Goal: Transaction & Acquisition: Complete application form

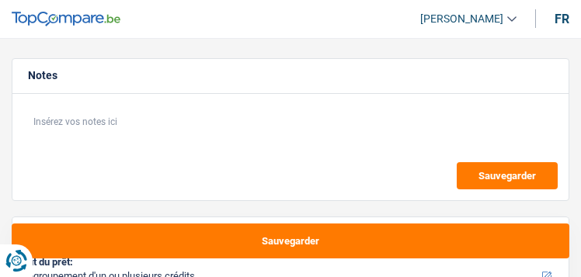
select select "refinancing"
select select "96"
select select "refinancing"
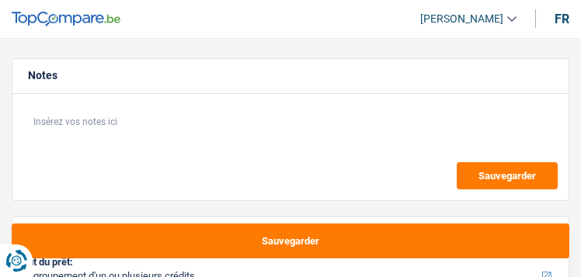
select select "96"
select select "refinancing"
select select "96"
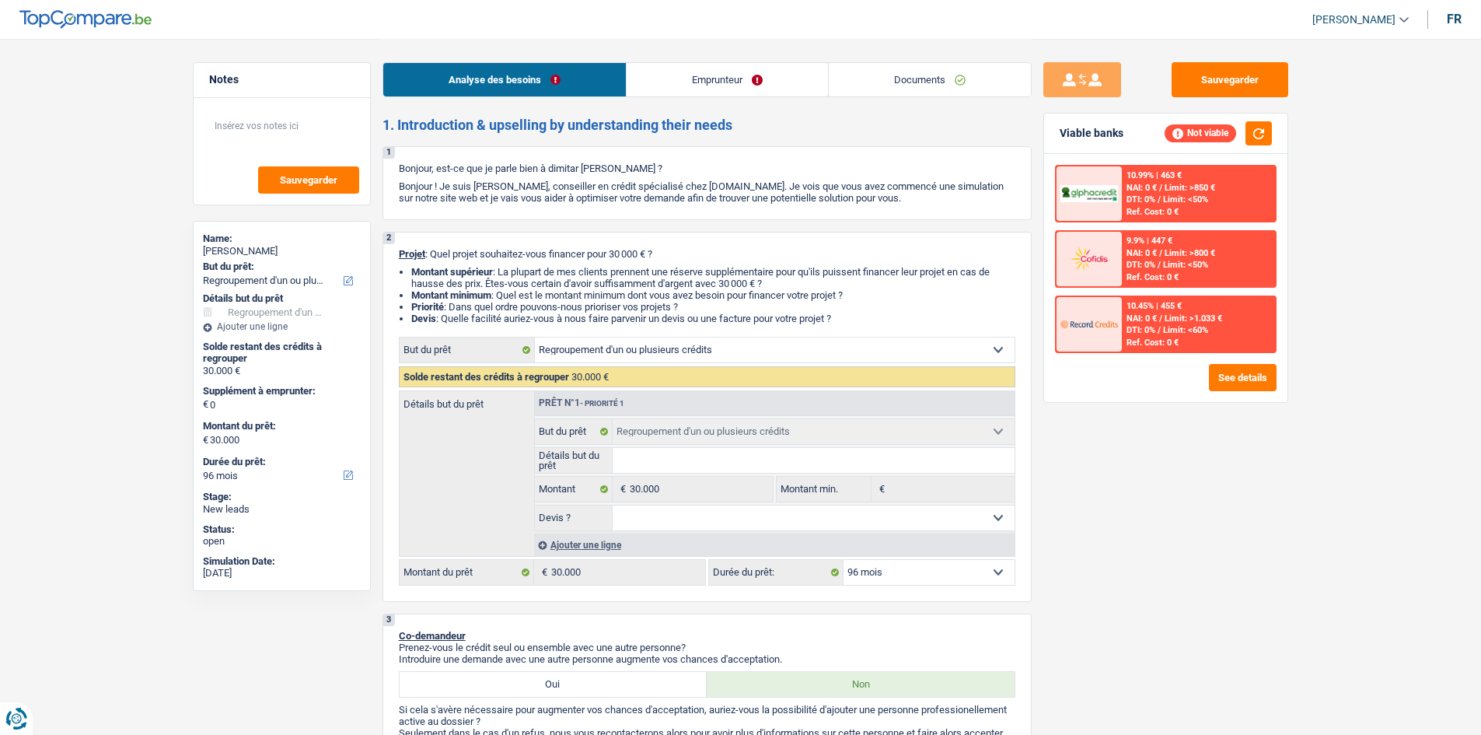
drag, startPoint x: 807, startPoint y: 68, endPoint x: 779, endPoint y: 79, distance: 30.0
click at [581, 68] on link "Emprunteur" at bounding box center [726, 79] width 201 height 33
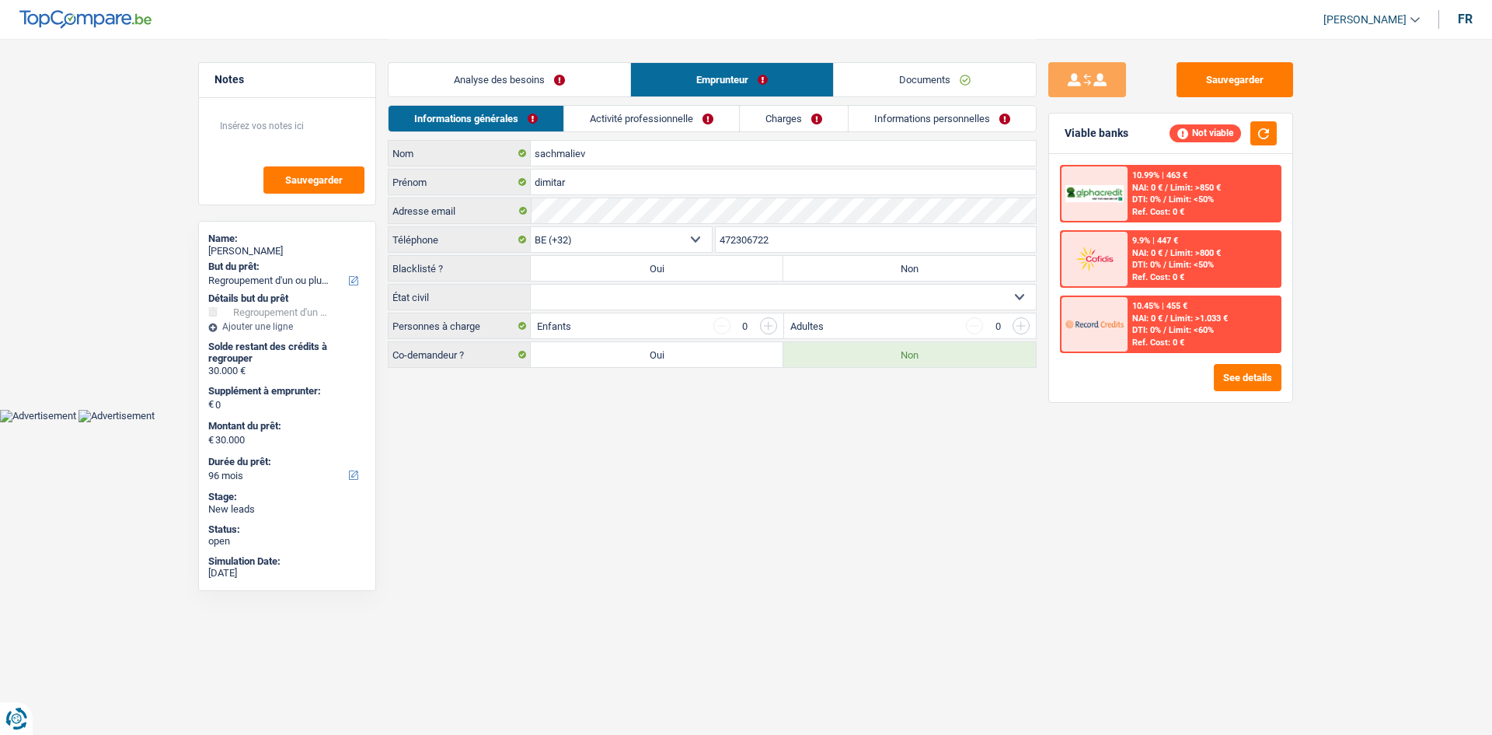
click at [581, 110] on link "Activité professionnelle" at bounding box center [651, 119] width 175 height 26
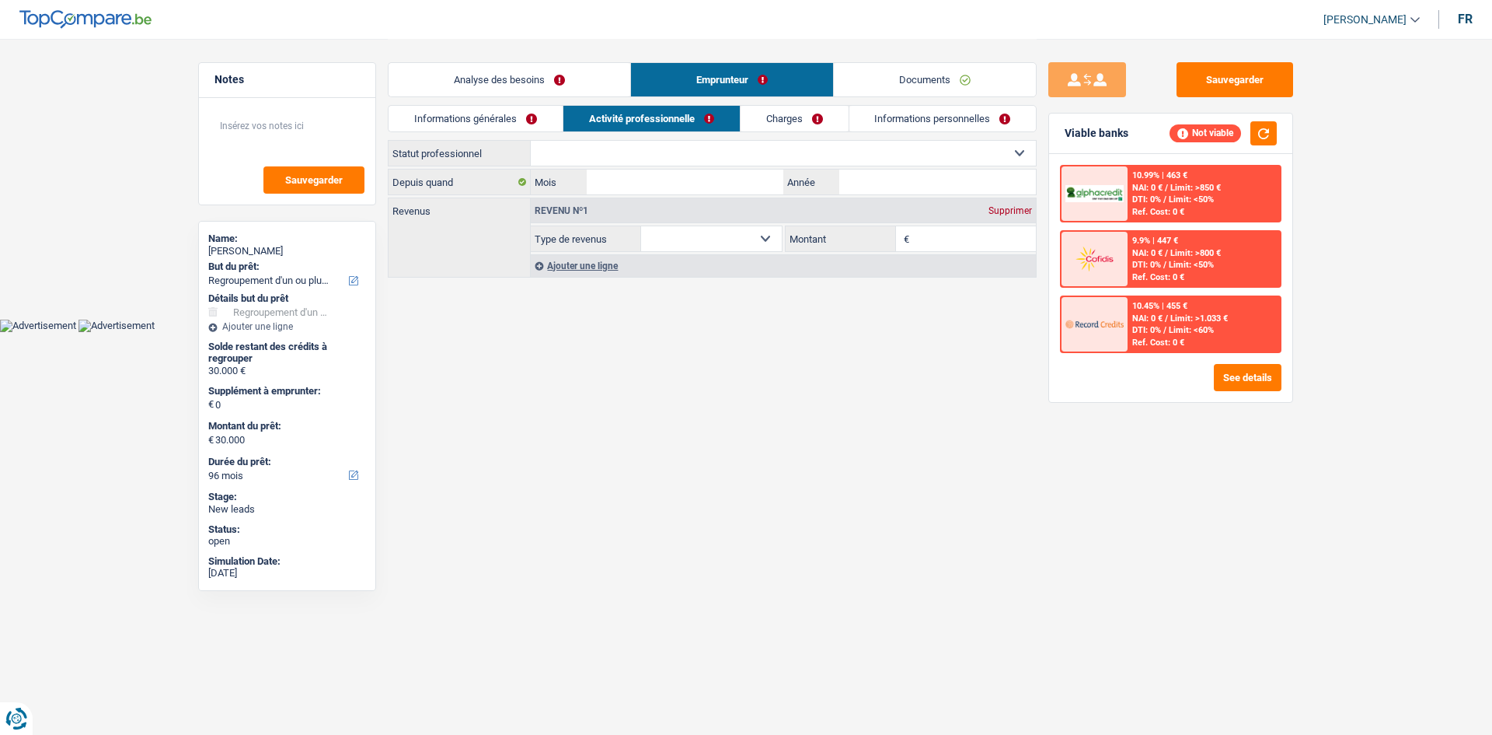
click at [581, 80] on link "Documents" at bounding box center [935, 79] width 202 height 33
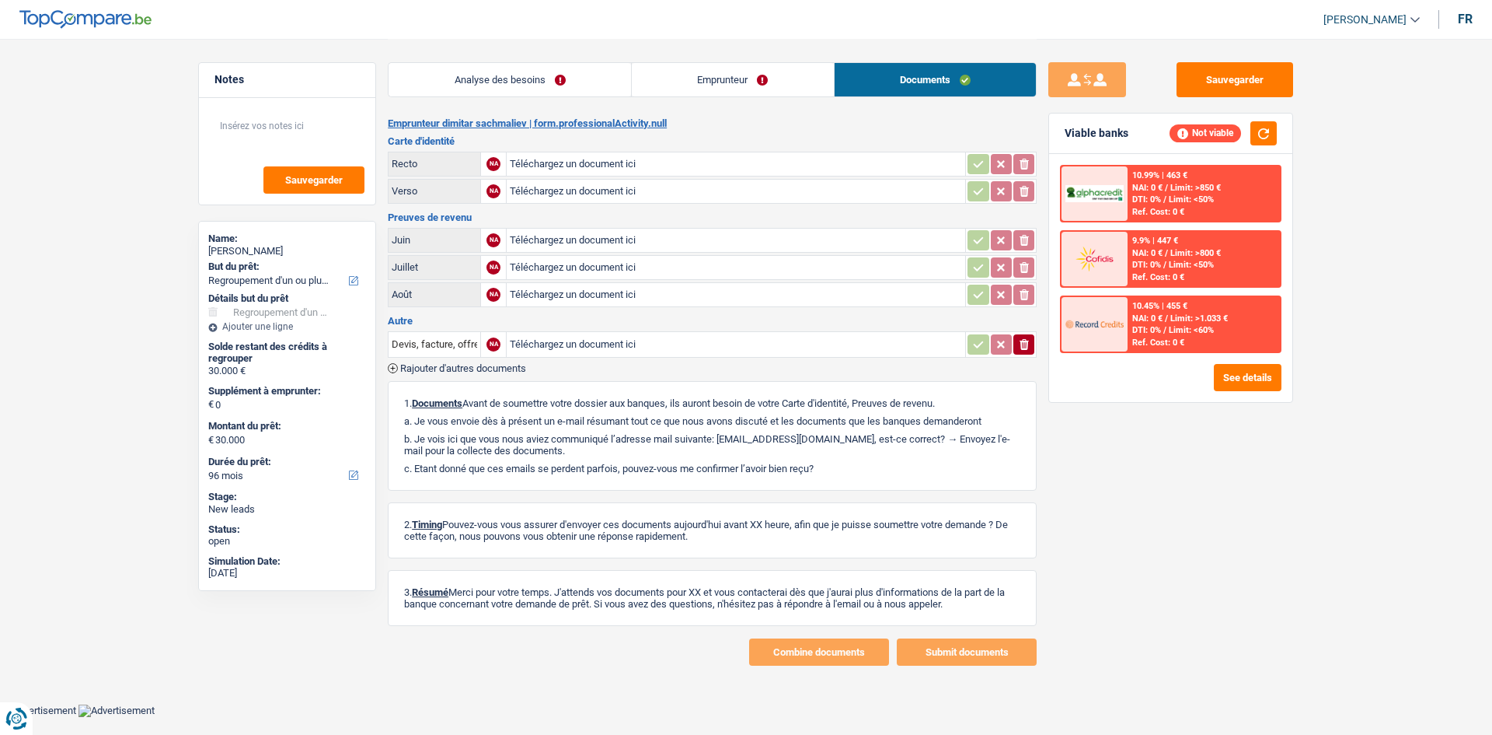
click at [581, 89] on link "Emprunteur" at bounding box center [733, 79] width 202 height 33
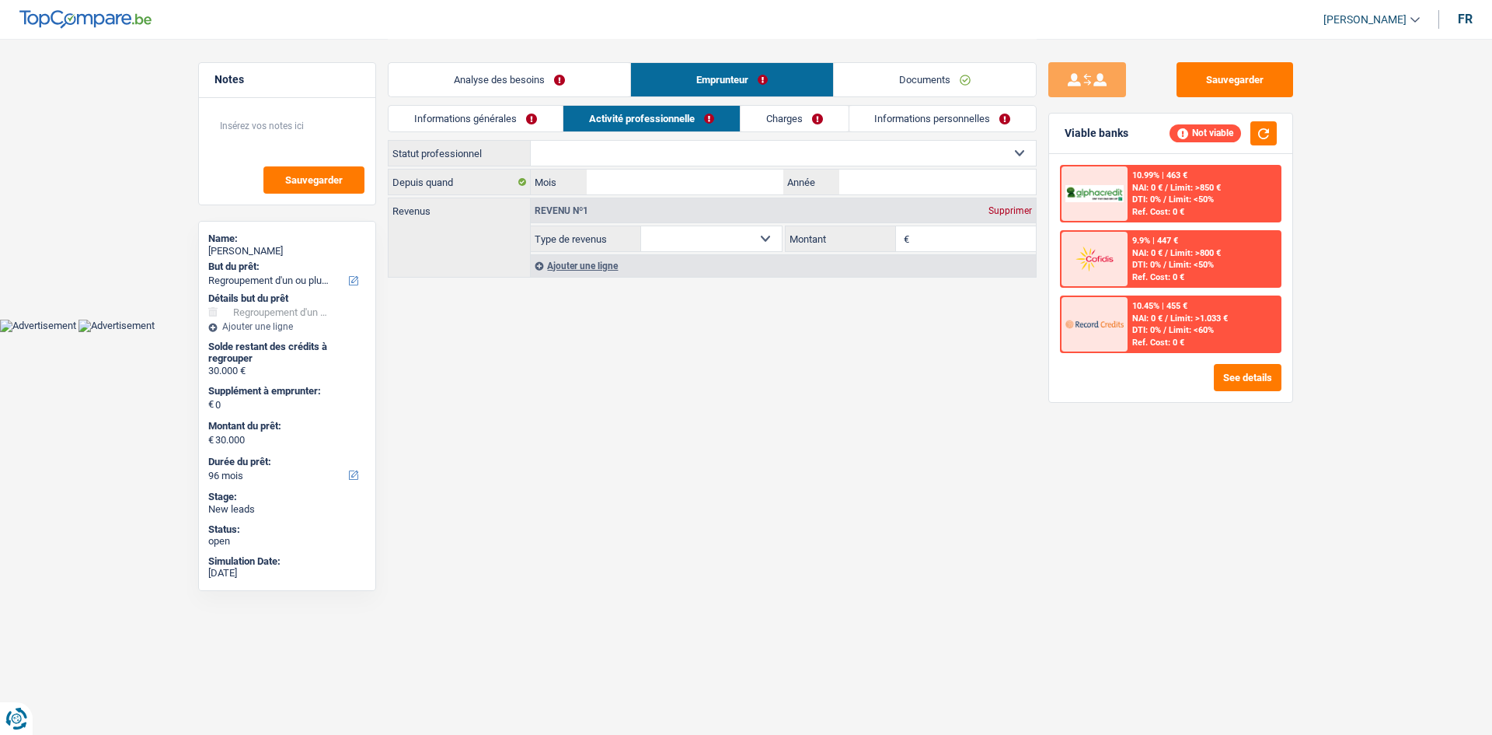
click at [581, 114] on link "Charges" at bounding box center [795, 119] width 108 height 26
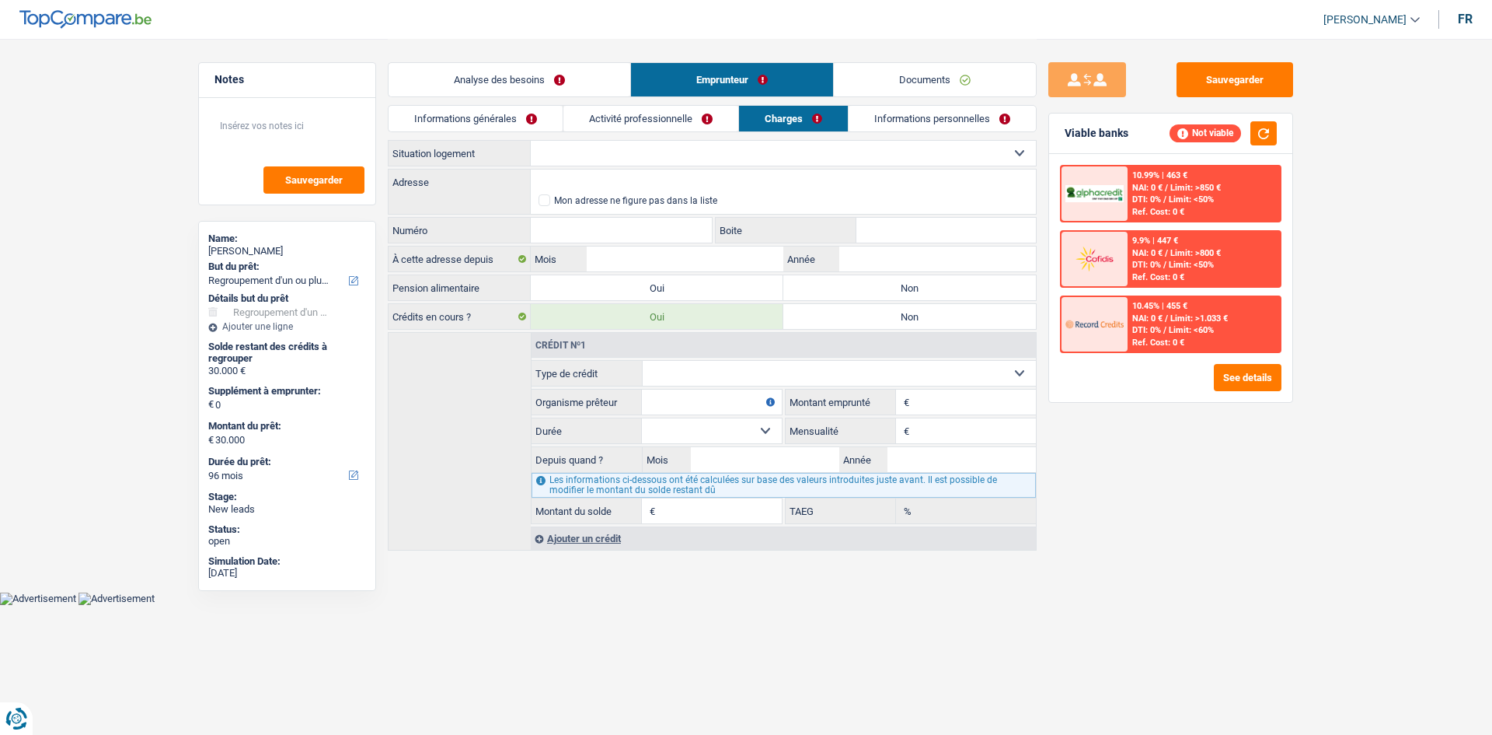
click at [581, 124] on link "Informations personnelles" at bounding box center [942, 119] width 187 height 26
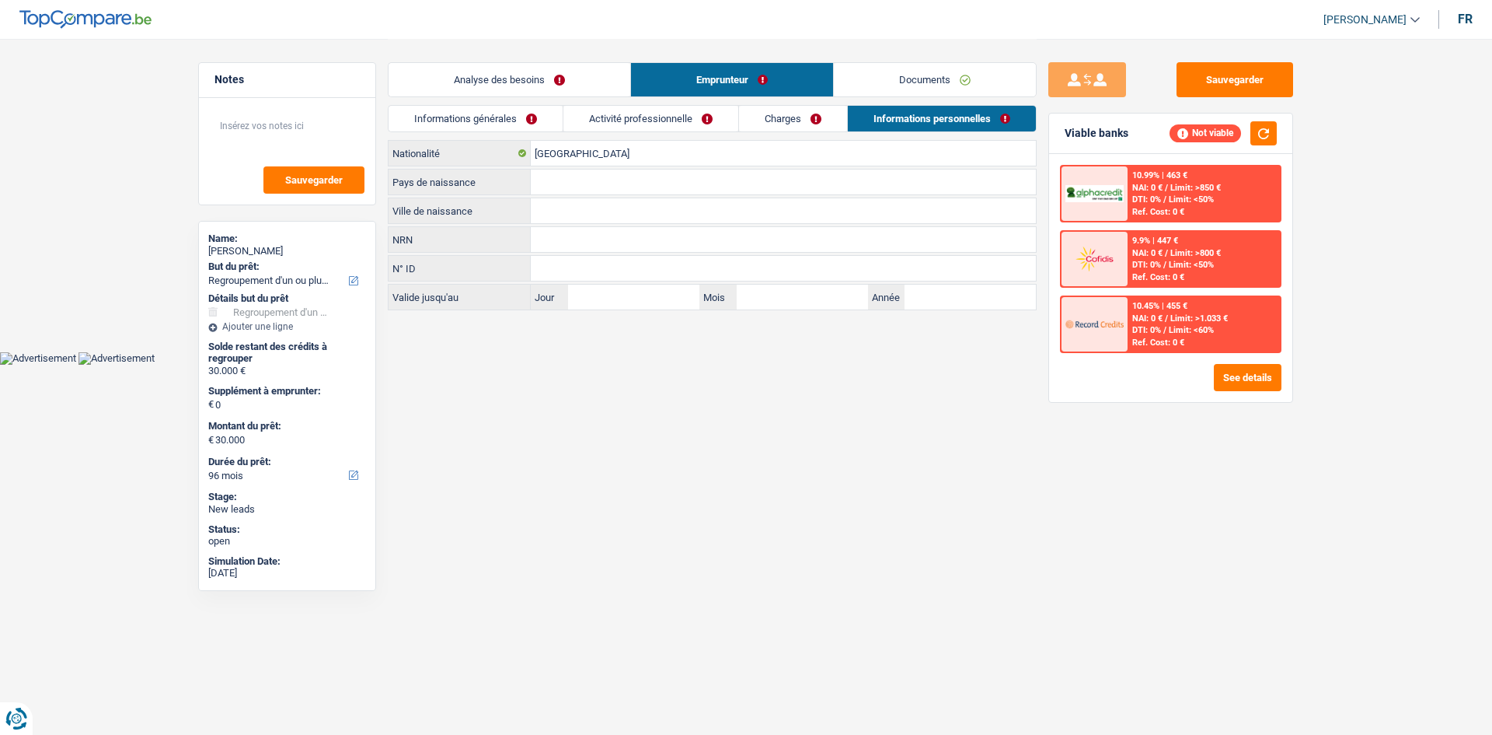
click at [581, 113] on link "Activité professionnelle" at bounding box center [651, 119] width 175 height 26
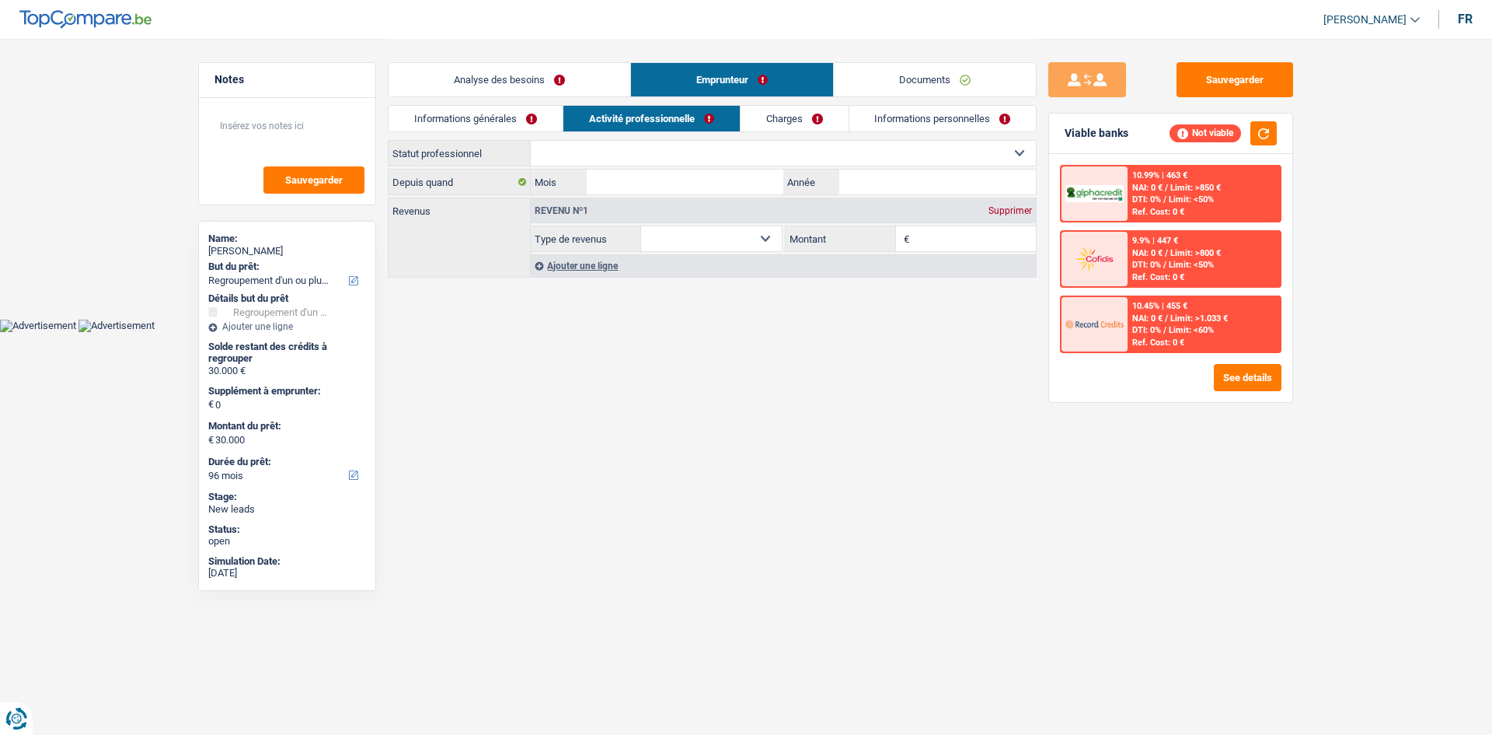
click at [506, 120] on link "Informations générales" at bounding box center [476, 119] width 174 height 26
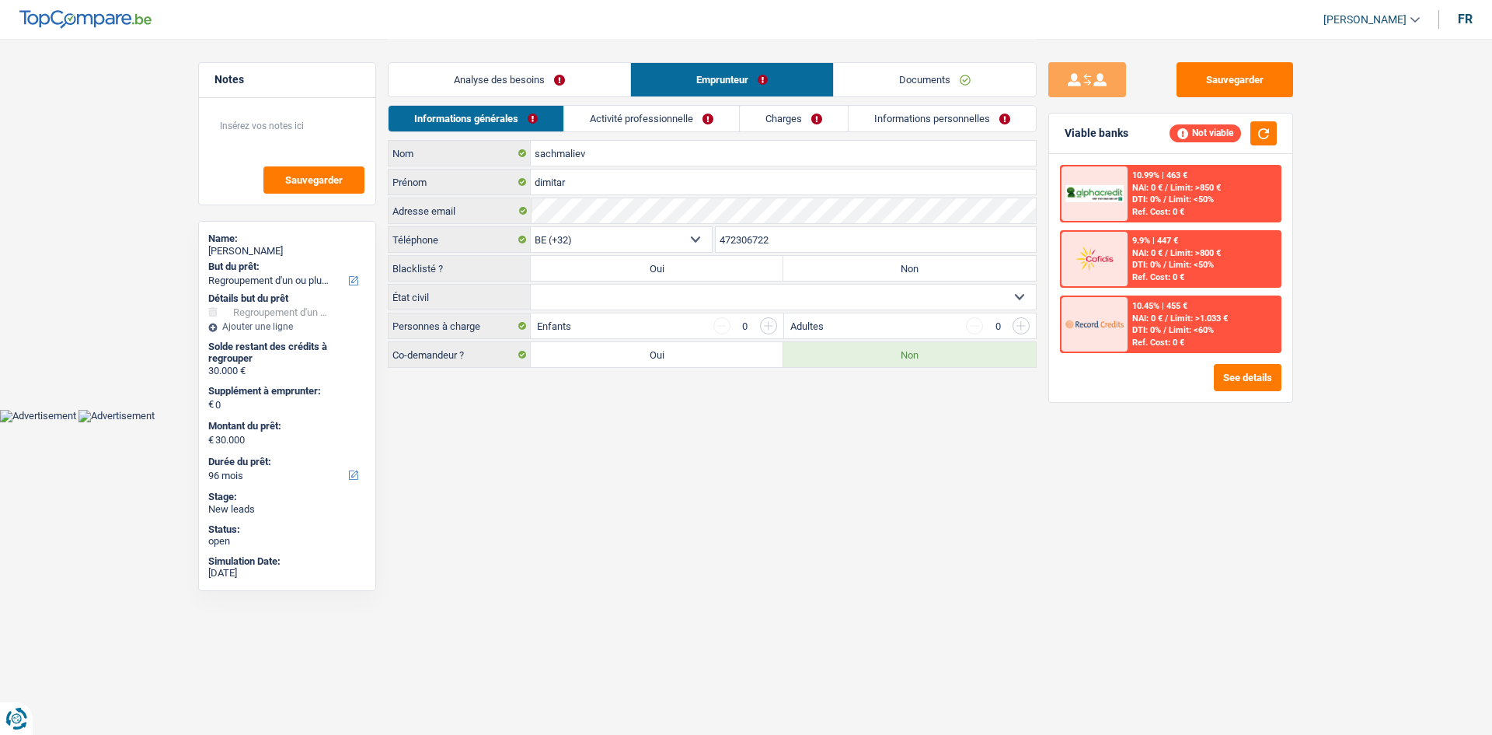
click at [546, 94] on link "Analyse des besoins" at bounding box center [510, 79] width 242 height 33
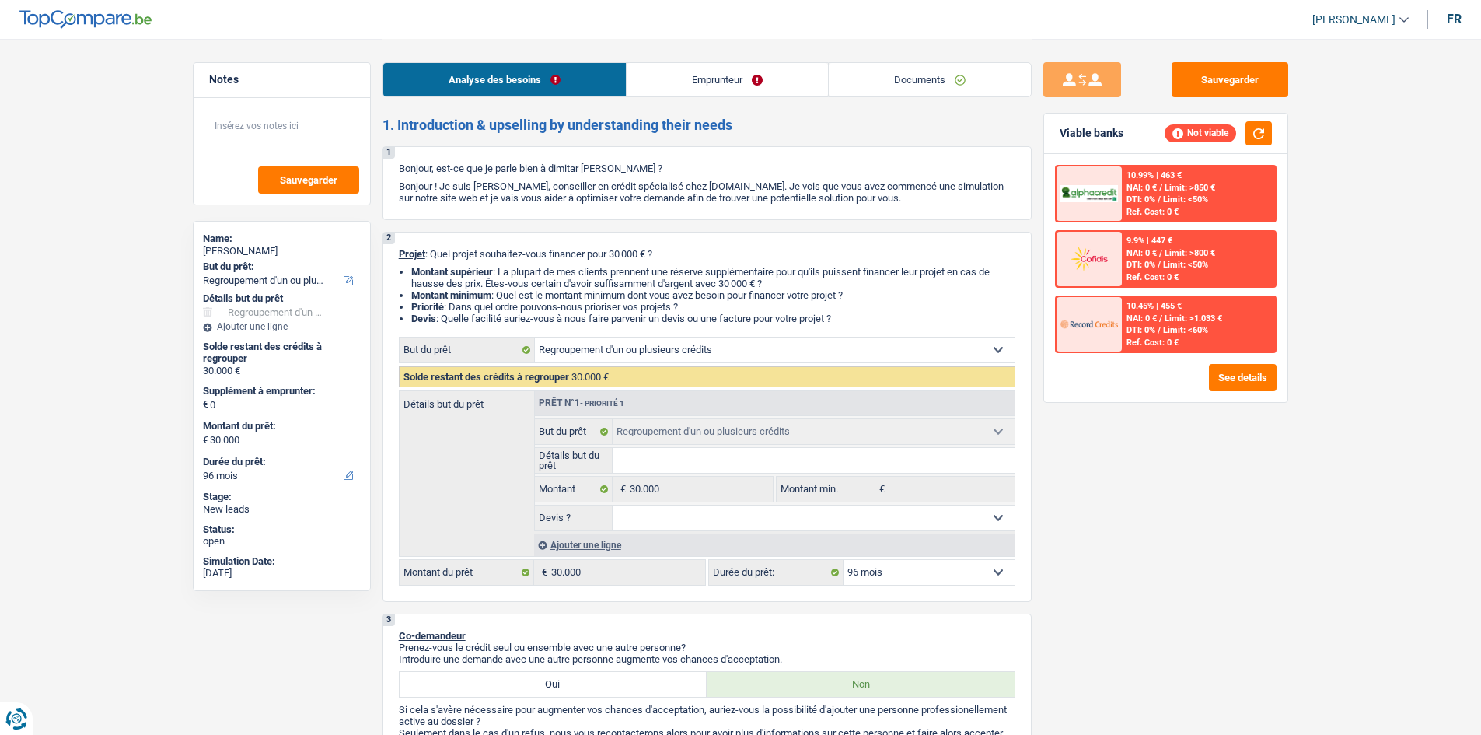
click at [581, 65] on link "Emprunteur" at bounding box center [726, 79] width 201 height 33
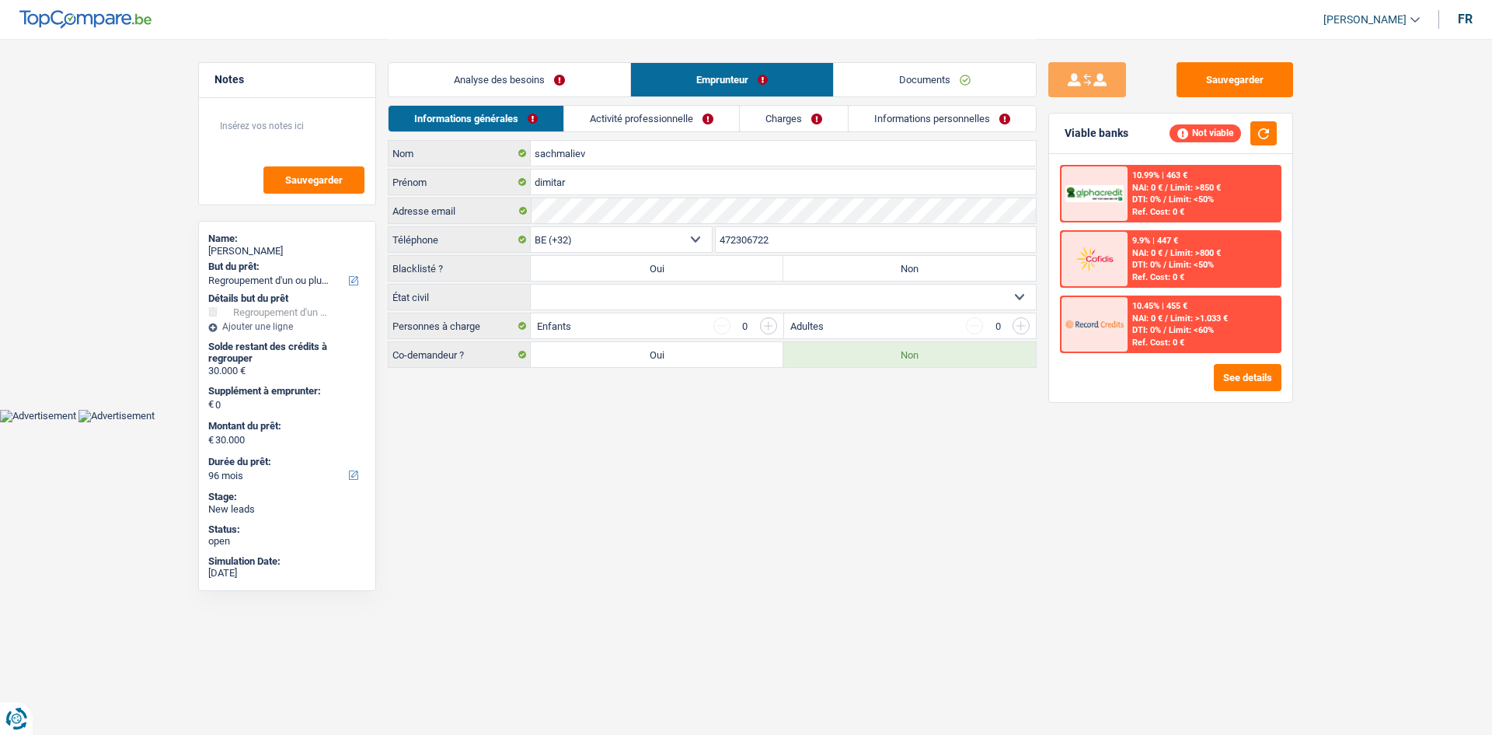
click at [532, 79] on link "Analyse des besoins" at bounding box center [510, 79] width 242 height 33
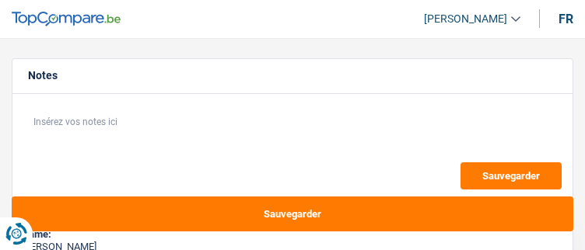
select select "42"
select select "worker"
select select "netSalary"
select select "rents"
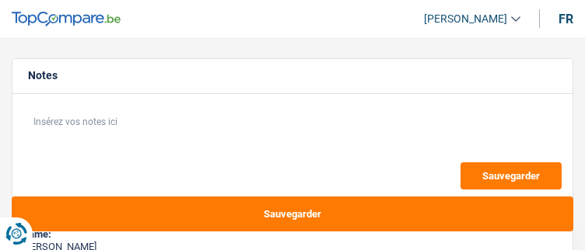
select select "42"
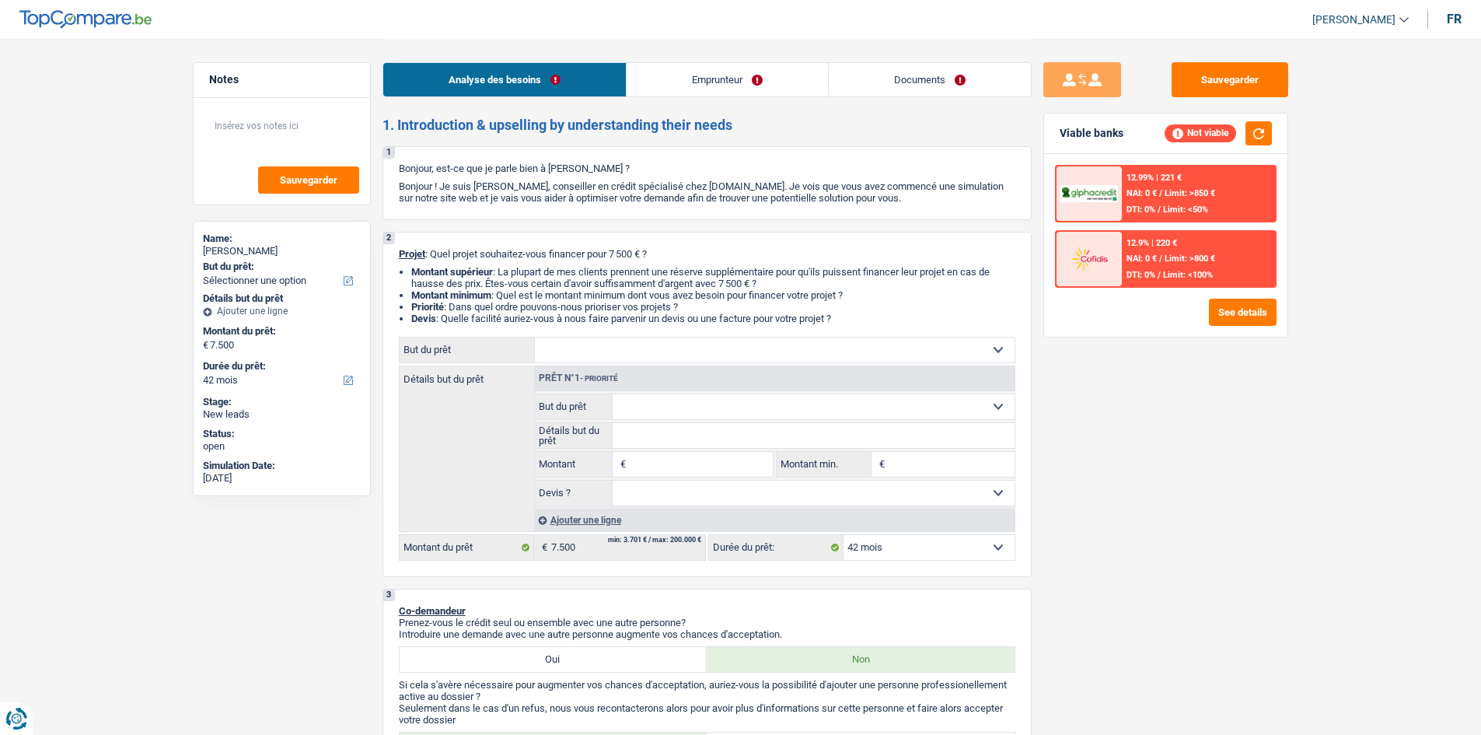
click at [584, 250] on select "Confort maison: meubles, textile, peinture, électroménager, outillage non-profe…" at bounding box center [775, 349] width 480 height 25
select select "movingOrInstallation"
click at [535, 250] on select "Confort maison: meubles, textile, peinture, électroménager, outillage non-profe…" at bounding box center [775, 349] width 480 height 25
select select "movingOrInstallation"
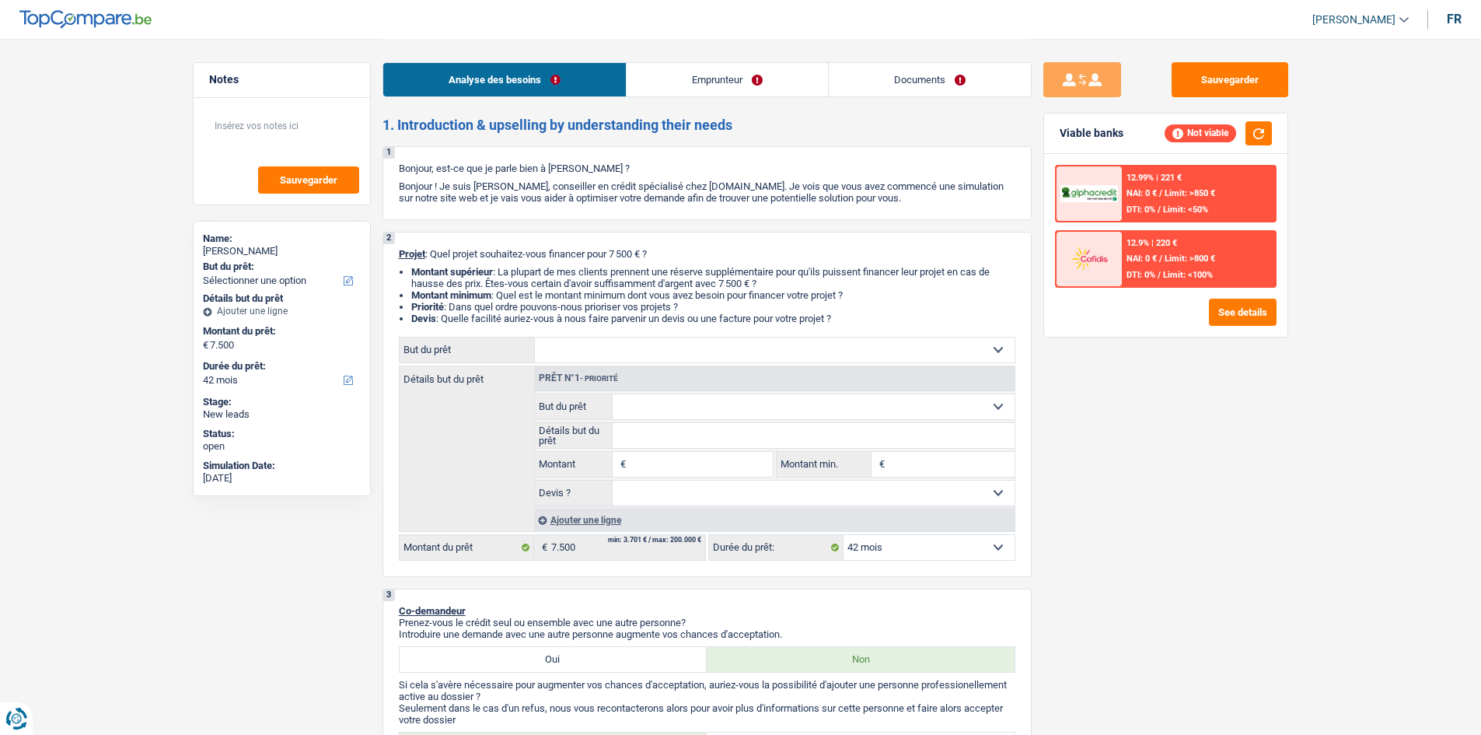
type input "7.500"
select select "movingOrInstallation"
type input "7.500"
select select "movingOrInstallation"
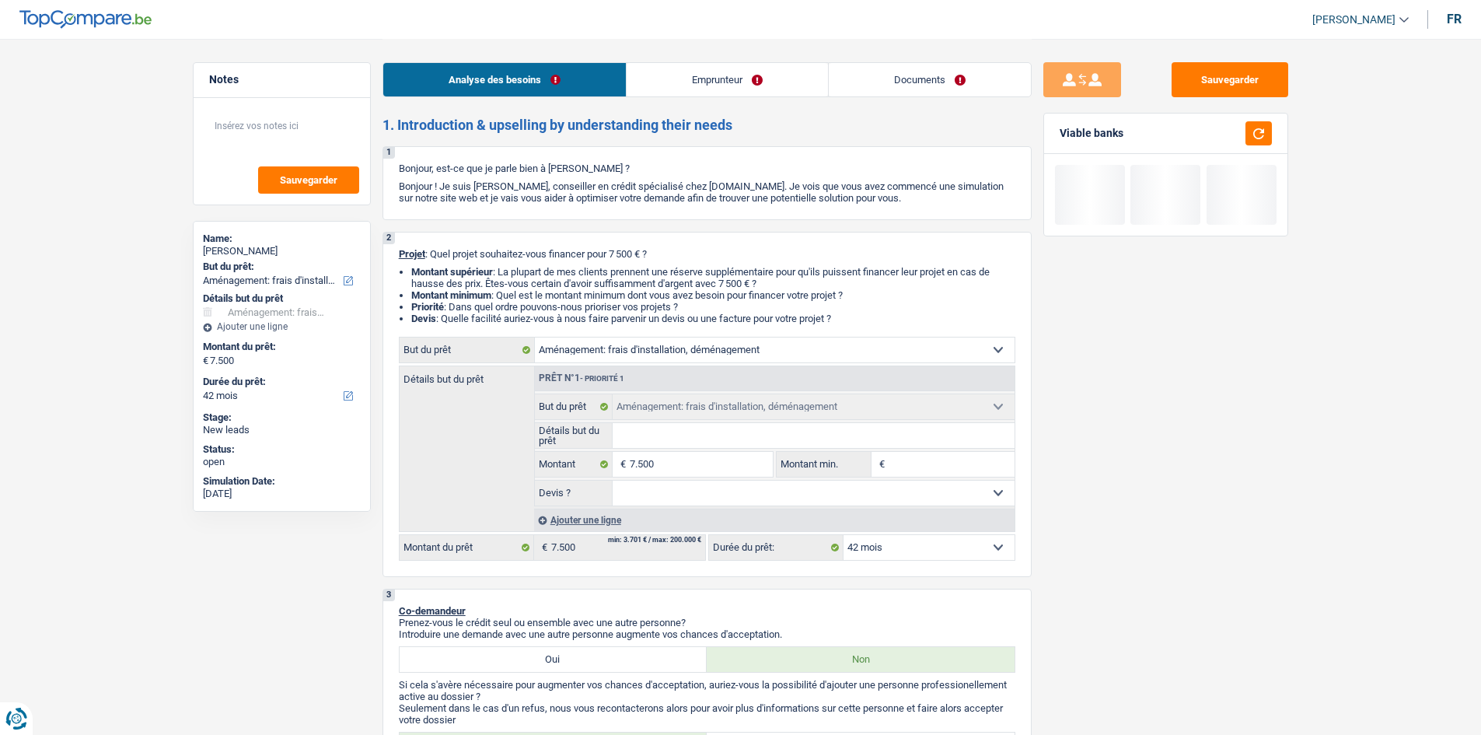
click at [584, 73] on link "Emprunteur" at bounding box center [726, 79] width 201 height 33
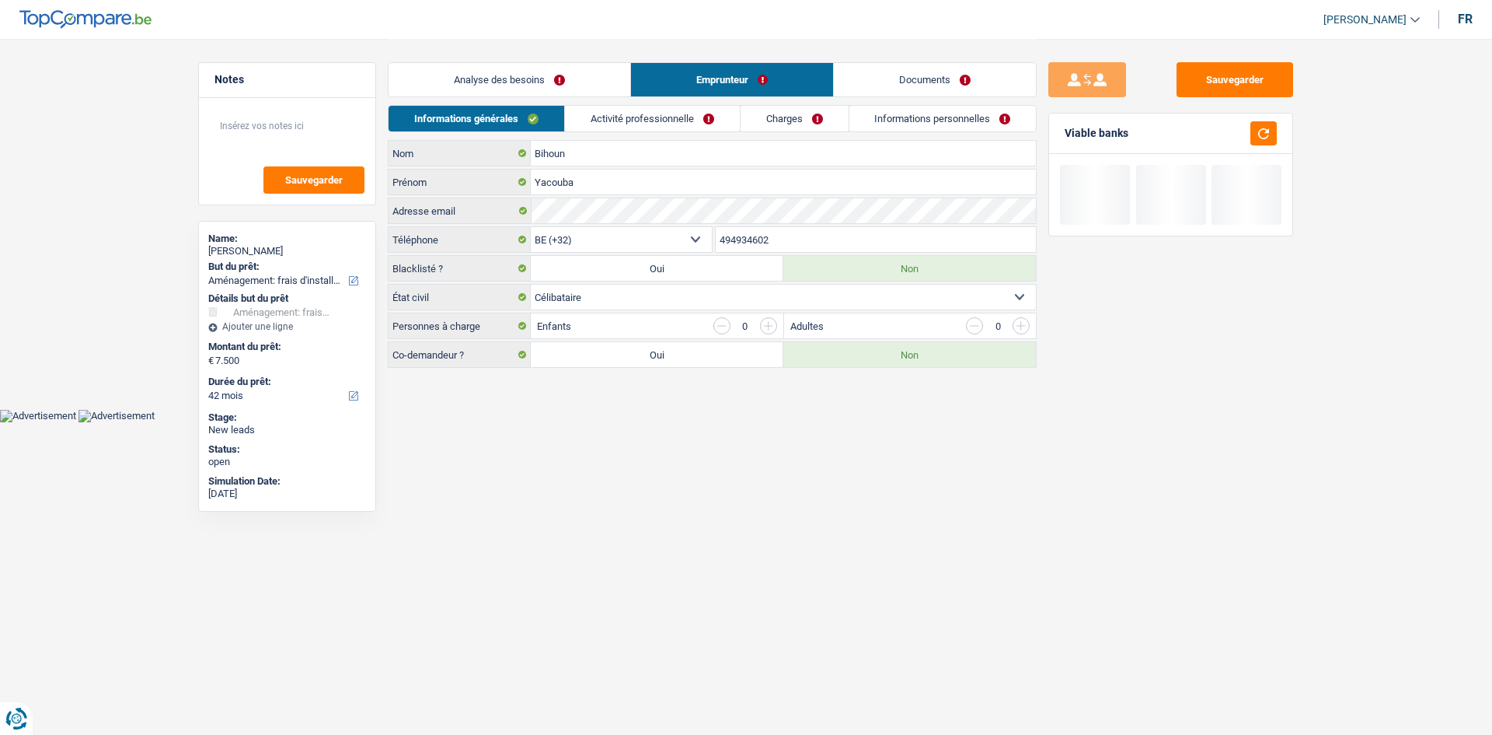
click at [584, 118] on link "Activité professionnelle" at bounding box center [652, 119] width 175 height 26
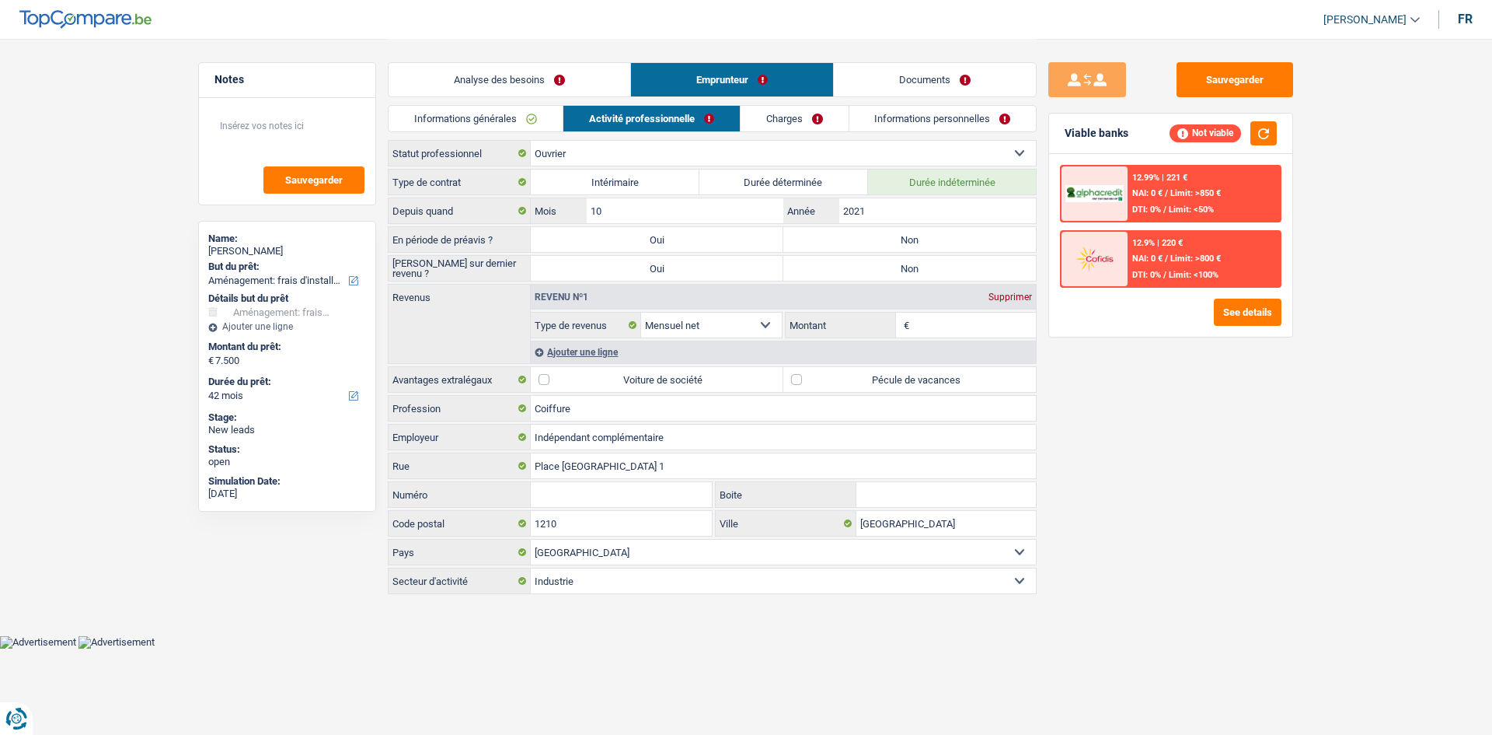
click at [562, 72] on link "Analyse des besoins" at bounding box center [510, 79] width 242 height 33
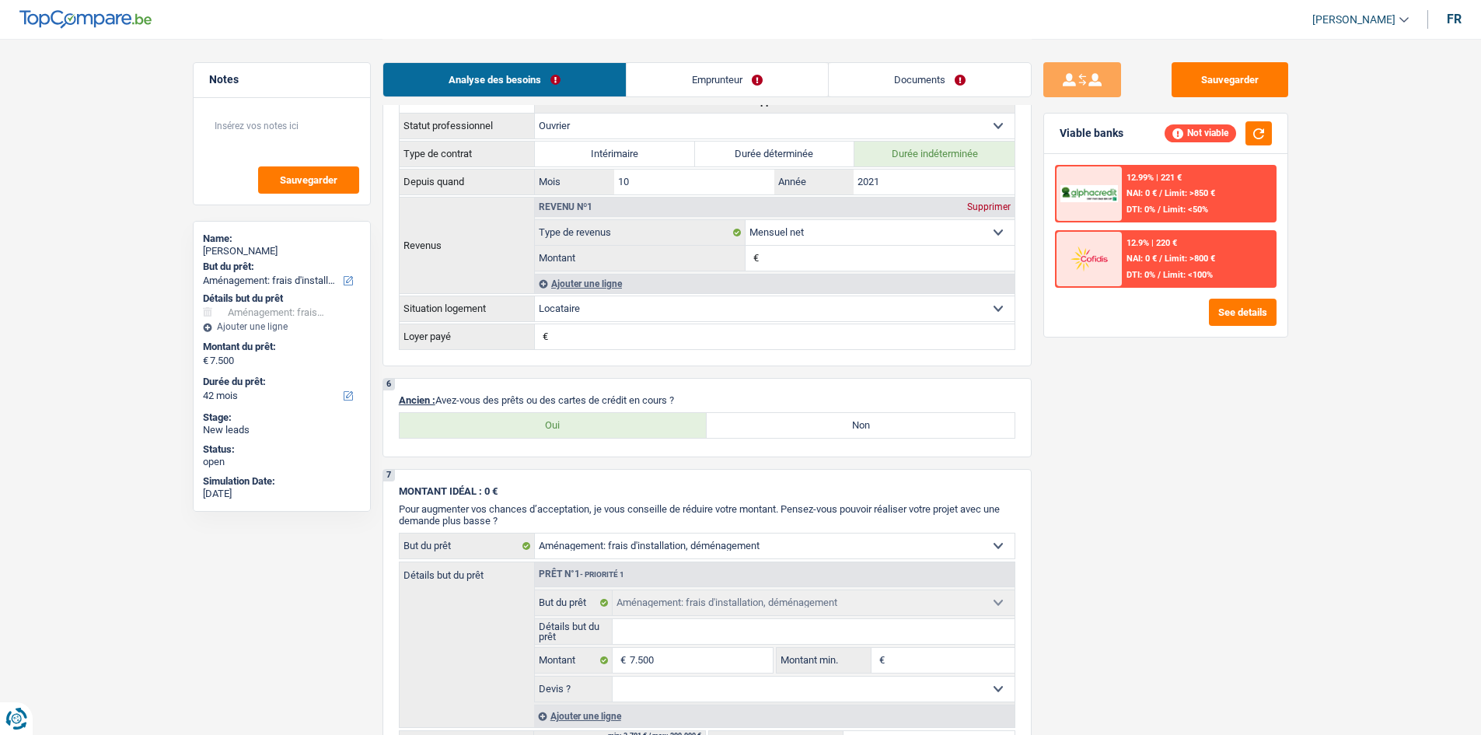
scroll to position [700, 0]
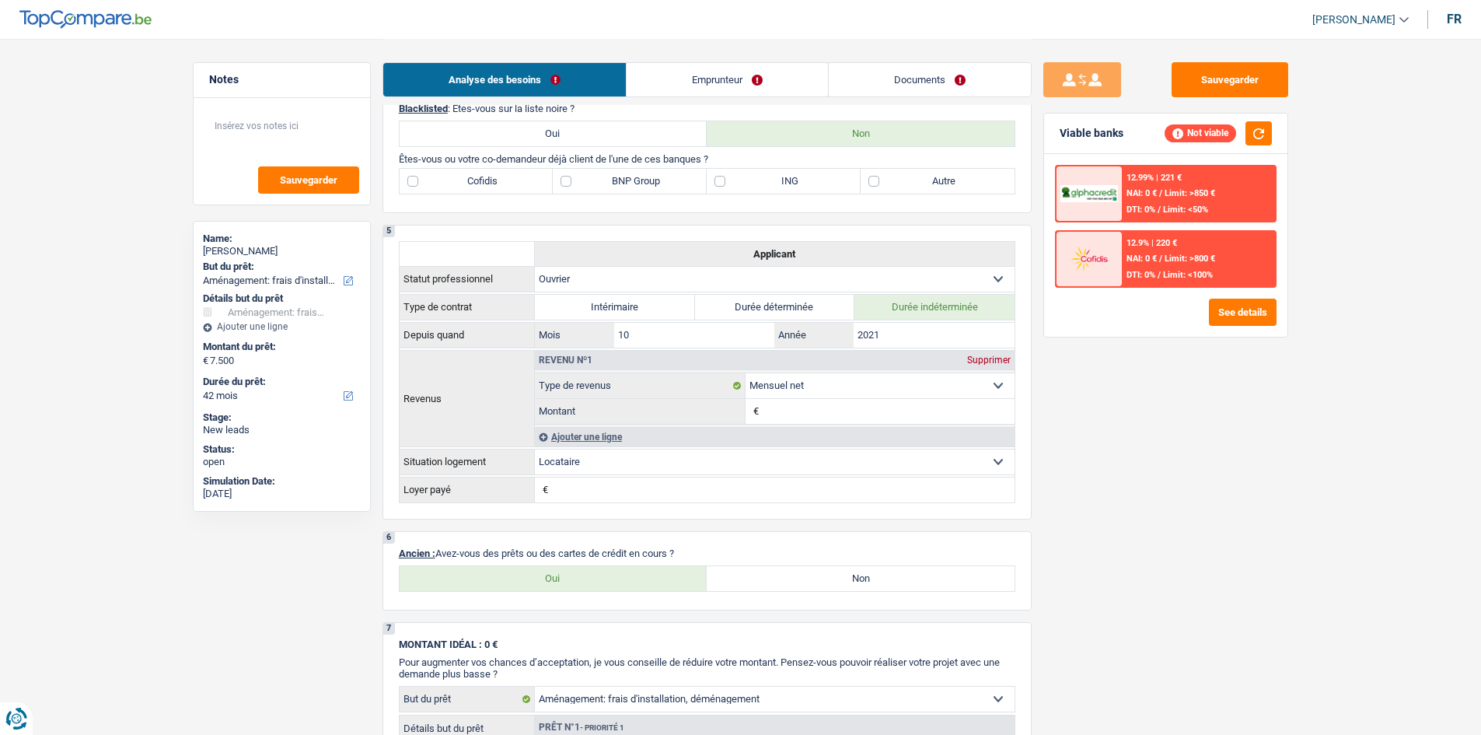
click at [584, 250] on label "Oui" at bounding box center [554, 578] width 308 height 25
click at [584, 250] on input "Oui" at bounding box center [554, 578] width 308 height 25
radio input "true"
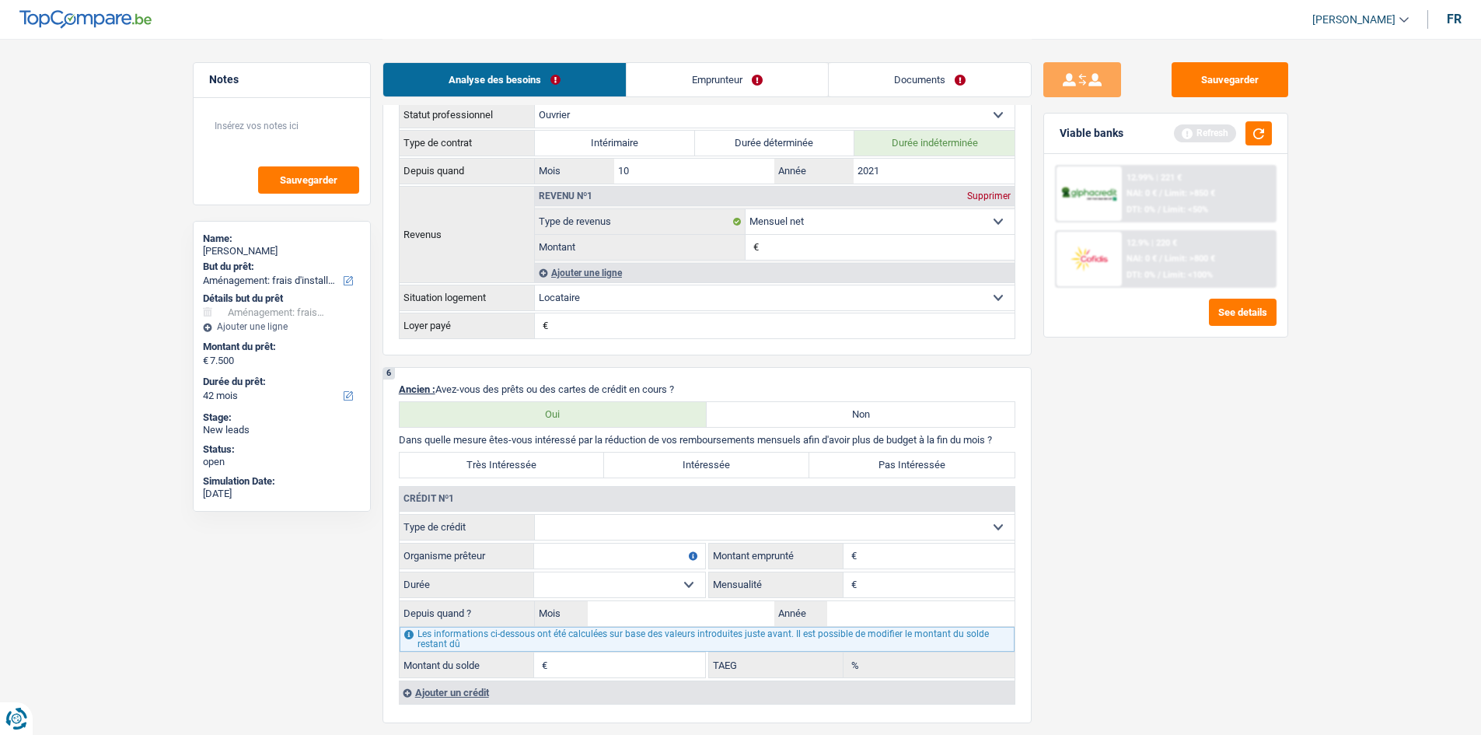
scroll to position [1010, 0]
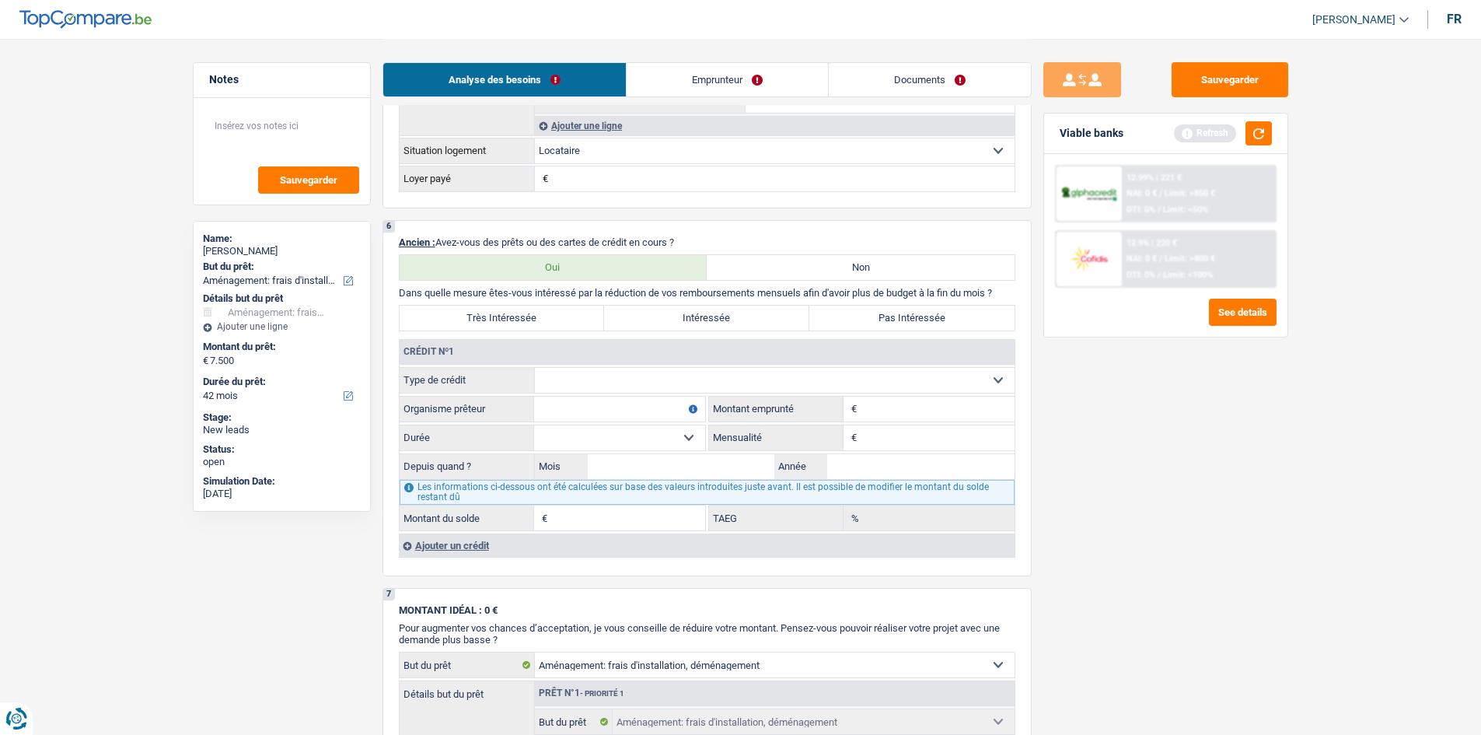
click at [584, 250] on select "Carte ou ouverture de crédit Prêt hypothécaire Vente à tempérament Prêt à tempé…" at bounding box center [775, 380] width 480 height 25
select select "personalLoan"
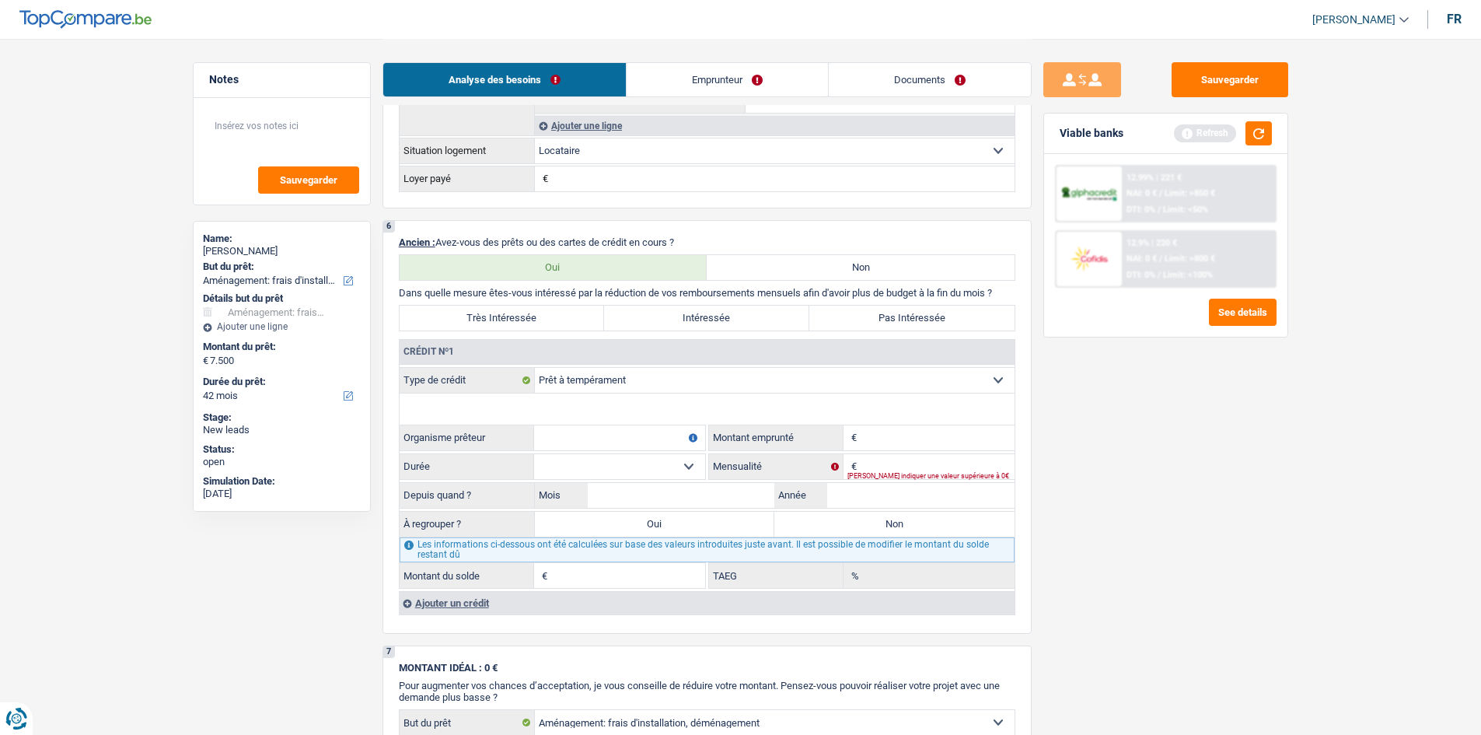
type input "0"
click at [584, 250] on input "Montant" at bounding box center [937, 437] width 154 height 25
type input "23.000"
click at [584, 250] on div "Sauvegarder Viable banks Refresh 12.99% | 221 € NAI: 0 € / Limit: >850 € DTI: 0…" at bounding box center [1165, 385] width 268 height 647
click at [584, 250] on div "Veuillez indiquer une valeur supérieure à 0€" at bounding box center [930, 476] width 167 height 6
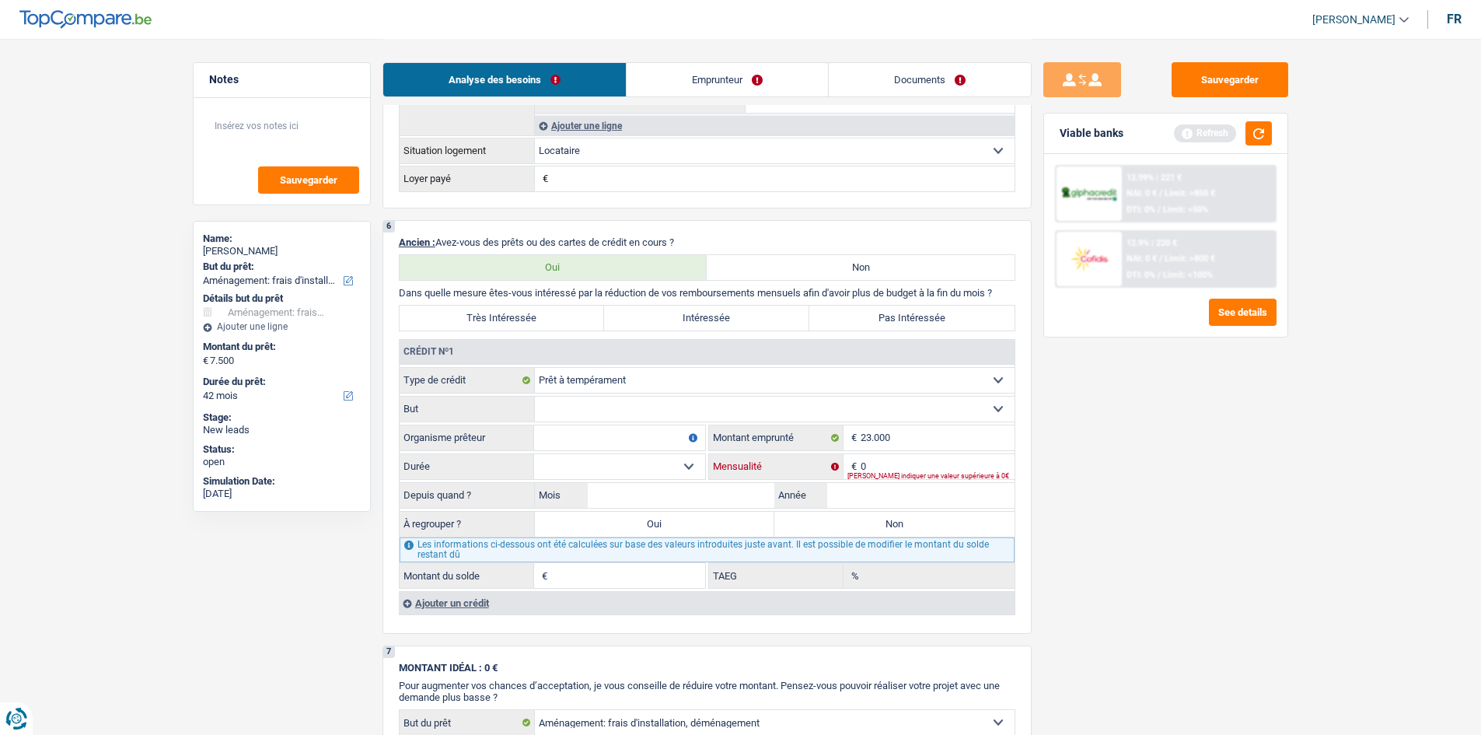
click at [584, 250] on input "0" at bounding box center [937, 466] width 154 height 25
type input "7"
type input "476"
click at [584, 250] on div "Sauvegarder Viable banks Refresh 12.99% | 221 € NAI: 0 € / Limit: >850 € DTI: 0…" at bounding box center [1165, 385] width 268 height 647
drag, startPoint x: 981, startPoint y: 496, endPoint x: 1492, endPoint y: 551, distance: 513.6
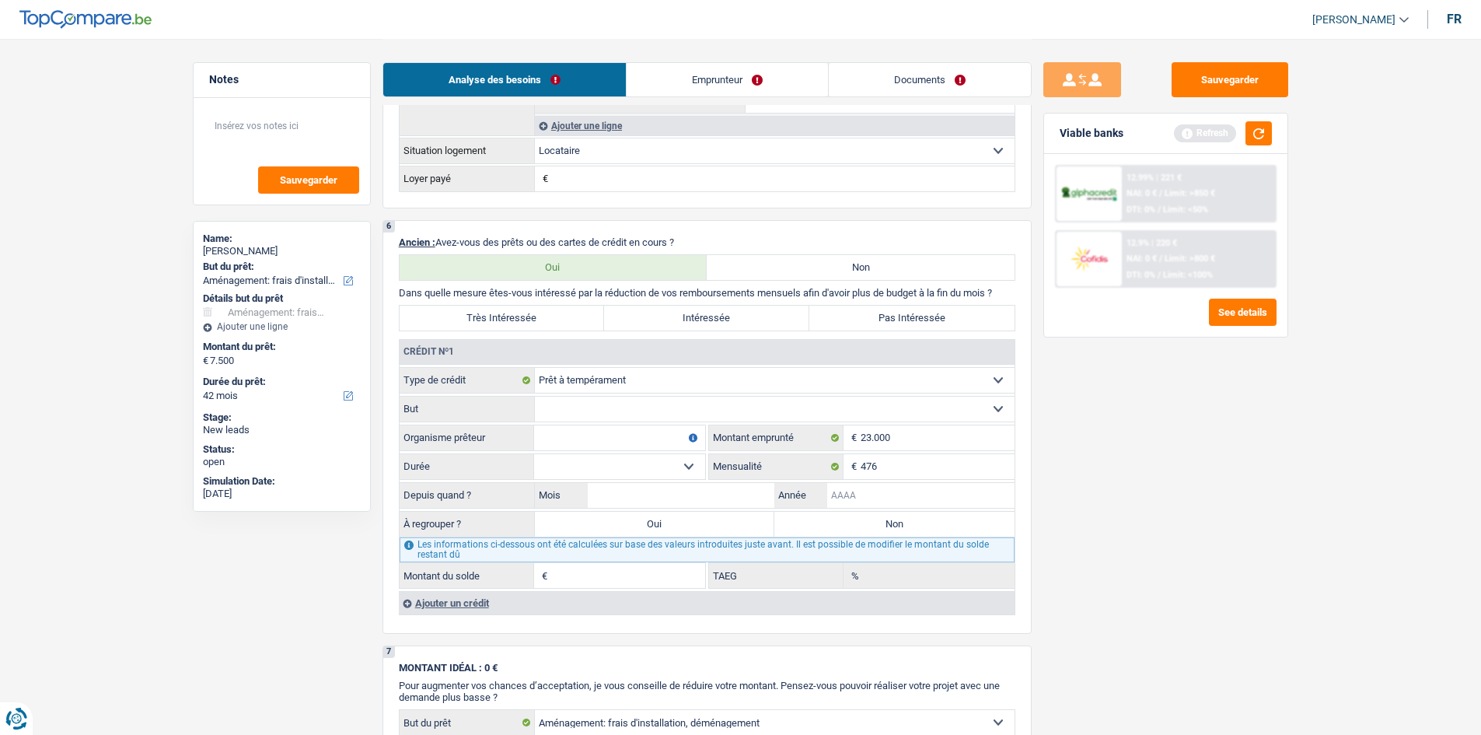
click at [584, 250] on input "Année" at bounding box center [920, 495] width 187 height 25
type input "2025"
drag, startPoint x: 691, startPoint y: 485, endPoint x: 1222, endPoint y: 664, distance: 560.2
click at [584, 250] on input "Mois" at bounding box center [681, 495] width 187 height 25
type input "2"
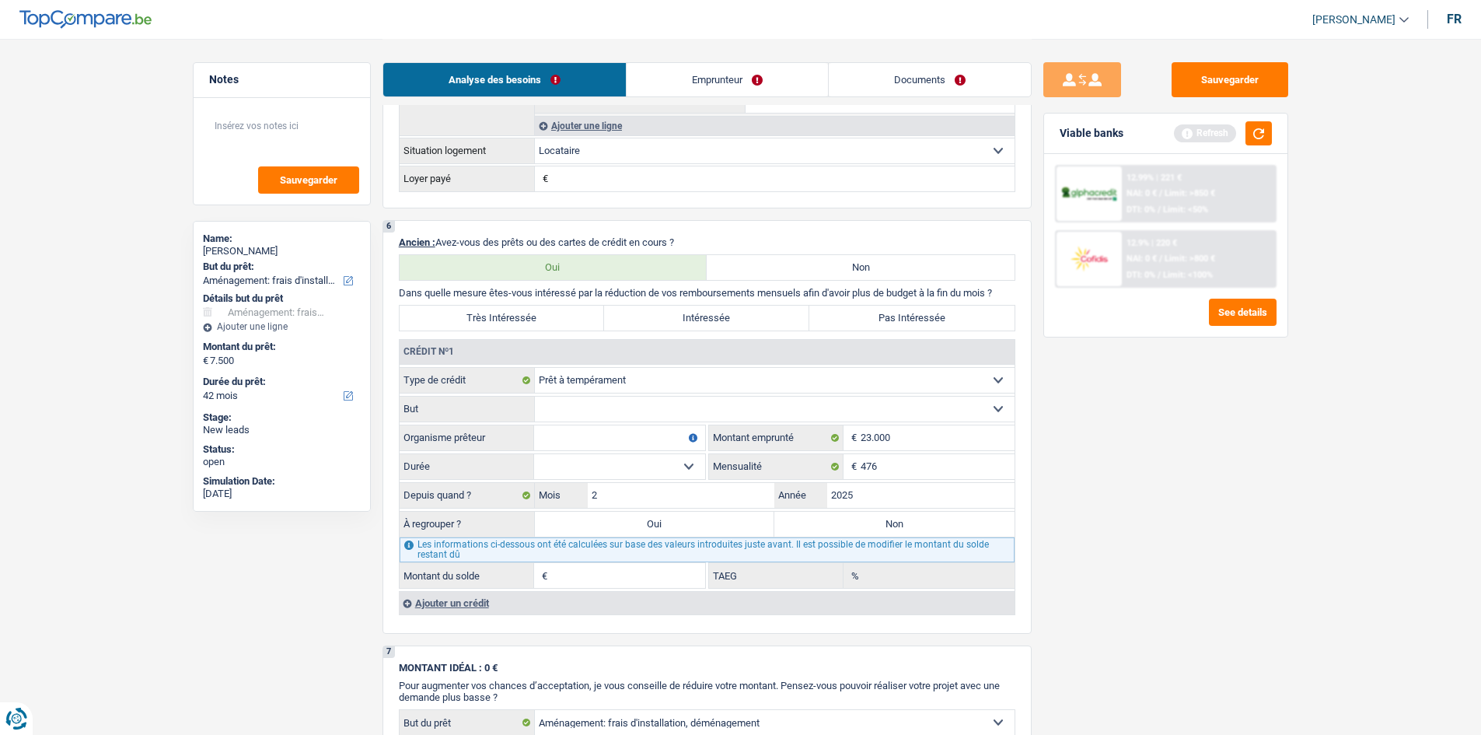
click at [584, 250] on main "Notes Sauvegarder Name: Yacouba Bihoun But du prêt: Confort maison: meubles, te…" at bounding box center [740, 222] width 1481 height 2464
click at [584, 250] on select "12 mois 18 mois 24 mois 30 mois 36 mois 42 mois 48 mois 60 mois 72 mois 84 mois…" at bounding box center [619, 466] width 171 height 25
select select "120"
click at [534, 250] on select "12 mois 18 mois 24 mois 30 mois 36 mois 42 mois 48 mois 60 mois 72 mois 84 mois…" at bounding box center [619, 466] width 171 height 25
type input "32.138"
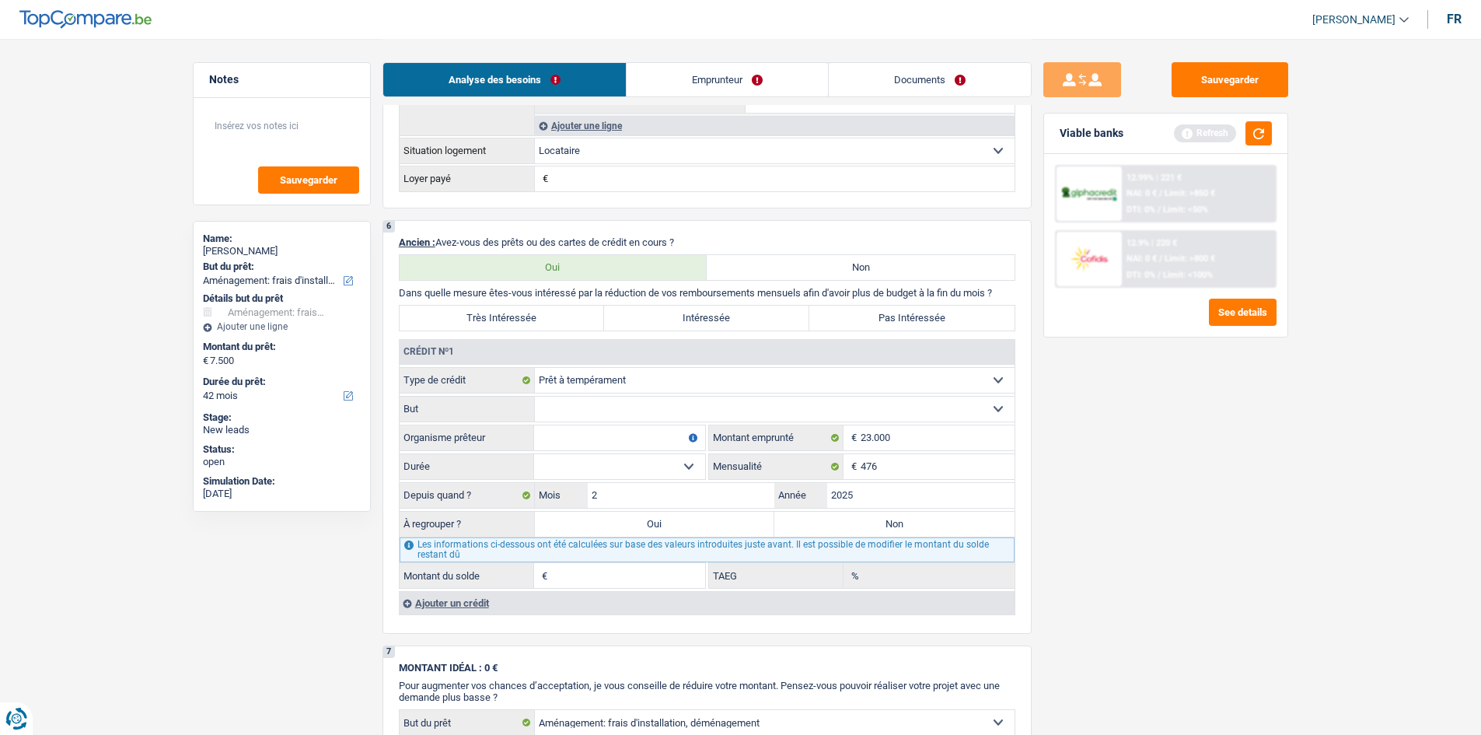
type input "12,68"
click at [584, 250] on input "23.000" at bounding box center [937, 437] width 154 height 25
click at [584, 250] on select "12 mois 18 mois 24 mois 30 mois 36 mois 42 mois 48 mois 60 mois 72 mois 84 mois…" at bounding box center [619, 466] width 171 height 25
drag, startPoint x: 1115, startPoint y: 513, endPoint x: 1093, endPoint y: 503, distance: 24.7
click at [584, 250] on div "Sauvegarder Viable banks Refresh 12.99% | 221 € NAI: 0 € / Limit: >850 € DTI: 0…" at bounding box center [1165, 385] width 268 height 647
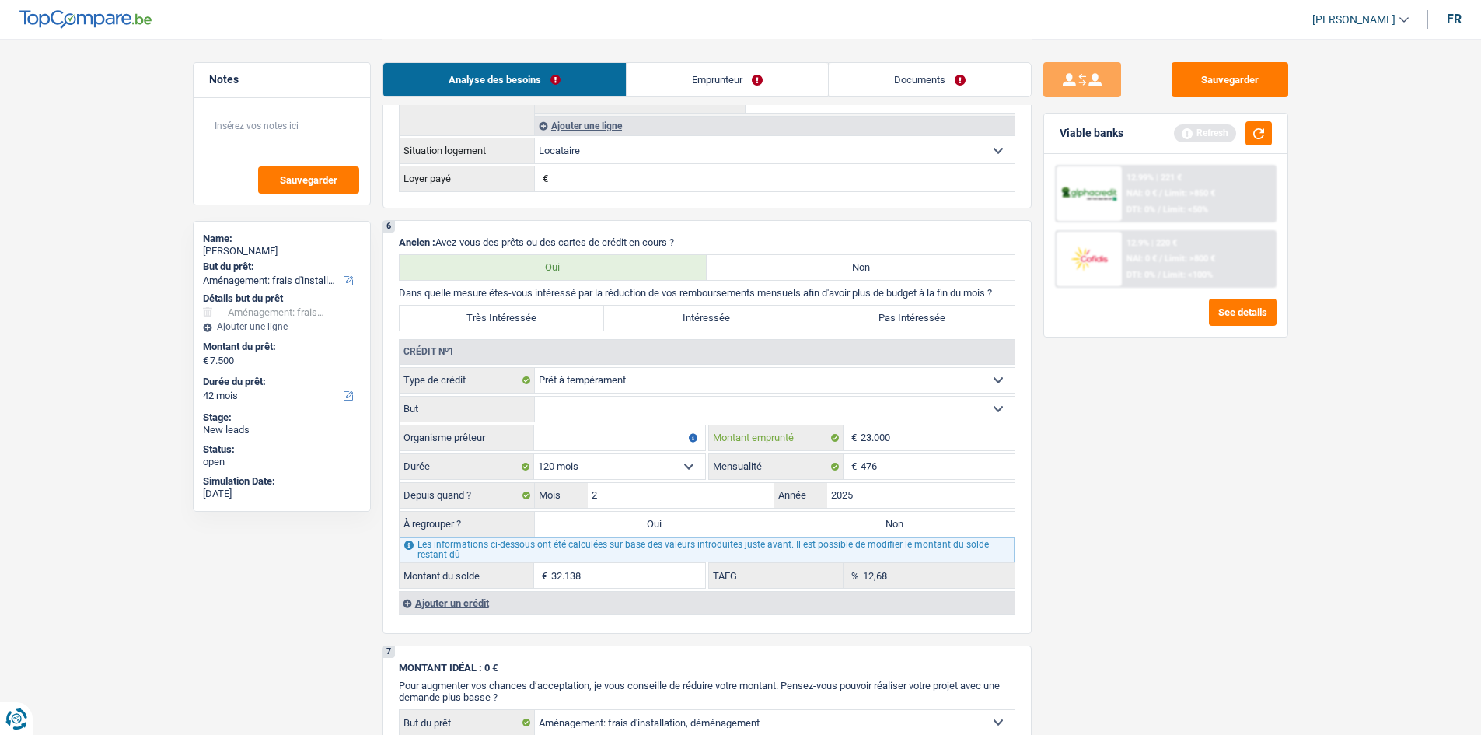
click at [584, 250] on input "23.000" at bounding box center [937, 437] width 154 height 25
click at [584, 250] on input "32.138" at bounding box center [628, 575] width 154 height 25
click at [584, 250] on select "12 mois 18 mois 24 mois 30 mois 36 mois 42 mois 48 mois 60 mois 72 mois 84 mois…" at bounding box center [619, 466] width 171 height 25
select select "60"
click at [534, 250] on select "12 mois 18 mois 24 mois 30 mois 36 mois 42 mois 48 mois 60 mois 72 mois 84 mois…" at bounding box center [619, 466] width 171 height 25
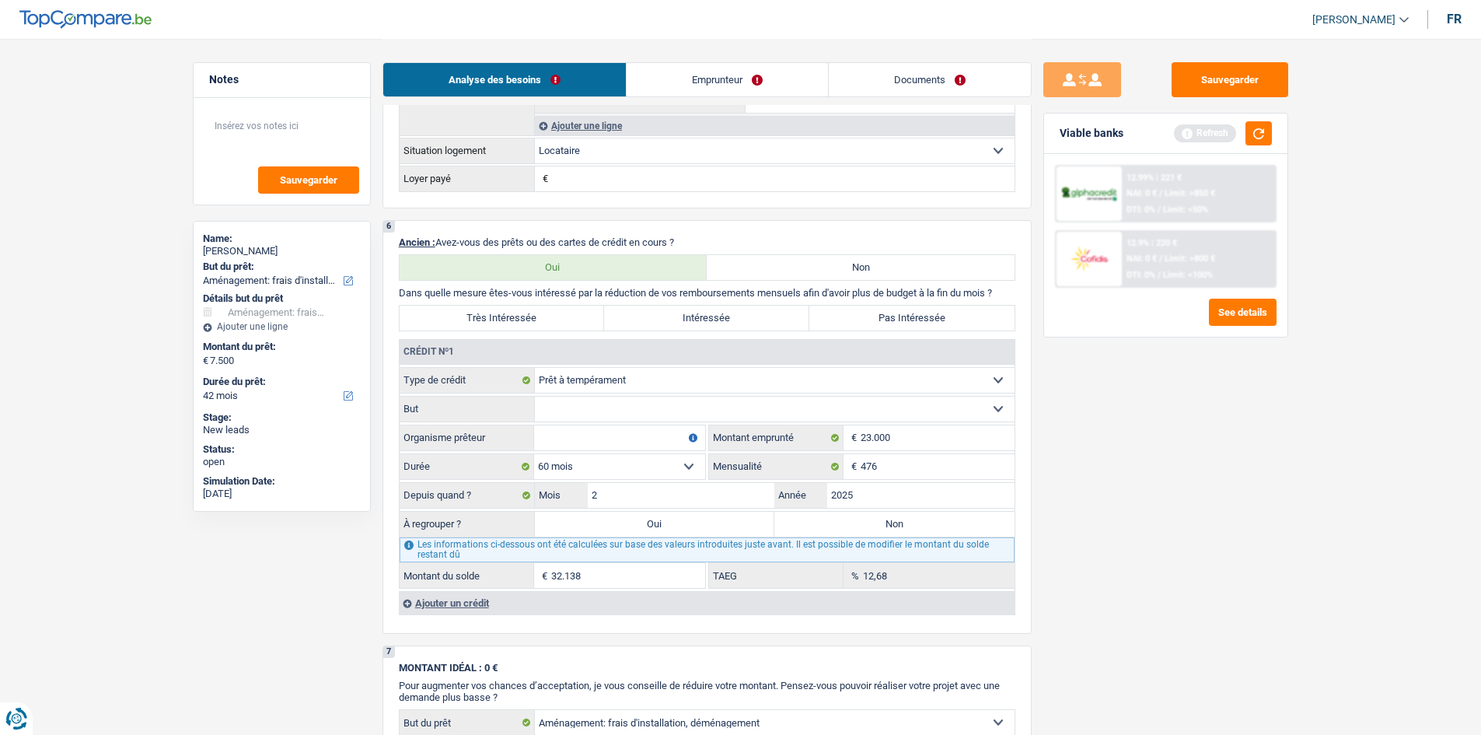
type input "20.811"
type input "9,24"
click at [584, 250] on div "Sauvegarder Viable banks Refresh 12.99% | 221 € NAI: 0 € / Limit: >850 € DTI: 0…" at bounding box center [1165, 385] width 268 height 647
click at [584, 250] on input "Organisme prêteur" at bounding box center [619, 437] width 171 height 25
type input "c"
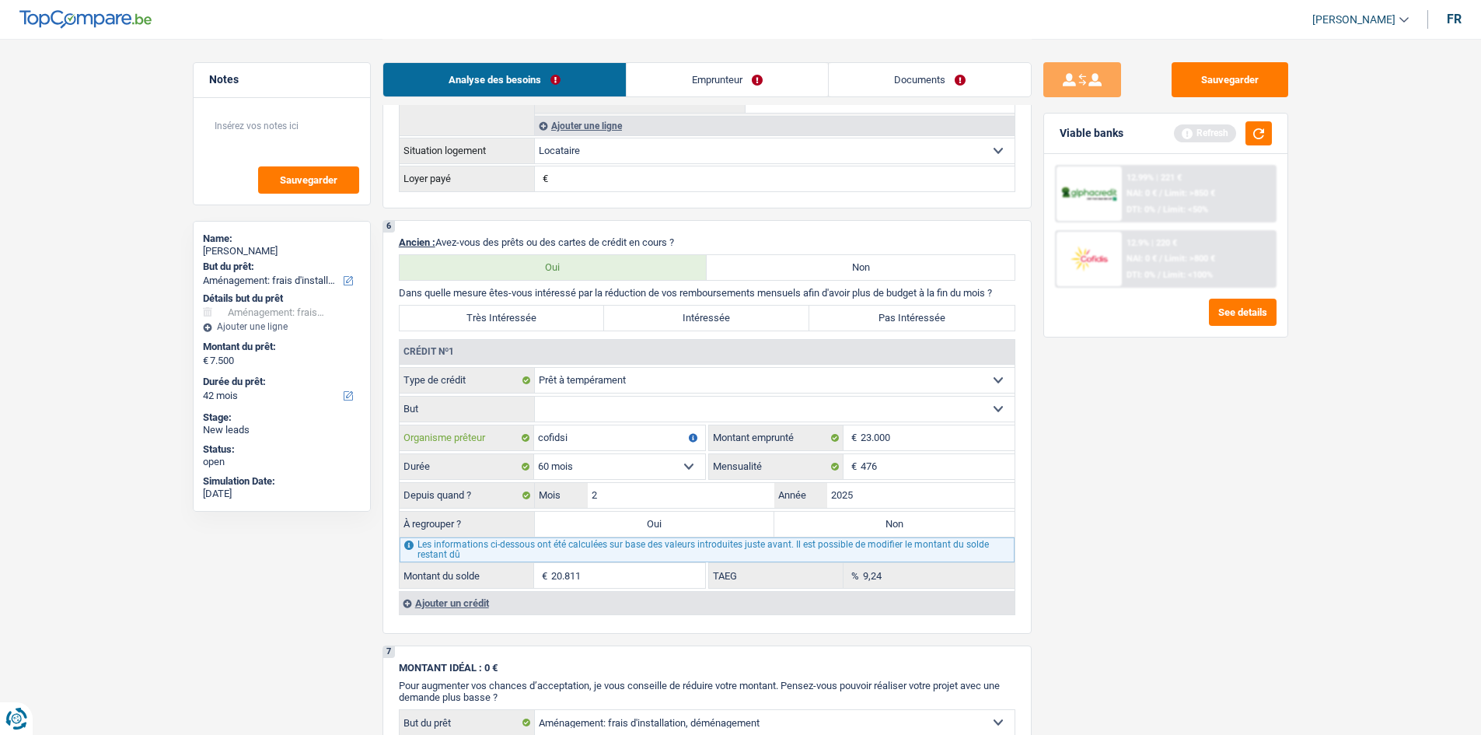
type input "cofidsi"
drag, startPoint x: 992, startPoint y: 412, endPoint x: 999, endPoint y: 417, distance: 8.9
click at [584, 250] on select "Confort maison: meubles, textile, peinture, électroménager, outillage non-profe…" at bounding box center [775, 408] width 480 height 25
select select "other"
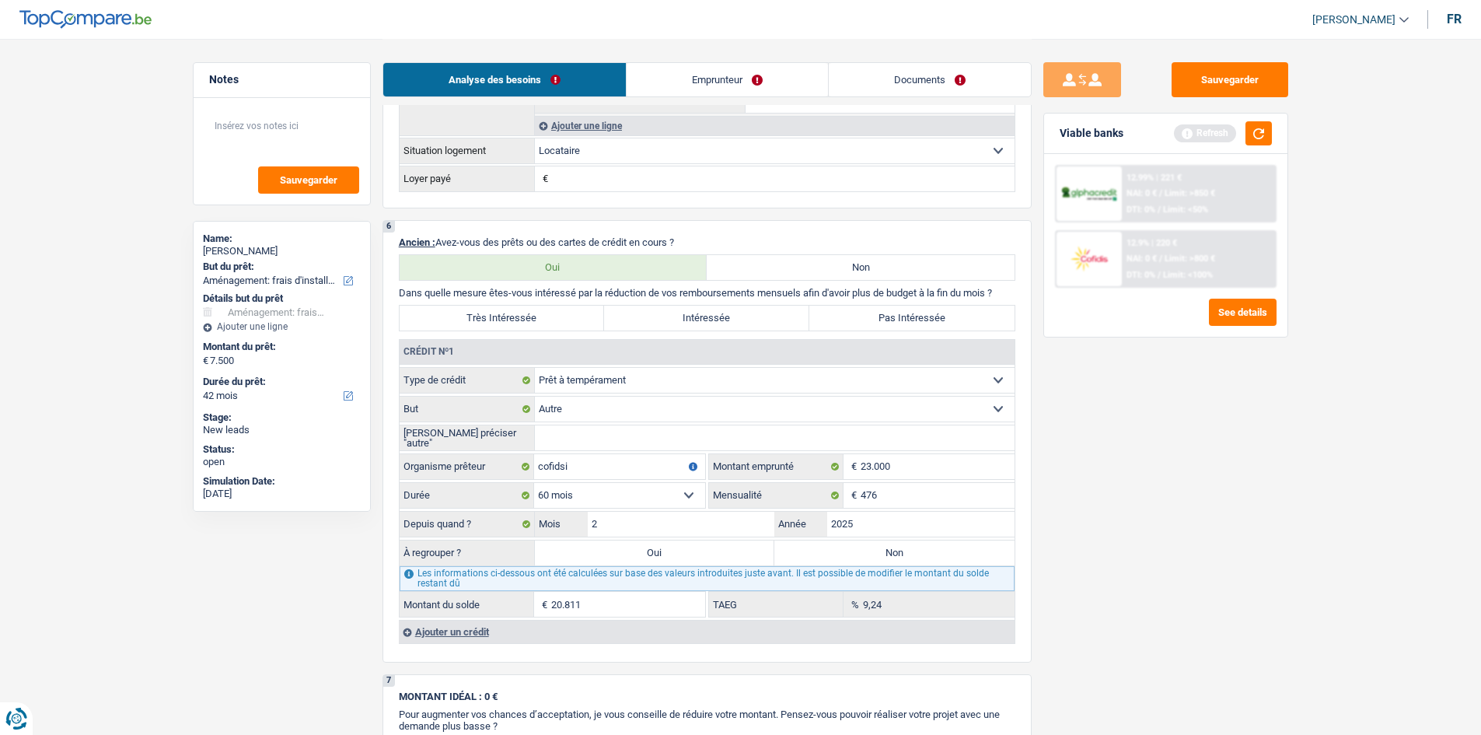
click at [584, 250] on input "Veuillez préciser "autre"" at bounding box center [775, 437] width 480 height 25
type input "Personnel"
click at [584, 250] on main "Notes Sauvegarder Name: Yacouba Bihoun But du prêt: Confort maison: meubles, te…" at bounding box center [740, 236] width 1481 height 2493
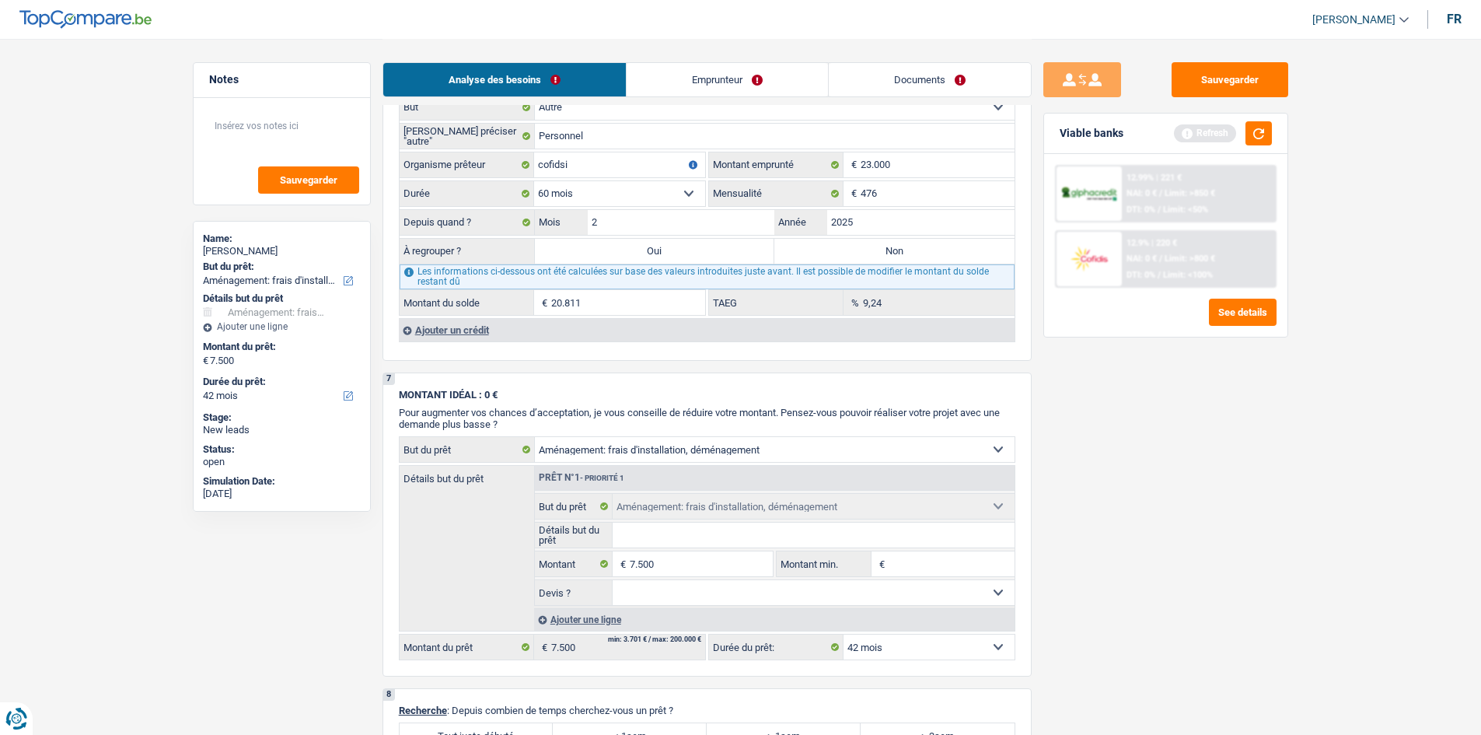
scroll to position [1088, 0]
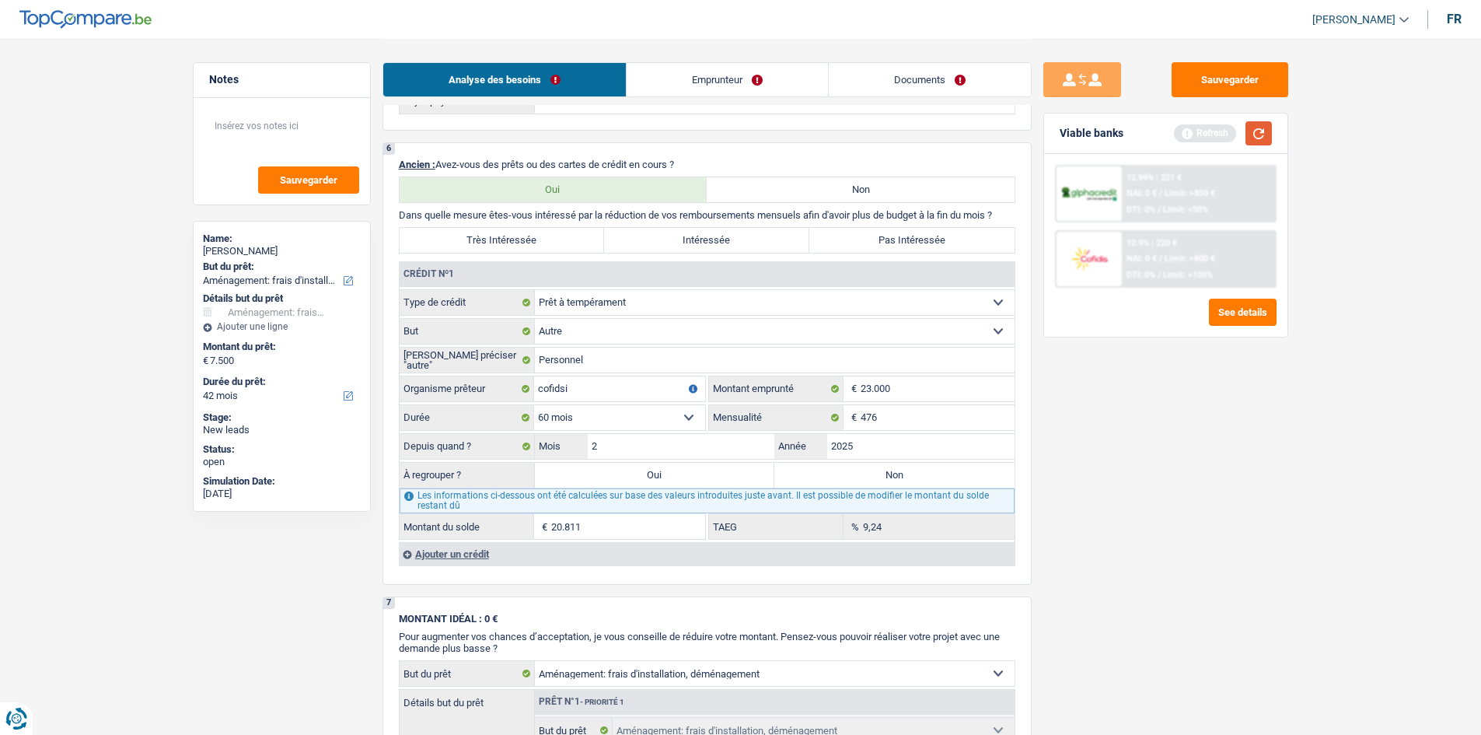
click at [584, 142] on button "button" at bounding box center [1258, 133] width 26 height 24
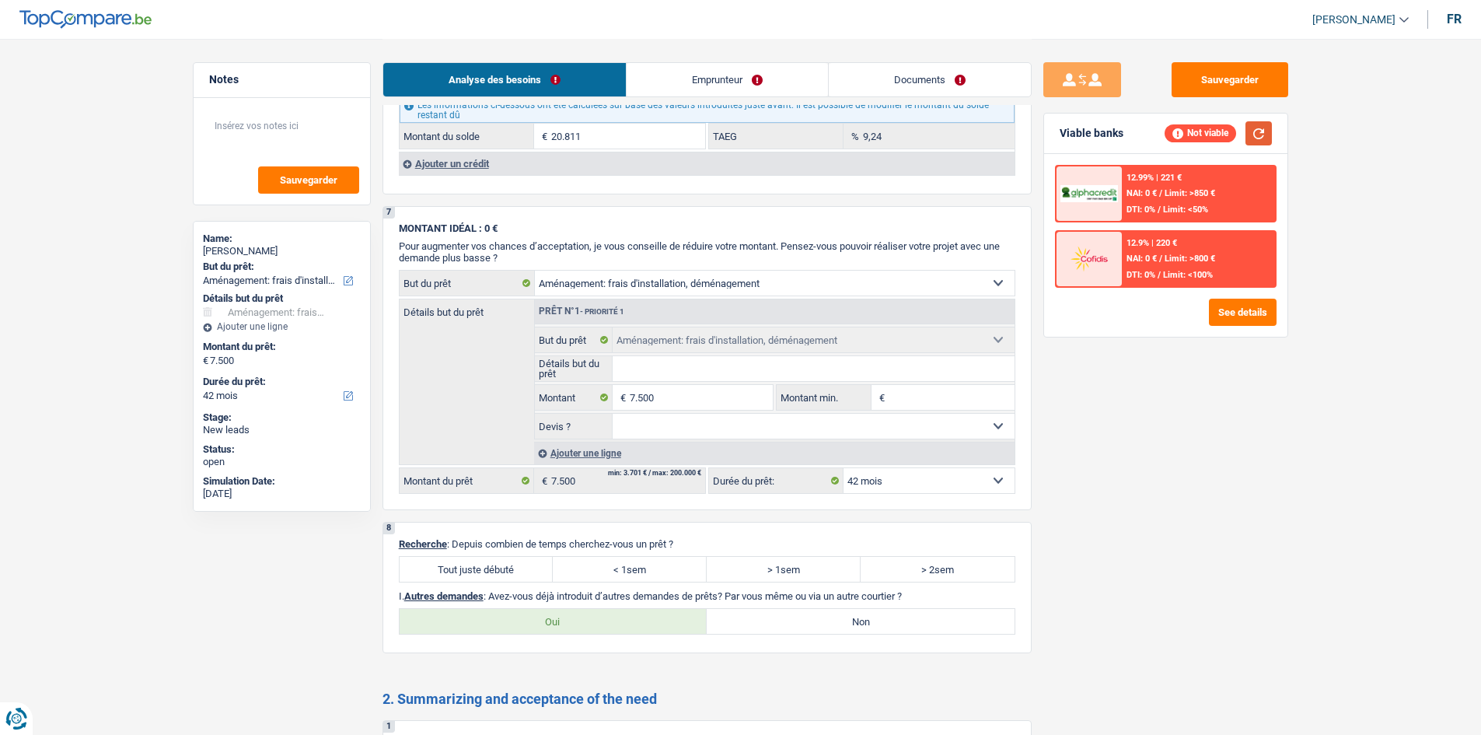
scroll to position [1632, 0]
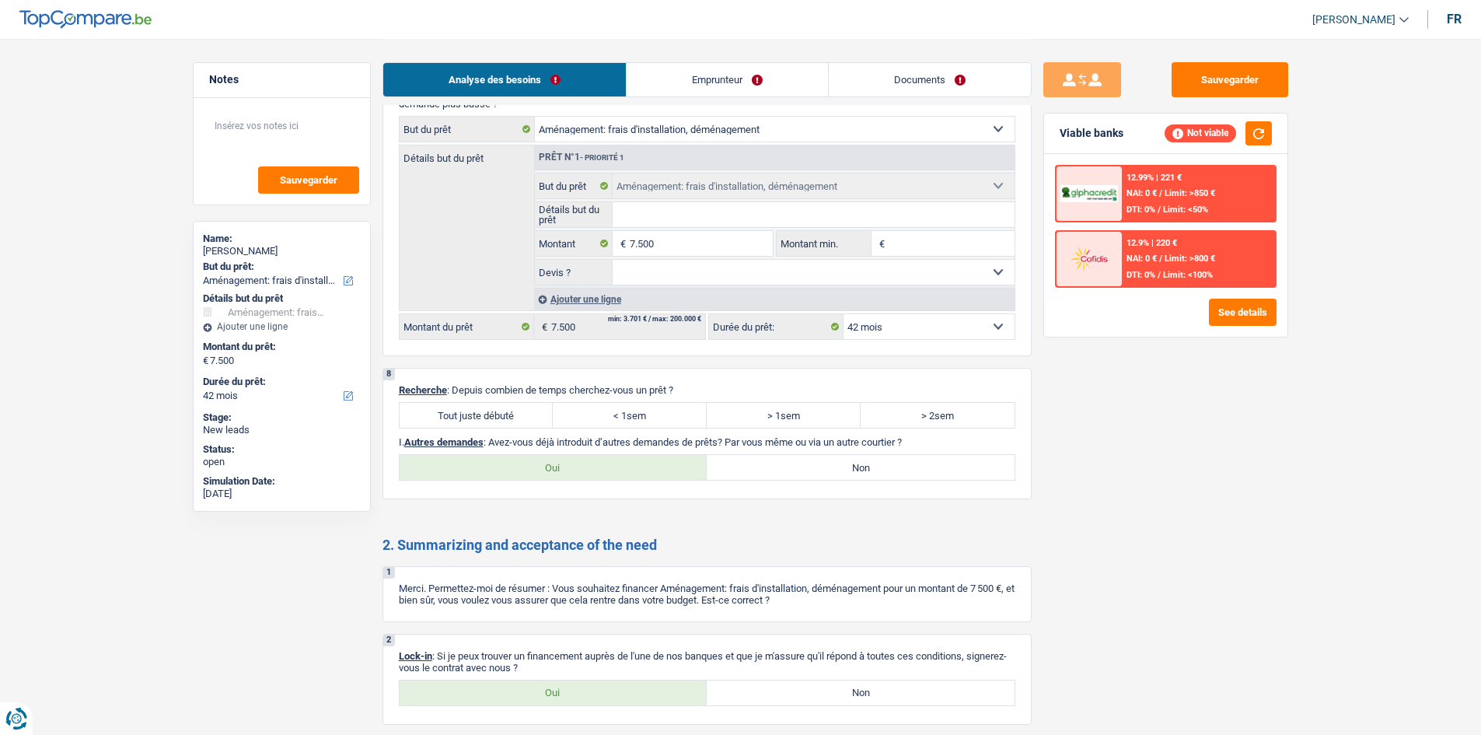
click at [476, 250] on label "Tout juste débuté" at bounding box center [477, 415] width 154 height 25
click at [476, 250] on input "Tout juste débuté" at bounding box center [477, 415] width 154 height 25
radio input "true"
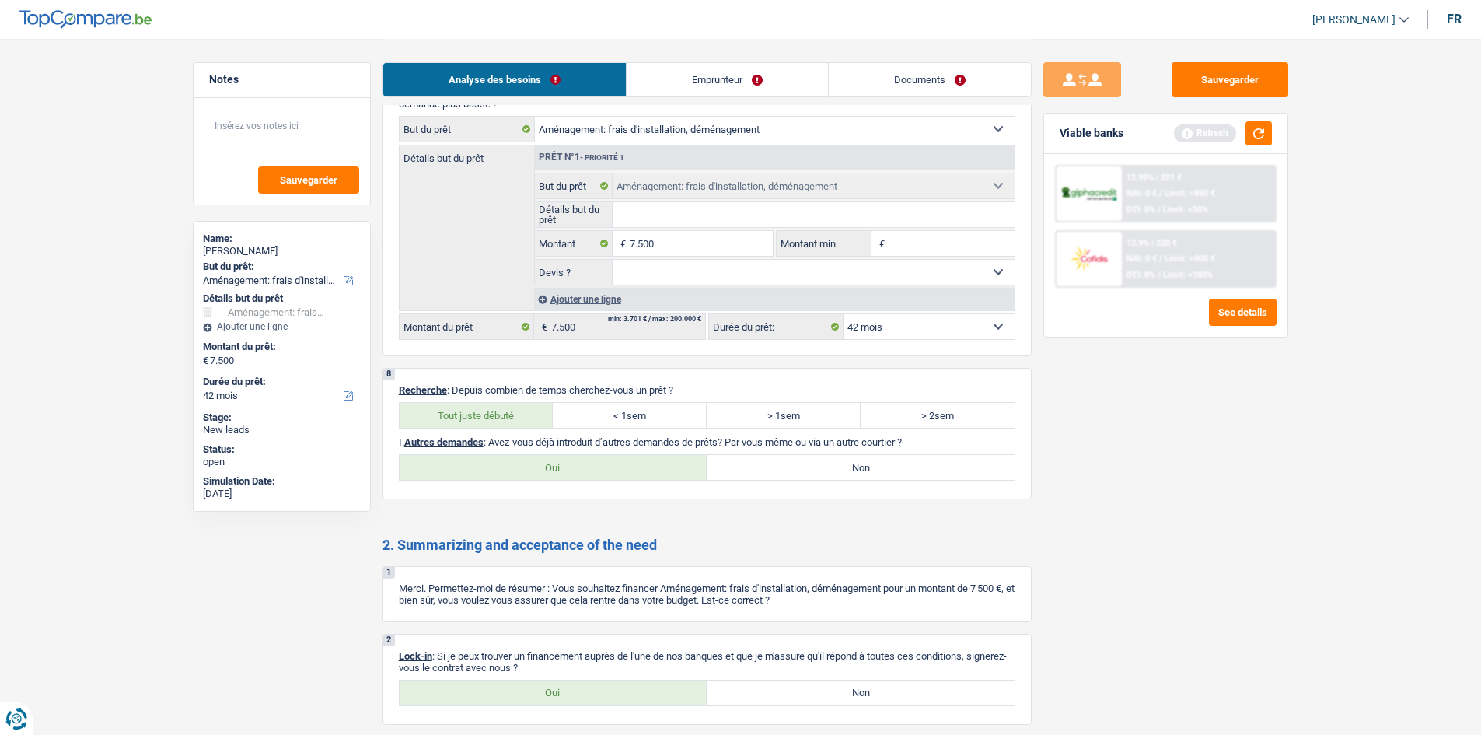
click at [567, 250] on label "Oui" at bounding box center [554, 692] width 308 height 25
click at [567, 250] on input "Oui" at bounding box center [554, 692] width 308 height 25
radio input "true"
click at [584, 250] on label "Non" at bounding box center [861, 467] width 308 height 25
click at [584, 250] on input "Non" at bounding box center [861, 467] width 308 height 25
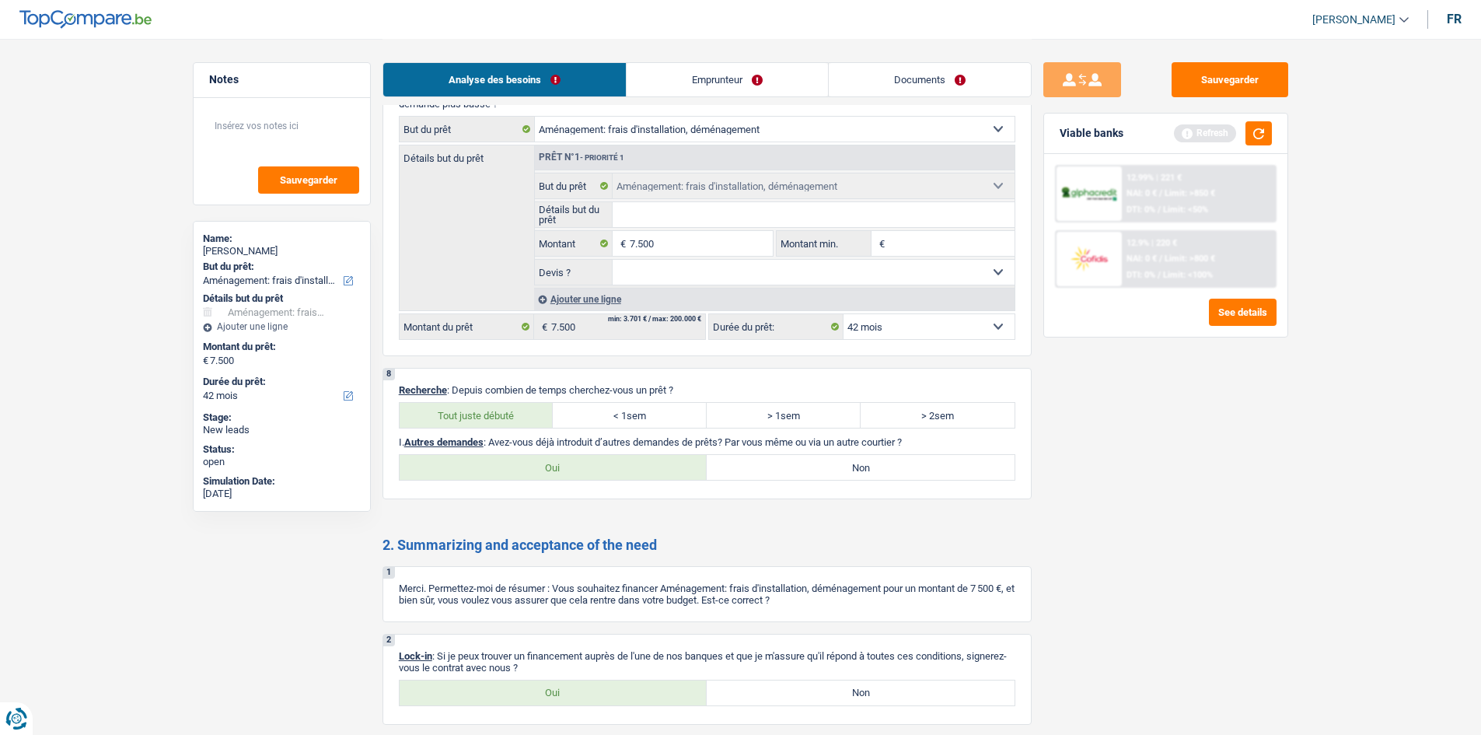
radio input "true"
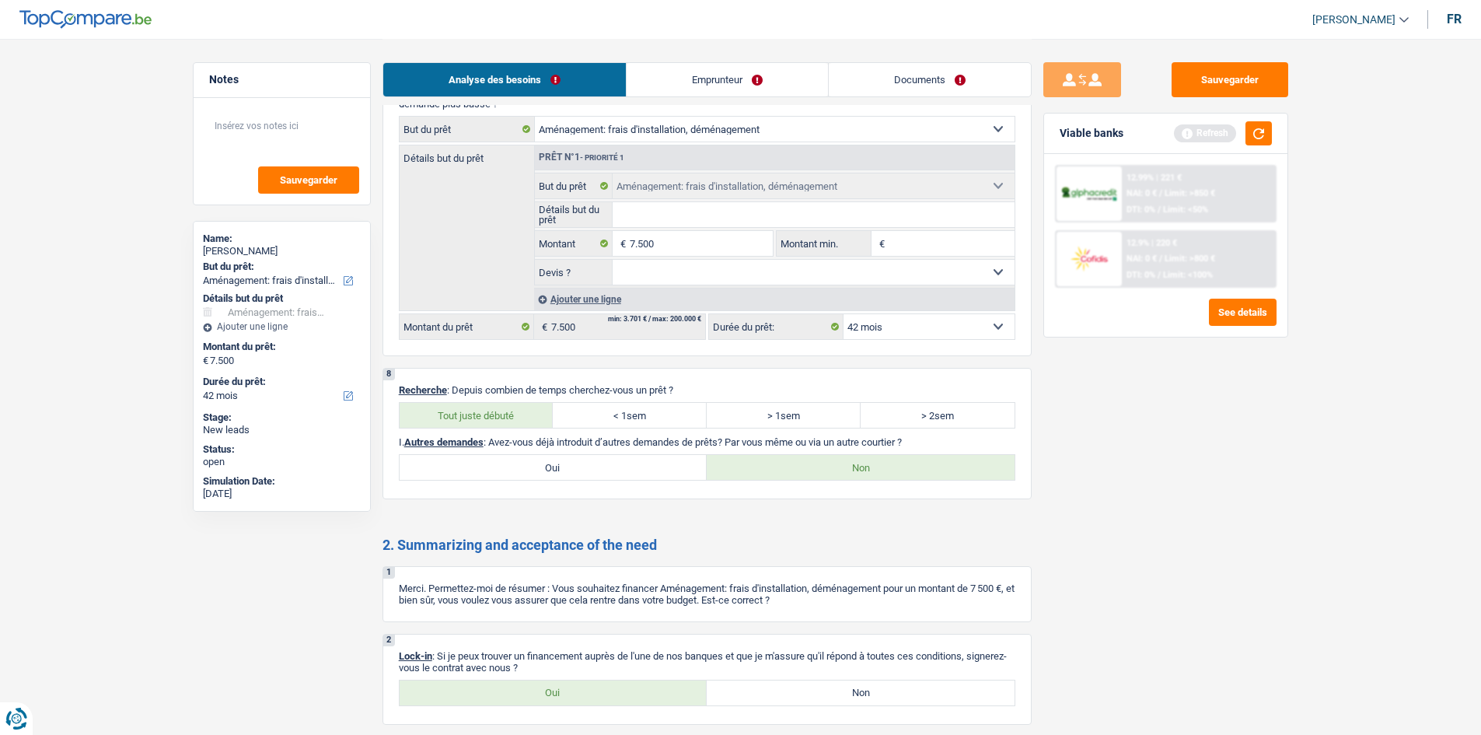
click at [584, 83] on link "Emprunteur" at bounding box center [726, 79] width 201 height 33
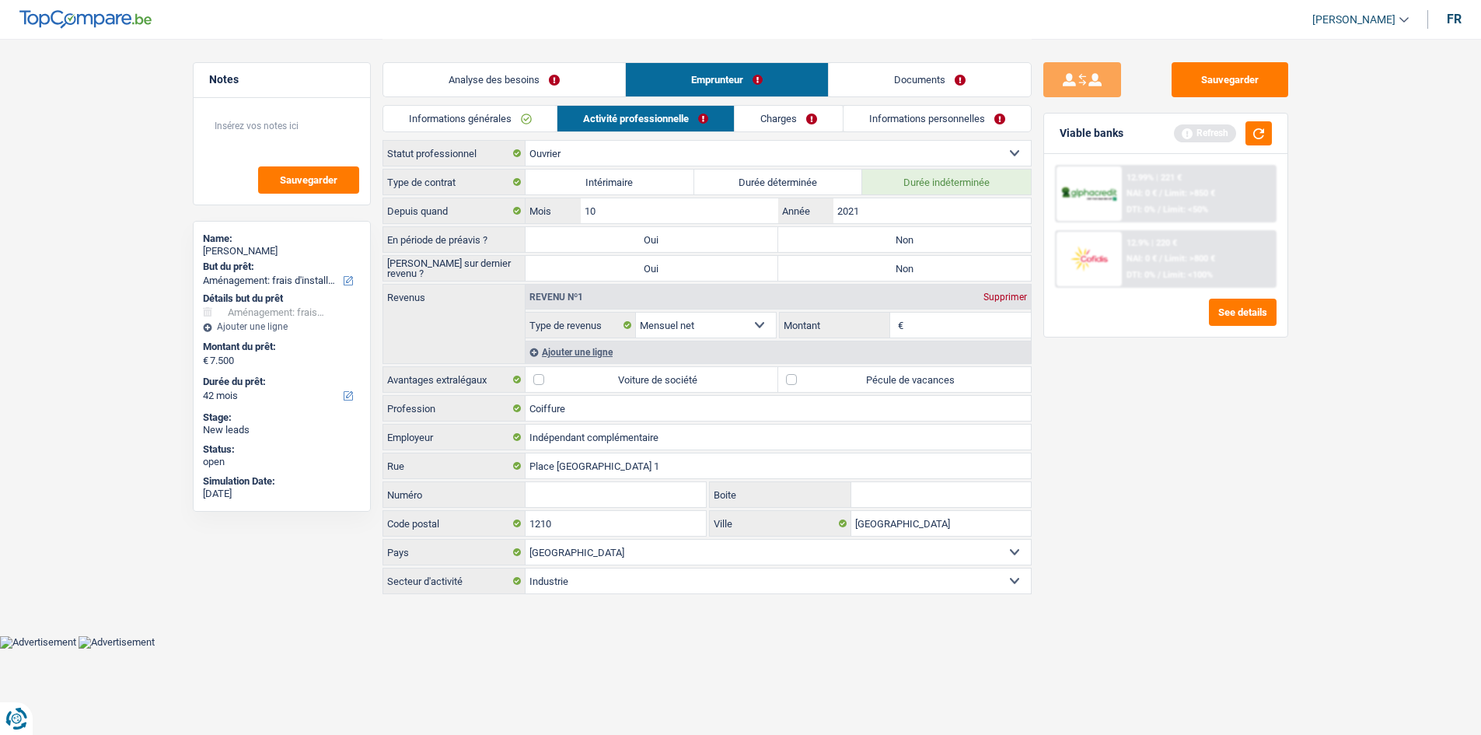
scroll to position [0, 0]
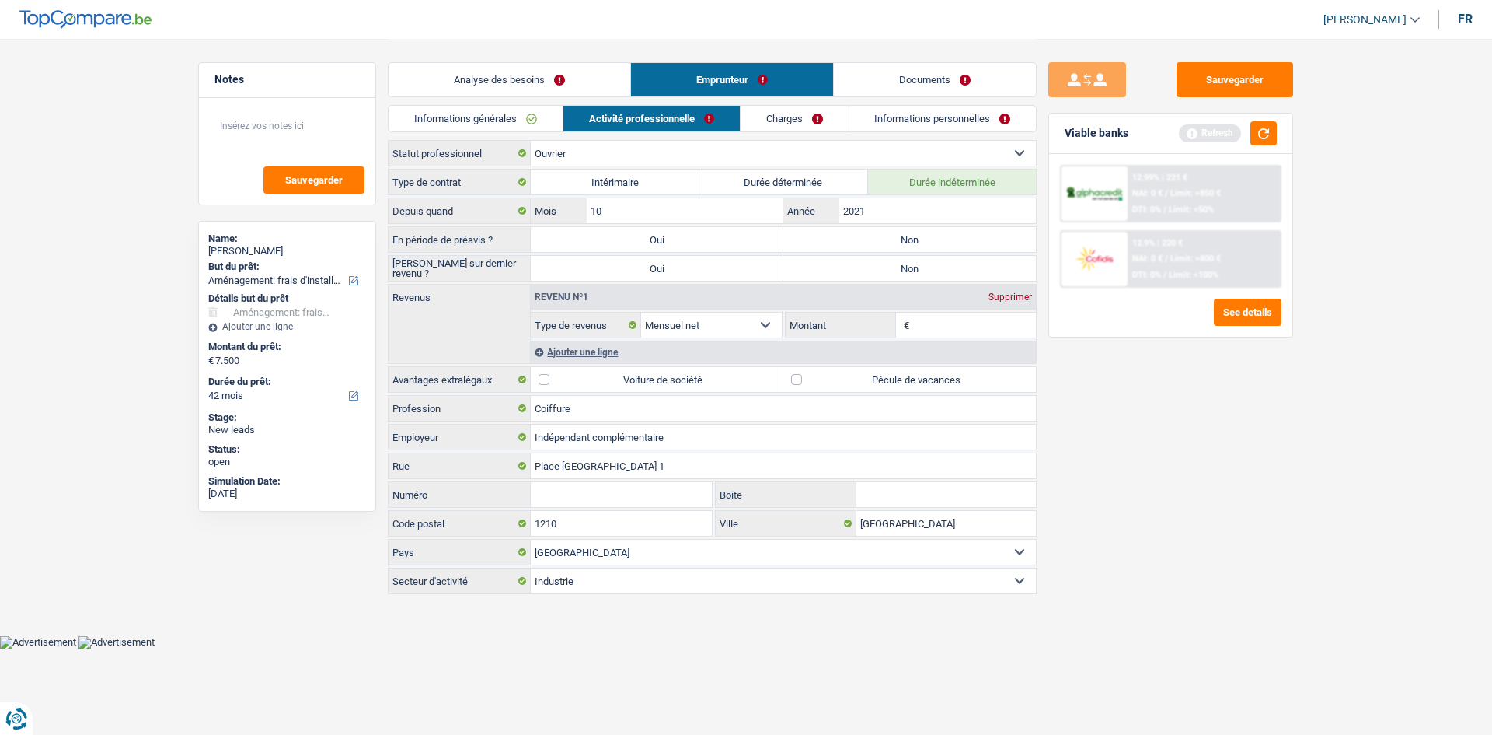
click at [467, 114] on link "Informations générales" at bounding box center [476, 119] width 174 height 26
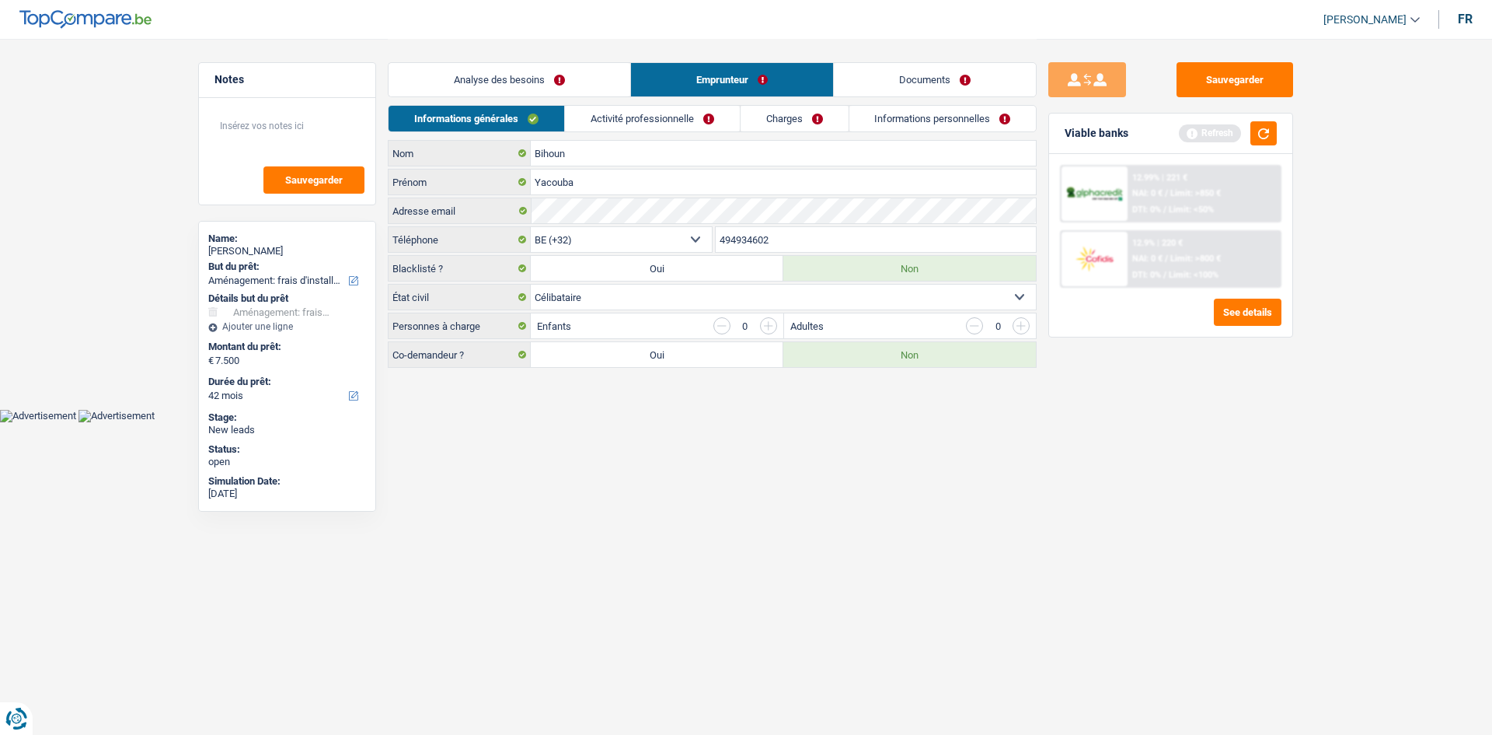
click at [584, 120] on link "Activité professionnelle" at bounding box center [652, 119] width 175 height 26
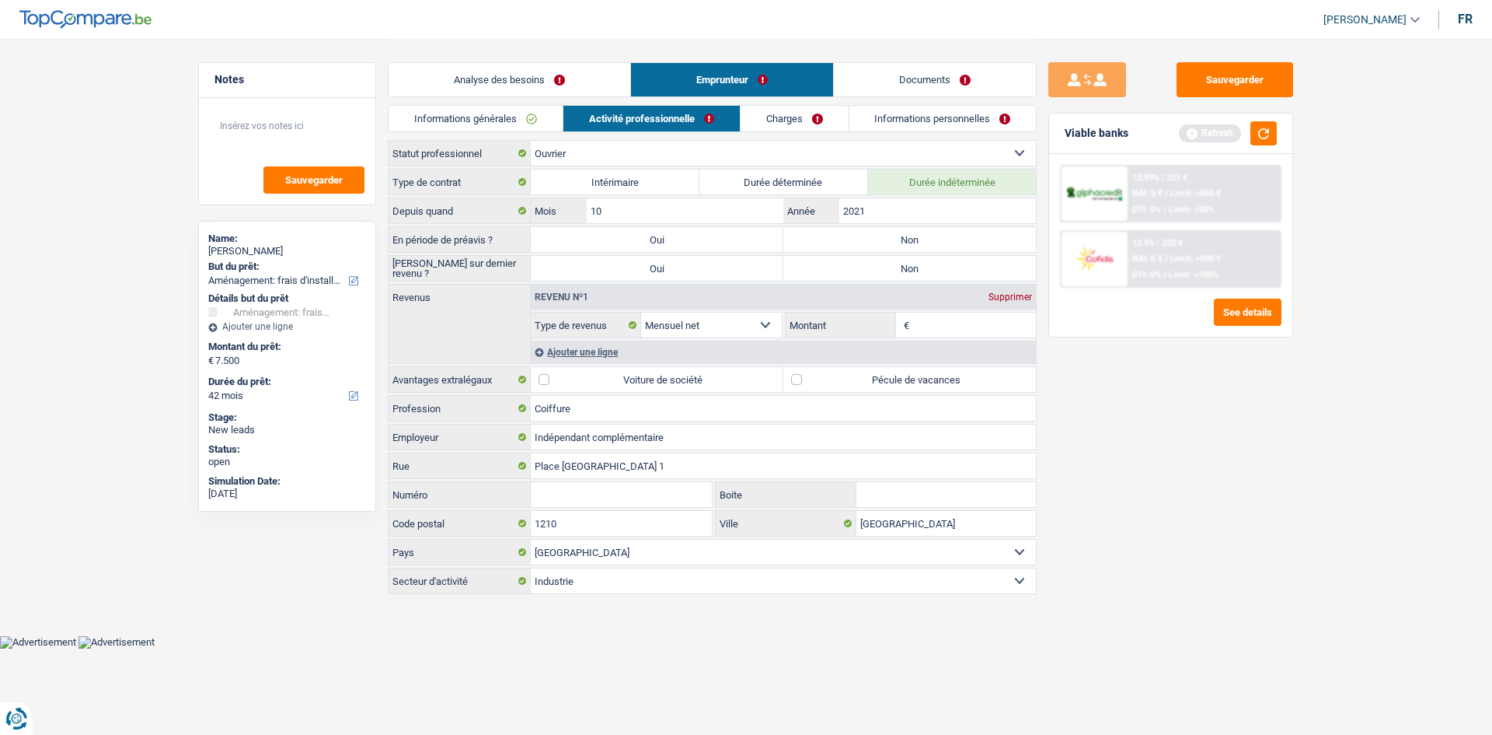
click at [584, 244] on label "Non" at bounding box center [909, 239] width 253 height 25
click at [584, 244] on input "Non" at bounding box center [909, 239] width 253 height 25
radio input "true"
drag, startPoint x: 940, startPoint y: 272, endPoint x: 1358, endPoint y: 531, distance: 491.8
click at [584, 250] on label "Non" at bounding box center [909, 268] width 253 height 25
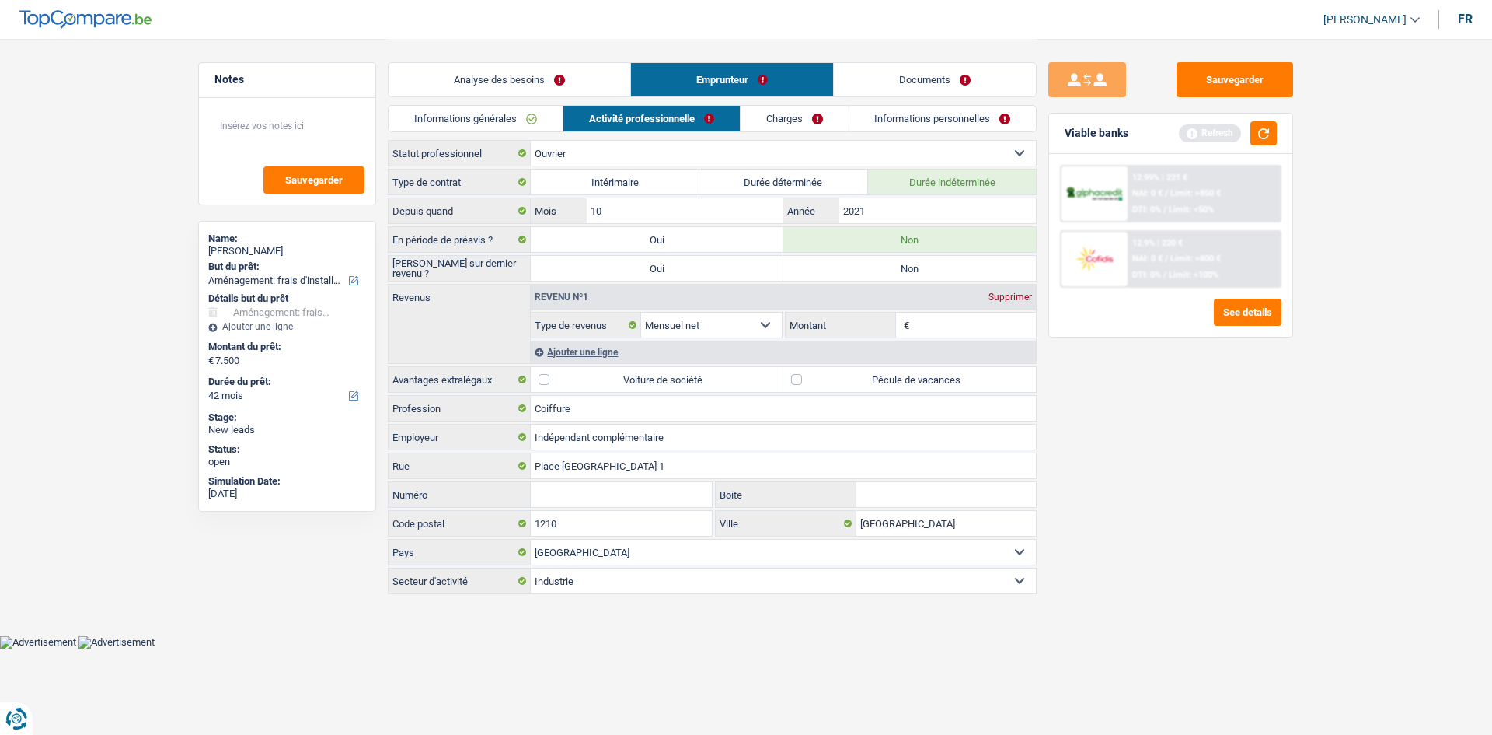
click at [584, 250] on input "Non" at bounding box center [909, 268] width 253 height 25
radio input "true"
click at [584, 250] on div "Sauvegarder Viable banks Refresh 12.99% | 221 € NAI: 0 € / Limit: >850 € DTI: 0…" at bounding box center [1171, 385] width 268 height 647
click at [565, 120] on link "Activité professionnelle" at bounding box center [652, 119] width 176 height 26
click at [547, 132] on div "Informations générales Activité professionnelle Charges Informations personnell…" at bounding box center [712, 122] width 649 height 35
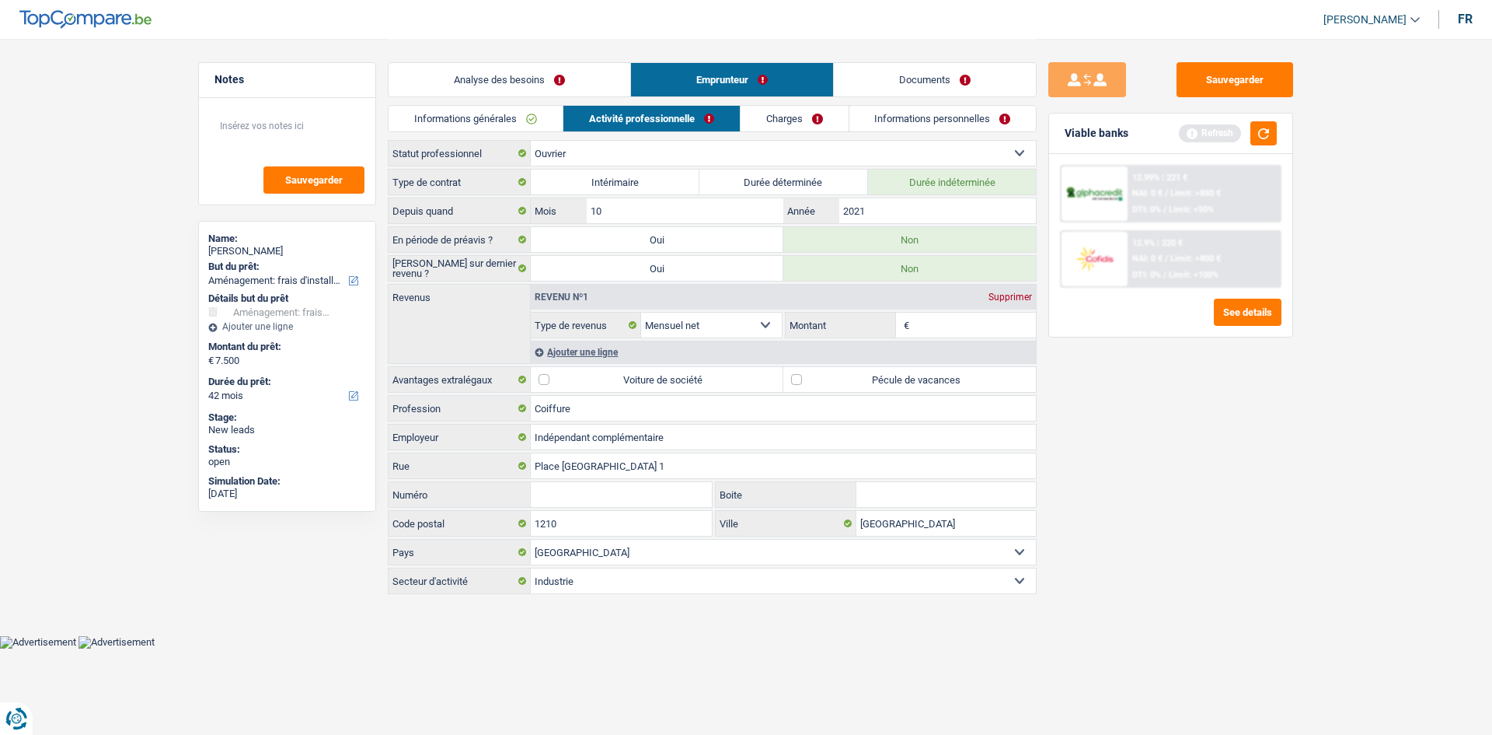
click at [521, 124] on link "Informations générales" at bounding box center [476, 119] width 174 height 26
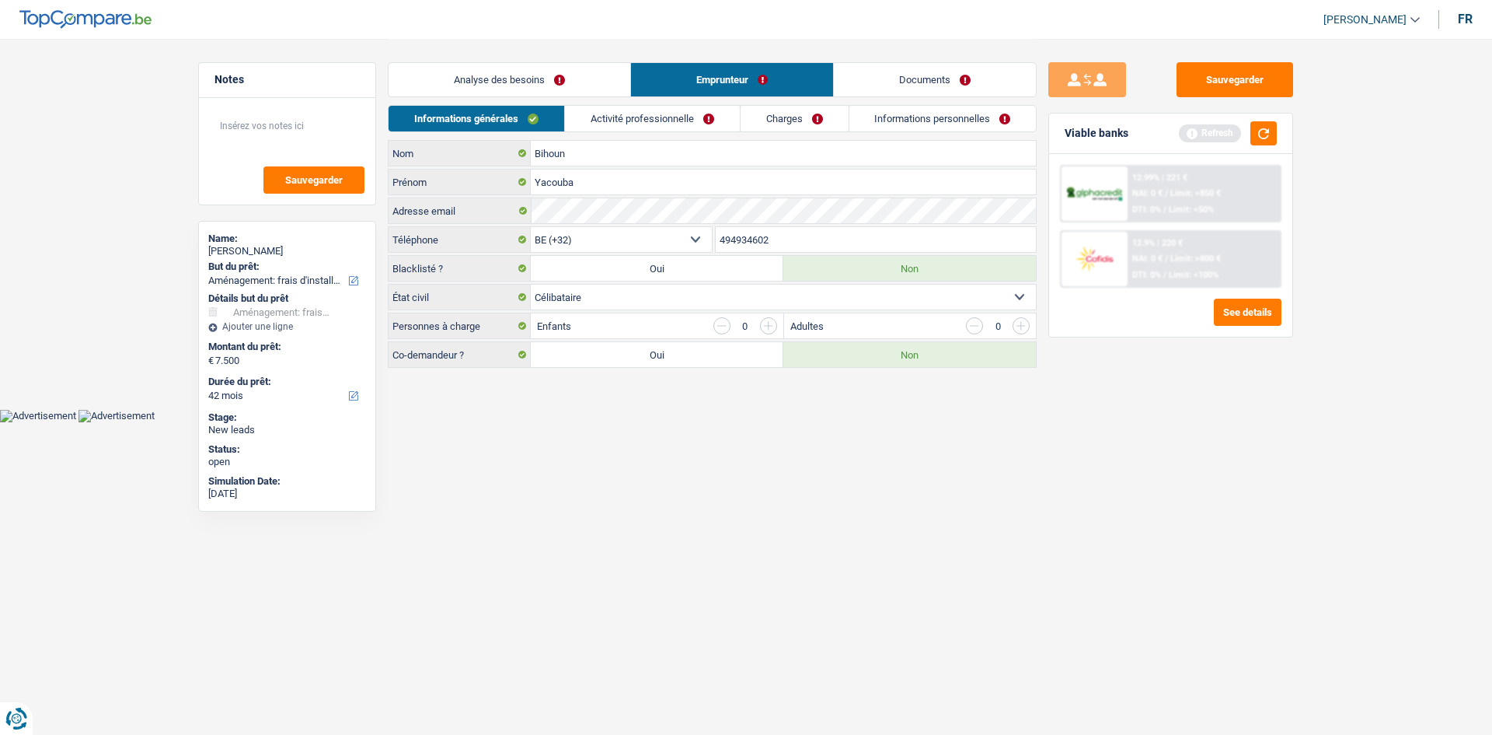
click at [584, 126] on link "Activité professionnelle" at bounding box center [652, 119] width 175 height 26
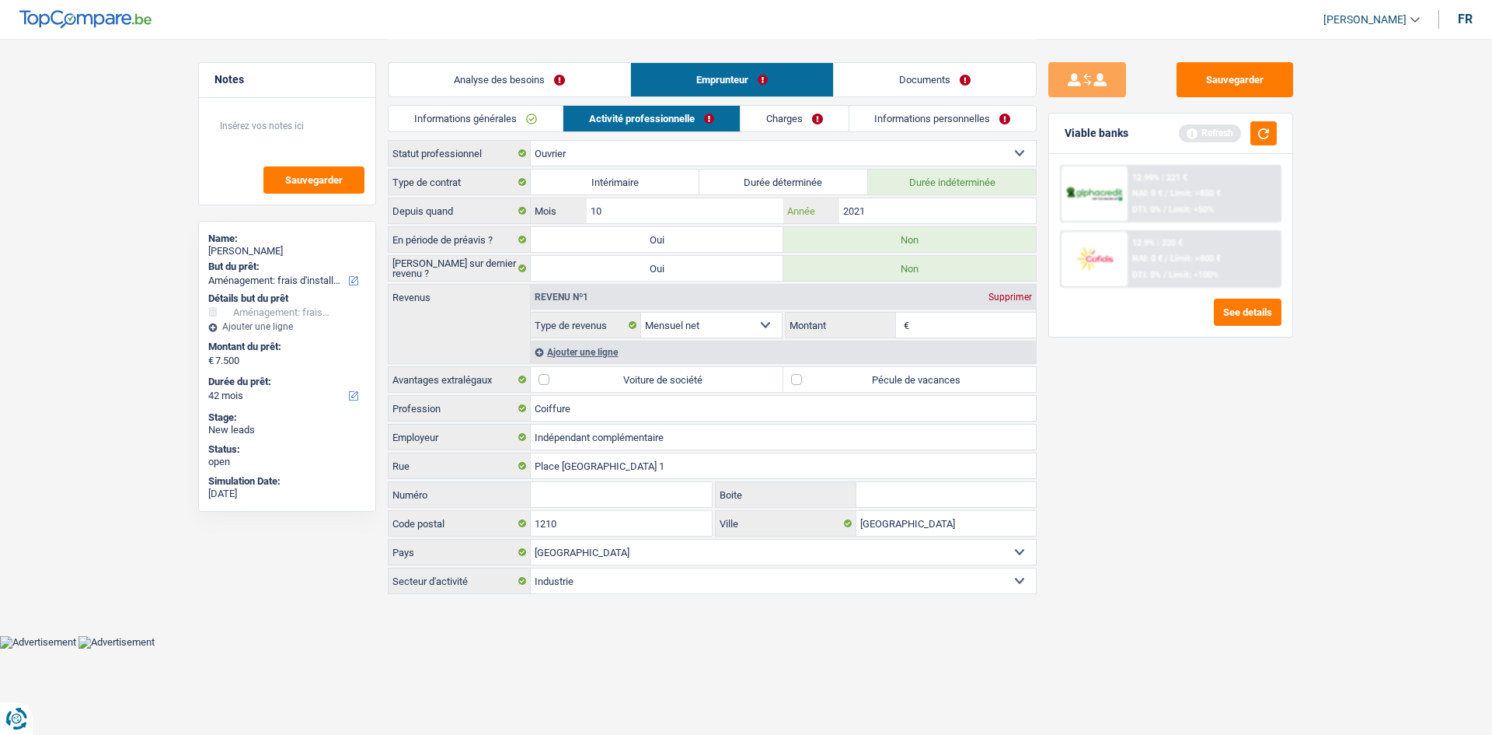
click at [584, 221] on input "2021" at bounding box center [937, 210] width 197 height 25
click at [584, 250] on label "Pécule de vacances" at bounding box center [909, 379] width 253 height 25
click at [584, 250] on input "Pécule de vacances" at bounding box center [909, 379] width 253 height 25
checkbox input "true"
click at [584, 250] on input "Montant" at bounding box center [975, 324] width 124 height 25
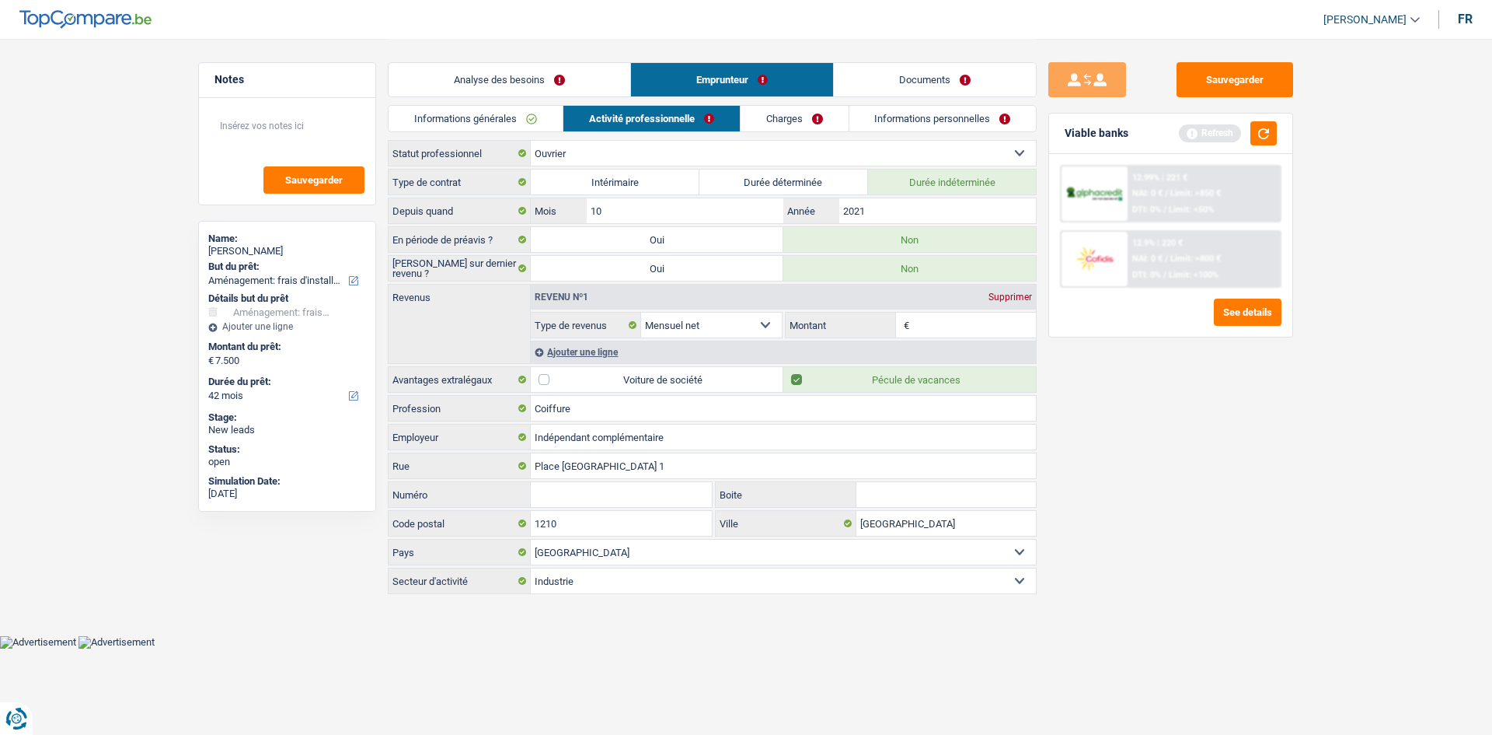
click at [584, 250] on div "Ajouter une ligne" at bounding box center [783, 351] width 505 height 23
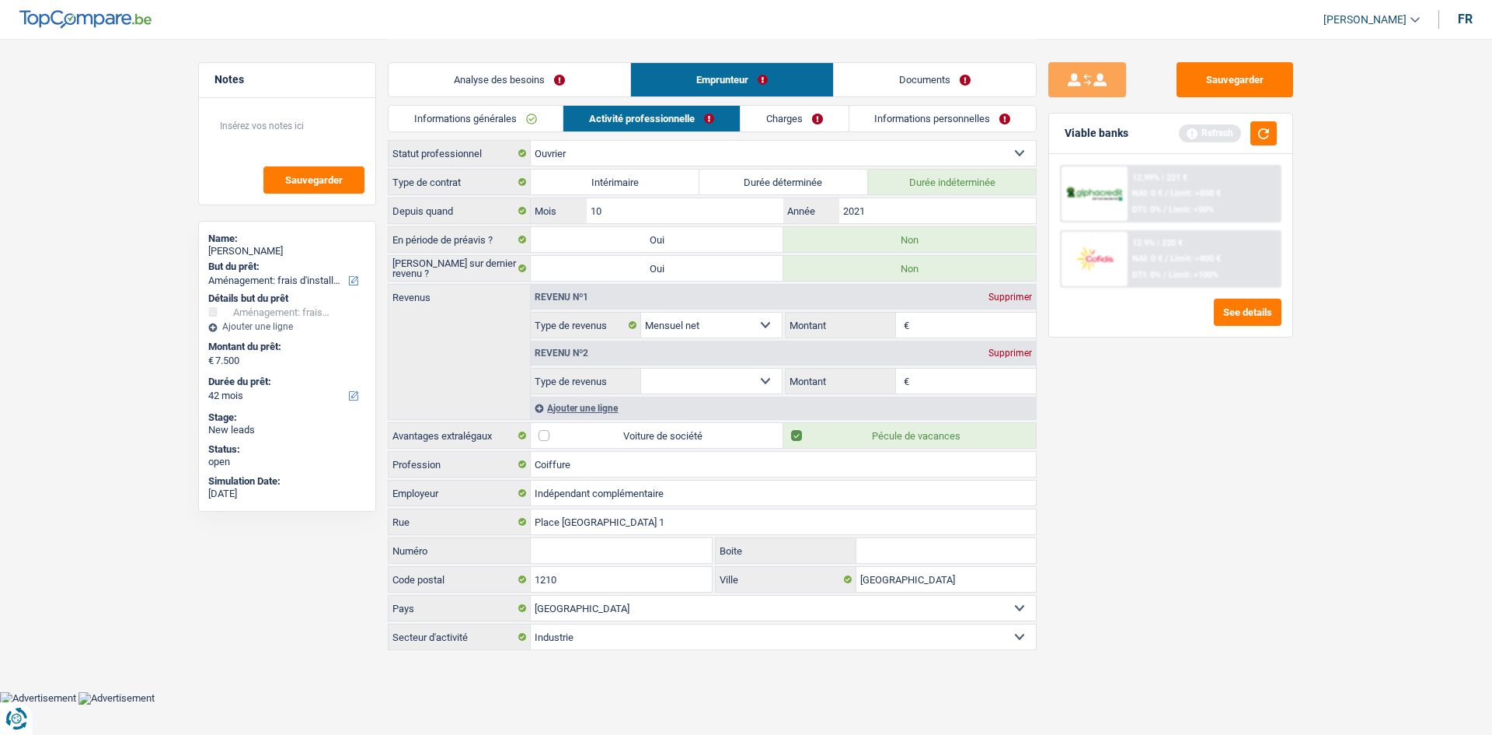
click at [584, 250] on select "Allocation d'handicap Allocations chômage Allocations familiales Chèques repas …" at bounding box center [711, 380] width 141 height 25
click at [584, 211] on input "2021" at bounding box center [937, 210] width 197 height 25
click at [584, 250] on input "Coiffure" at bounding box center [783, 464] width 505 height 25
type input "Co"
click at [584, 250] on input "Indépendant complémentaire" at bounding box center [783, 492] width 505 height 25
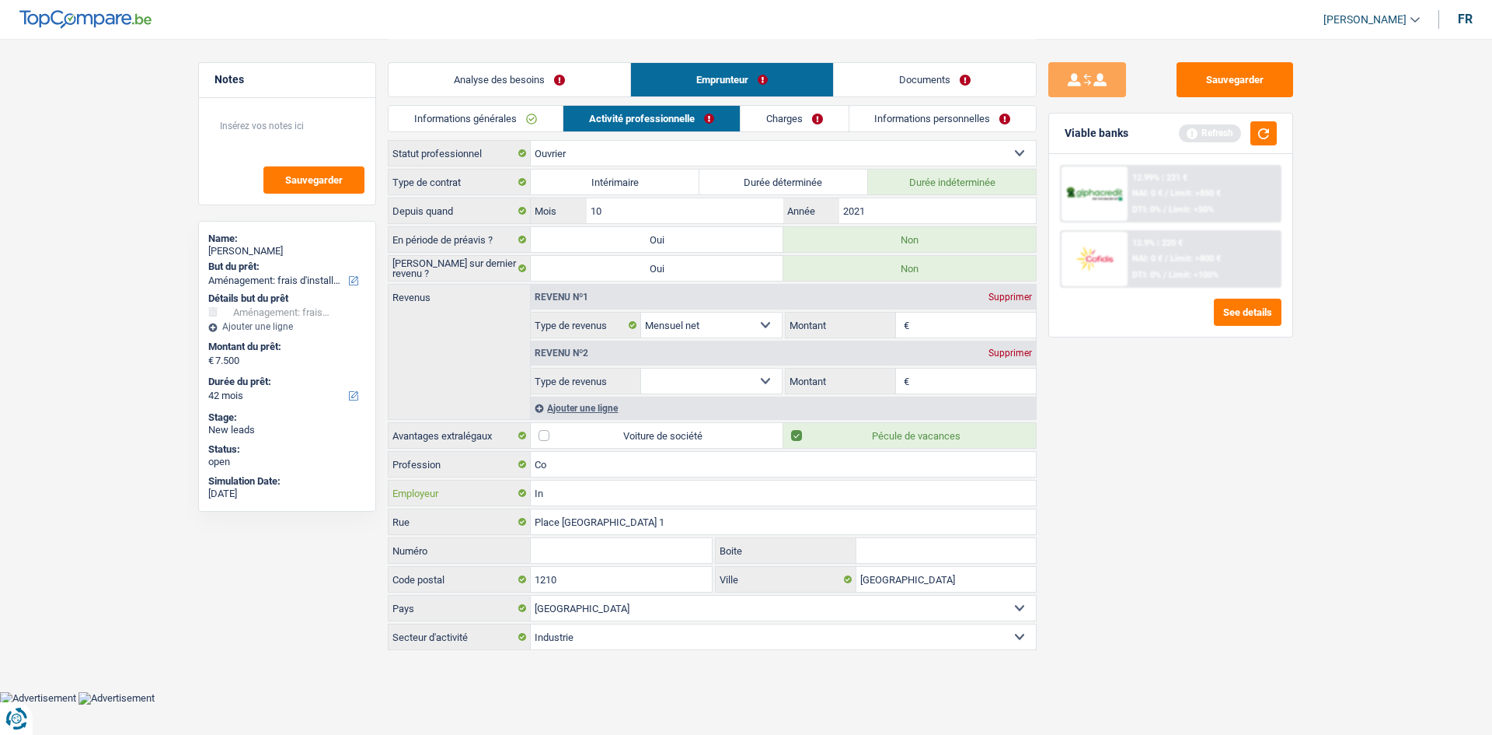
type input "I"
type input "colruyt"
click at [584, 250] on div "Sauvegarder Viable banks Refresh 12.99% | 221 € NAI: 0 € / Limit: >850 € DTI: 0…" at bounding box center [1171, 385] width 268 height 647
click at [584, 250] on input "Co" at bounding box center [783, 464] width 505 height 25
type input "C"
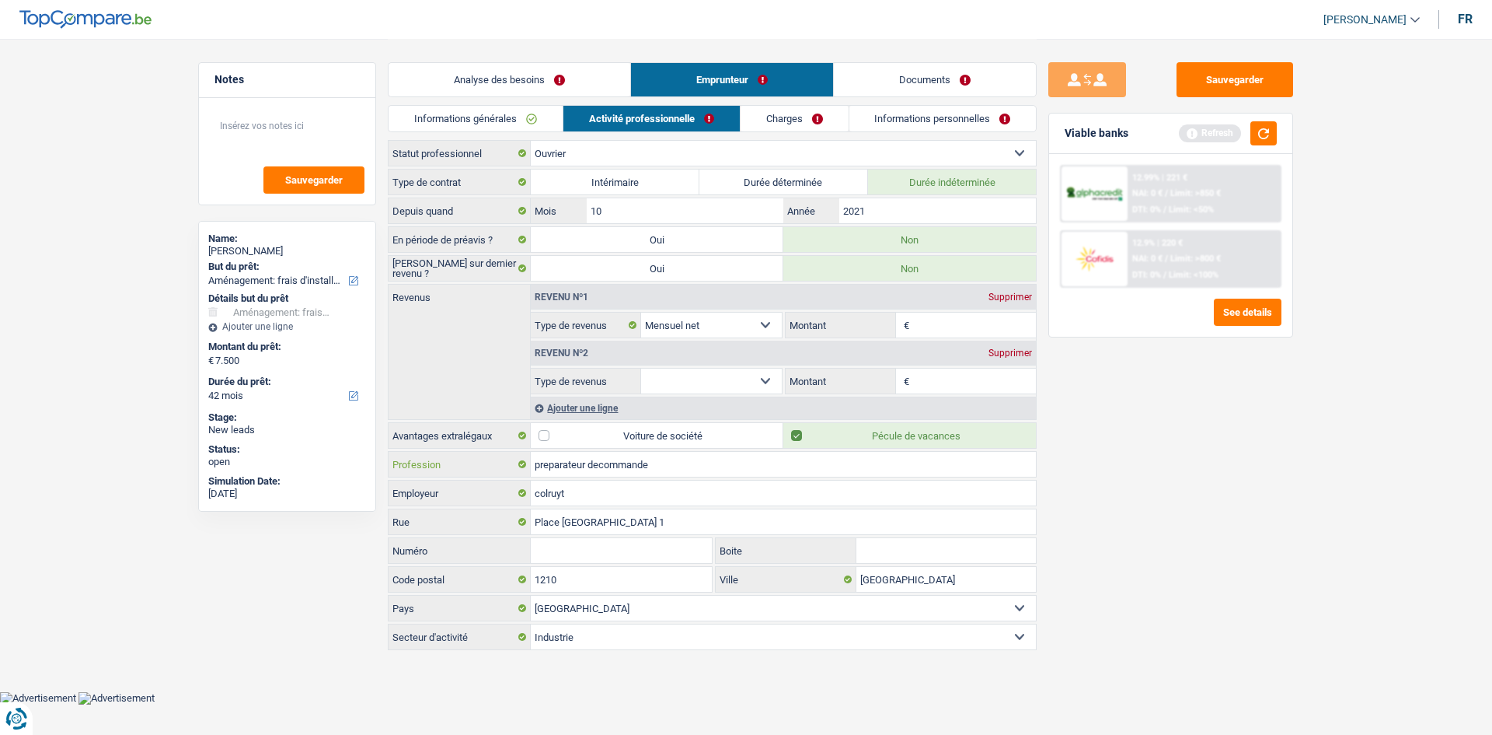
type input "preparateur decommande"
click at [584, 250] on div "Sauvegarder Viable banks Refresh 12.99% | 221 € NAI: 0 € / Limit: >850 € DTI: 0…" at bounding box center [1171, 385] width 268 height 647
click at [584, 250] on input "Montant" at bounding box center [975, 324] width 124 height 25
type input "2.100"
drag, startPoint x: 1289, startPoint y: 405, endPoint x: 1216, endPoint y: 400, distance: 73.3
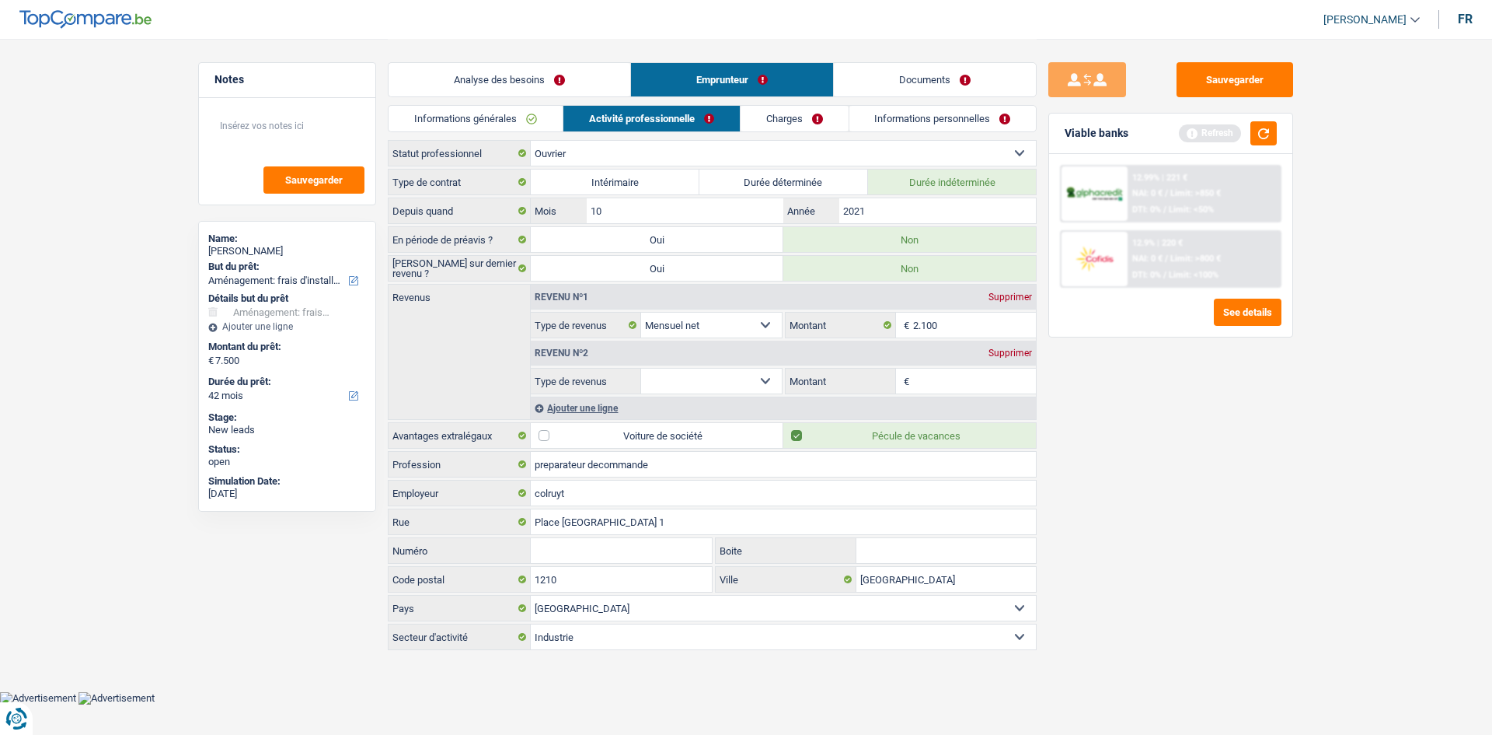
click at [584, 250] on div "Sauvegarder Viable banks Refresh 12.99% | 221 € NAI: 0 € / Limit: >850 € DTI: 0…" at bounding box center [1171, 385] width 268 height 647
click at [584, 250] on select "Allocation d'handicap Allocations chômage Allocations familiales Chèques repas …" at bounding box center [711, 380] width 141 height 25
select select "mealVouchers"
click at [584, 250] on select "Allocation d'handicap Allocations chômage Allocations familiales Chèques repas …" at bounding box center [711, 380] width 141 height 25
click at [584, 250] on input "Montant par jour" at bounding box center [975, 380] width 124 height 25
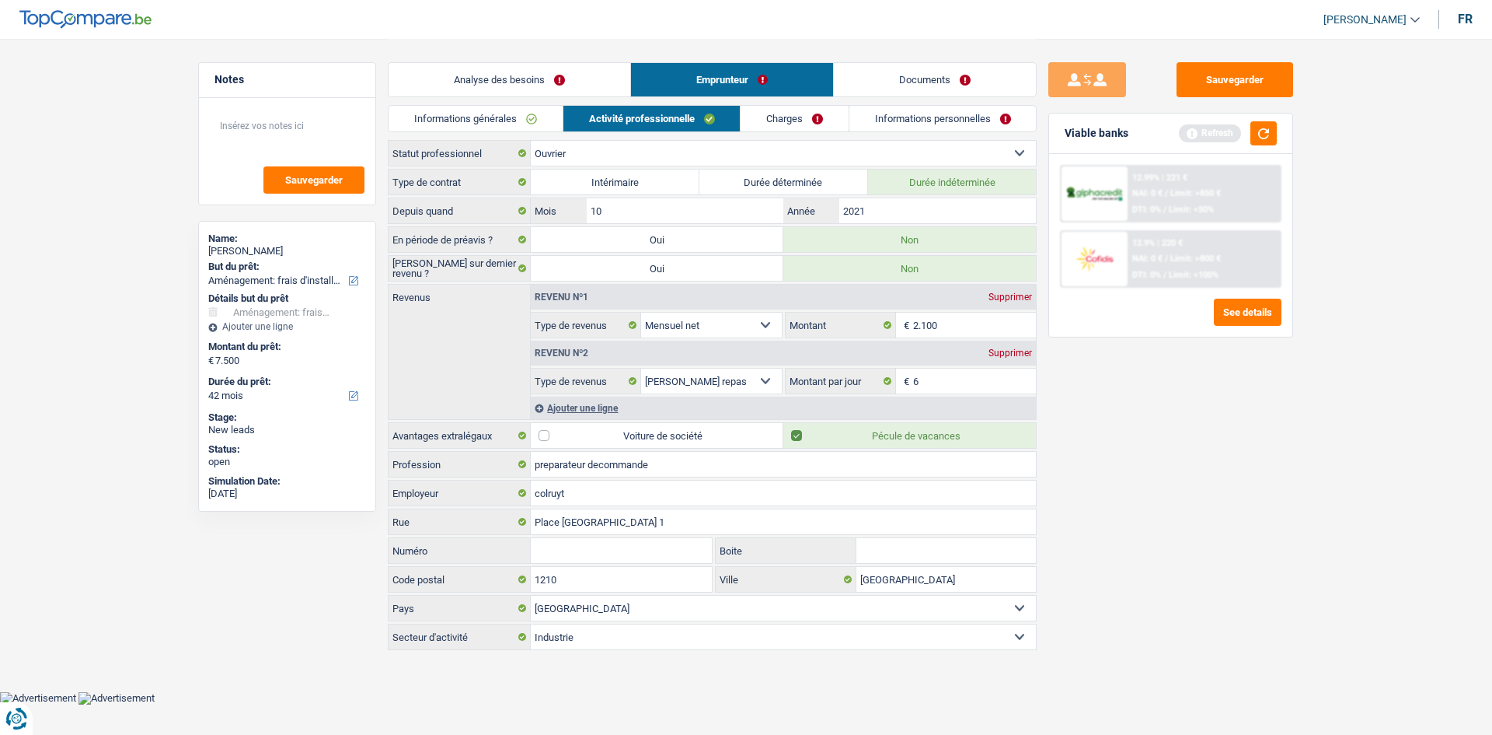
type input "6,0"
click at [584, 250] on main "Notes Sauvegarder Name: Yacouba Bihoun But du prêt: Confort maison: meubles, te…" at bounding box center [746, 345] width 1492 height 691
drag, startPoint x: 787, startPoint y: 119, endPoint x: 1235, endPoint y: 434, distance: 547.9
click at [584, 119] on link "Charges" at bounding box center [795, 119] width 108 height 26
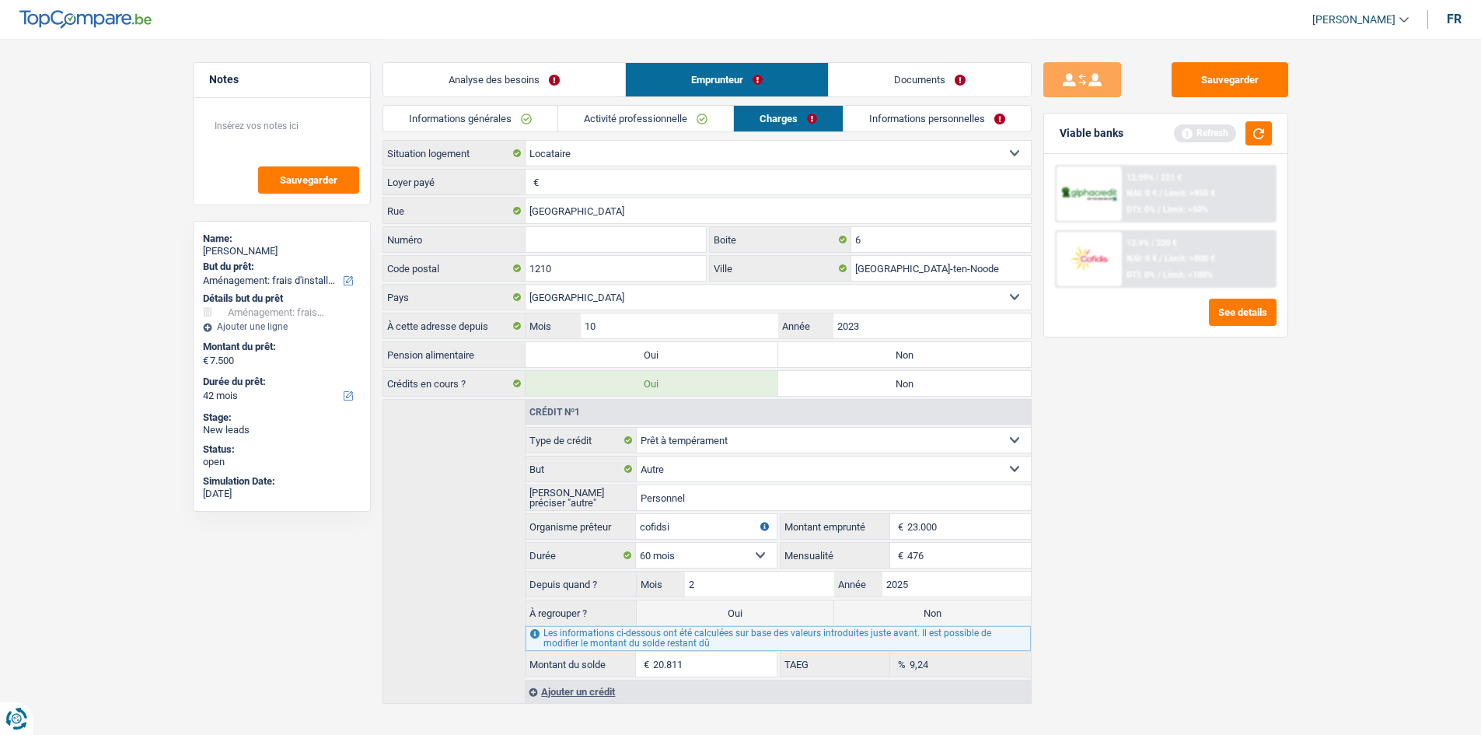
click at [584, 250] on label "Non" at bounding box center [904, 354] width 253 height 25
click at [584, 250] on input "Non" at bounding box center [904, 354] width 253 height 25
radio input "true"
click at [578, 175] on input "Loyer payé" at bounding box center [787, 181] width 488 height 25
type input "750"
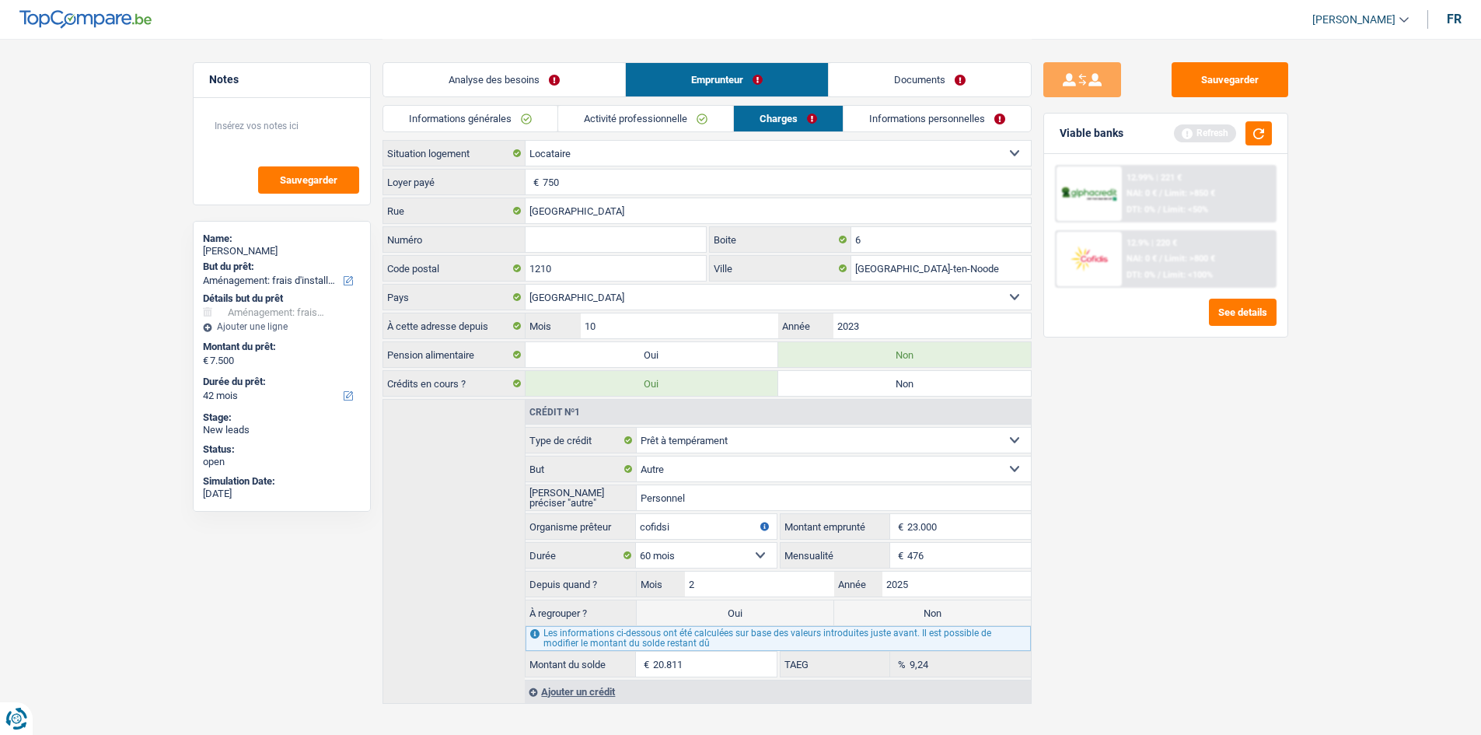
click at [584, 250] on main "Notes Sauvegarder Name: Yacouba Bihoun But du prêt: Confort maison: meubles, te…" at bounding box center [740, 372] width 1481 height 745
drag, startPoint x: 643, startPoint y: 185, endPoint x: 1067, endPoint y: 319, distance: 445.2
click at [584, 185] on input "750" at bounding box center [787, 181] width 488 height 25
click at [584, 250] on div "Sauvegarder Viable banks Refresh 12.99% | 221 € NAI: 0 € / Limit: >850 € DTI: 0…" at bounding box center [1165, 385] width 268 height 647
click at [584, 236] on input "Numéro" at bounding box center [615, 239] width 181 height 25
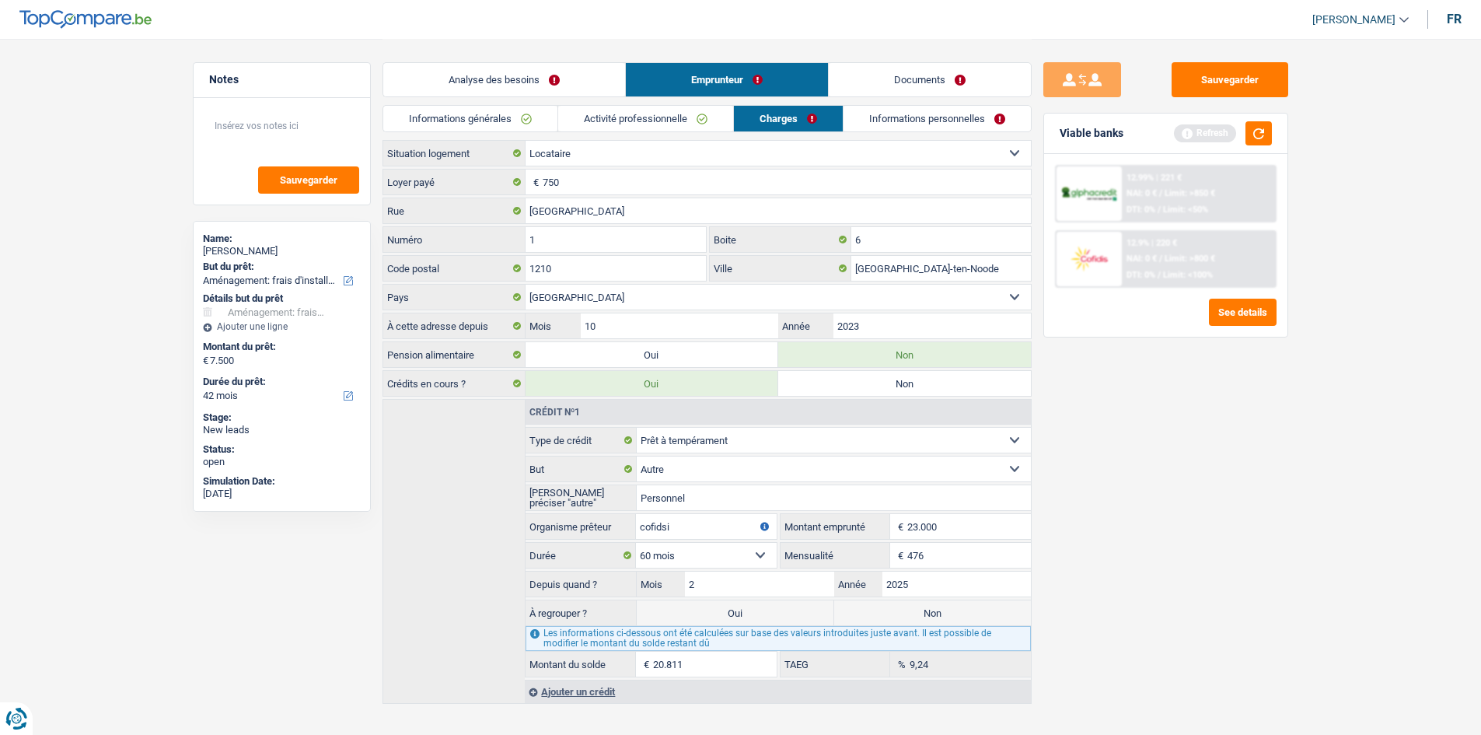
type input "1"
click at [584, 250] on div "Sauvegarder Viable banks Refresh 12.99% | 221 € NAI: 0 € / Limit: >850 € DTI: 0…" at bounding box center [1165, 385] width 268 height 647
click at [584, 104] on div "Analyse des besoins Emprunteur Documents" at bounding box center [706, 72] width 649 height 66
click at [584, 110] on link "Informations personnelles" at bounding box center [936, 119] width 187 height 26
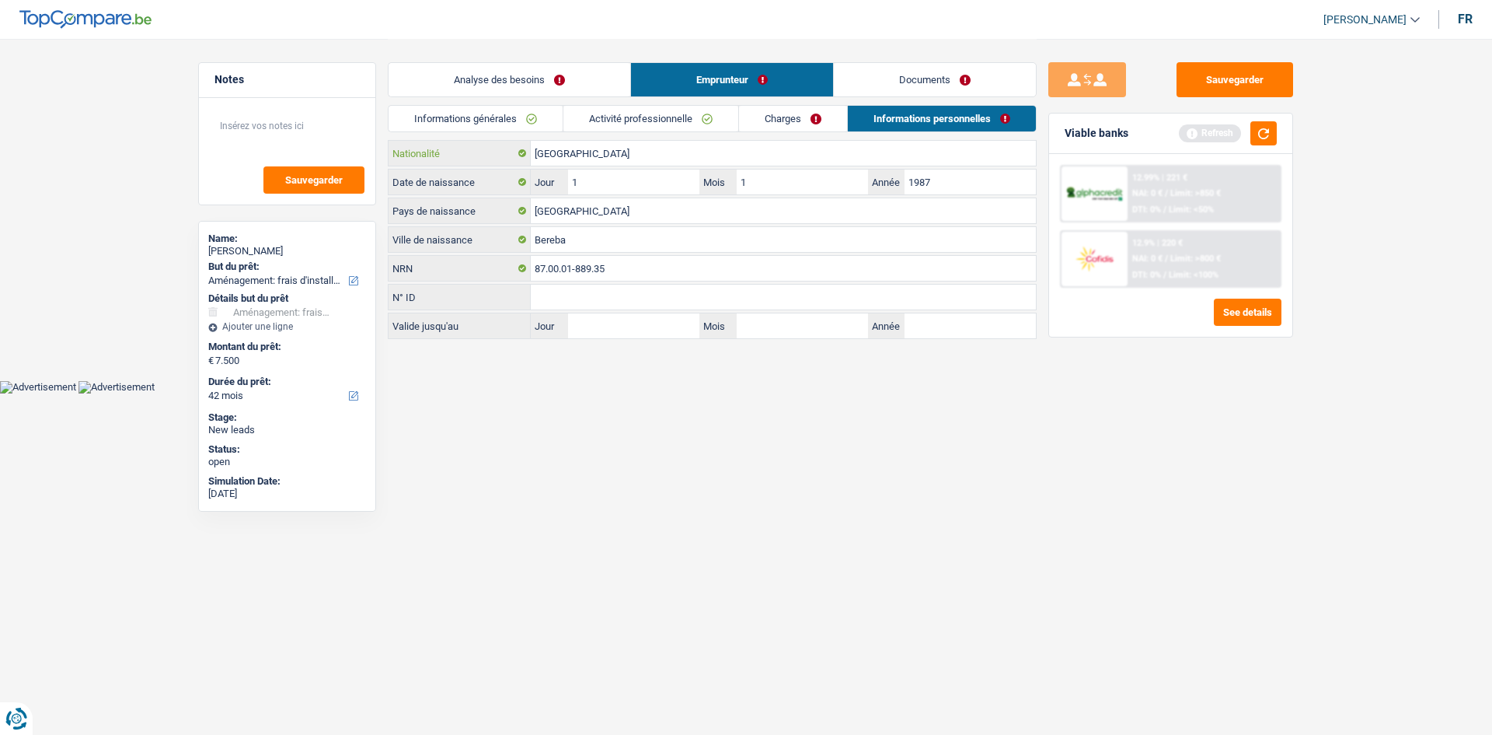
click at [584, 159] on input "[GEOGRAPHIC_DATA]" at bounding box center [783, 153] width 505 height 25
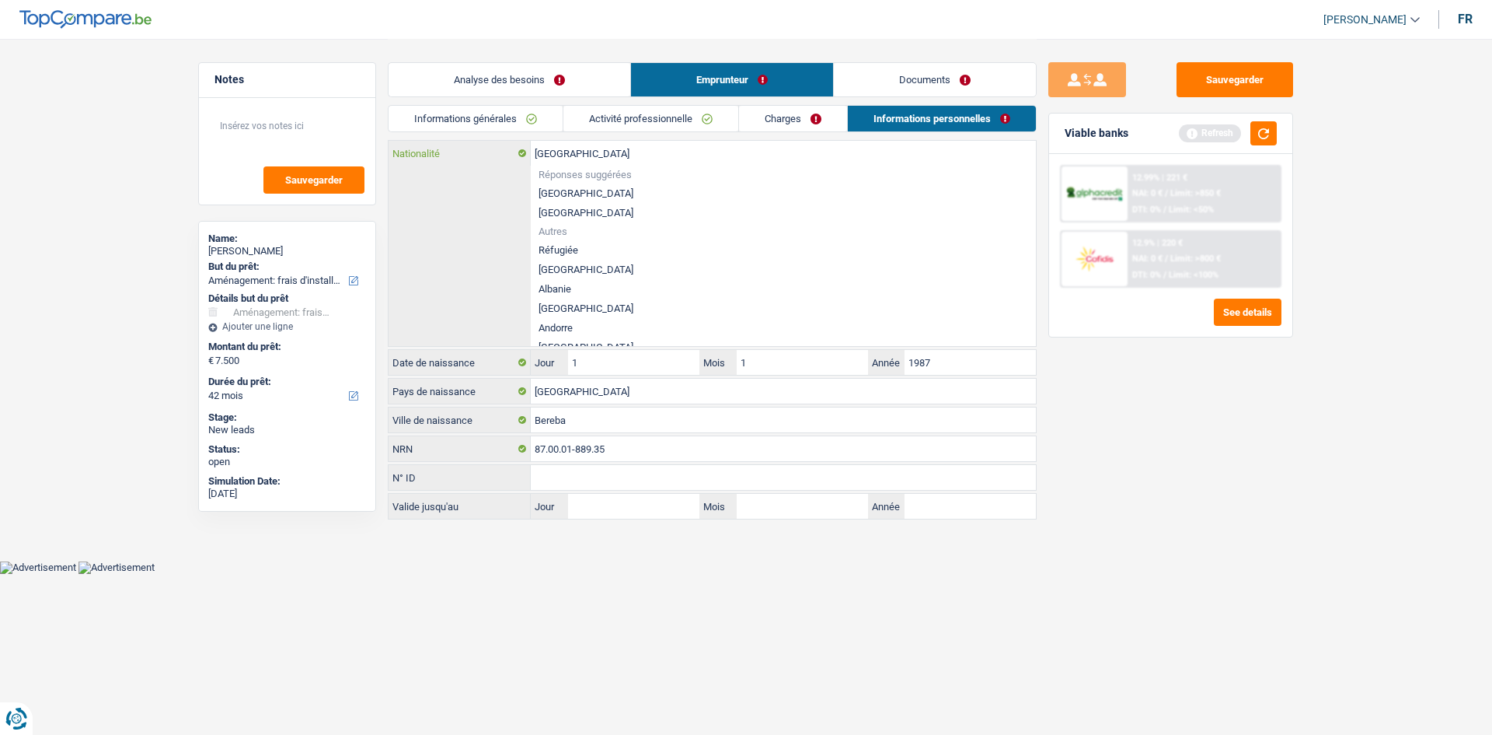
type input "Belgiqu"
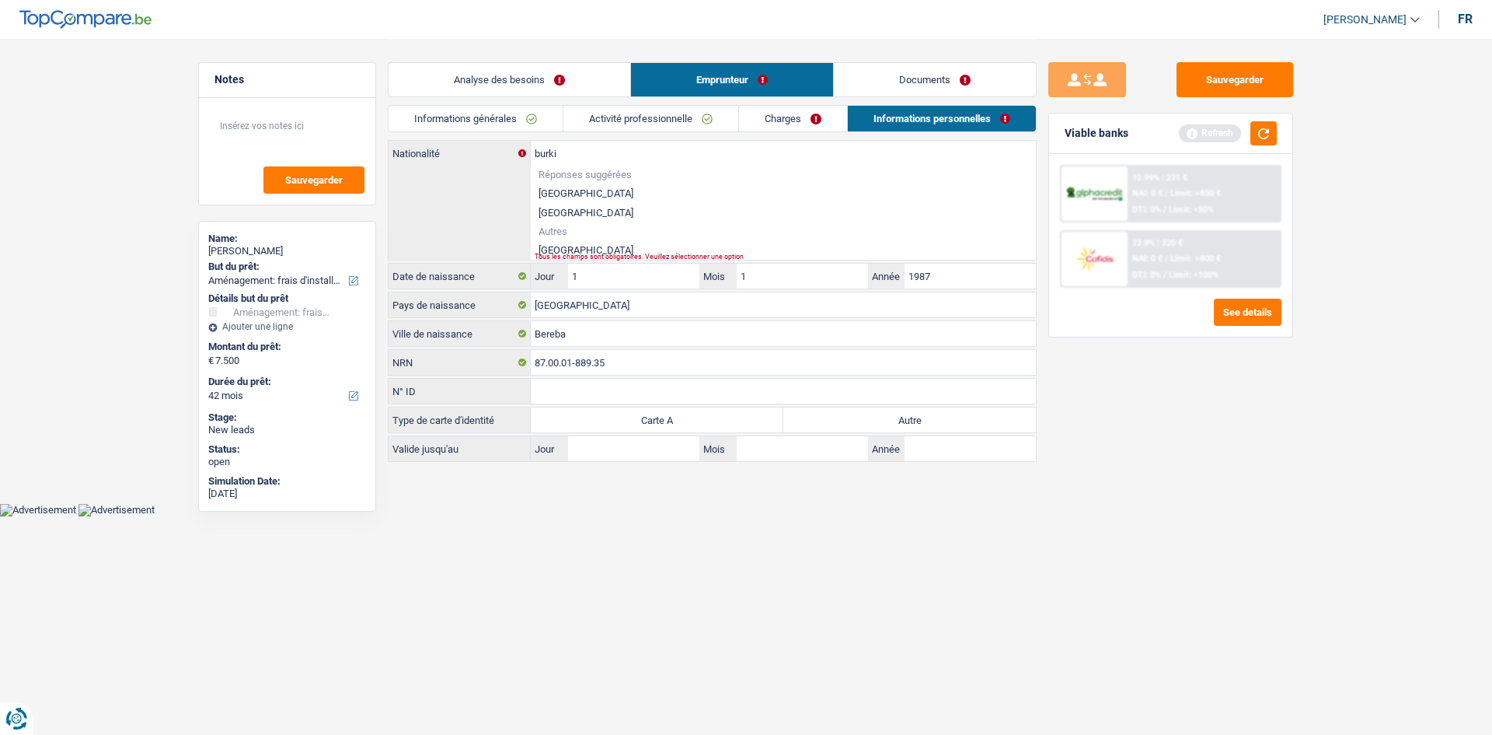
click at [576, 250] on div "Tous les champs sont obligatoires. Veuillez sélectionner une option" at bounding box center [759, 256] width 449 height 6
click at [584, 250] on li "Burkina Faso" at bounding box center [783, 249] width 505 height 19
type input "Burkina Faso"
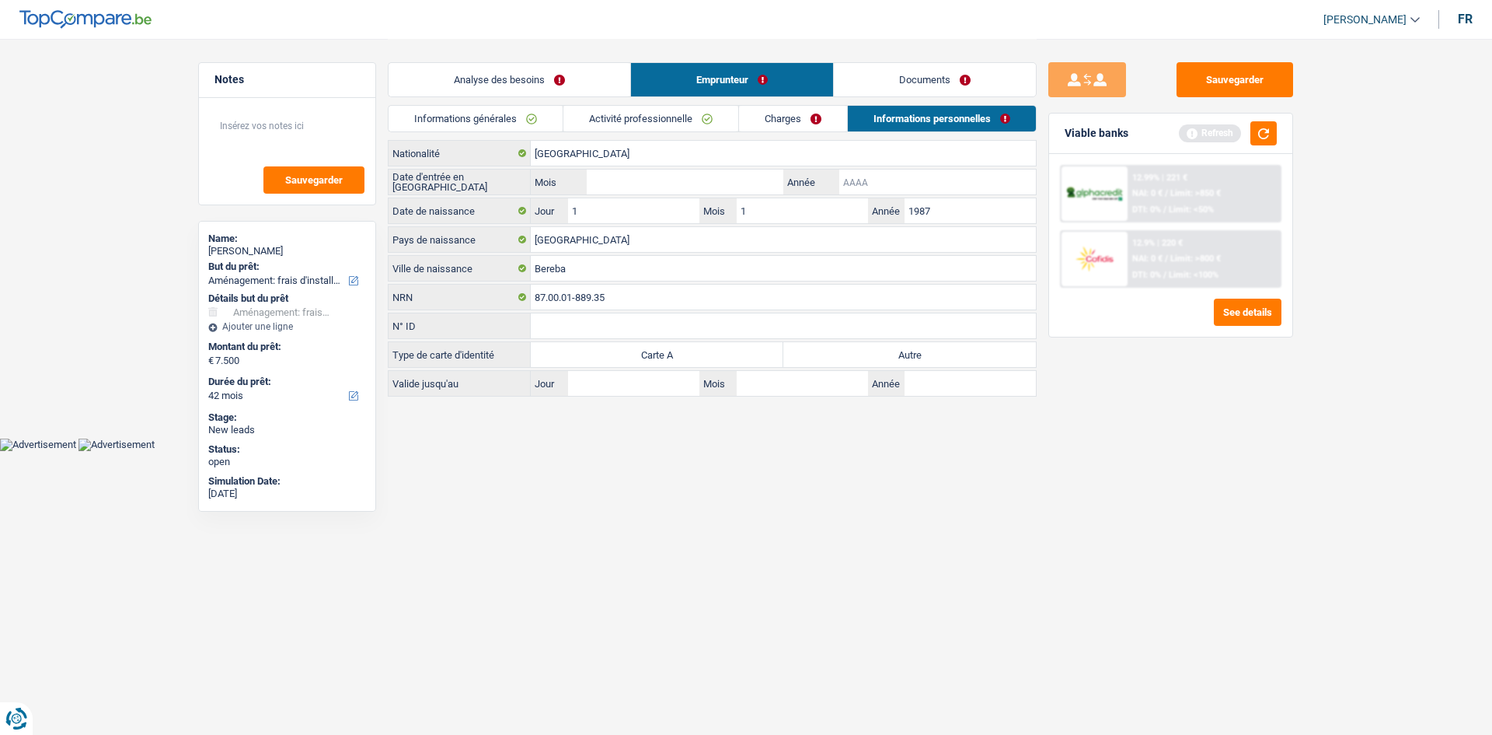
click at [584, 187] on input "Année" at bounding box center [937, 181] width 197 height 25
click at [584, 250] on label "Autre" at bounding box center [909, 354] width 253 height 25
click at [584, 250] on input "Autre" at bounding box center [909, 354] width 253 height 25
radio input "true"
click at [584, 170] on input "Année" at bounding box center [937, 181] width 197 height 25
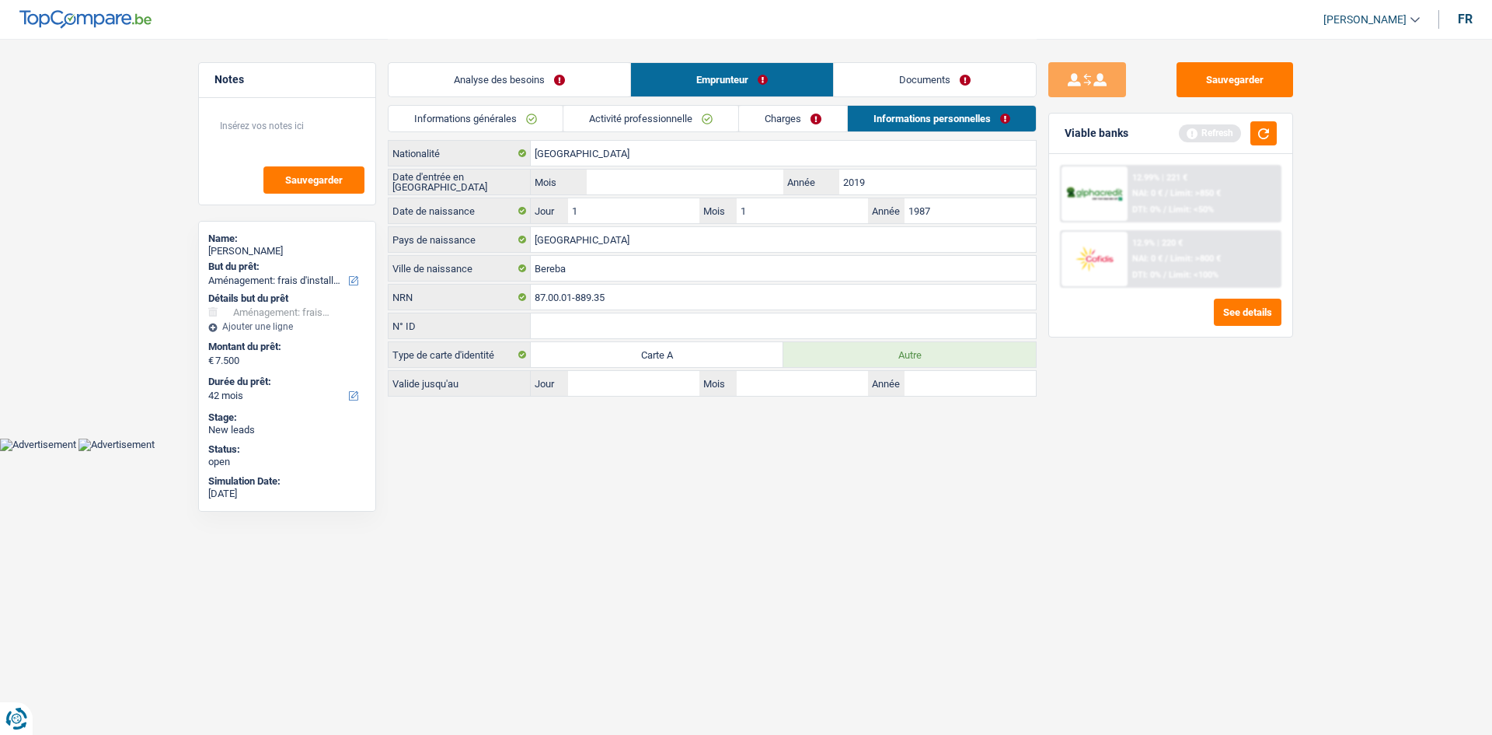
type input "2019"
click at [584, 190] on input "Mois" at bounding box center [685, 181] width 197 height 25
type input "2"
click at [584, 85] on link "Analyse des besoins" at bounding box center [510, 79] width 242 height 33
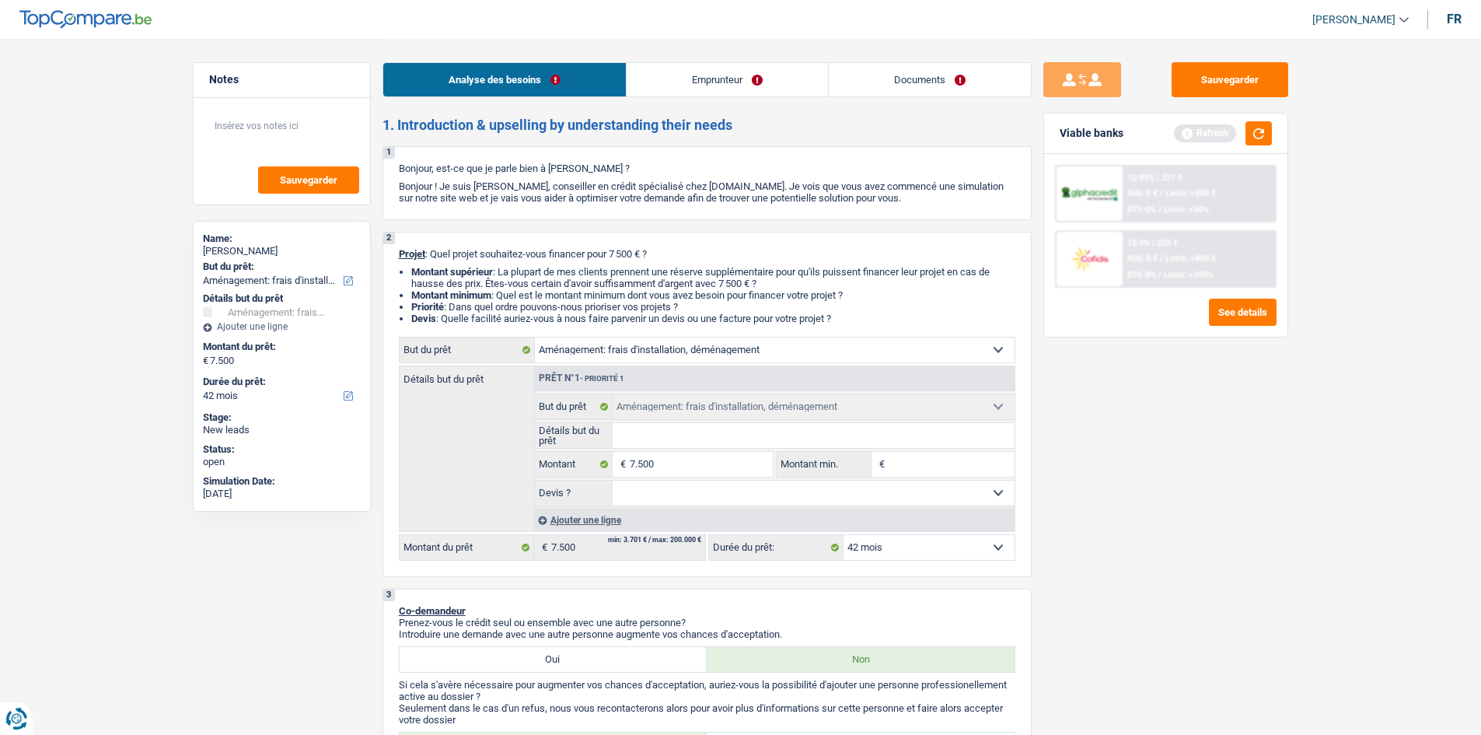
click at [584, 124] on button "button" at bounding box center [1258, 133] width 26 height 24
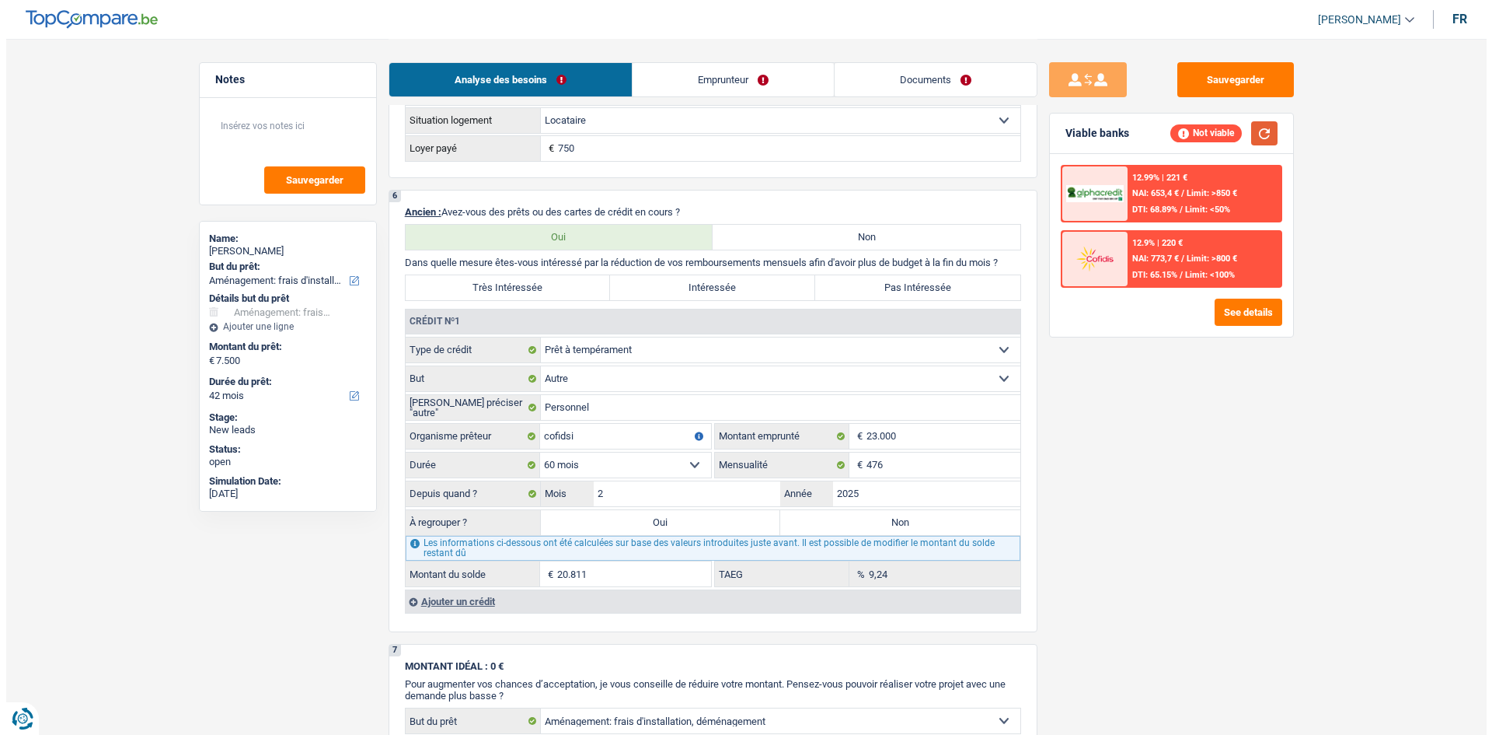
scroll to position [1224, 0]
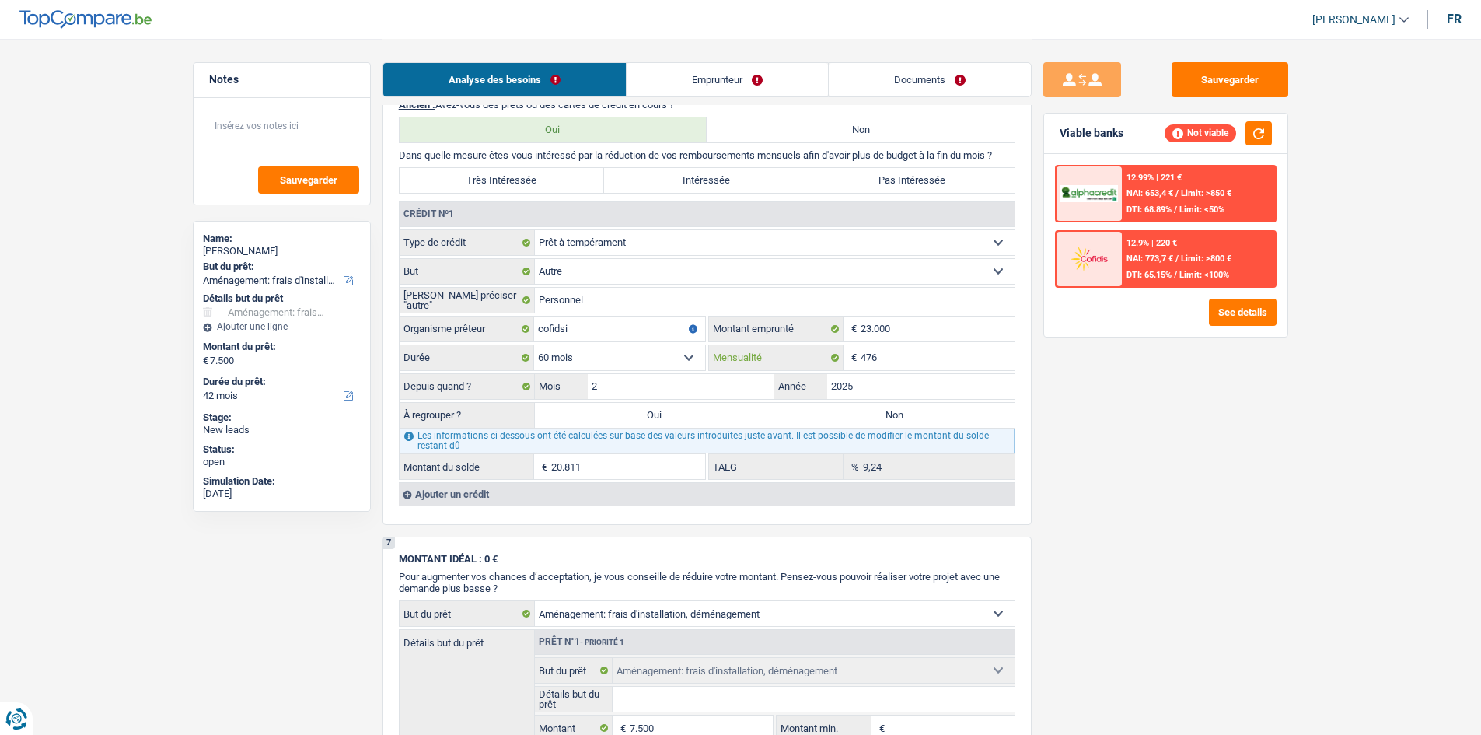
click at [584, 250] on input "476" at bounding box center [937, 357] width 154 height 25
click at [584, 250] on label "Oui" at bounding box center [655, 415] width 240 height 25
click at [584, 250] on input "Oui" at bounding box center [655, 415] width 240 height 25
radio input "true"
type input "28.311"
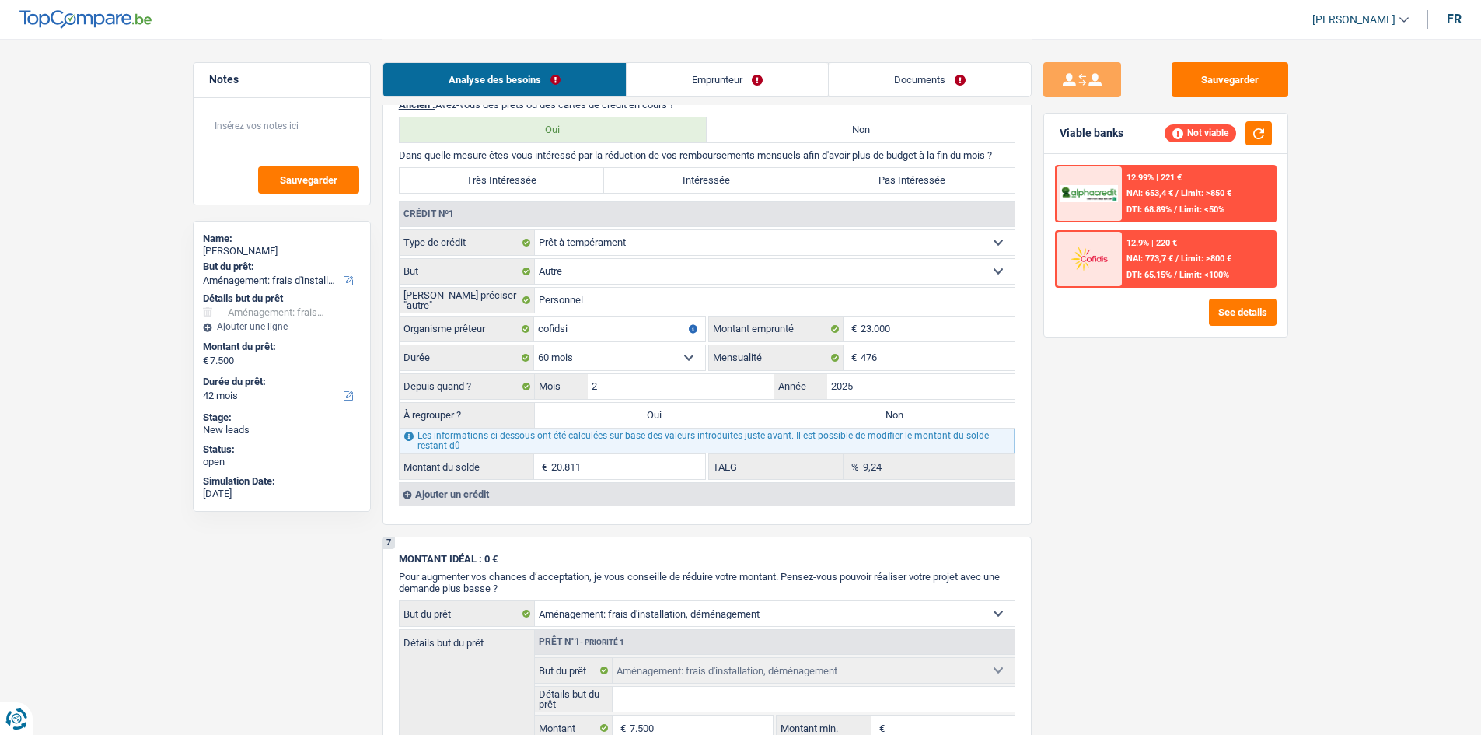
type input "20.811"
select select "refinancing"
select select "120"
select select "refinancing"
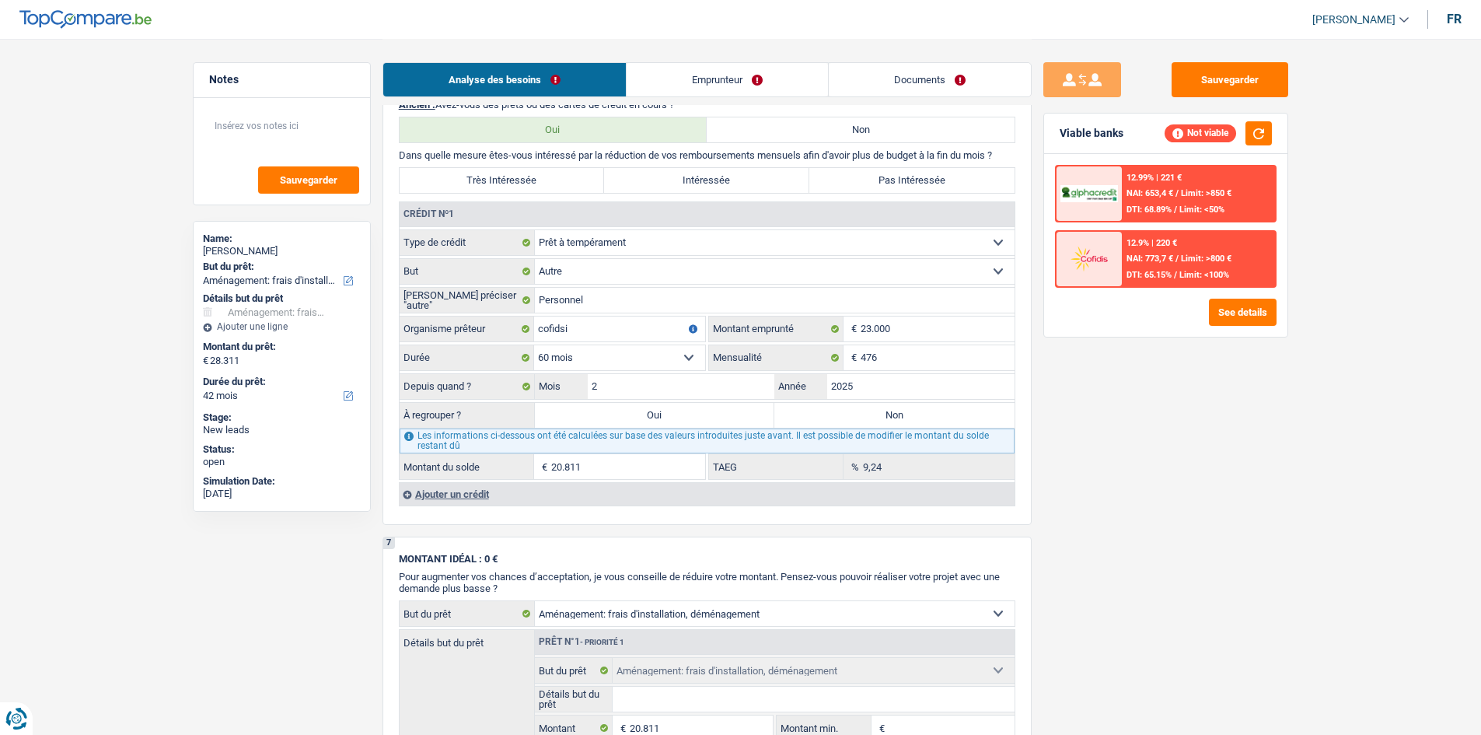
select select "refinancing"
select select "120"
select select "refinancing"
select select "120"
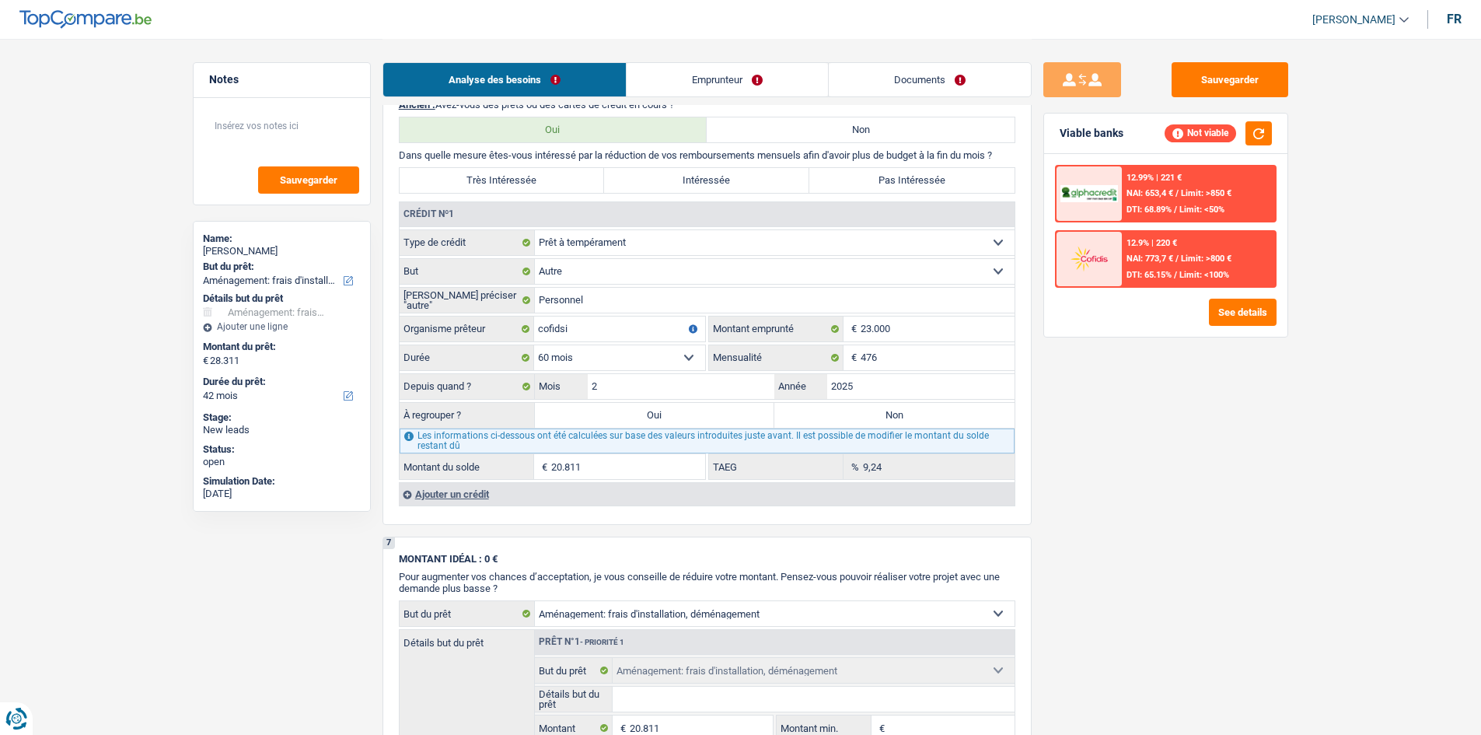
select select "refinancing"
select select "movingOrInstallation"
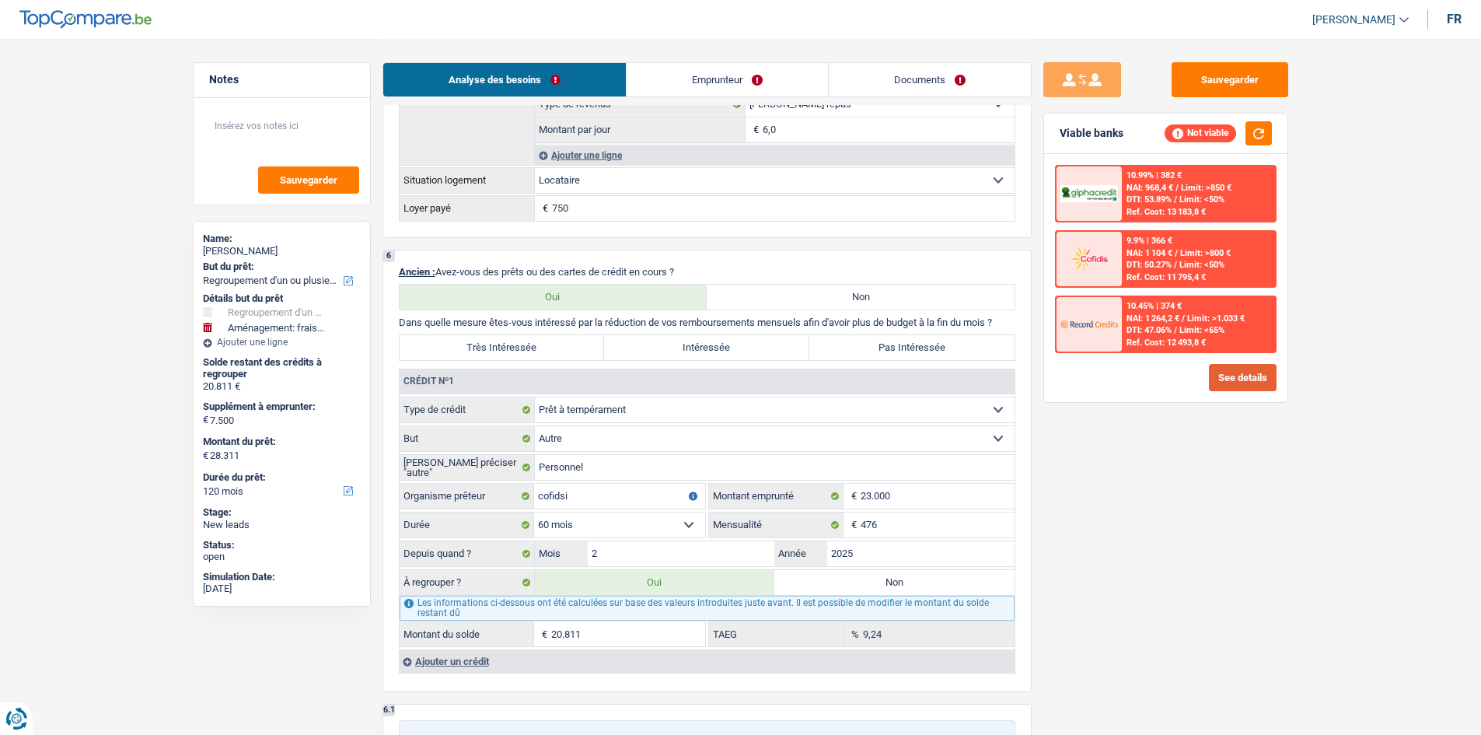
click at [584, 250] on button "See details" at bounding box center [1243, 377] width 68 height 27
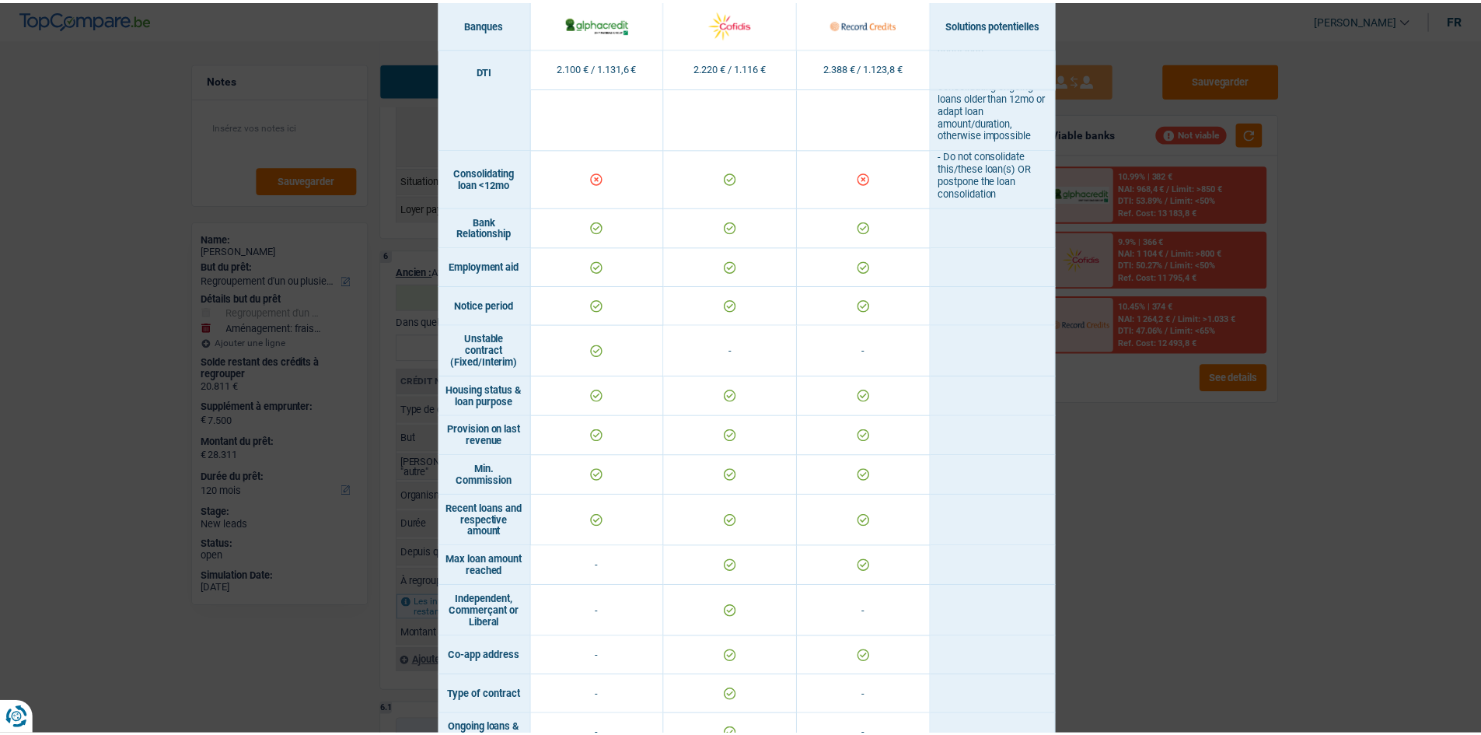
scroll to position [855, 0]
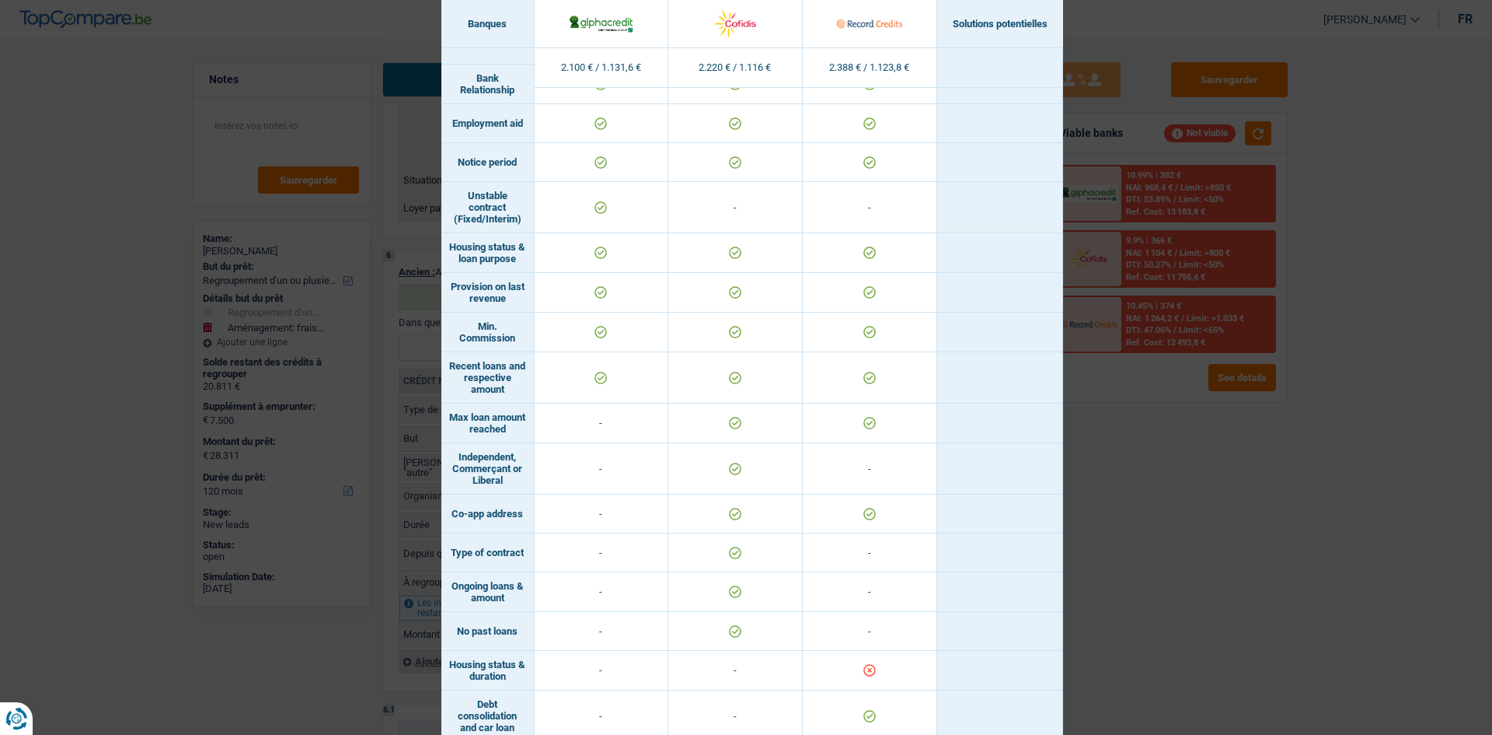
click at [584, 250] on div "Banks conditions × Banques Solutions potentielles Revenus / Charges 2.100 € / 1…" at bounding box center [746, 367] width 1492 height 735
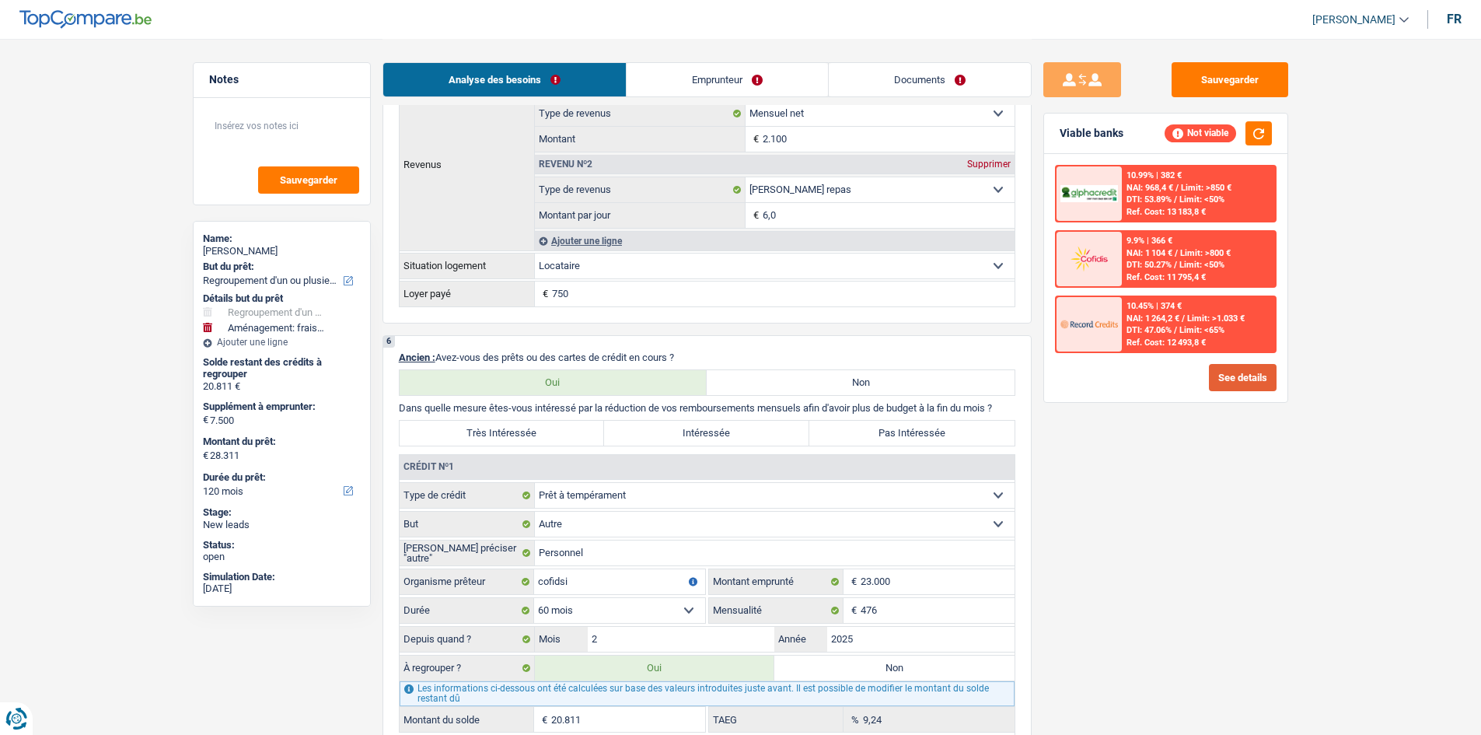
scroll to position [1069, 0]
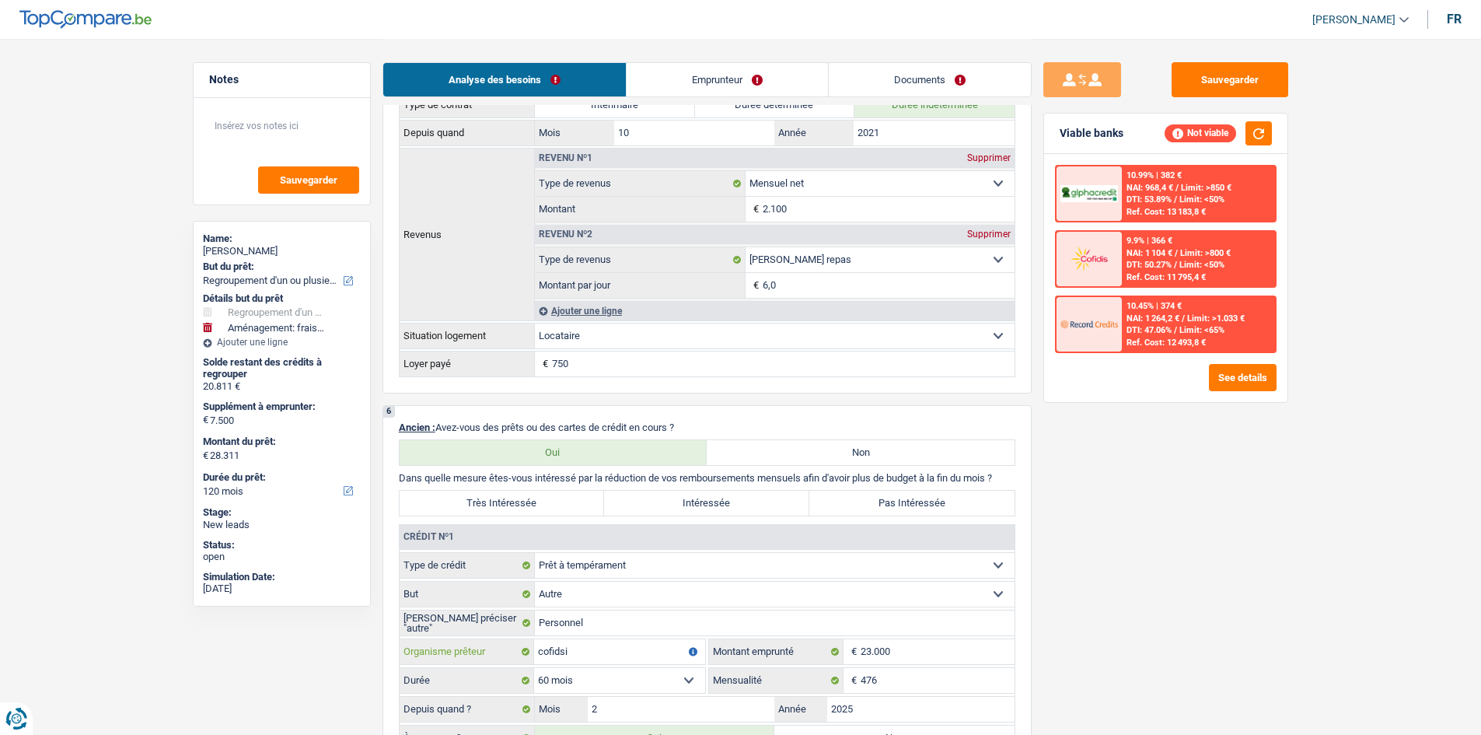
click at [584, 250] on input "cofidsi" at bounding box center [619, 651] width 171 height 25
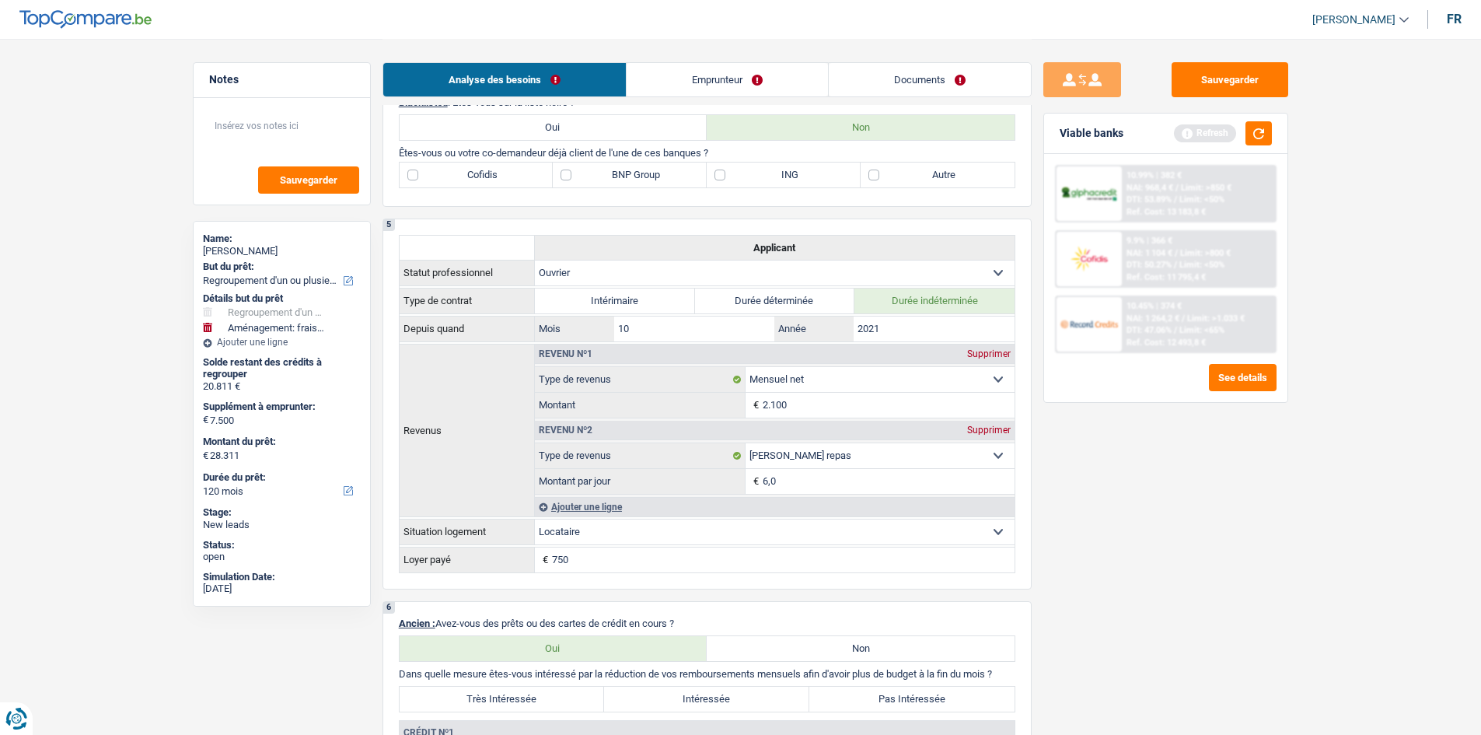
scroll to position [680, 0]
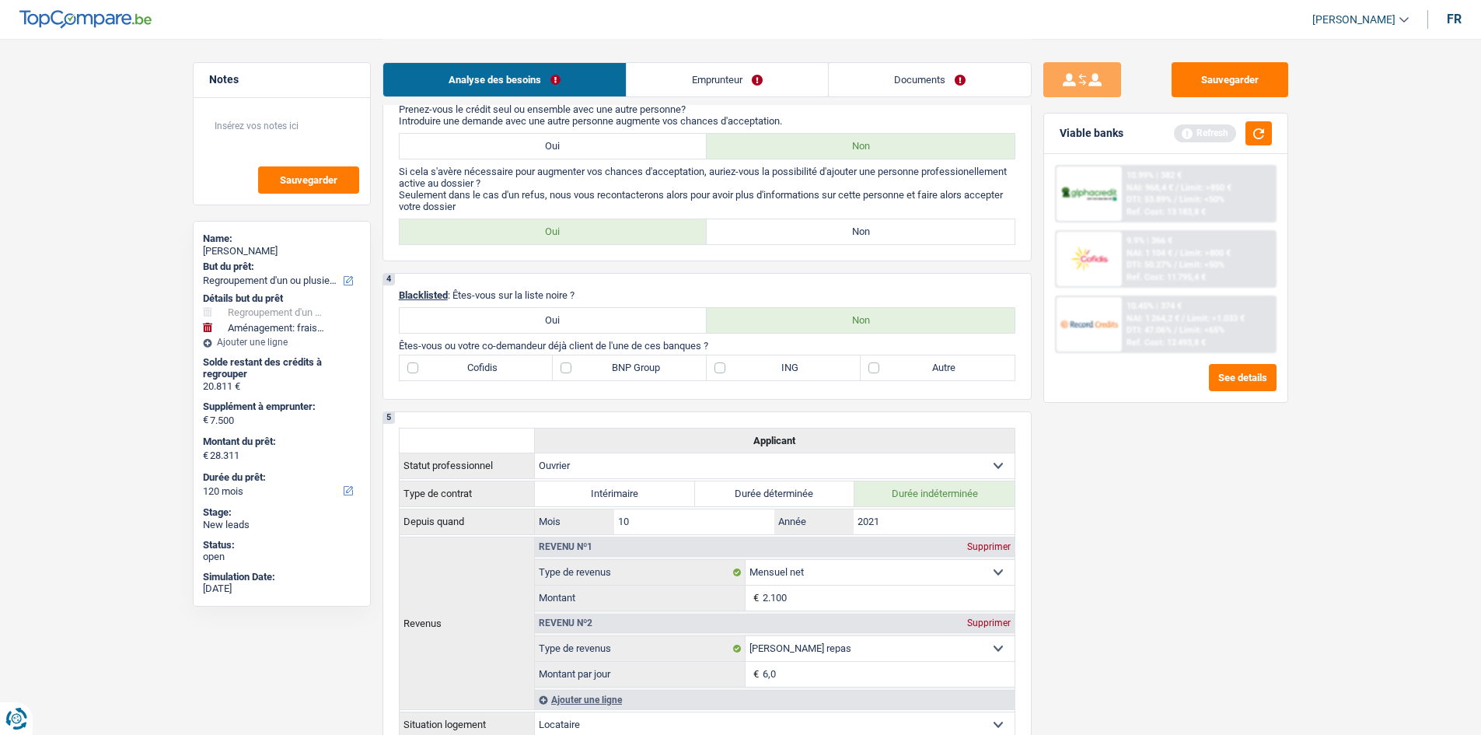
type input "cofidis"
click at [584, 250] on label "BNP Group" at bounding box center [630, 367] width 154 height 25
click at [584, 250] on input "BNP Group" at bounding box center [630, 367] width 154 height 25
checkbox input "true"
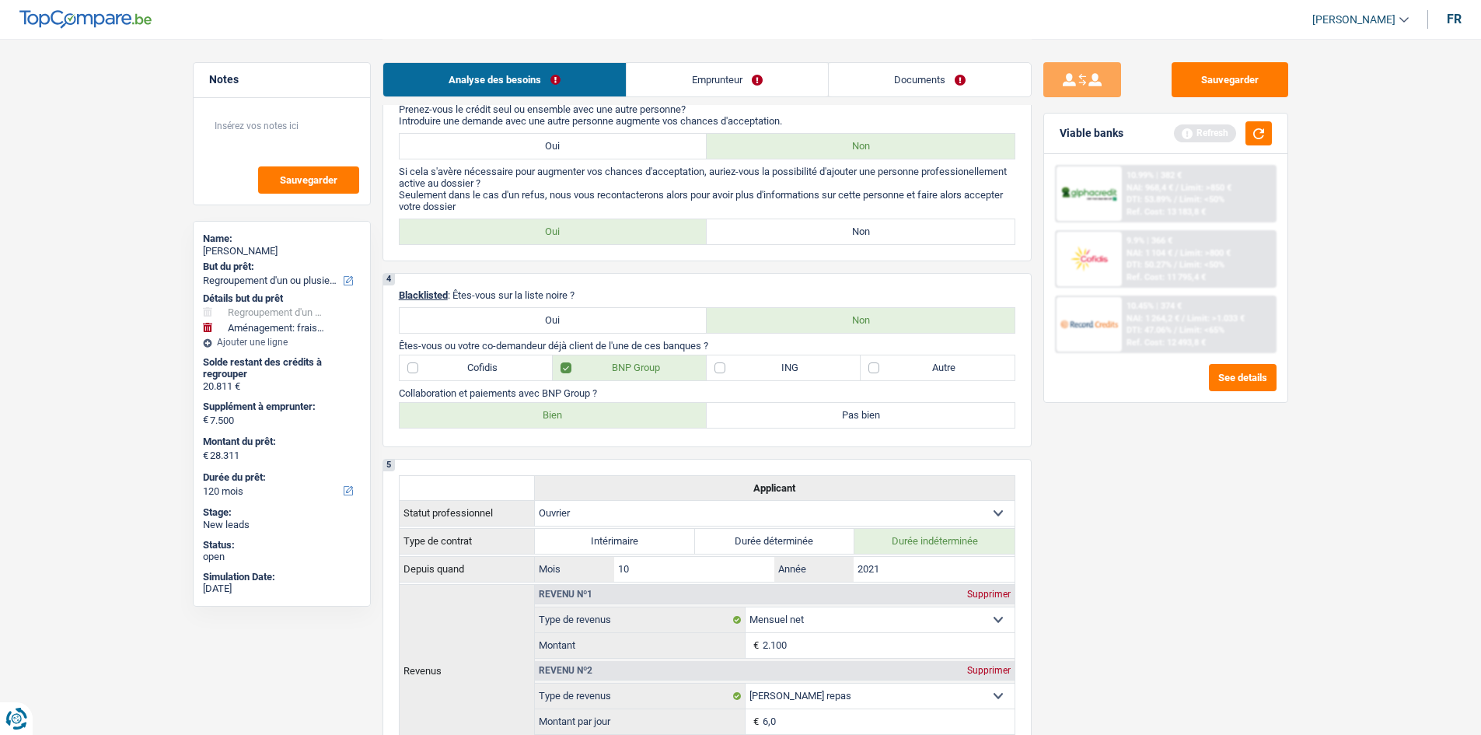
click at [498, 250] on label "Cofidis" at bounding box center [477, 367] width 154 height 25
click at [498, 250] on input "Cofidis" at bounding box center [477, 367] width 154 height 25
checkbox input "true"
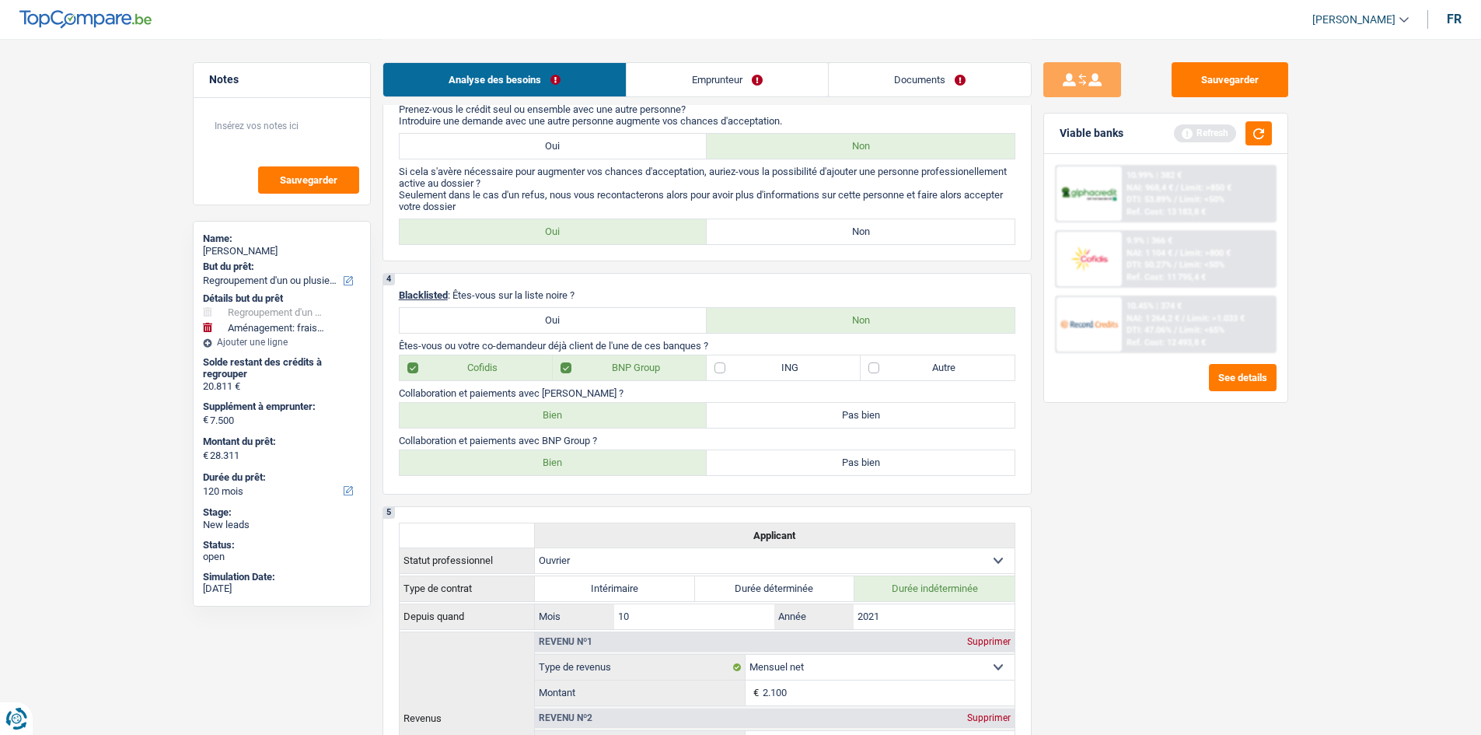
click at [584, 250] on label "Bien" at bounding box center [554, 415] width 308 height 25
click at [584, 250] on input "Bien" at bounding box center [554, 415] width 308 height 25
radio input "true"
click at [584, 250] on label "BNP Group" at bounding box center [630, 367] width 154 height 25
click at [584, 250] on input "BNP Group" at bounding box center [630, 367] width 154 height 25
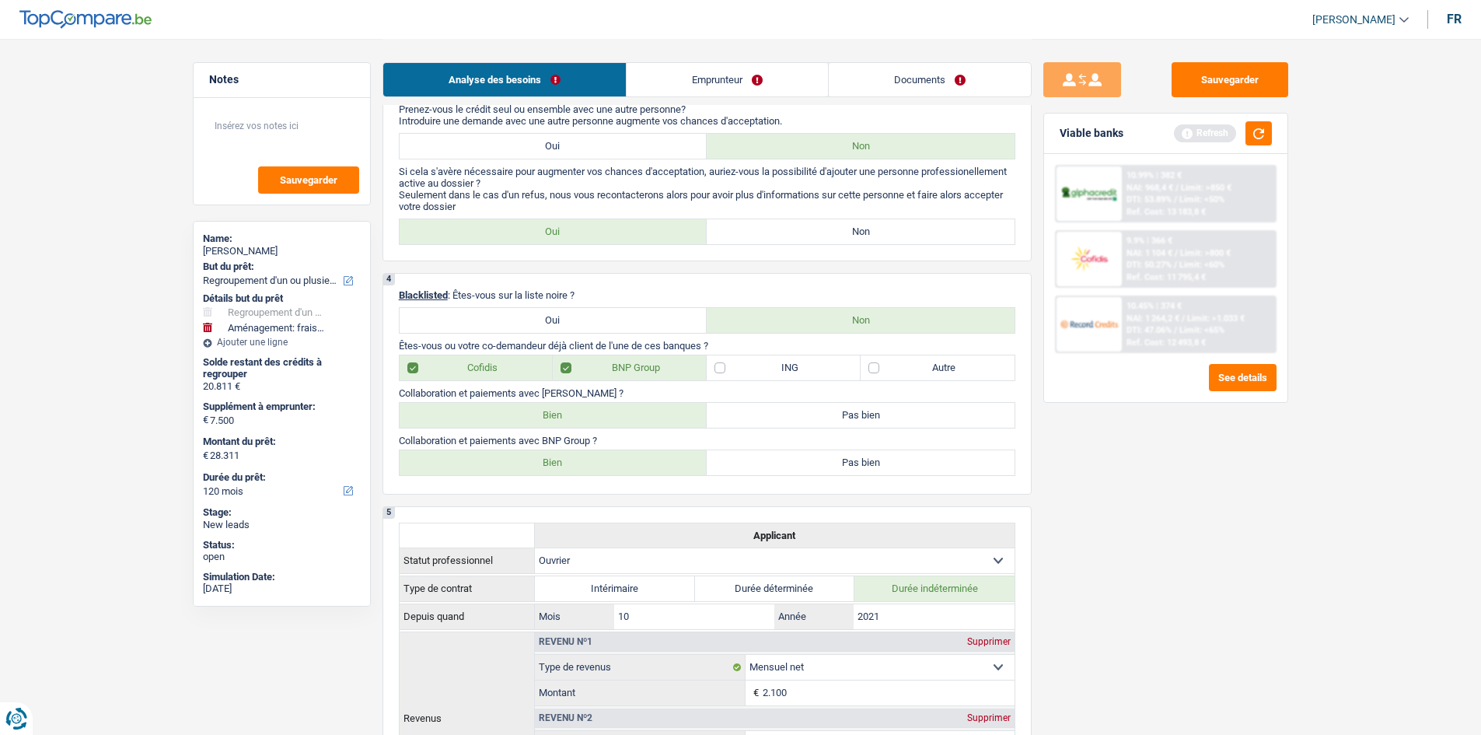
checkbox input "false"
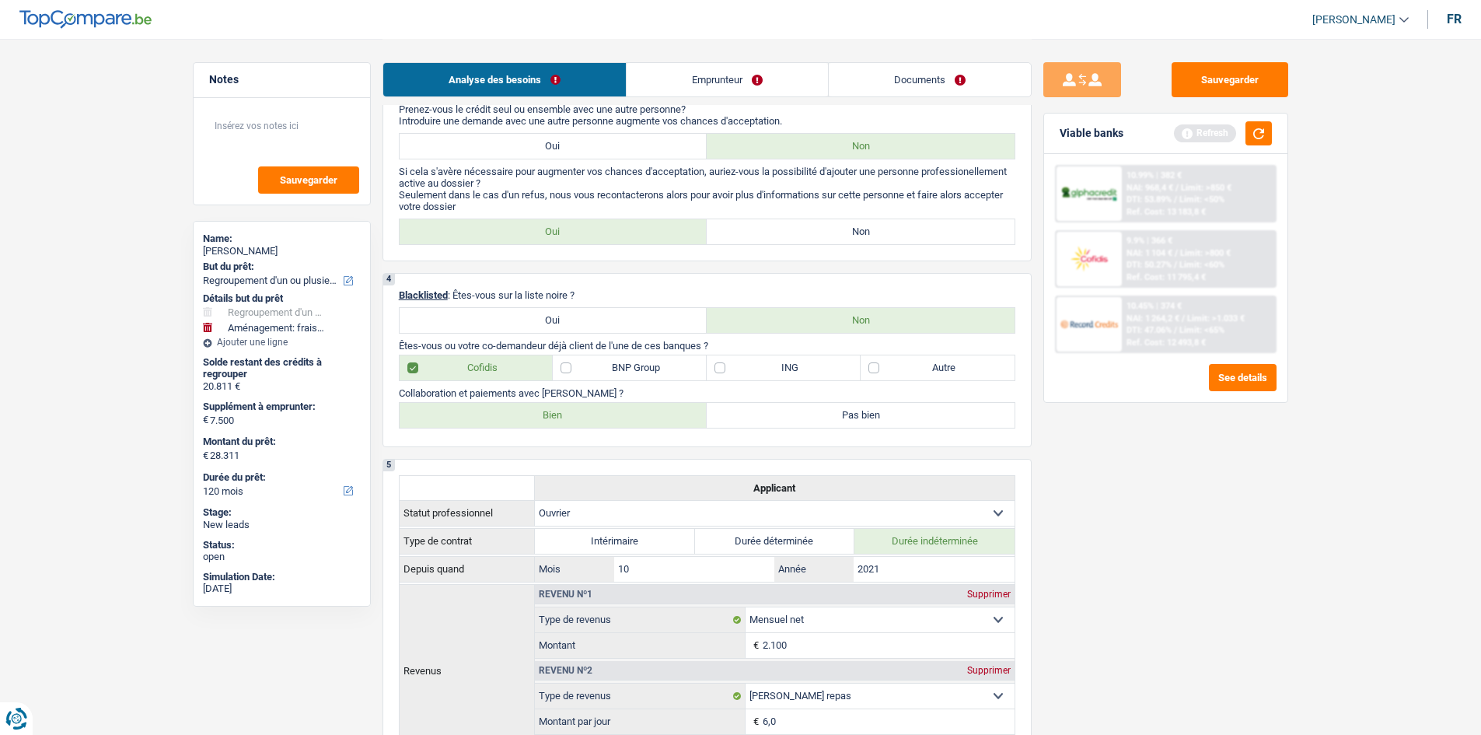
drag, startPoint x: 1242, startPoint y: 150, endPoint x: 1279, endPoint y: 122, distance: 46.6
click at [584, 134] on div "Viable banks Refresh" at bounding box center [1165, 133] width 243 height 40
click at [584, 122] on div "Viable banks Refresh" at bounding box center [1165, 133] width 243 height 40
click at [584, 123] on button "button" at bounding box center [1258, 133] width 26 height 24
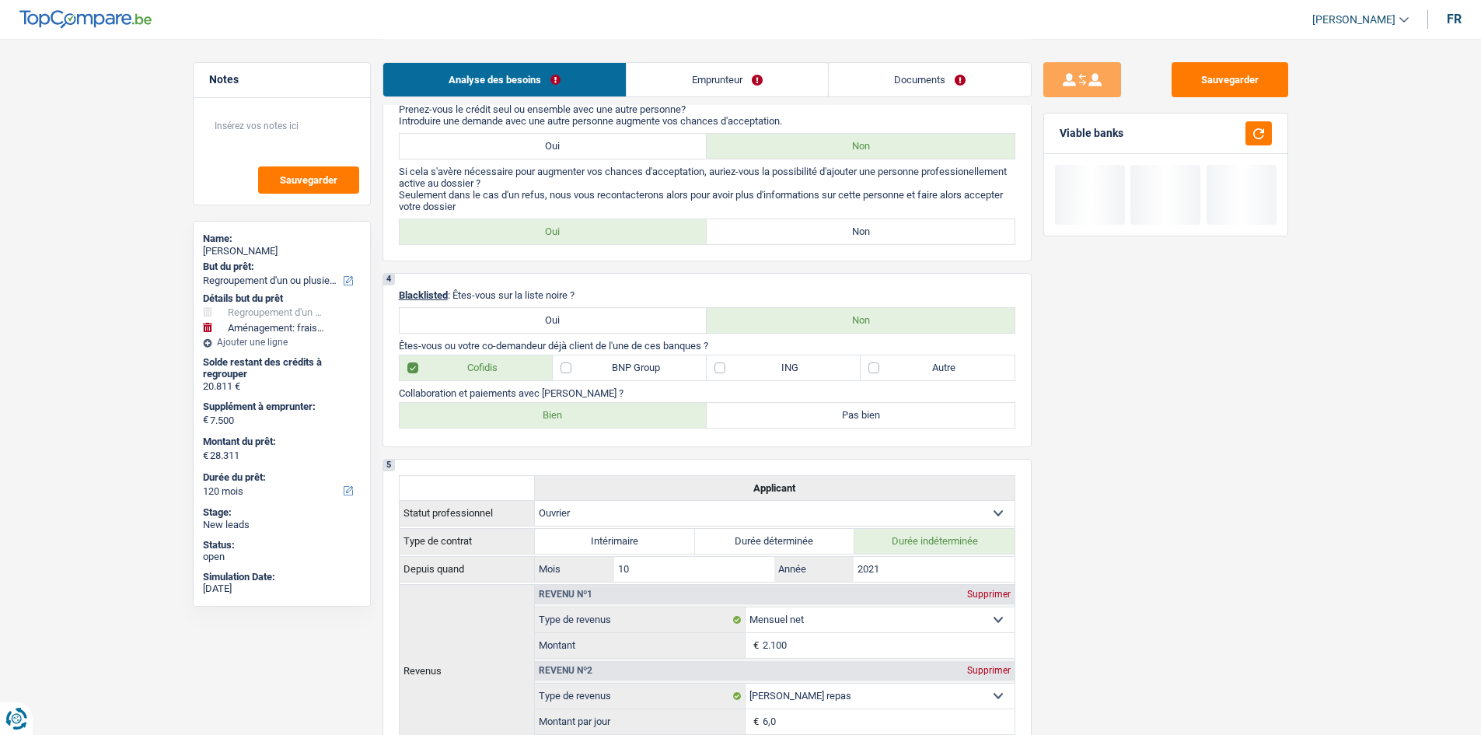
click at [584, 225] on label "Non" at bounding box center [861, 231] width 308 height 25
click at [584, 225] on input "Non" at bounding box center [861, 231] width 308 height 25
radio input "true"
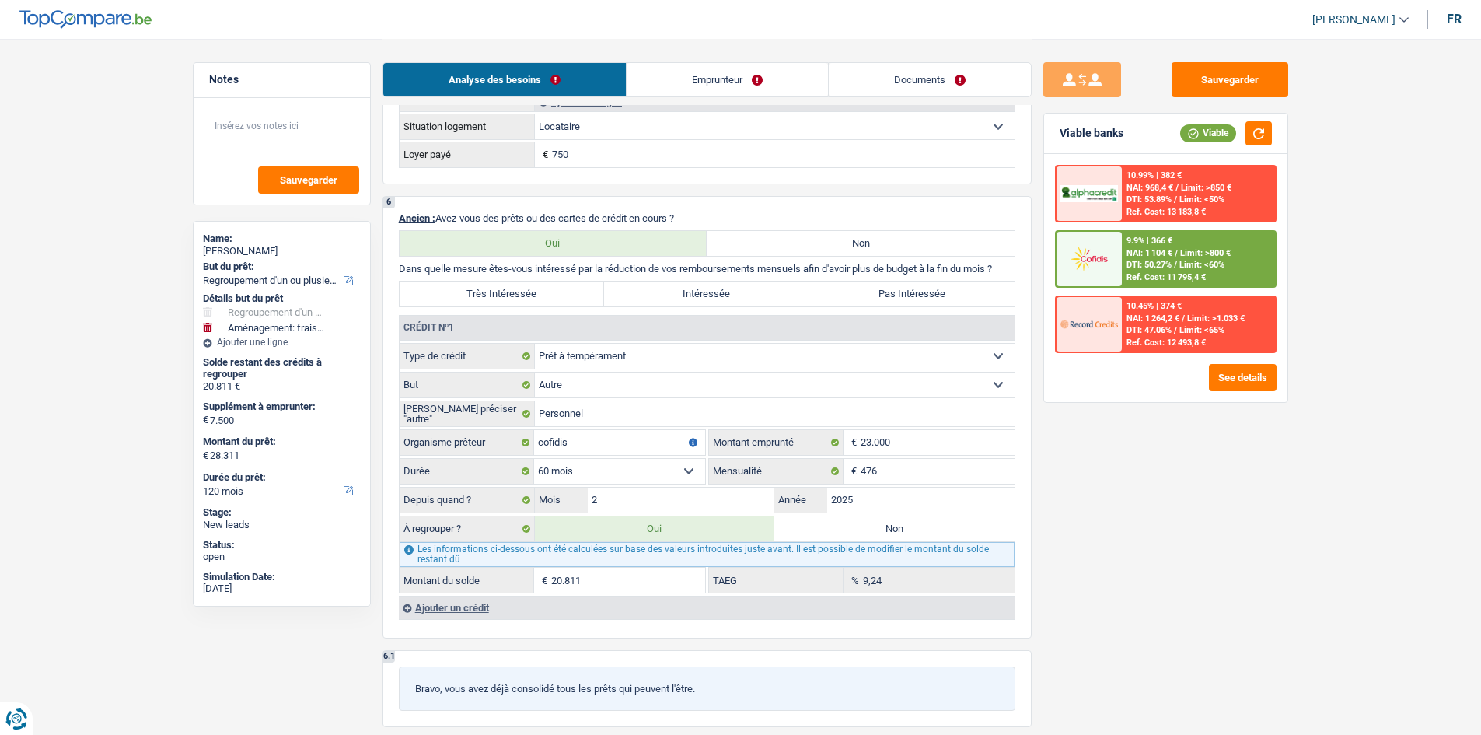
scroll to position [1321, 0]
drag, startPoint x: 551, startPoint y: 310, endPoint x: 584, endPoint y: 312, distance: 32.7
click at [552, 250] on div "Très Intéressée Intéressée Pas Intéressée" at bounding box center [707, 297] width 616 height 26
click at [584, 120] on div "Viable banks Viable" at bounding box center [1165, 133] width 243 height 40
click at [584, 144] on button "button" at bounding box center [1258, 133] width 26 height 24
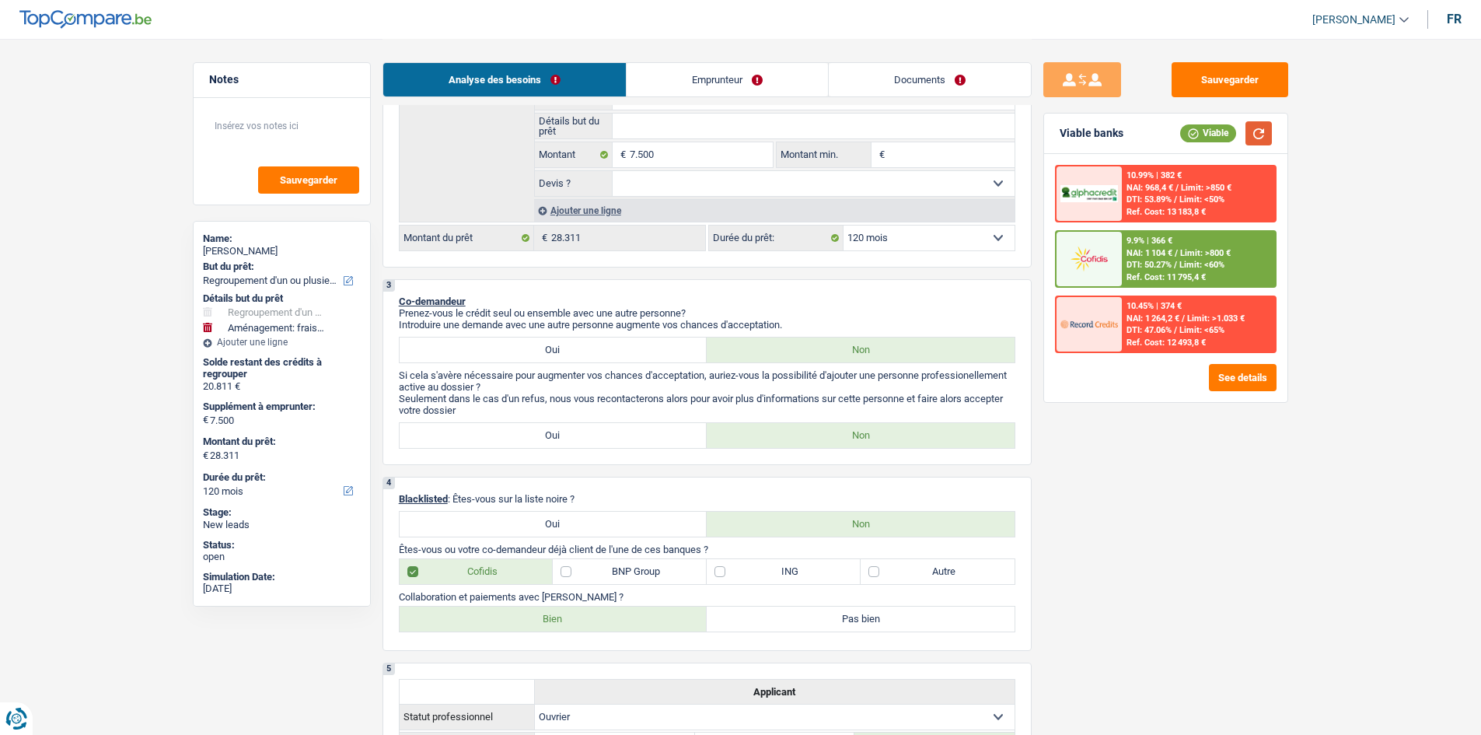
scroll to position [233, 0]
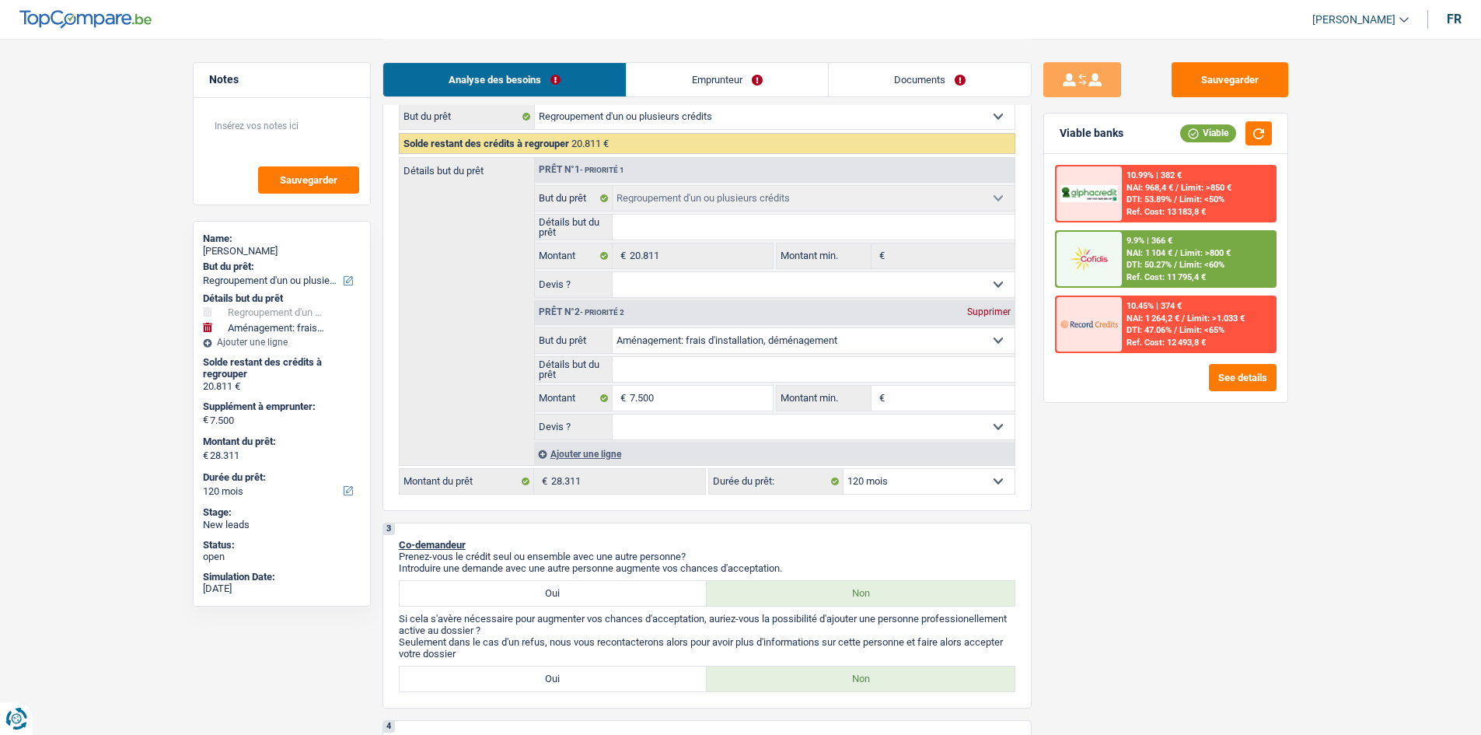
click at [584, 250] on div "9.9% | 366 € NAI: 1 104 € / Limit: >800 € DTI: 50.27% / Limit: <60% Ref. Cost: …" at bounding box center [1198, 259] width 153 height 54
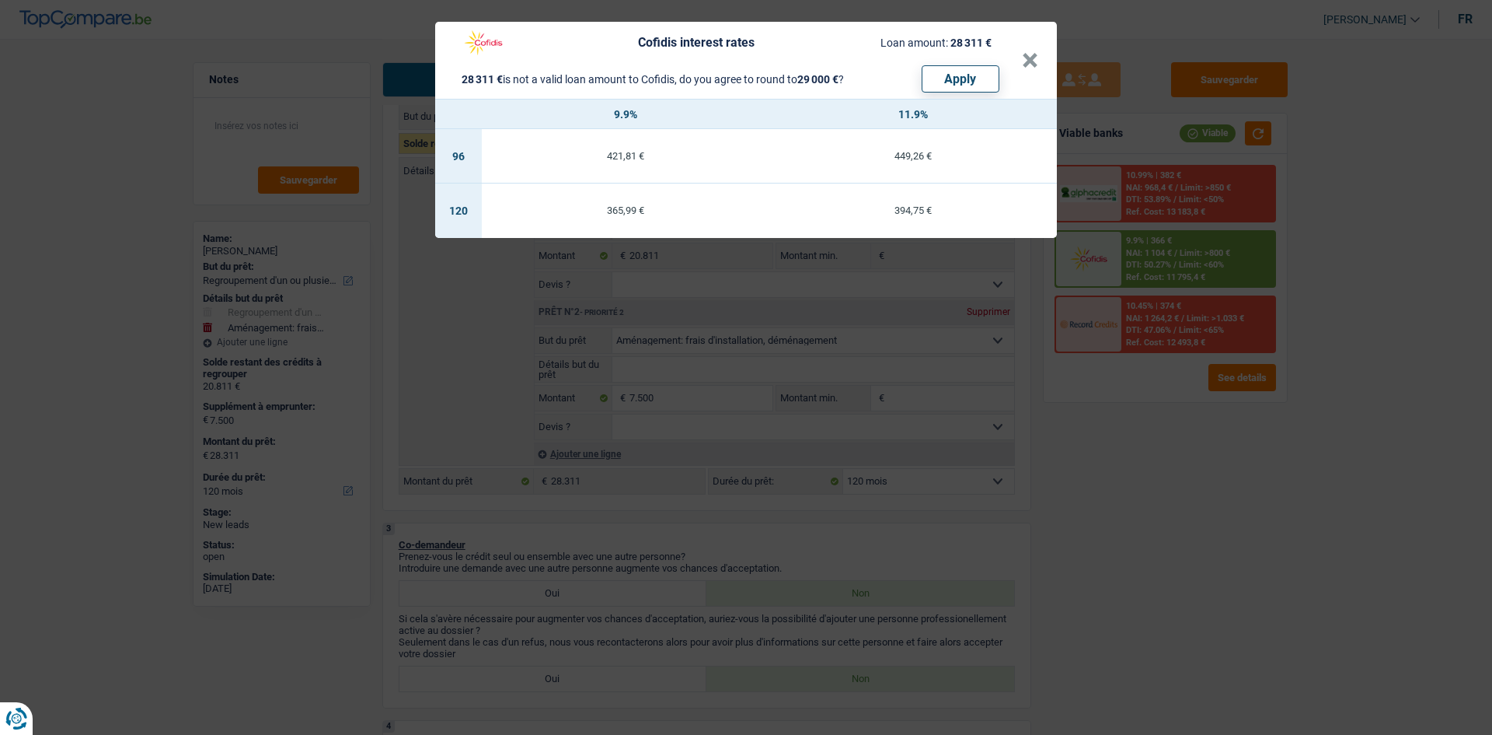
drag, startPoint x: 1284, startPoint y: 452, endPoint x: 1226, endPoint y: 435, distance: 60.5
click at [584, 250] on div "Cofidis interest rates Loan amount: 28 311 € 28 311 € is not a valid loan amoun…" at bounding box center [746, 367] width 1492 height 735
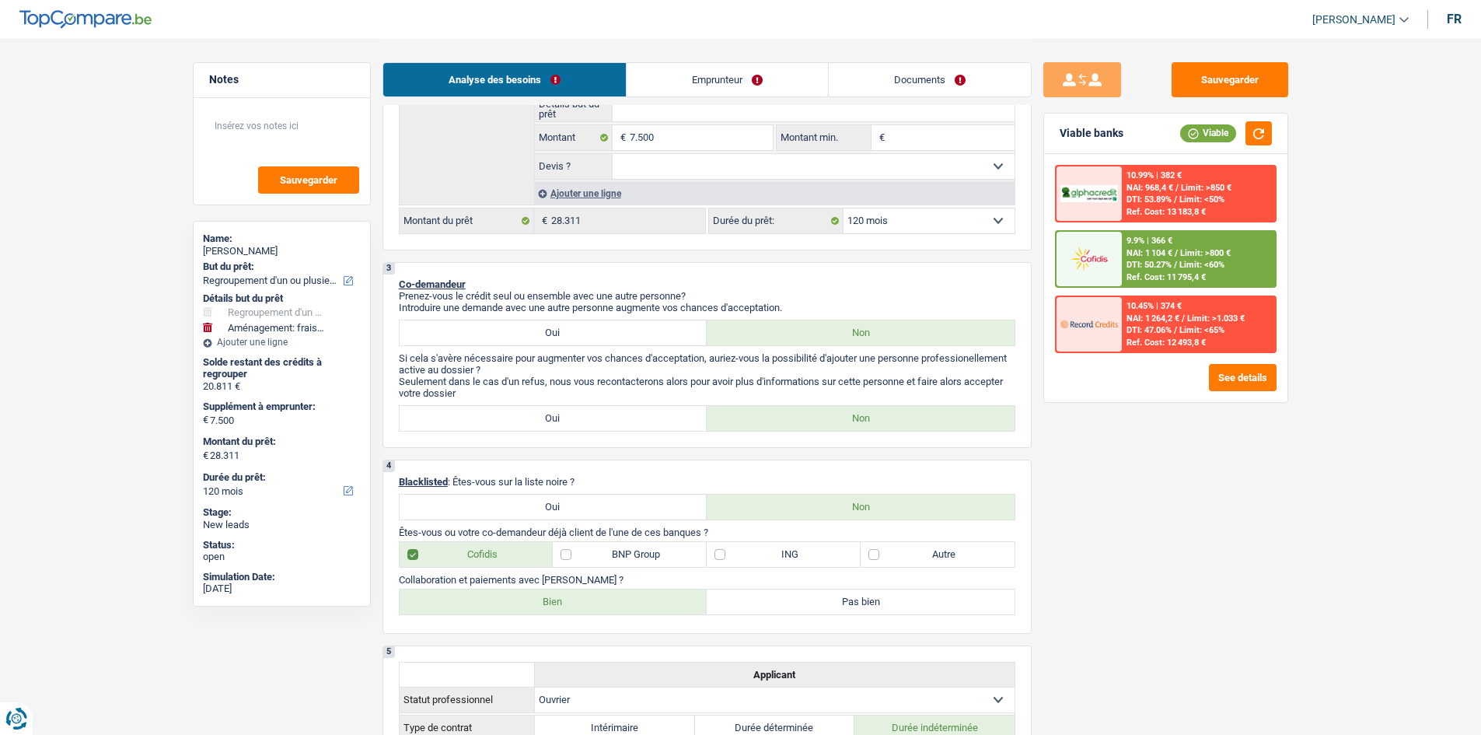
scroll to position [466, 0]
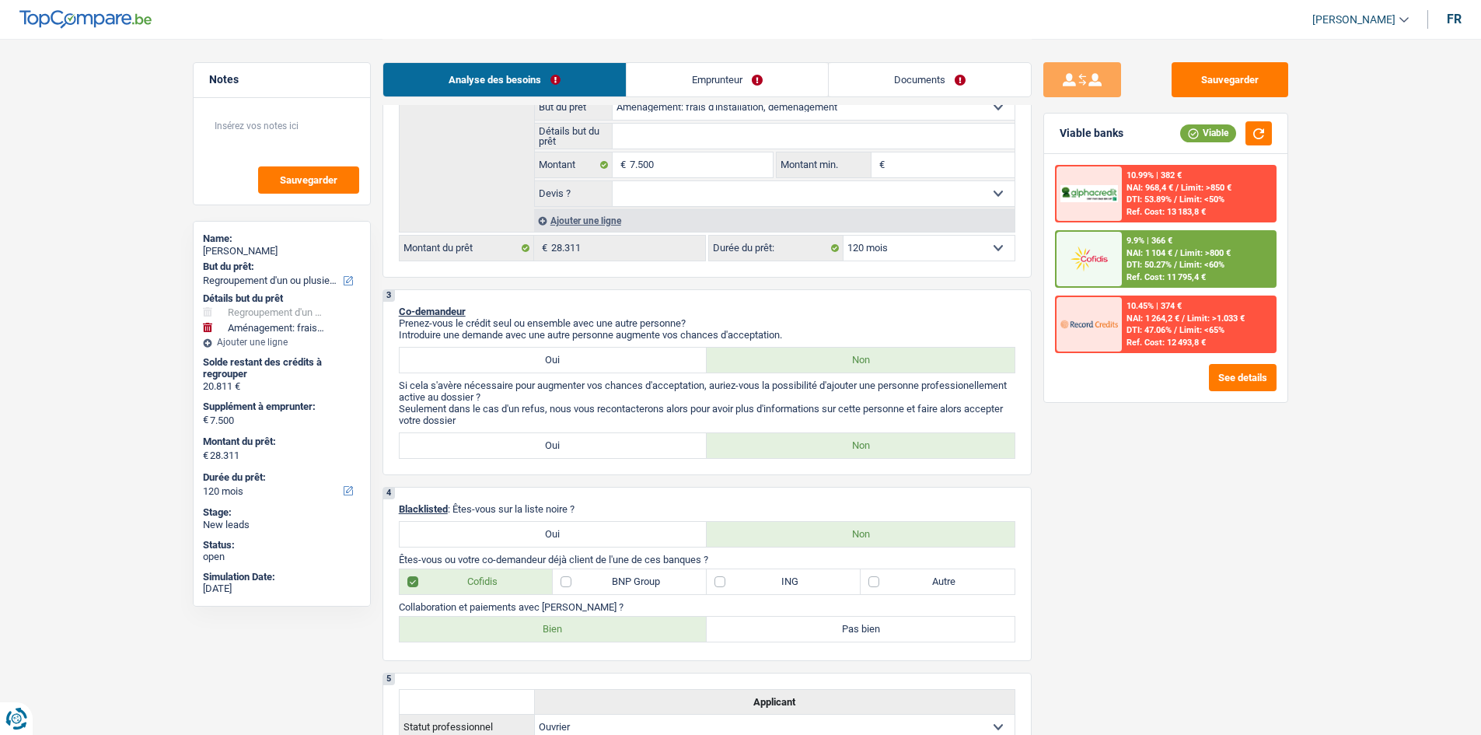
click at [584, 250] on select "12 mois 18 mois 24 mois 30 mois 36 mois 42 mois 48 mois 60 mois 72 mois 84 mois…" at bounding box center [928, 248] width 171 height 25
select select "60"
click at [584, 236] on select "12 mois 18 mois 24 mois 30 mois 36 mois 42 mois 48 mois 60 mois 72 mois 84 mois…" at bounding box center [928, 248] width 171 height 25
select select "60"
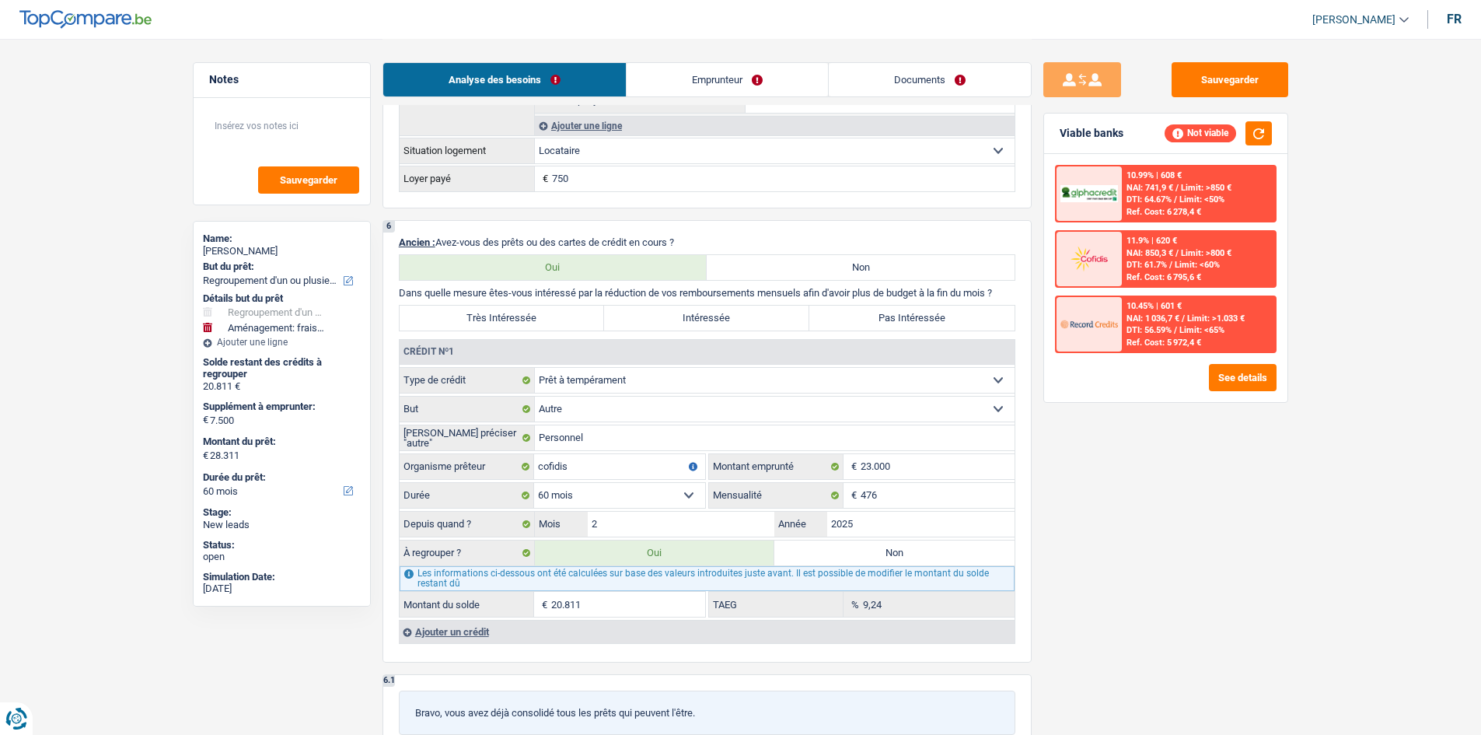
scroll to position [1477, 0]
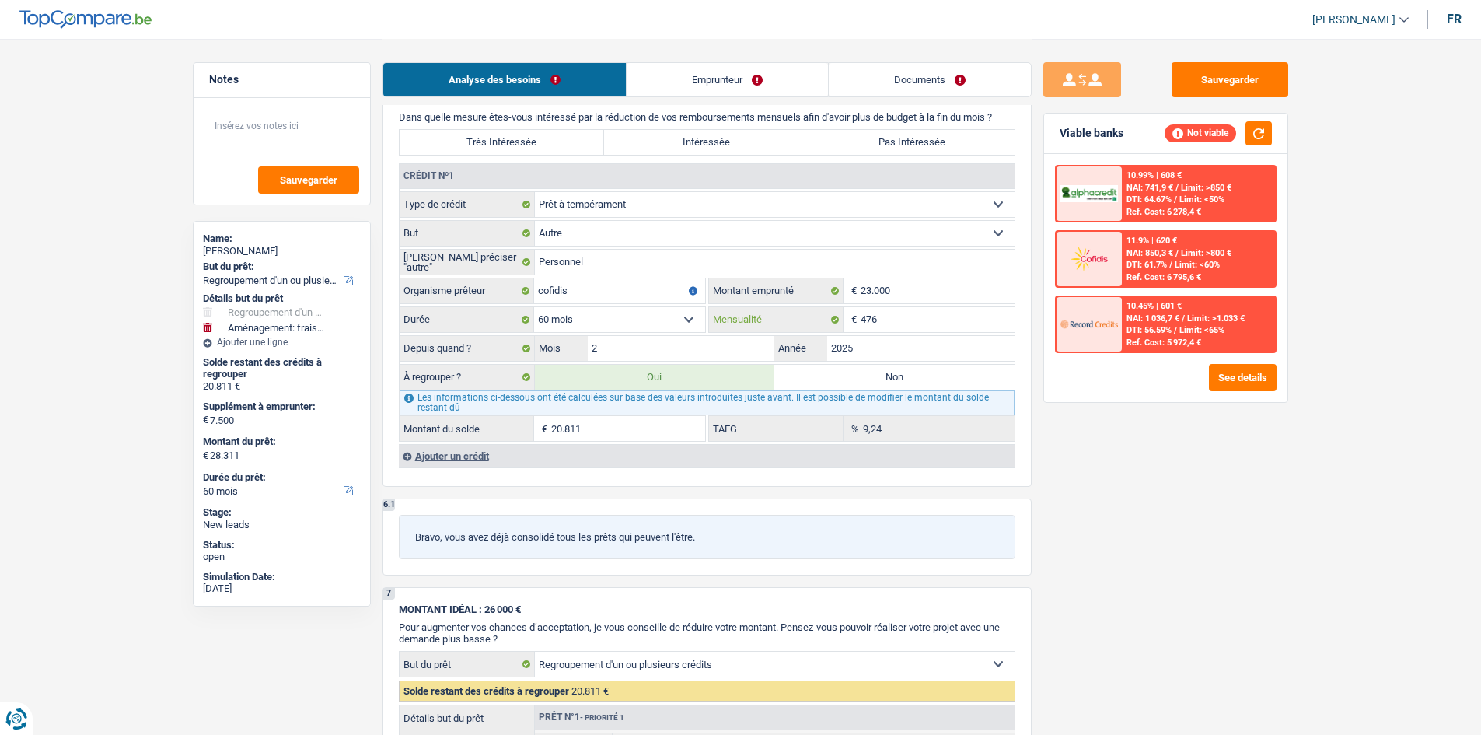
click at [584, 250] on input "476" at bounding box center [937, 319] width 154 height 25
click at [584, 250] on div "Sauvegarder Viable banks Not viable 10.99% | 608 € NAI: 741,9 € / Limit: >850 €…" at bounding box center [1165, 385] width 268 height 647
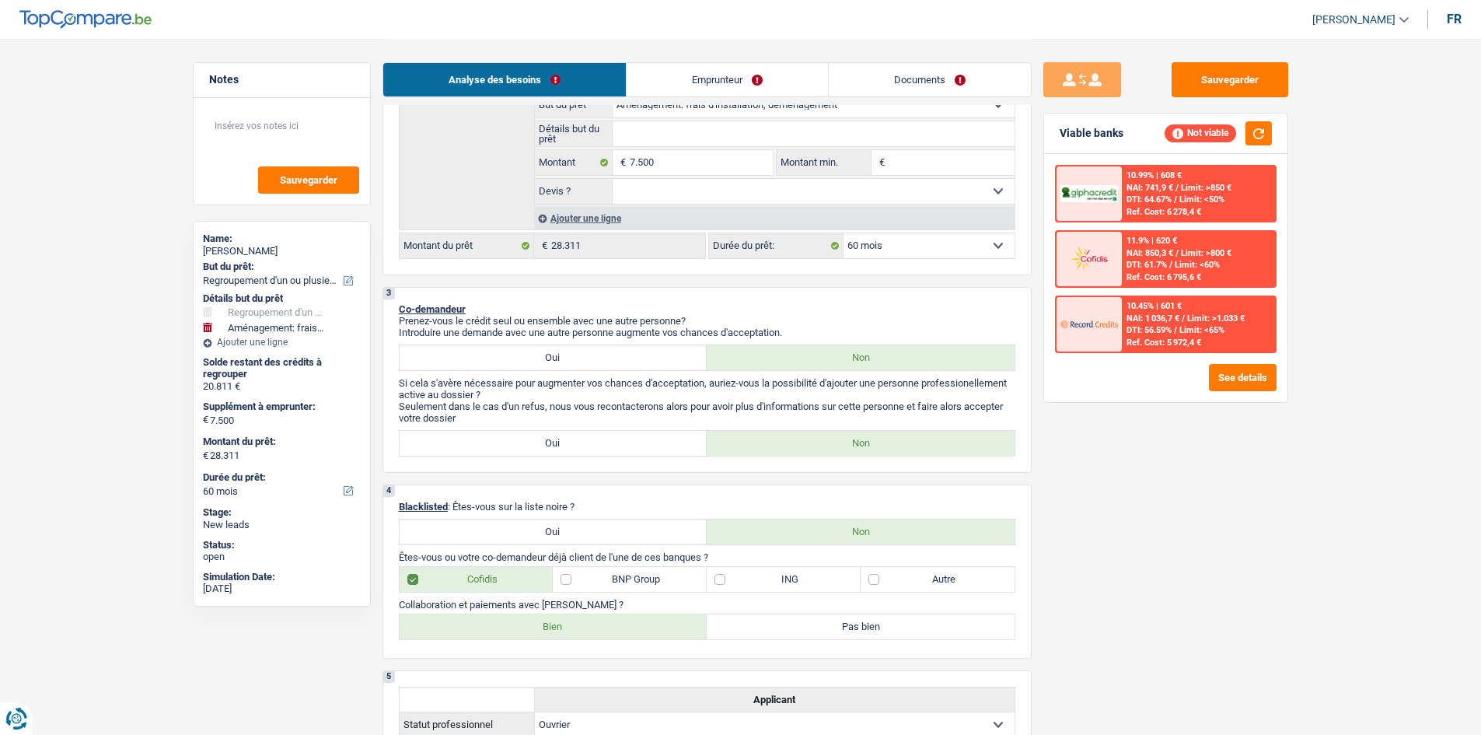
scroll to position [466, 0]
click at [584, 241] on select "12 mois 18 mois 24 mois 30 mois 36 mois 42 mois 48 mois 60 mois 72 mois 84 mois…" at bounding box center [928, 248] width 171 height 25
select select "84"
click at [584, 236] on select "12 mois 18 mois 24 mois 30 mois 36 mois 42 mois 48 mois 60 mois 72 mois 84 mois…" at bounding box center [928, 248] width 171 height 25
select select "84"
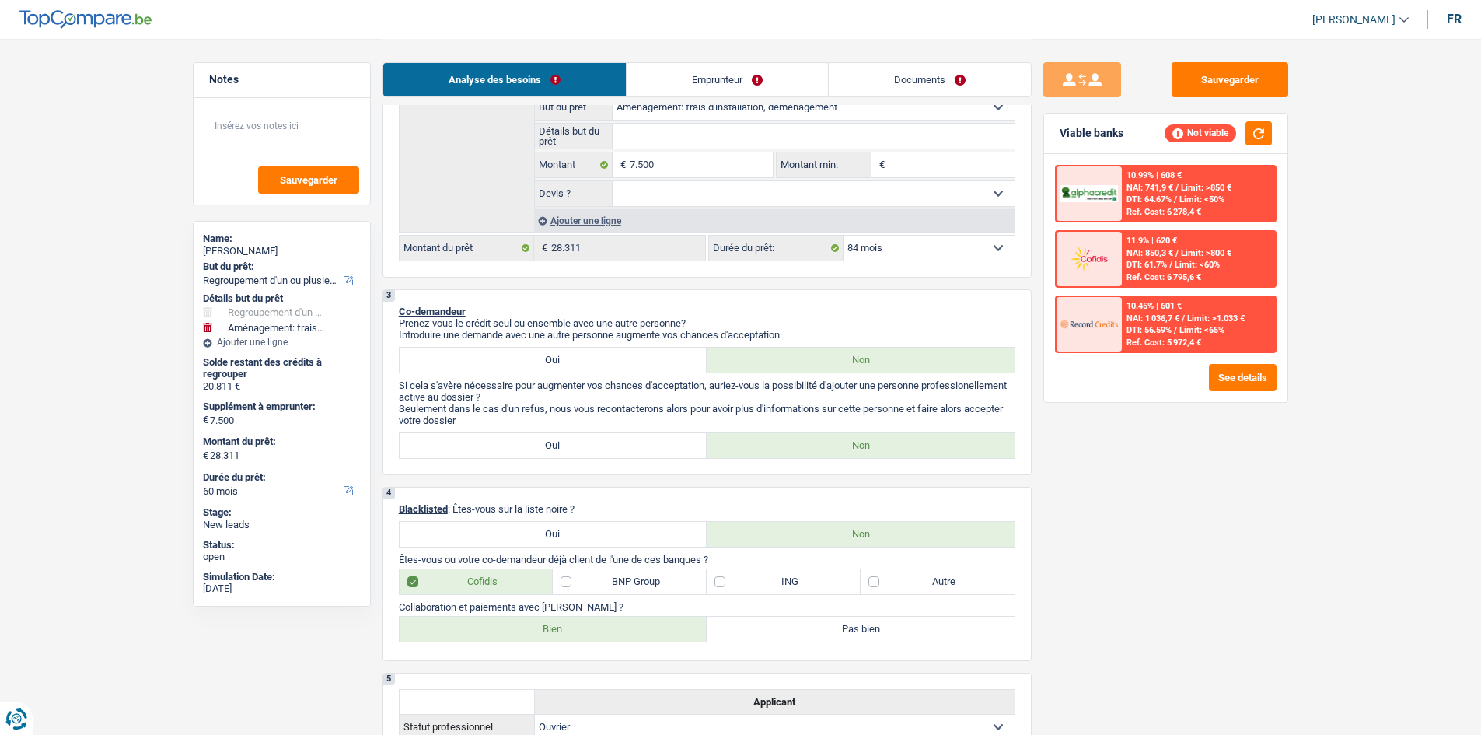
select select "84"
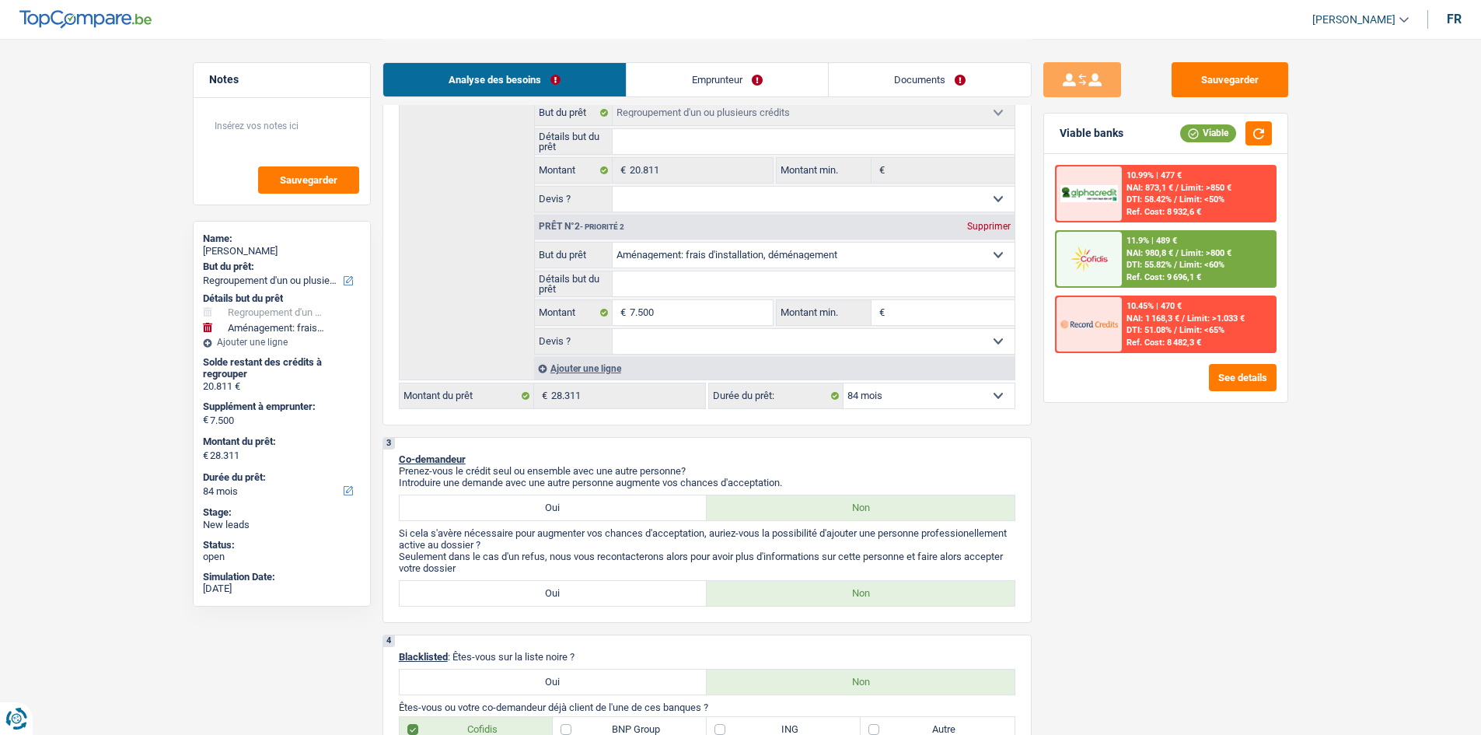
scroll to position [311, 0]
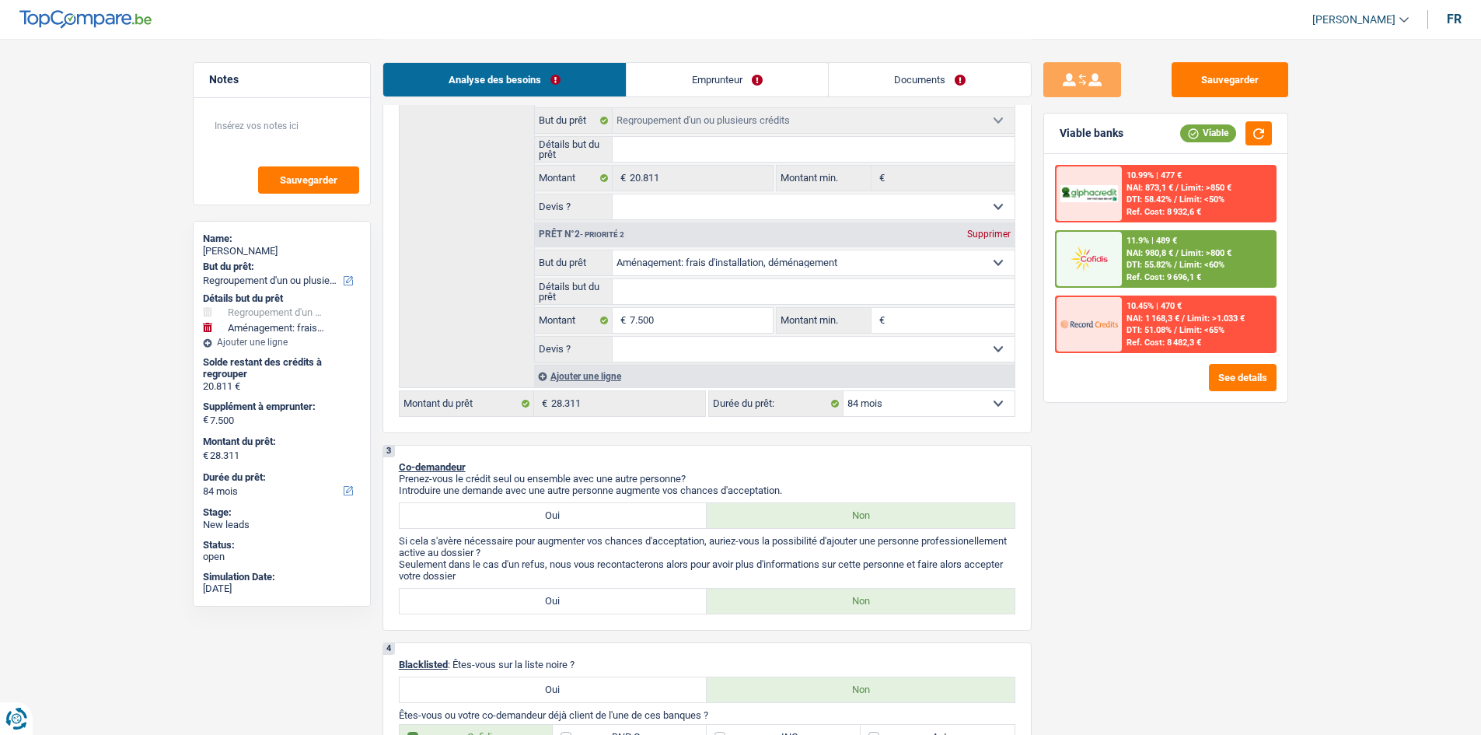
click at [584, 250] on select "12 mois 18 mois 24 mois 30 mois 36 mois 42 mois 48 mois 60 mois 72 mois 84 mois…" at bounding box center [928, 403] width 171 height 25
select select "72"
click at [584, 250] on select "12 mois 18 mois 24 mois 30 mois 36 mois 42 mois 48 mois 60 mois 72 mois 84 mois…" at bounding box center [928, 403] width 171 height 25
select select "72"
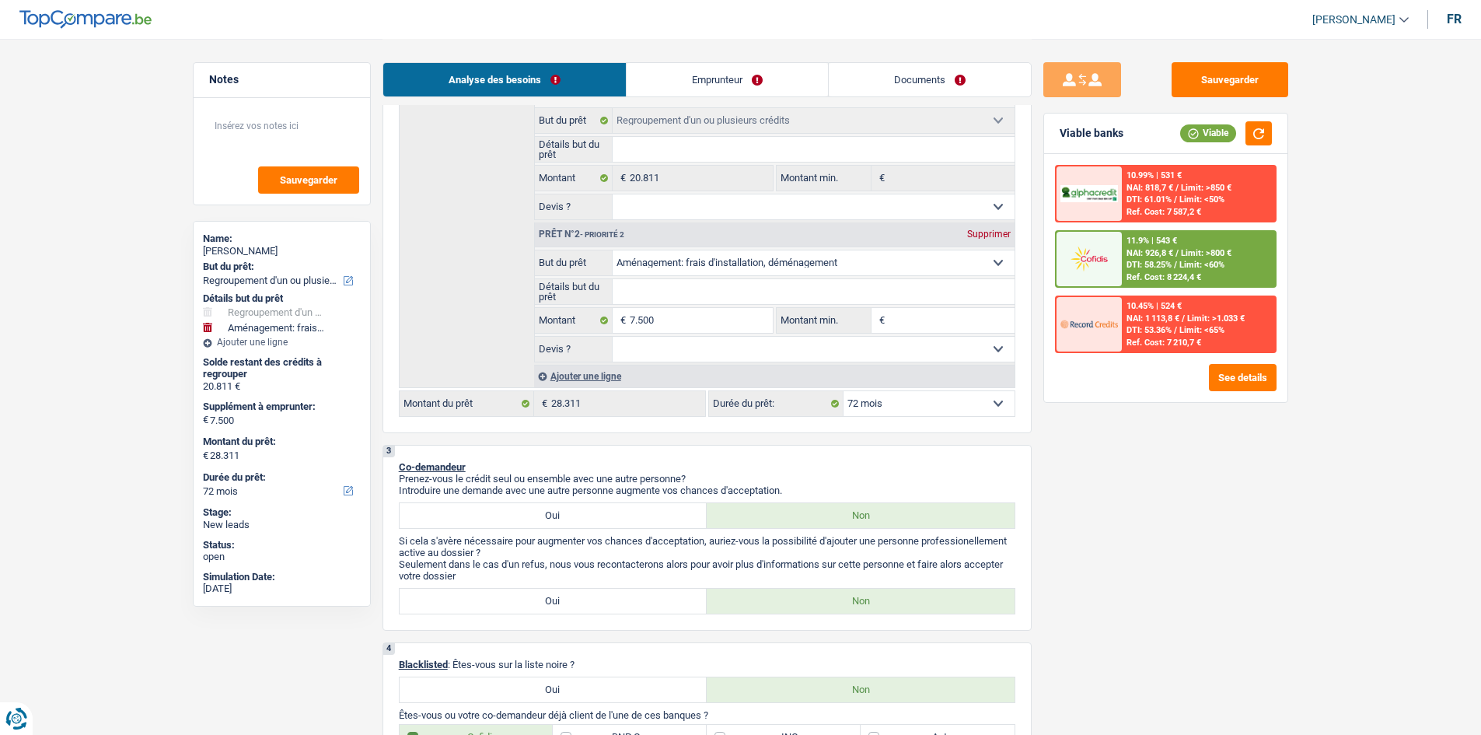
click at [584, 250] on select "12 mois 18 mois 24 mois 30 mois 36 mois 42 mois 48 mois 60 mois 72 mois 84 mois…" at bounding box center [928, 403] width 171 height 25
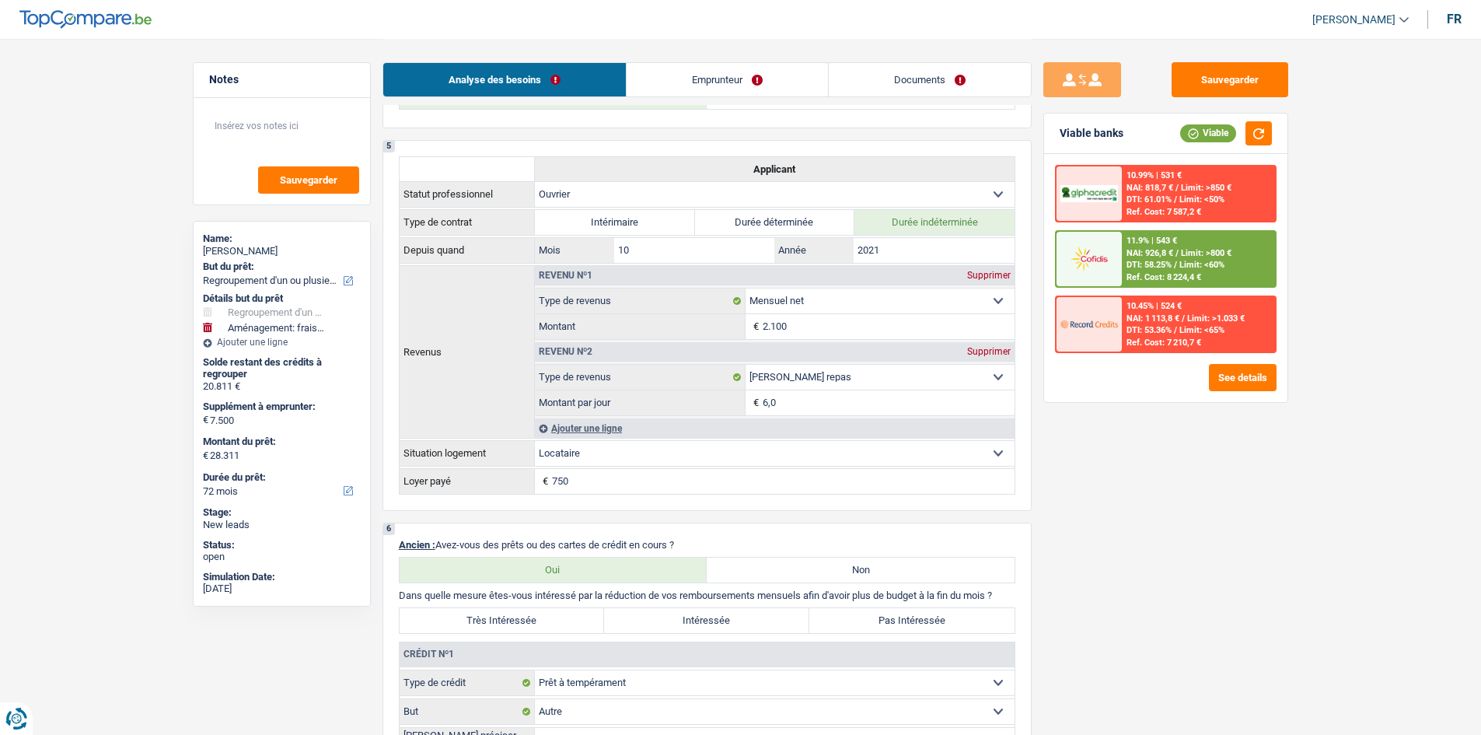
scroll to position [1166, 0]
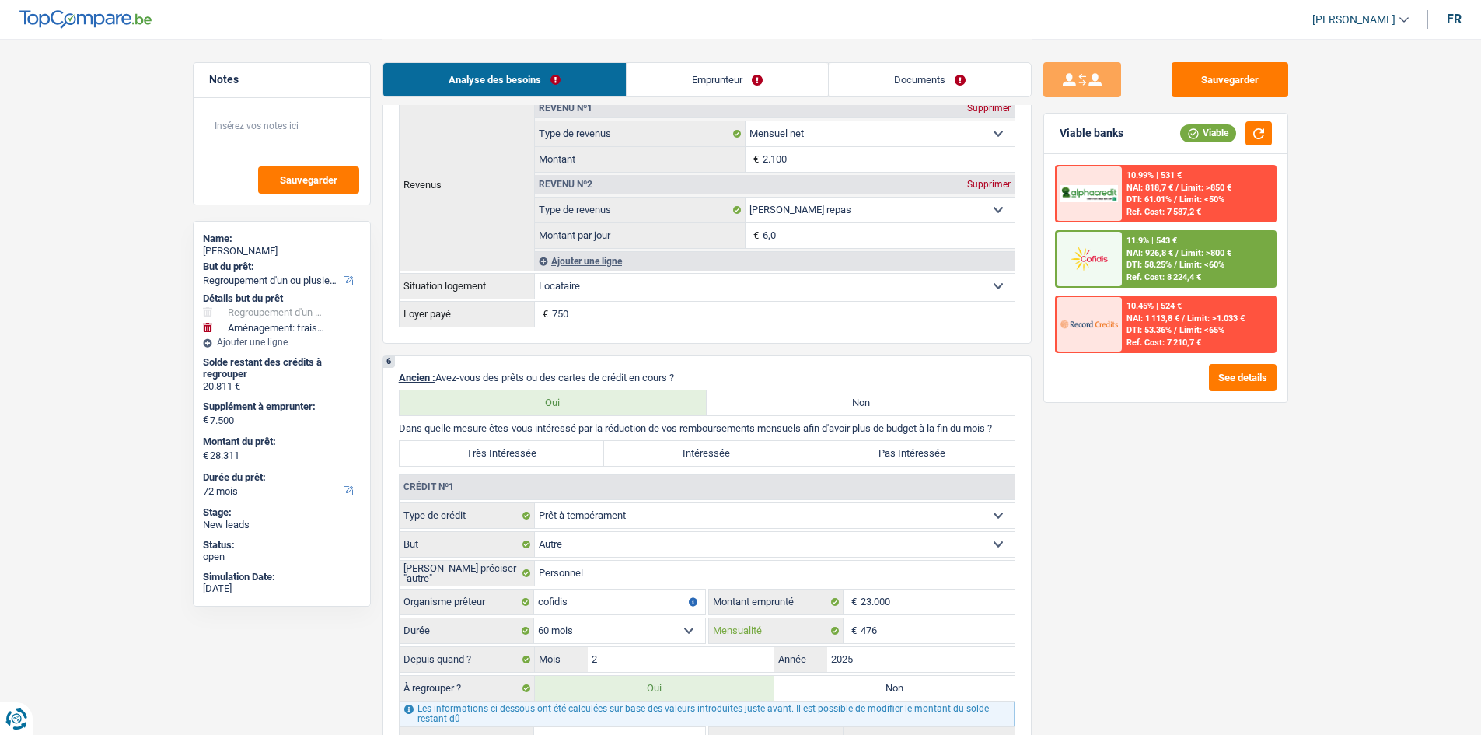
drag, startPoint x: 916, startPoint y: 629, endPoint x: 1168, endPoint y: 632, distance: 252.6
click at [584, 250] on input "476" at bounding box center [937, 630] width 154 height 25
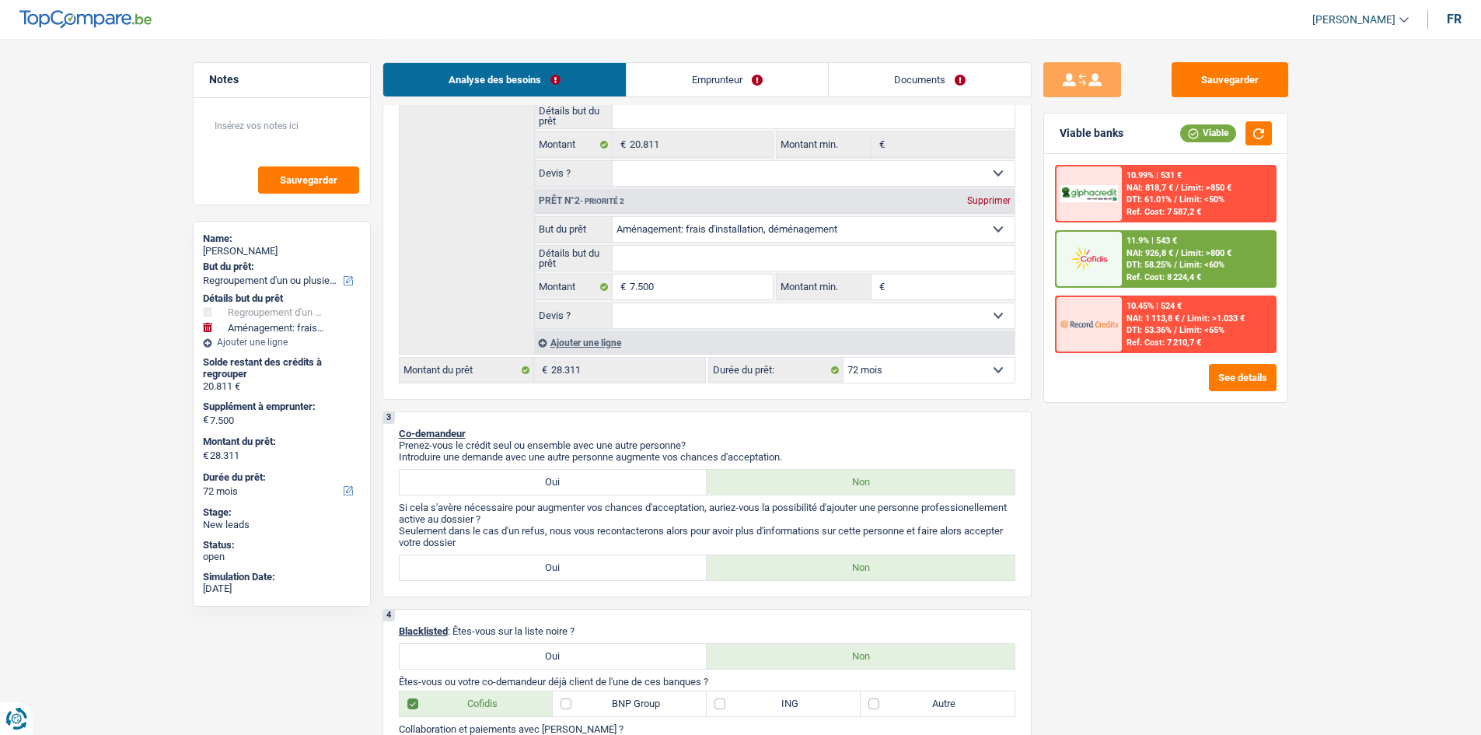
scroll to position [311, 0]
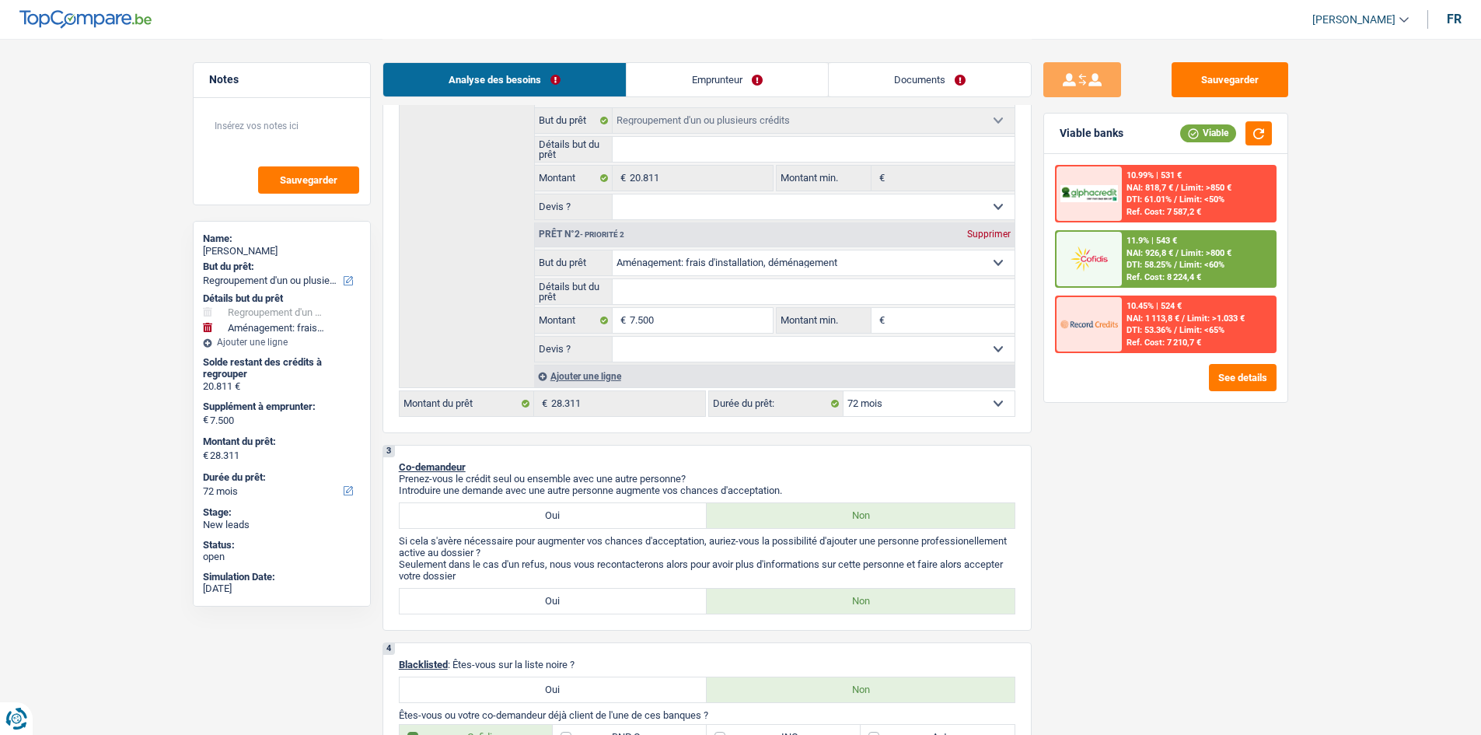
click at [584, 250] on div "Ref. Cost: 8 224,4 €" at bounding box center [1163, 277] width 75 height 10
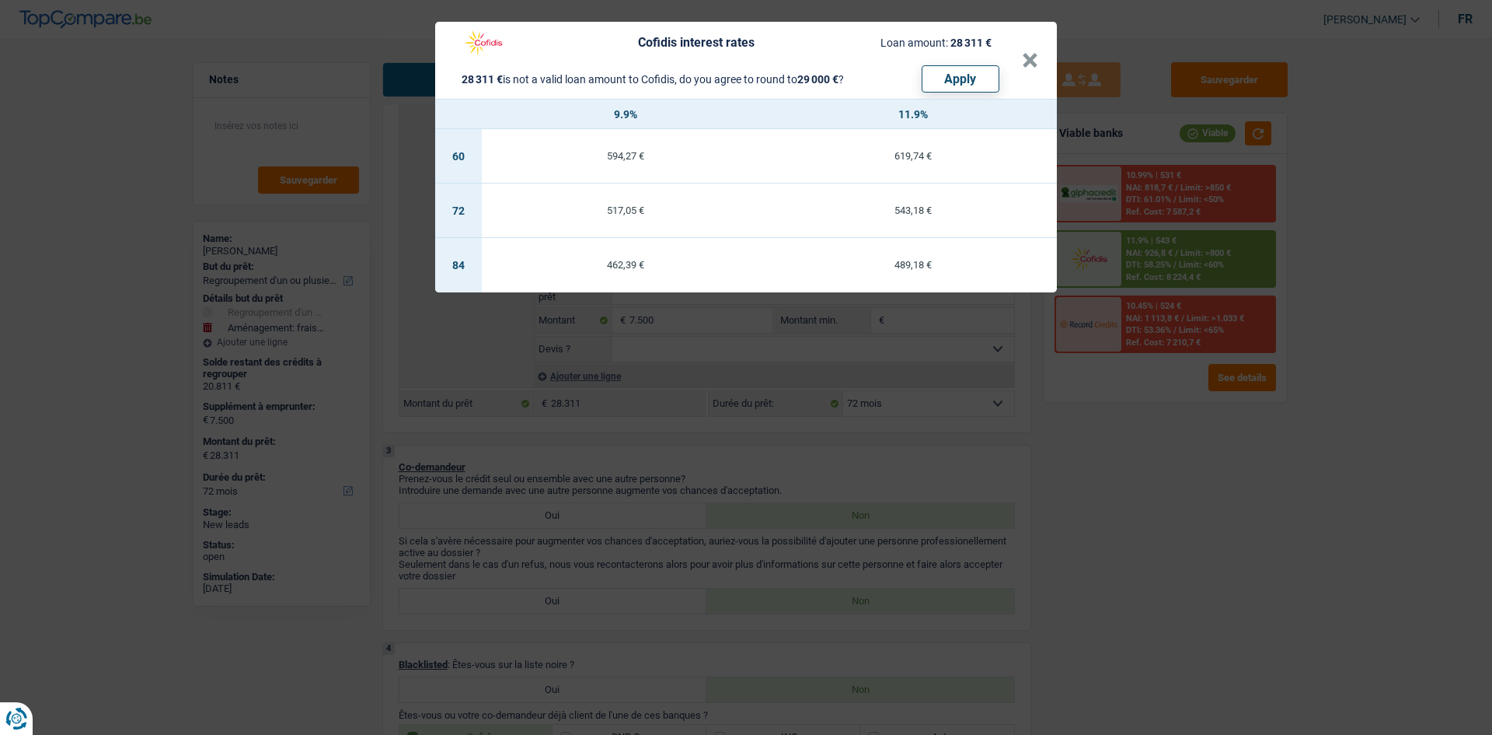
click at [584, 250] on div "Cofidis interest rates Loan amount: 28 311 € 28 311 € is not a valid loan amoun…" at bounding box center [746, 367] width 1492 height 735
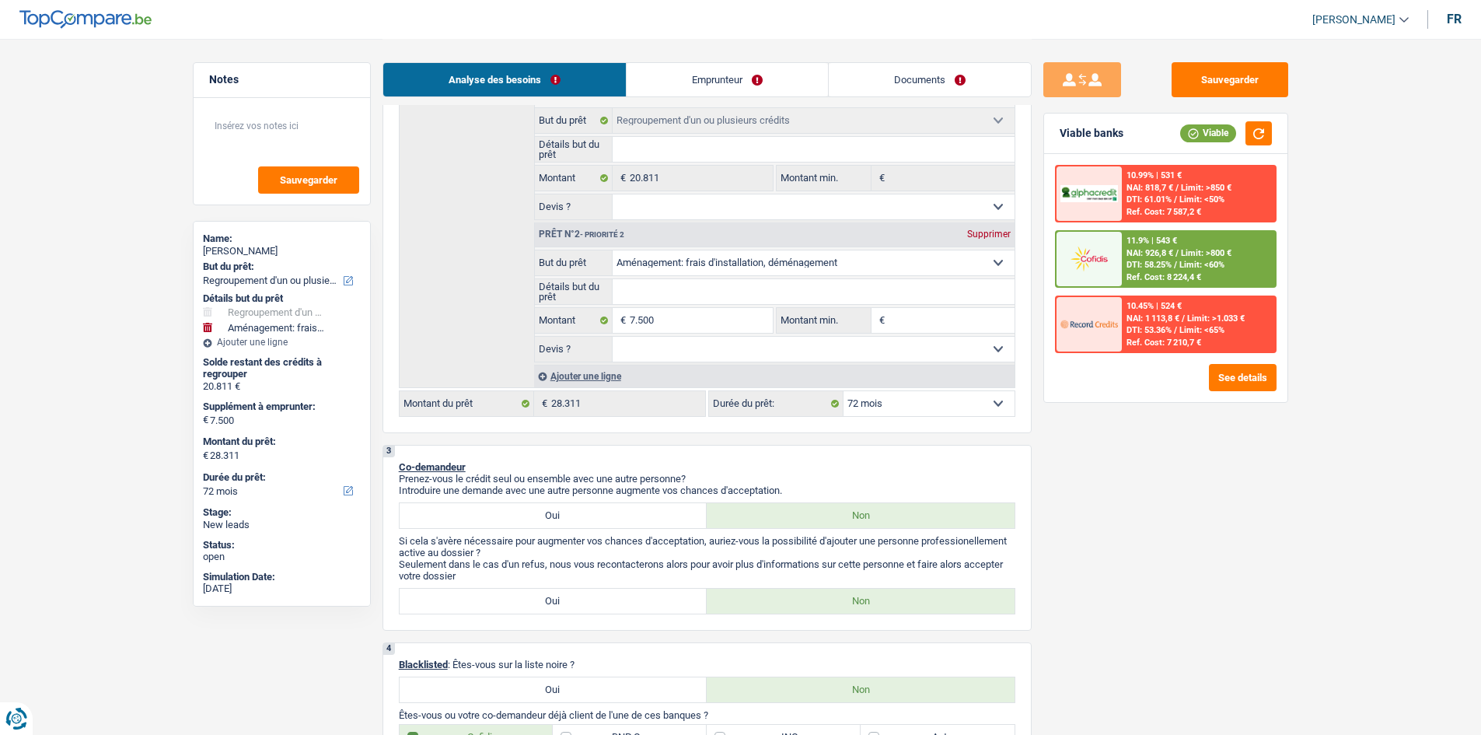
click at [584, 250] on select "Oui Non Non répondu Sélectionner une option" at bounding box center [813, 349] width 402 height 25
select select "yes"
click at [584, 250] on select "Oui Non Non répondu Sélectionner une option" at bounding box center [813, 349] width 402 height 25
select select "yes"
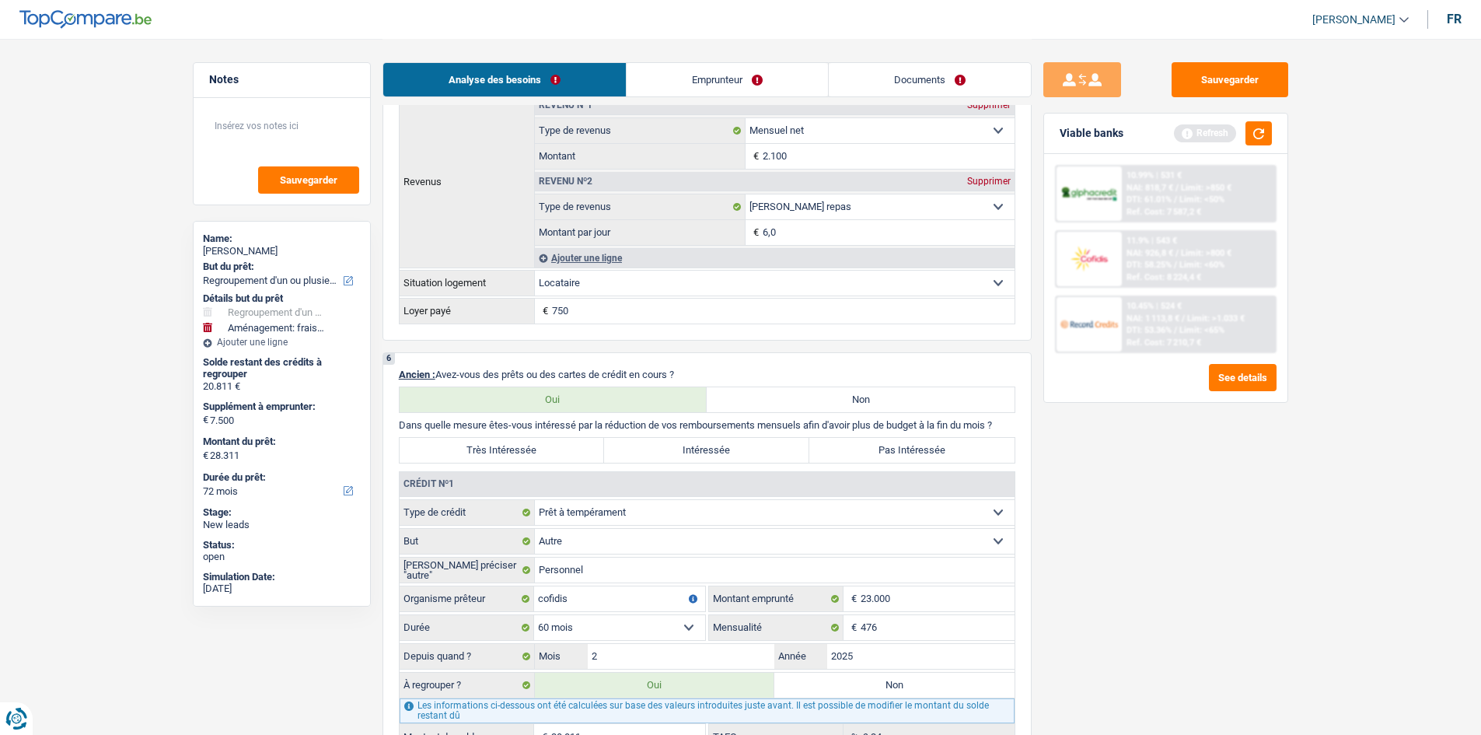
scroll to position [1244, 0]
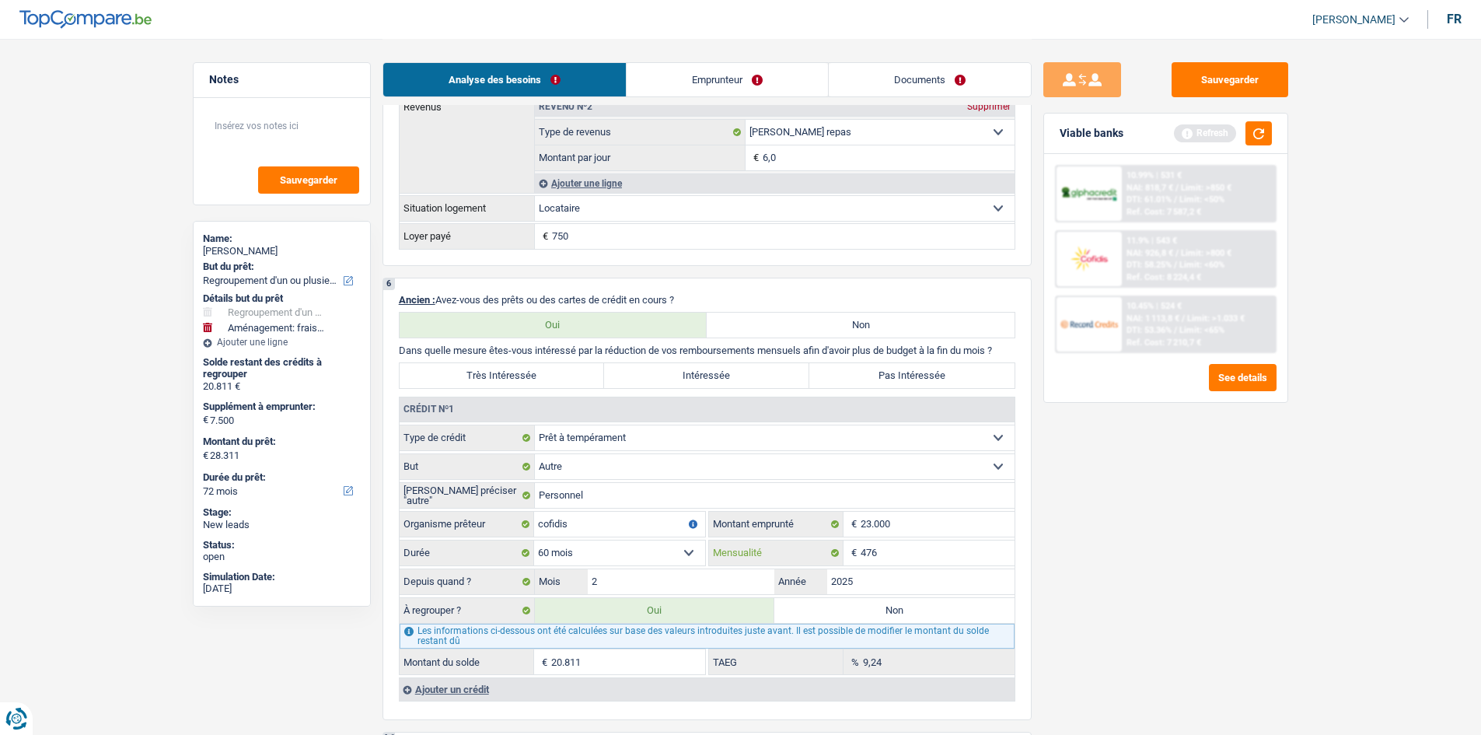
click at [584, 250] on input "476" at bounding box center [937, 552] width 154 height 25
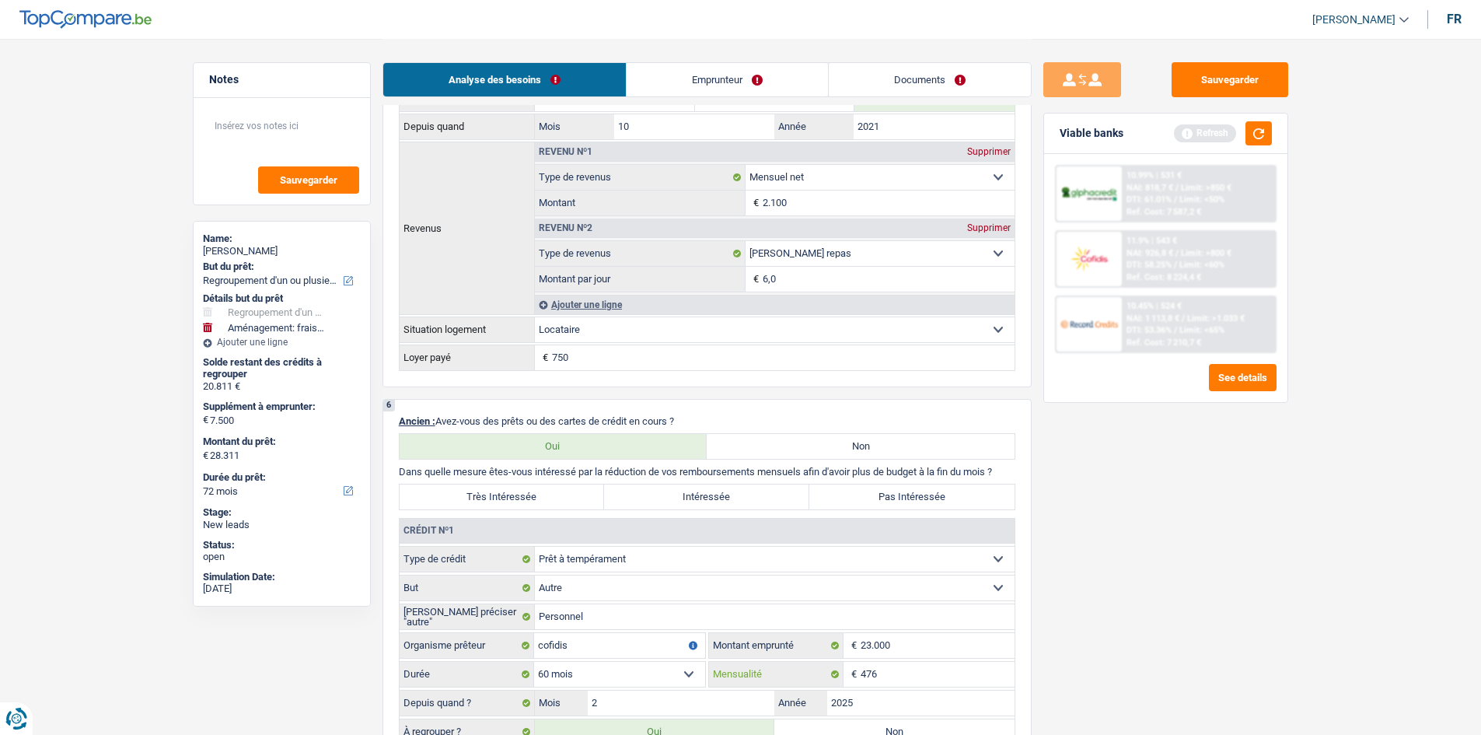
scroll to position [1399, 0]
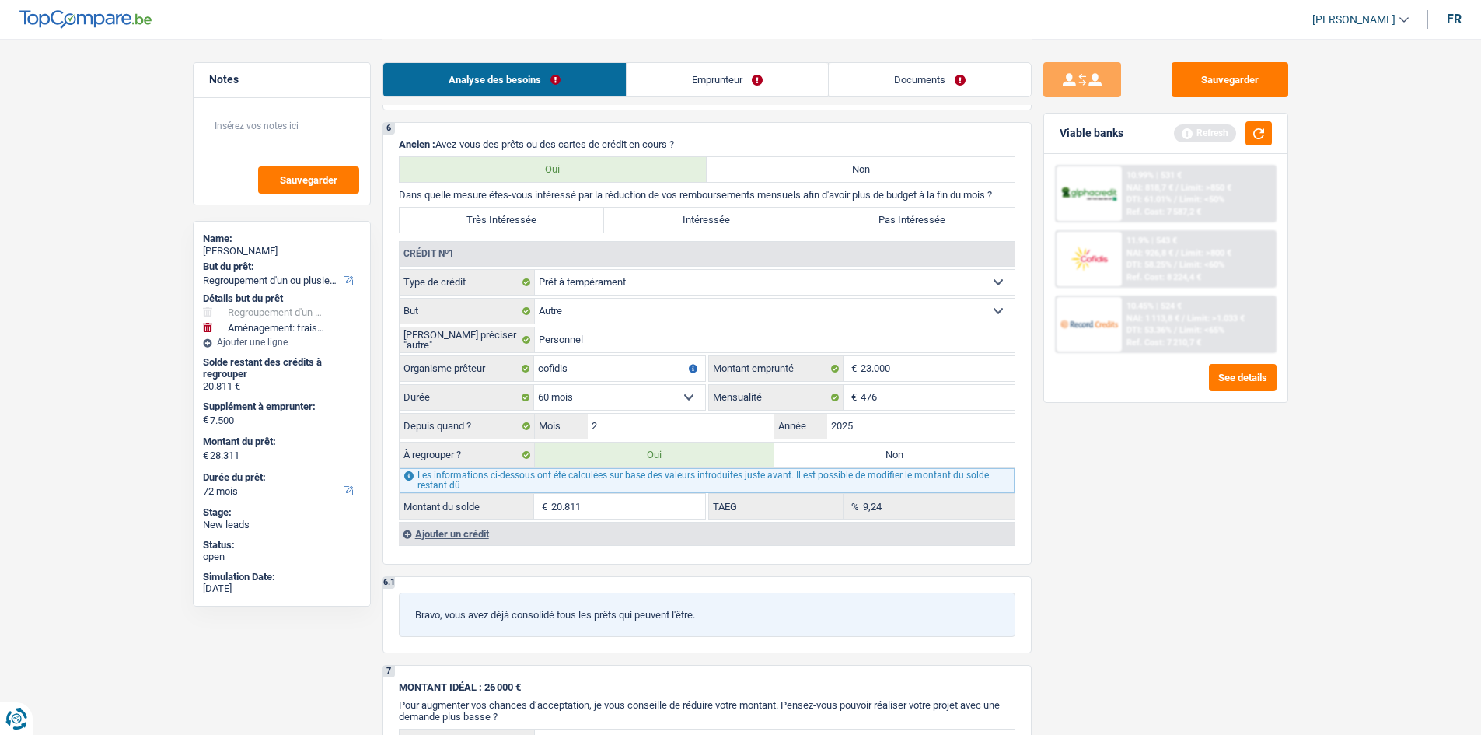
click at [584, 250] on label "Non" at bounding box center [894, 454] width 240 height 25
click at [584, 250] on input "Non" at bounding box center [894, 454] width 240 height 25
radio input "true"
select select "movingOrInstallation"
select select "42"
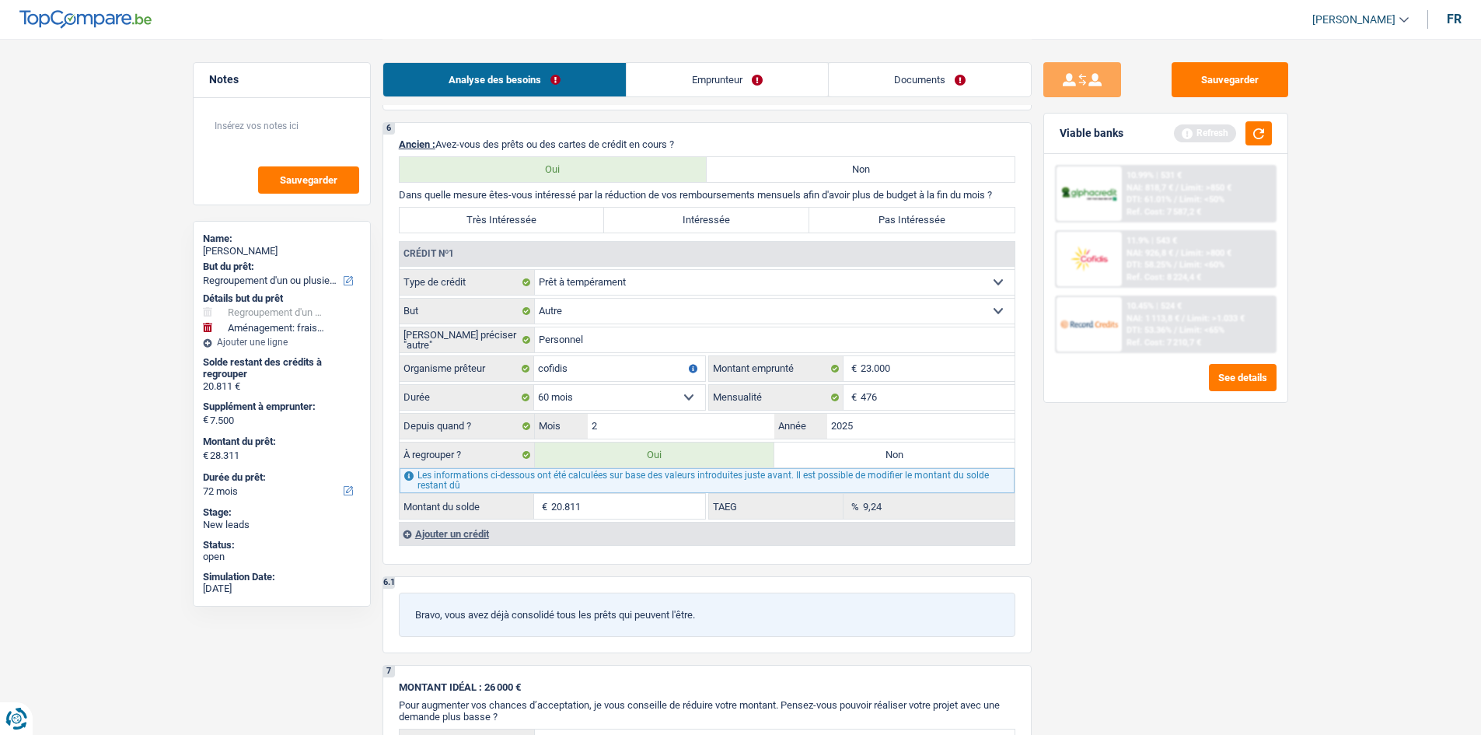
select select "movingOrInstallation"
type input "7.500"
select select "yes"
select select "42"
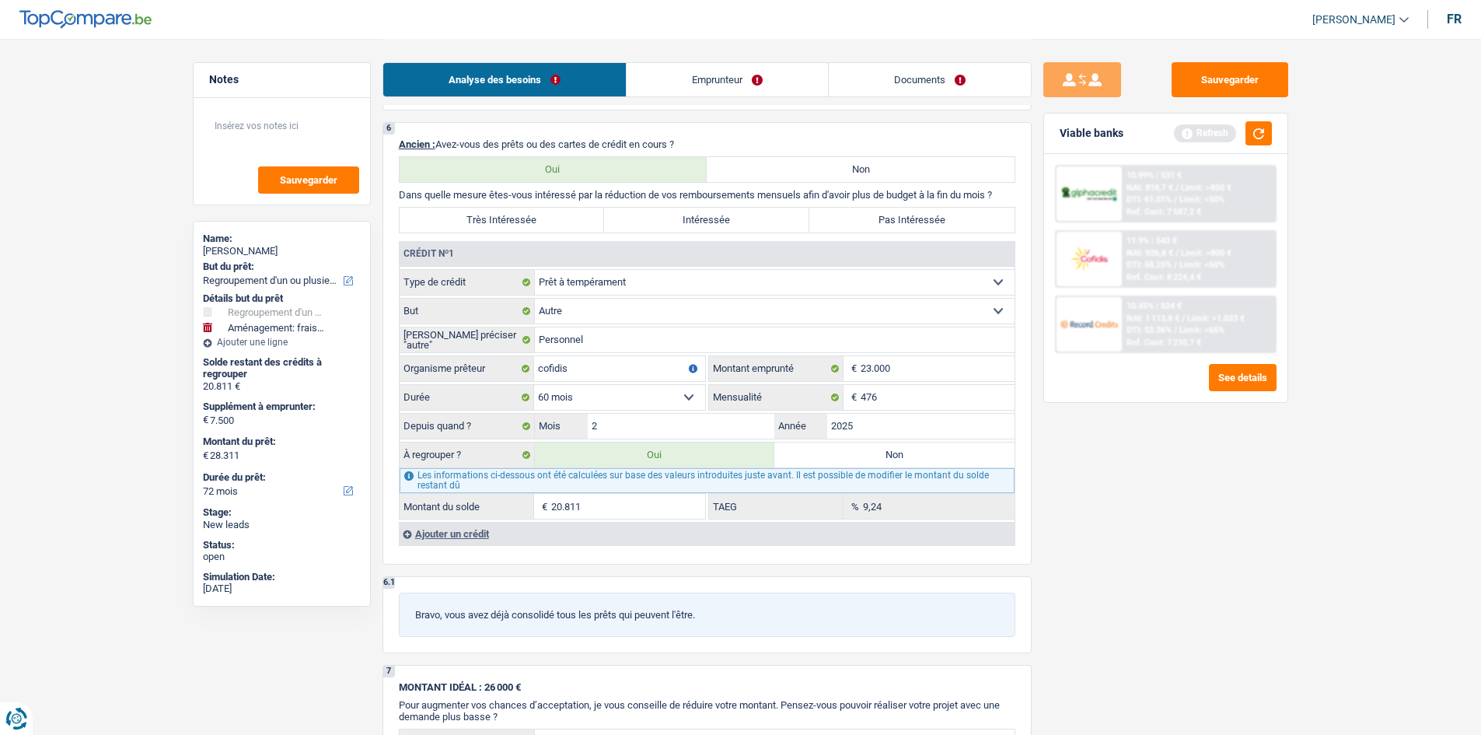
select select "movingOrInstallation"
type input "7.500"
select select "yes"
select select "42"
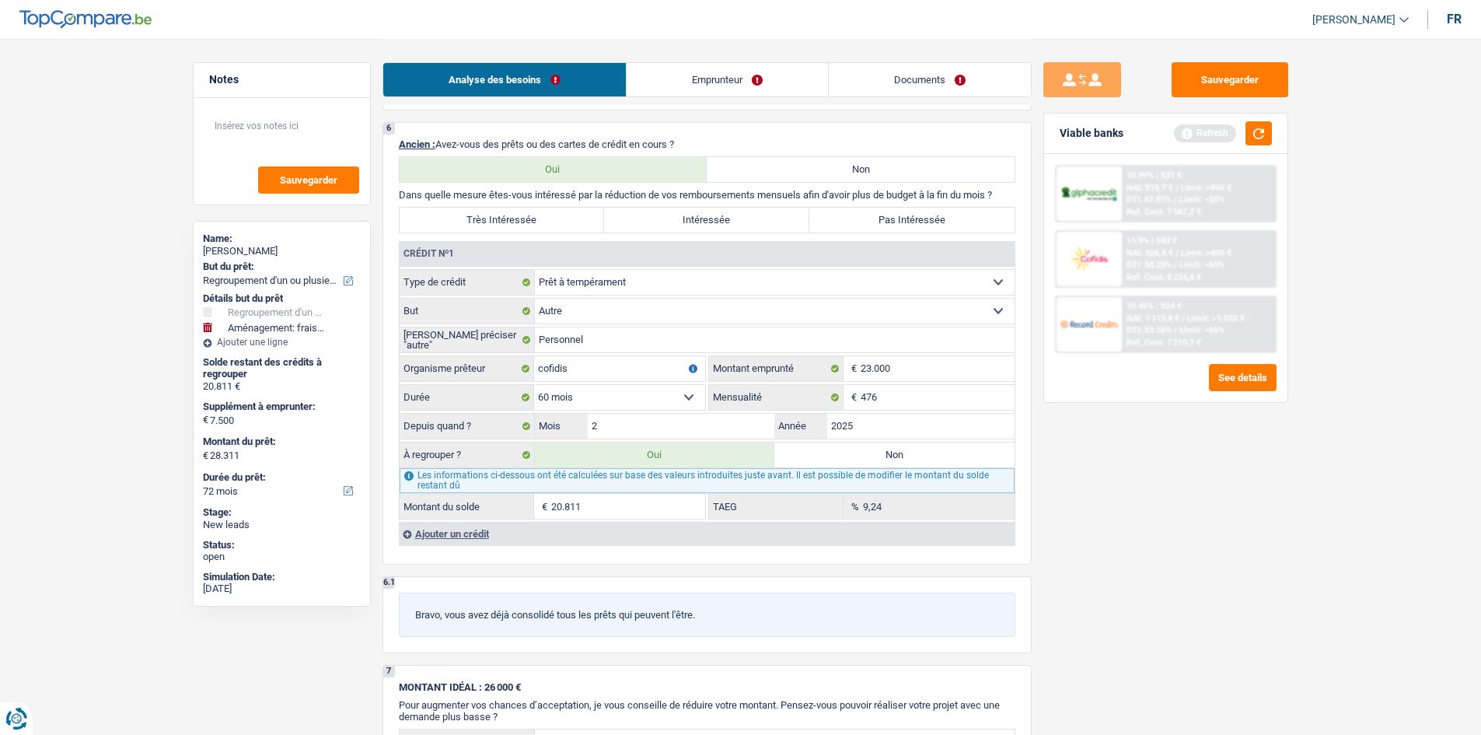
select select "movingOrInstallation"
radio input "false"
type input "7.500"
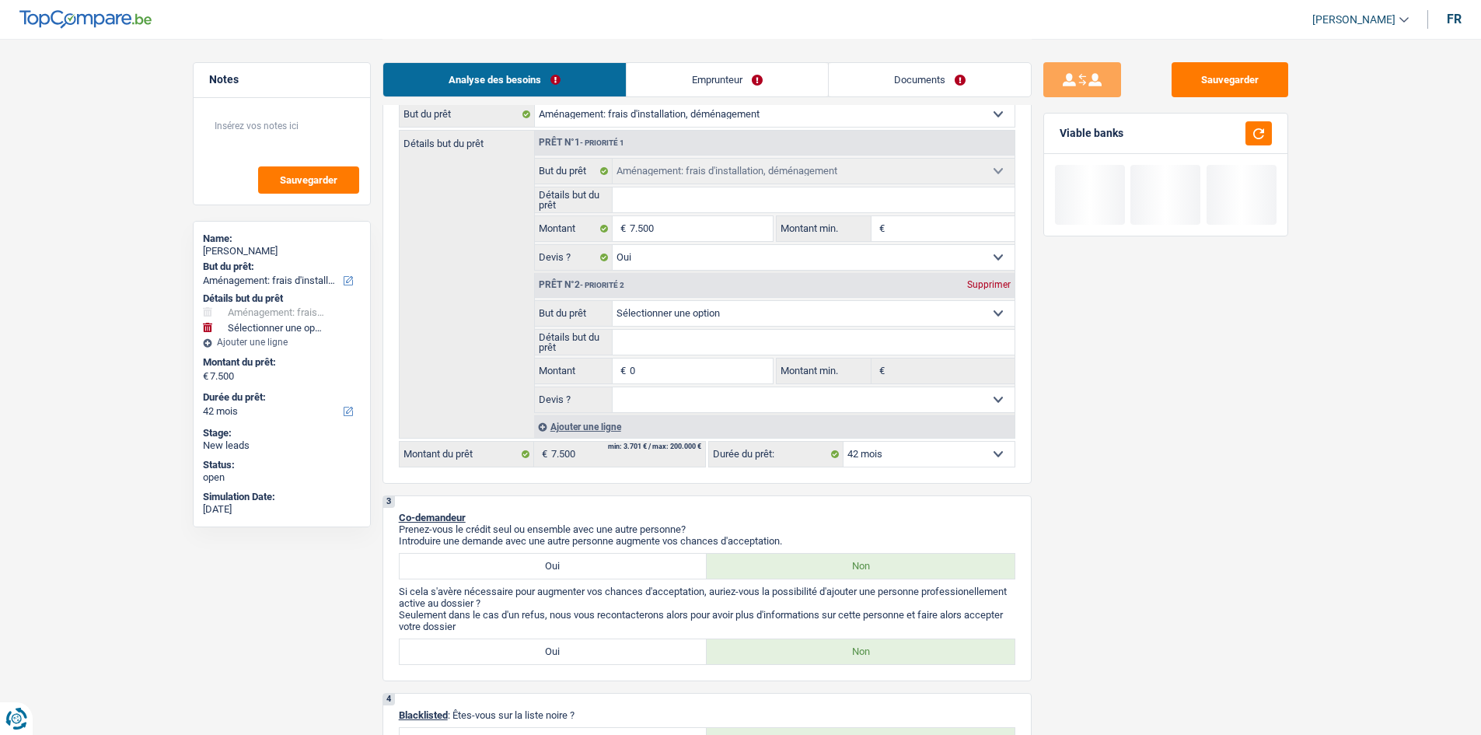
scroll to position [233, 0]
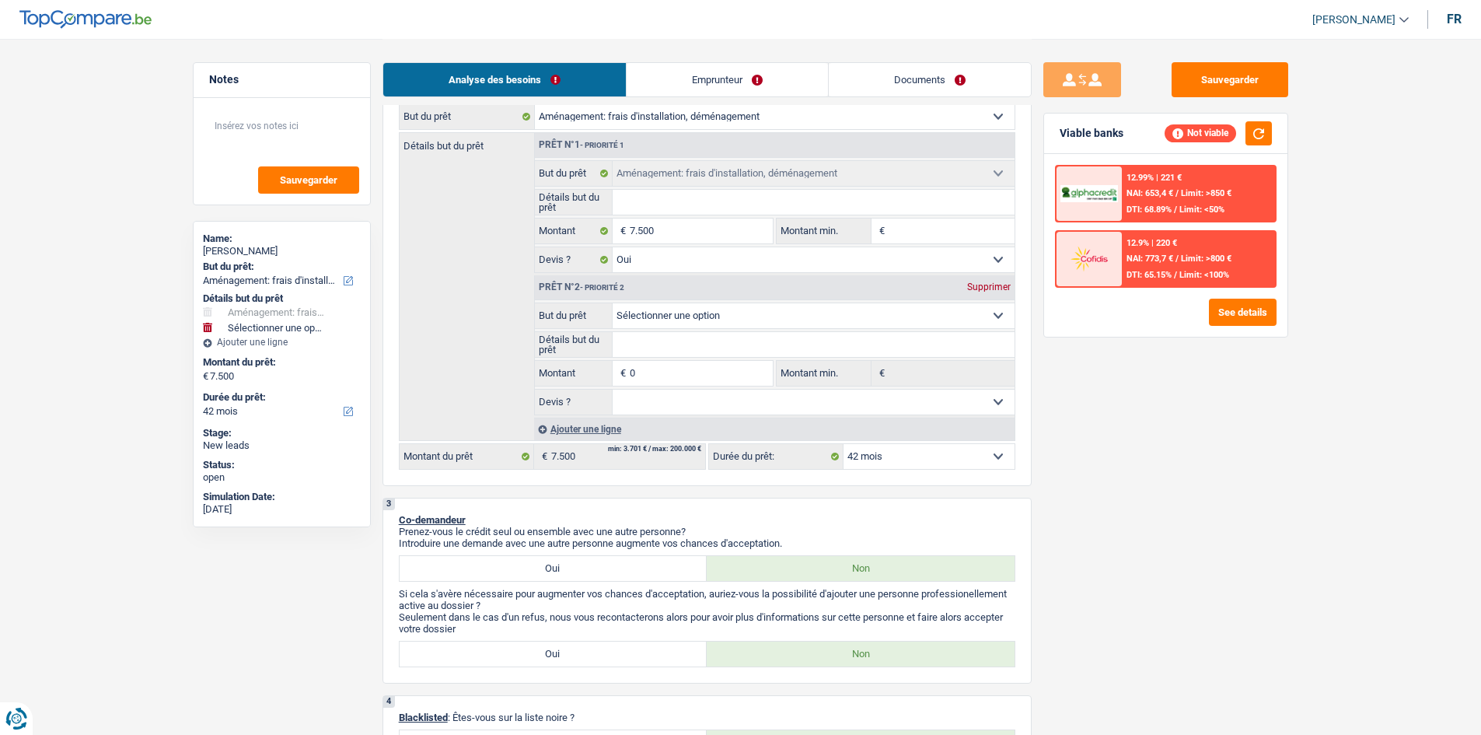
click at [584, 250] on div "Supprimer" at bounding box center [988, 286] width 51 height 9
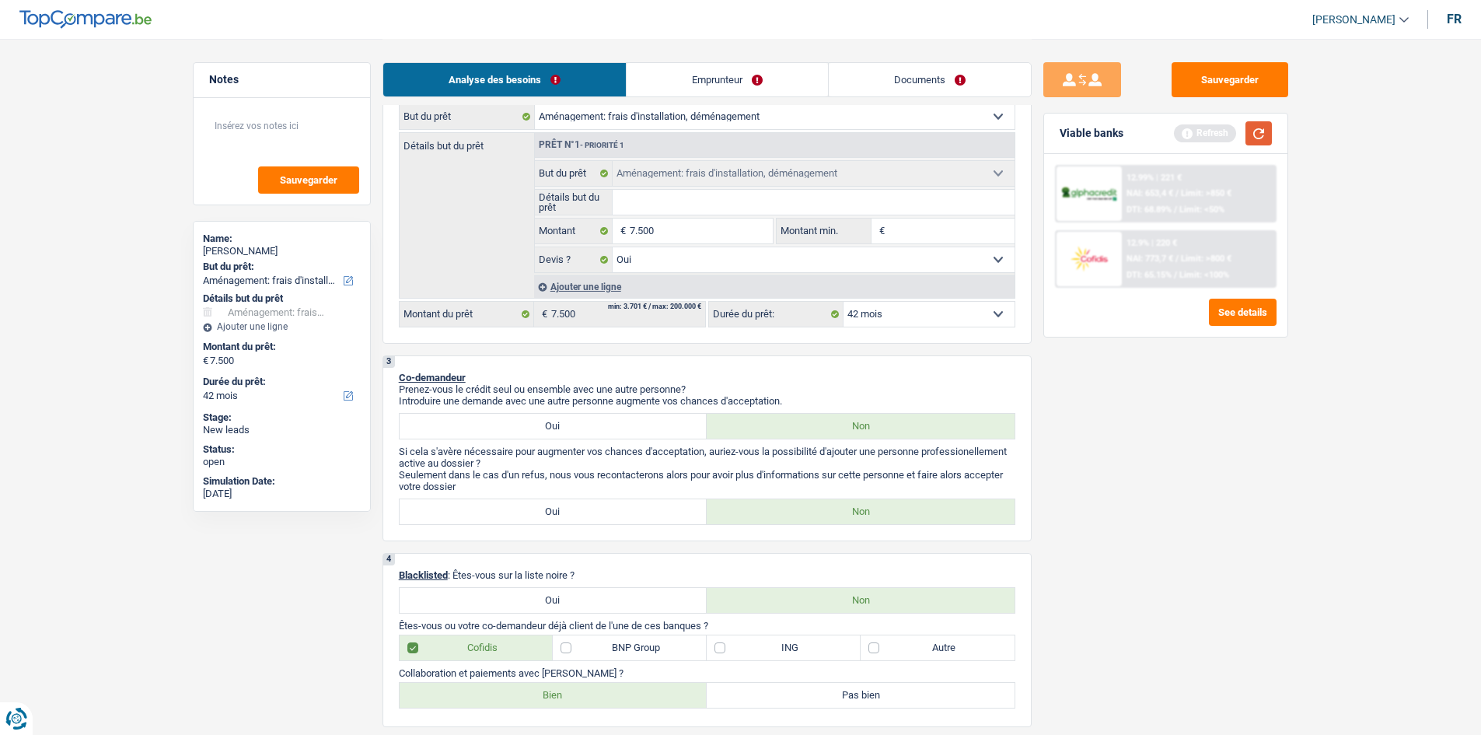
click at [584, 138] on button "button" at bounding box center [1258, 133] width 26 height 24
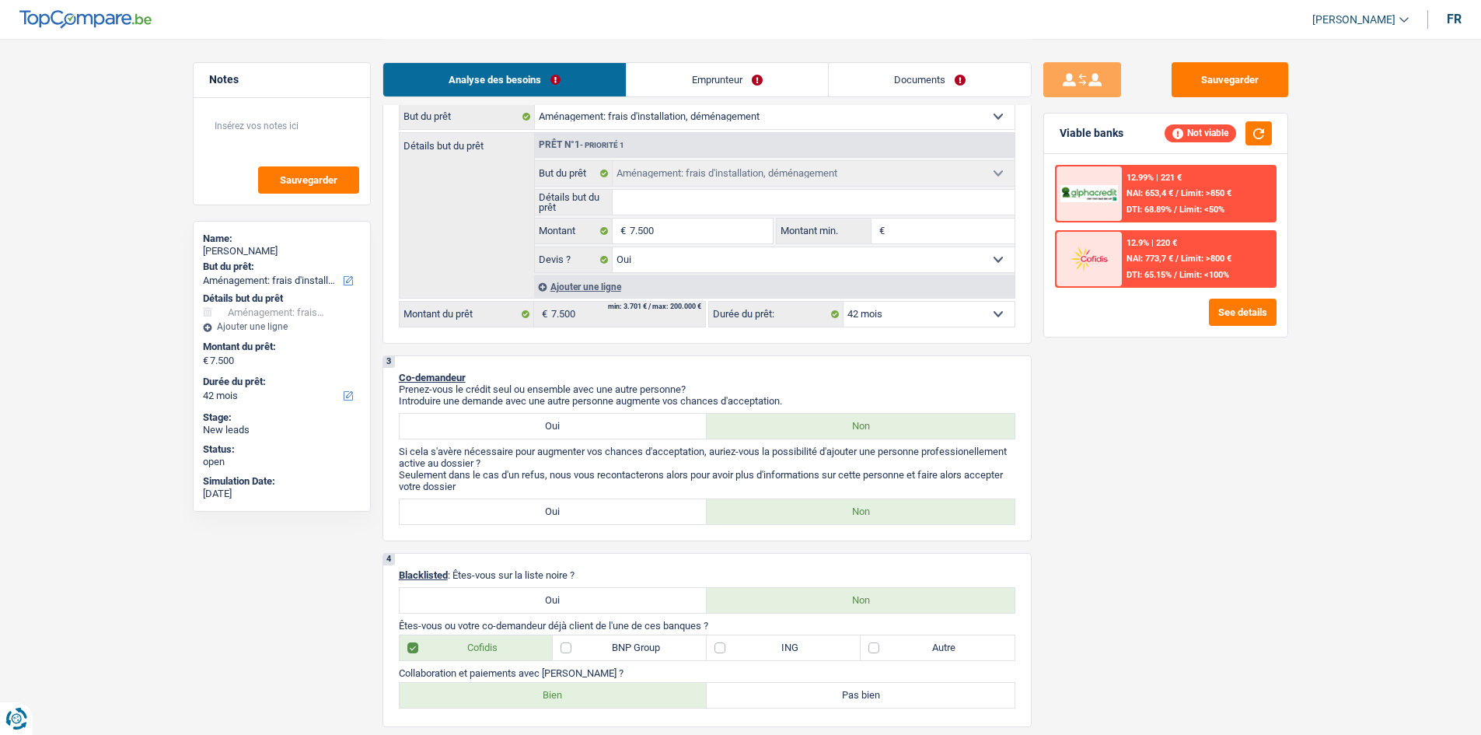
click at [584, 250] on span "DTI: 65.15%" at bounding box center [1148, 275] width 45 height 10
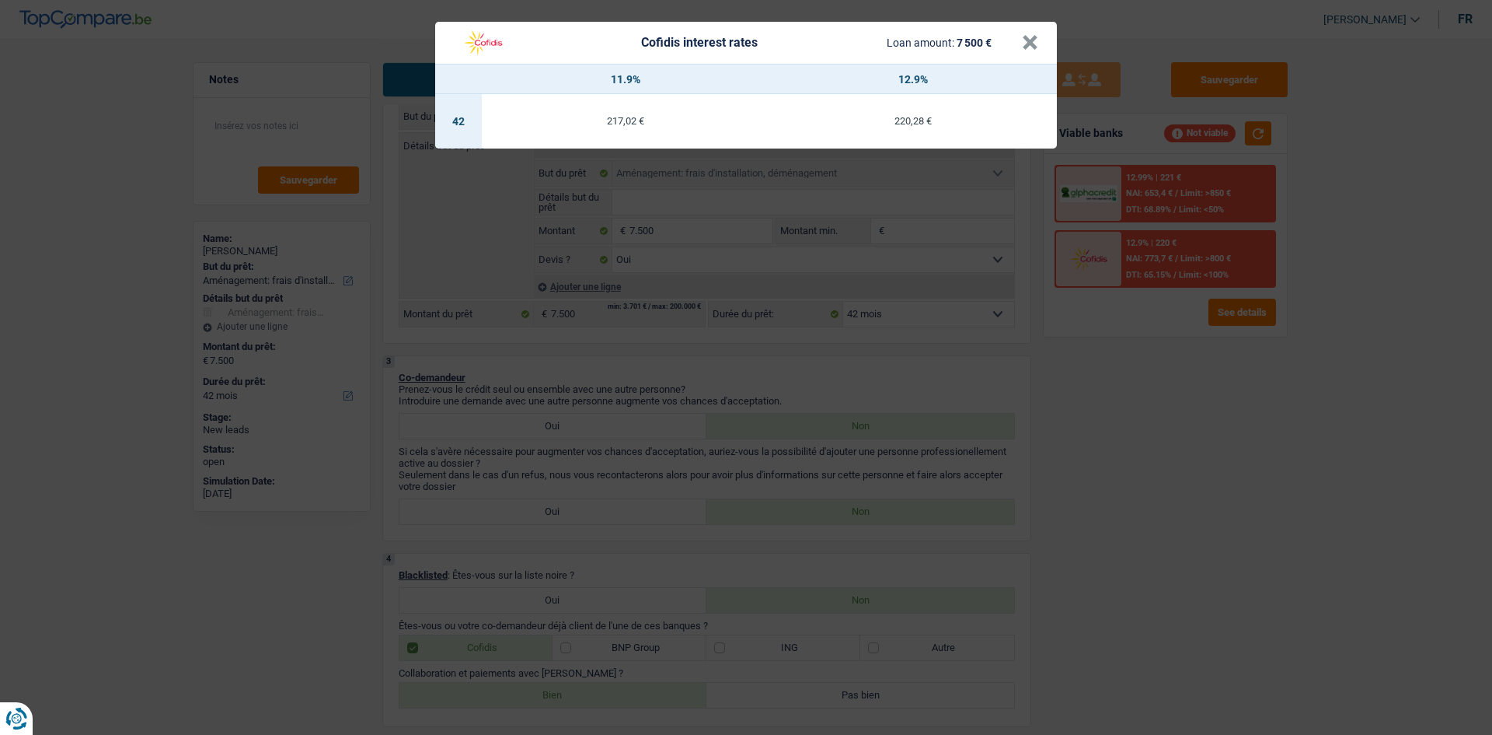
click at [584, 250] on div "Cofidis interest rates Loan amount: 7 500 € × 11.9% 12.9% 42 217,02 € 220,28 €" at bounding box center [746, 367] width 1492 height 735
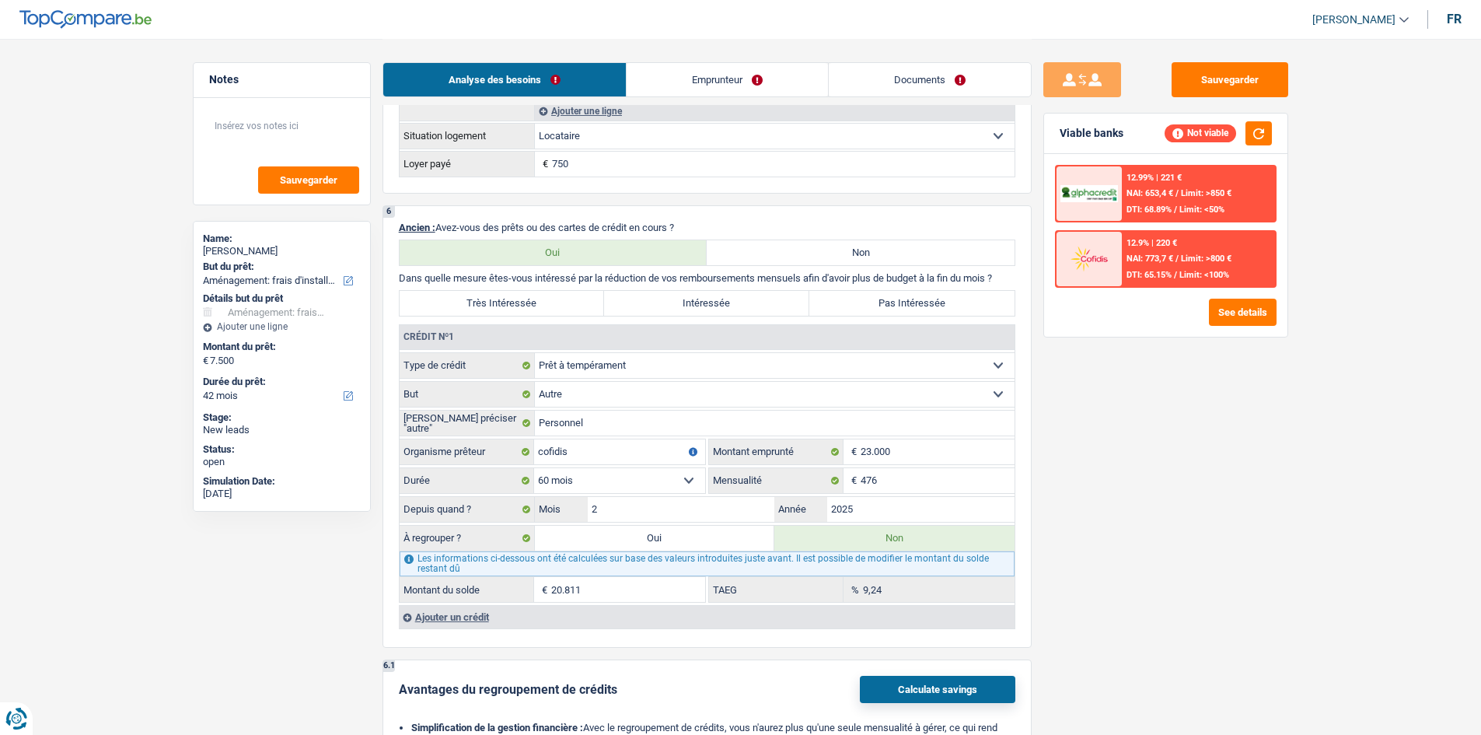
scroll to position [1321, 0]
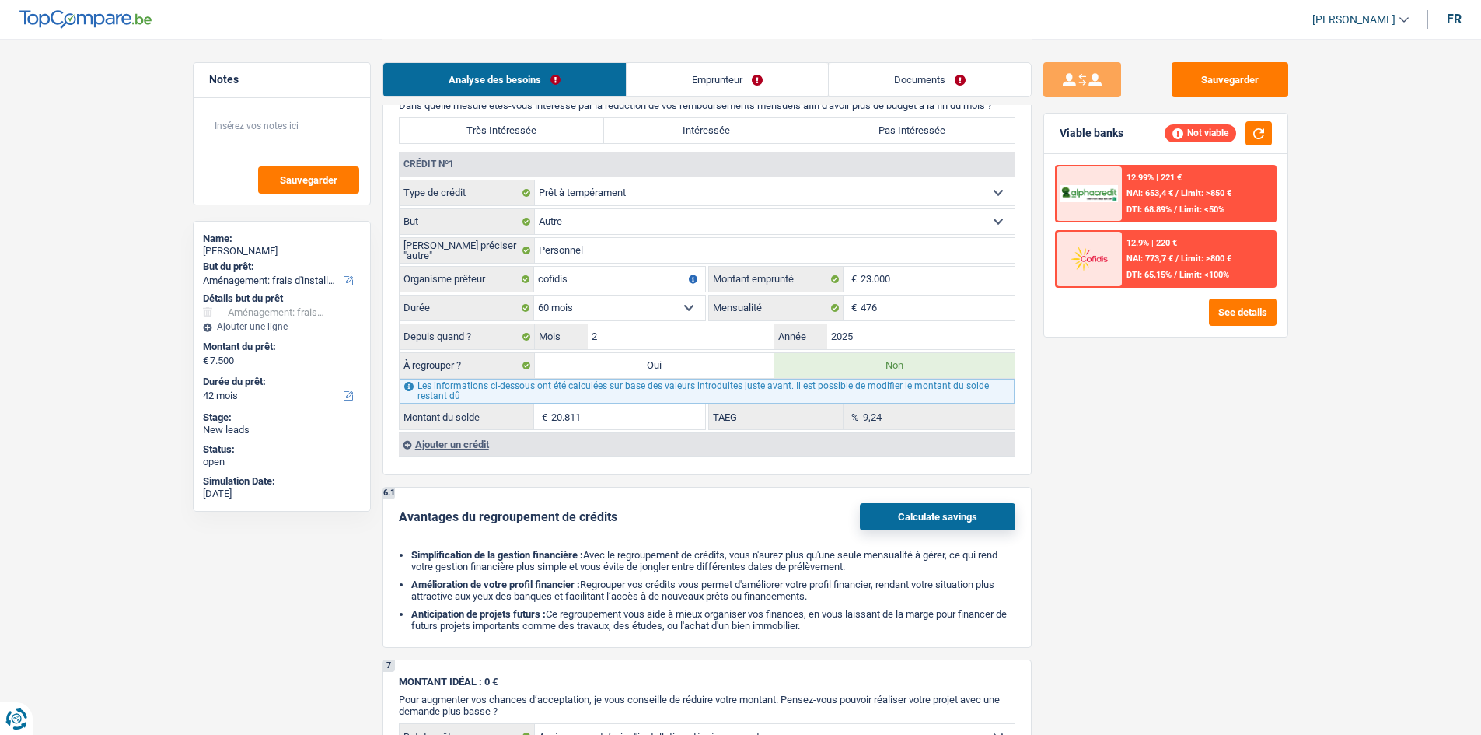
click at [584, 250] on label "Oui" at bounding box center [655, 365] width 240 height 25
click at [584, 250] on input "Oui" at bounding box center [655, 365] width 240 height 25
radio input "true"
type input "20.811"
select select
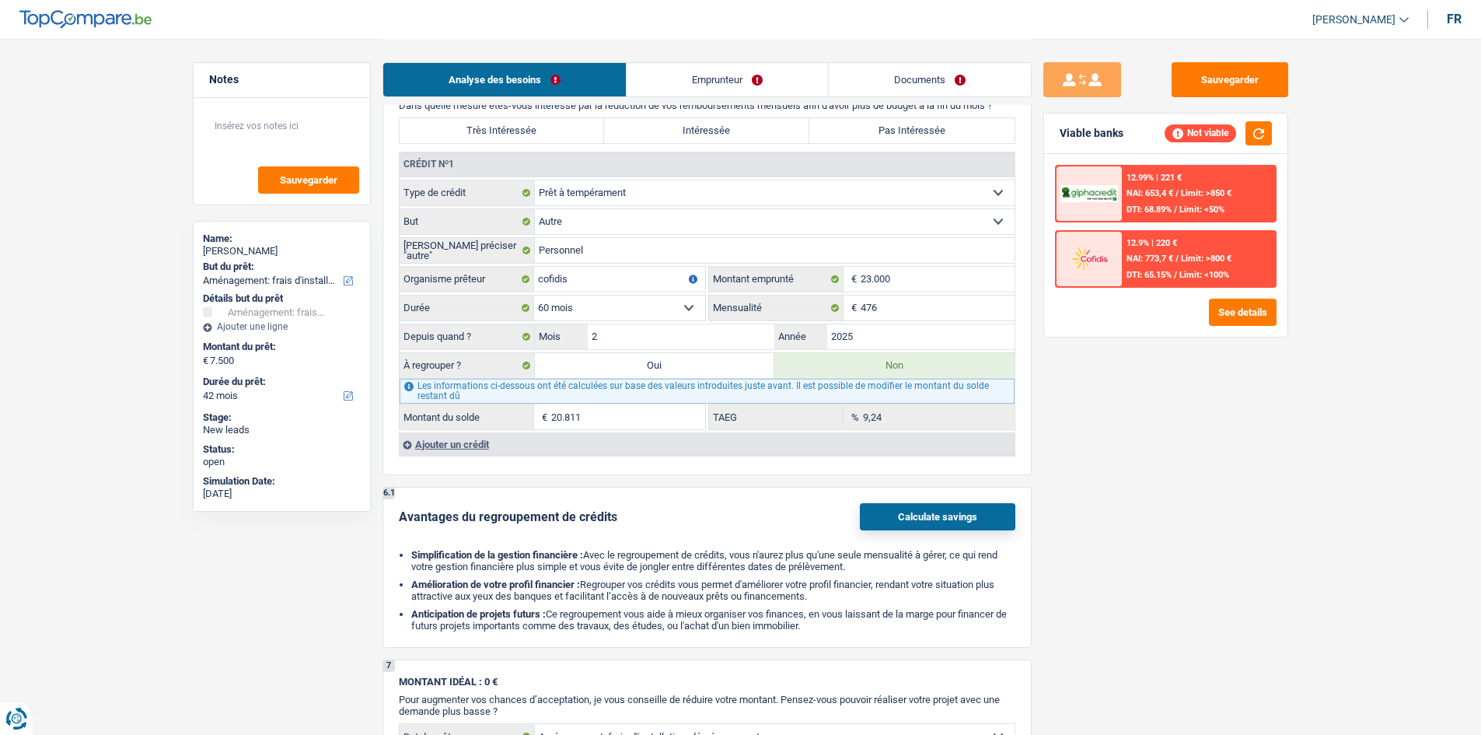
type input "20.811"
select select
radio input "false"
type input "28.311"
select select "refinancing"
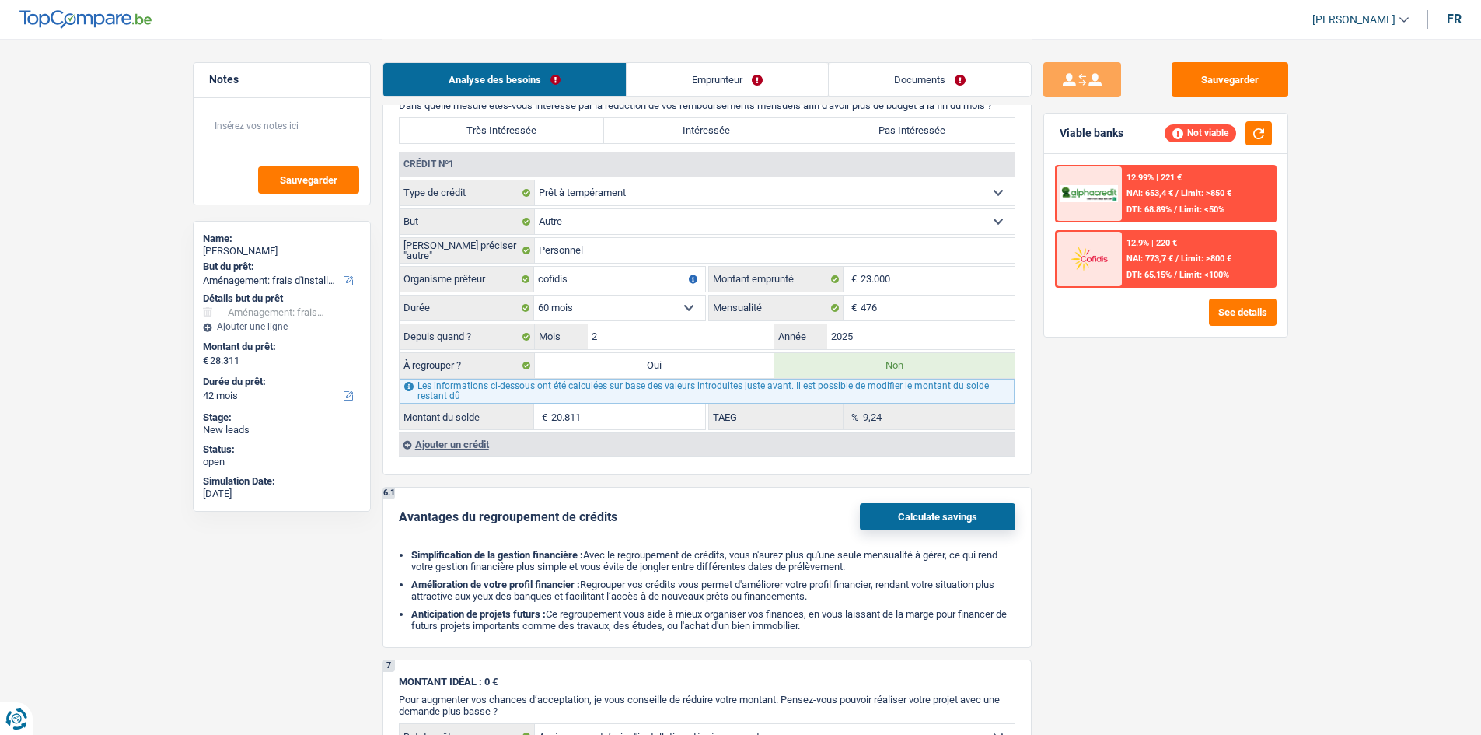
select select "120"
select select "refinancing"
select select "120"
select select "refinancing"
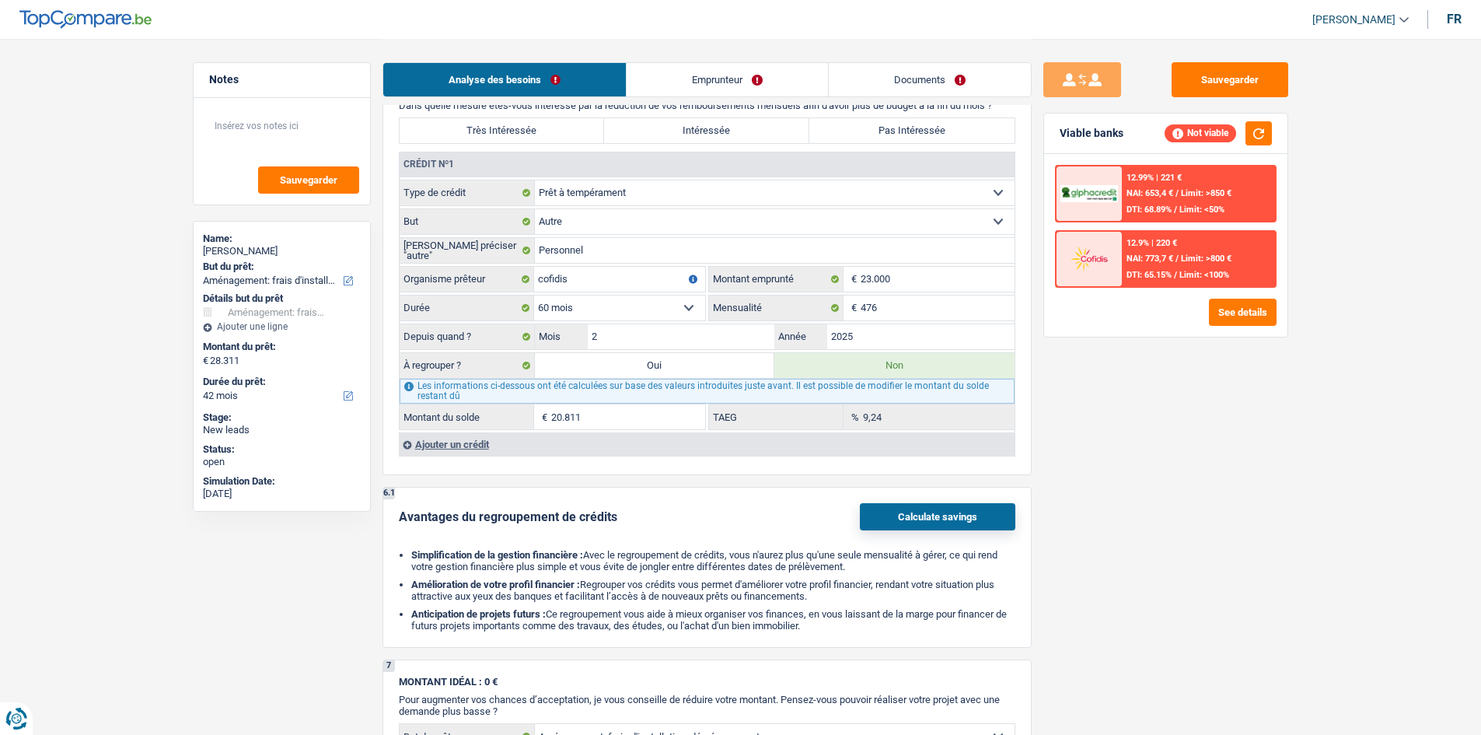
select select "refinancing"
select select "120"
select select "refinancing"
select select "movingOrInstallation"
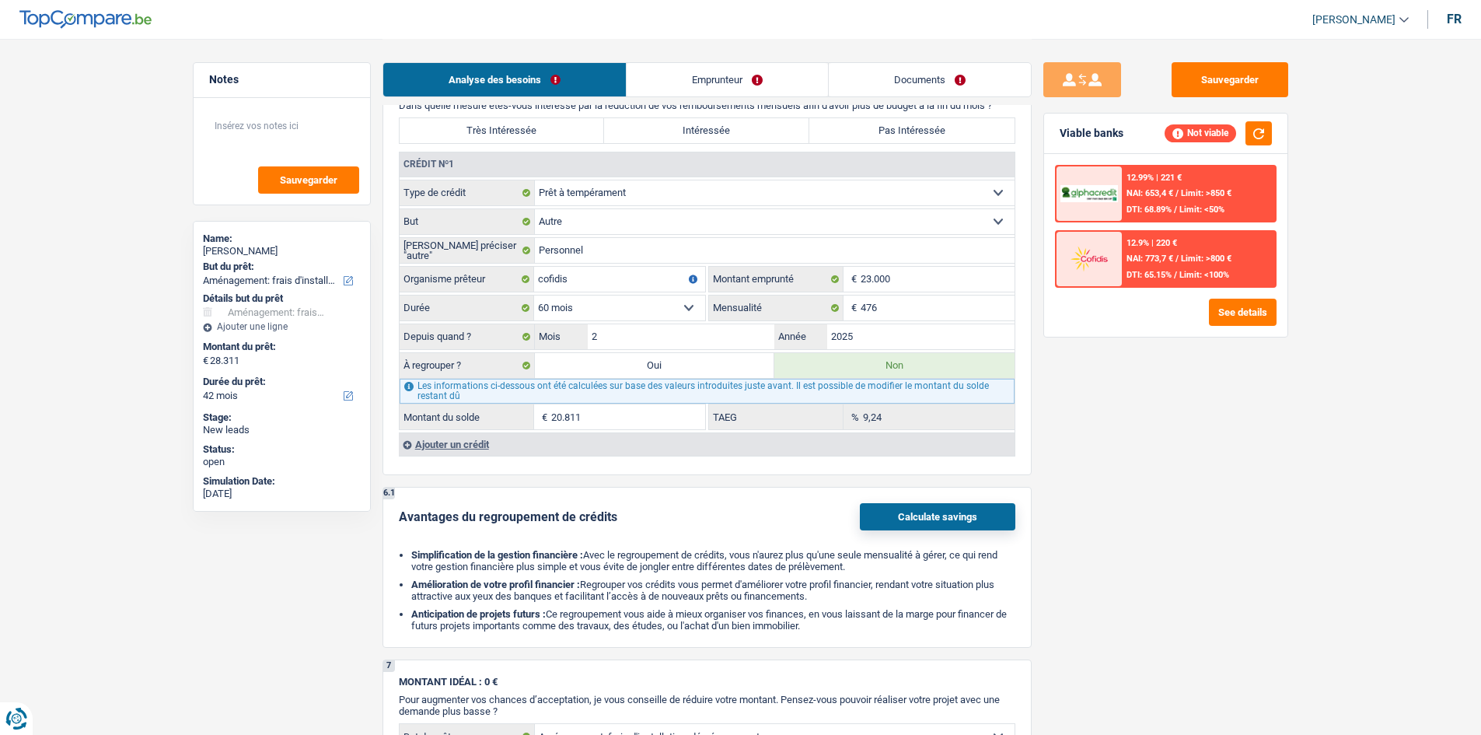
select select "yes"
select select "movingOrInstallation"
select select "yes"
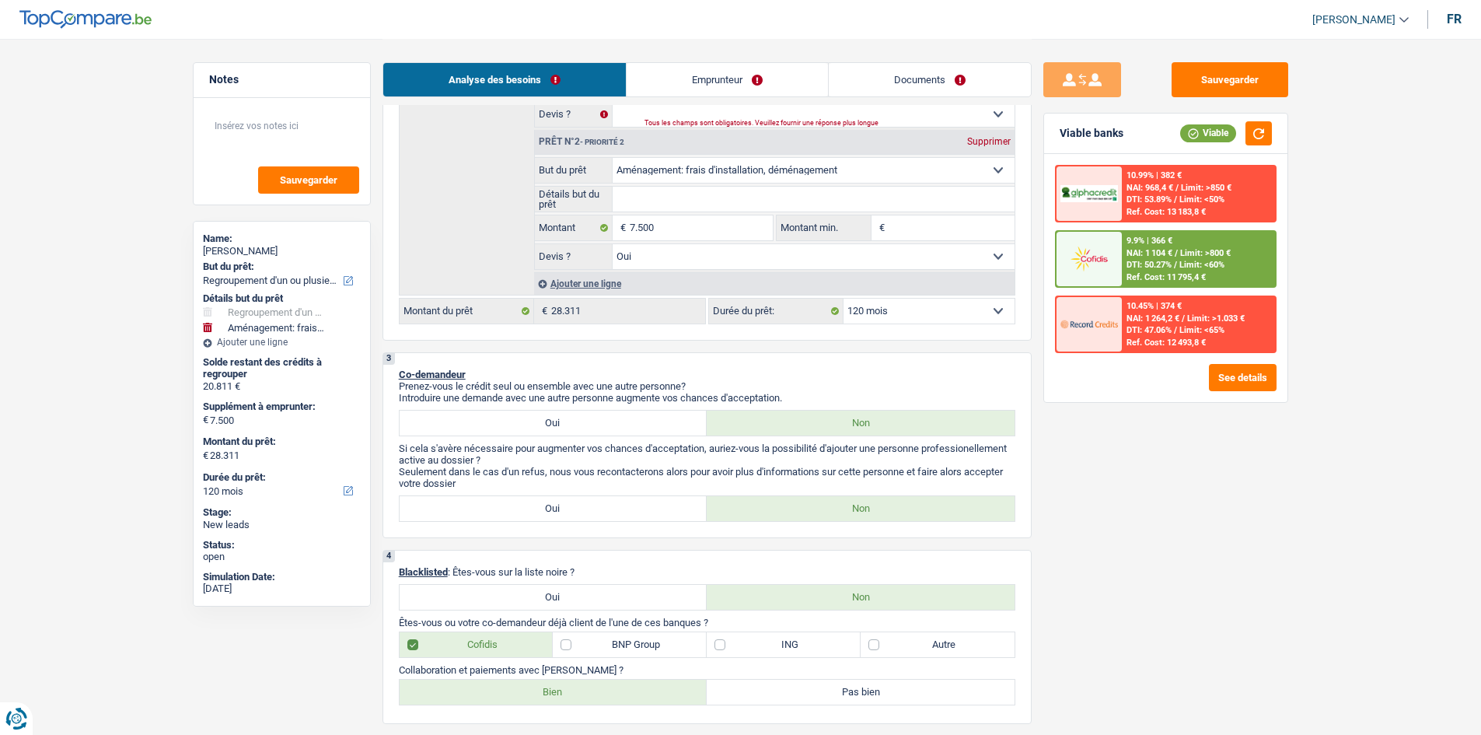
scroll to position [155, 0]
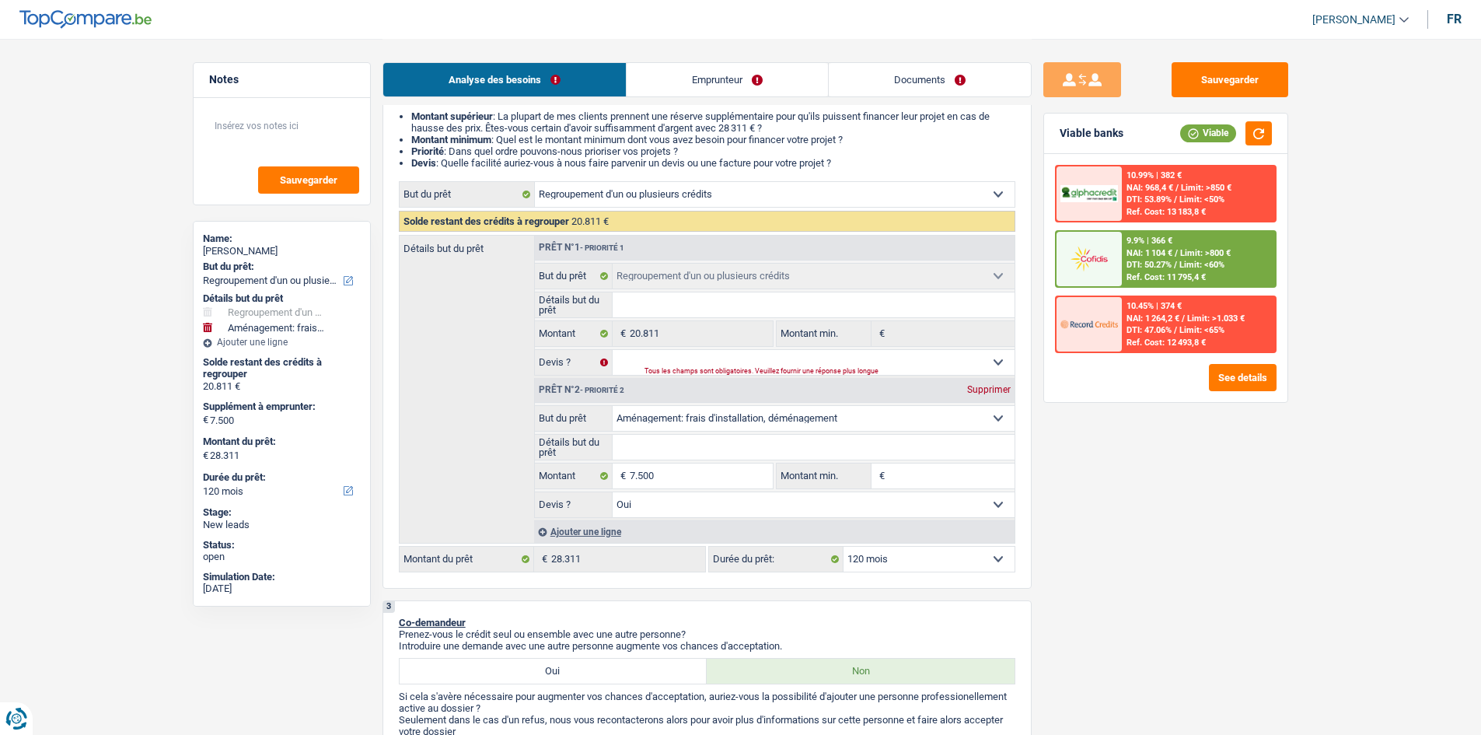
click at [584, 250] on select "12 mois 18 mois 24 mois 30 mois 36 mois 42 mois 48 mois 60 mois 72 mois 84 mois…" at bounding box center [928, 558] width 171 height 25
select select "72"
click at [584, 250] on select "12 mois 18 mois 24 mois 30 mois 36 mois 42 mois 48 mois 60 mois 72 mois 84 mois…" at bounding box center [928, 558] width 171 height 25
select select "72"
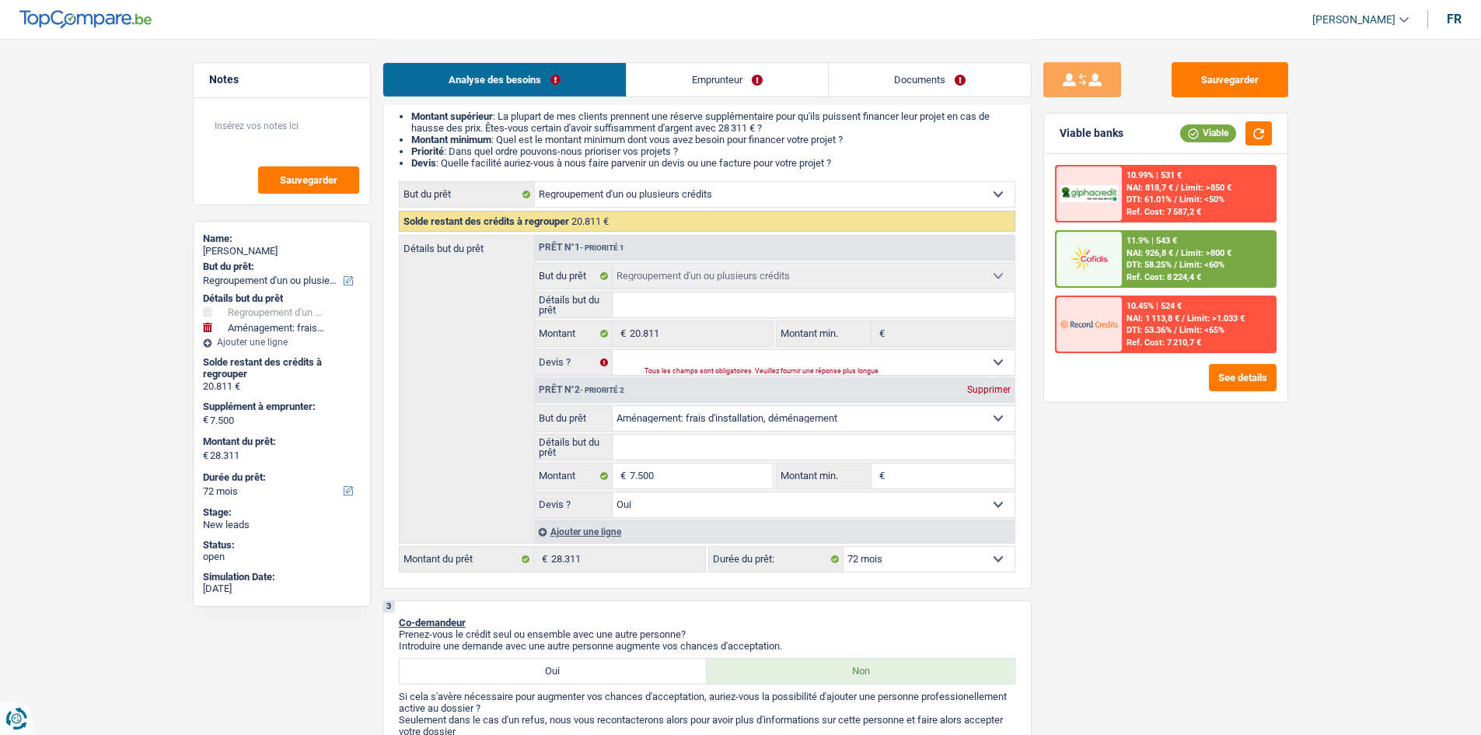
click at [584, 250] on span "Limit: <60%" at bounding box center [1201, 265] width 45 height 10
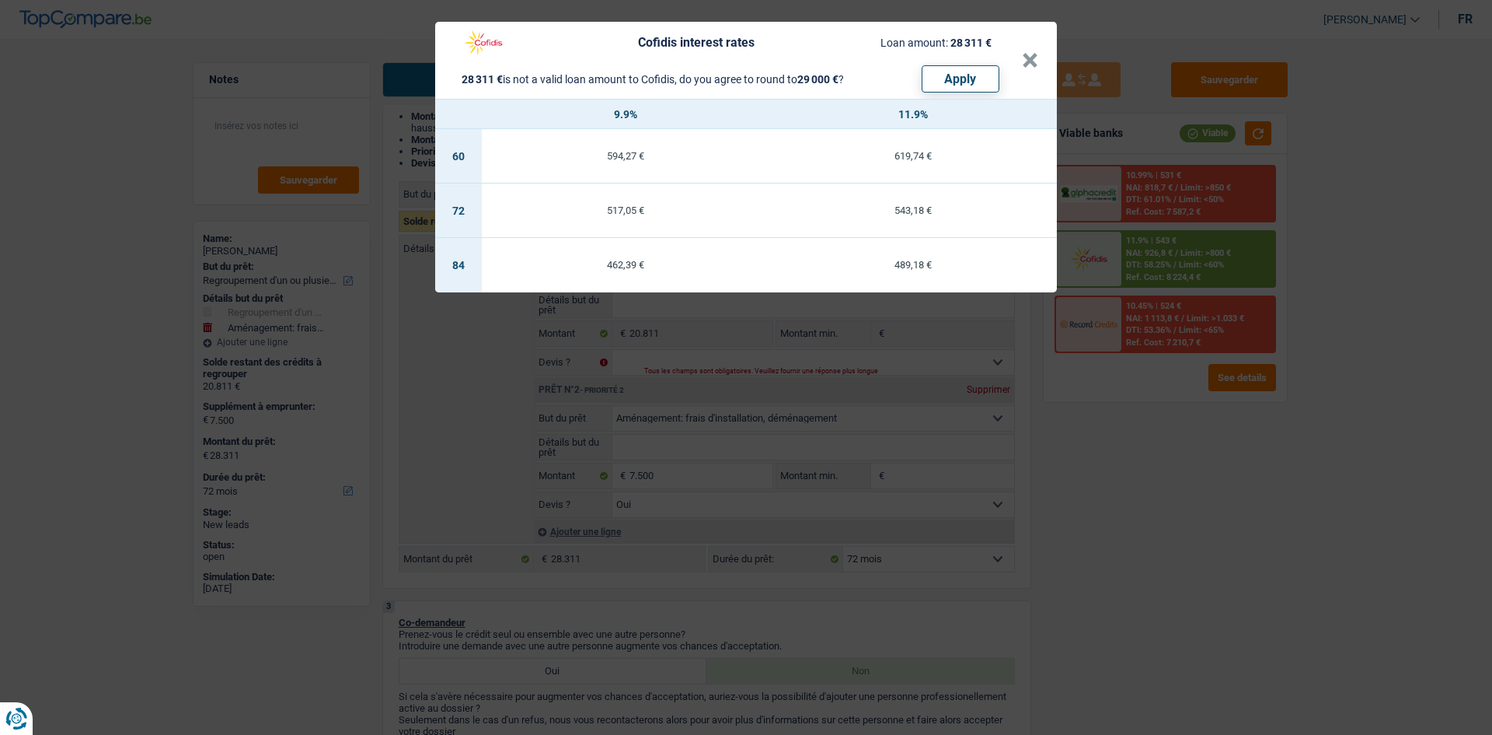
click at [584, 250] on div "Cofidis interest rates Loan amount: 28 311 € 28 311 € is not a valid loan amoun…" at bounding box center [746, 367] width 1492 height 735
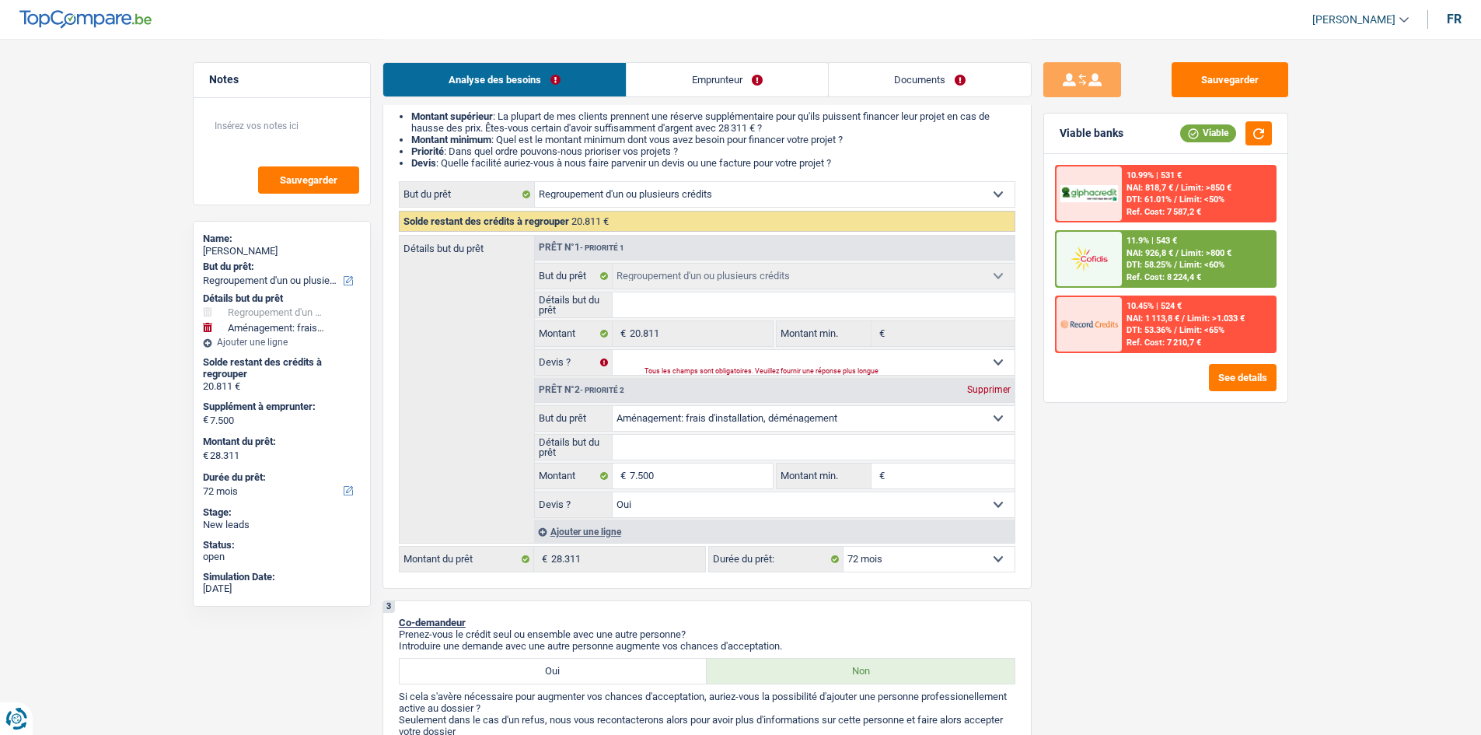
click at [584, 250] on div "11.9% | 543 € NAI: 926,8 € / Limit: >800 € DTI: 58.25% / Limit: <60% Ref. Cost:…" at bounding box center [1198, 259] width 153 height 54
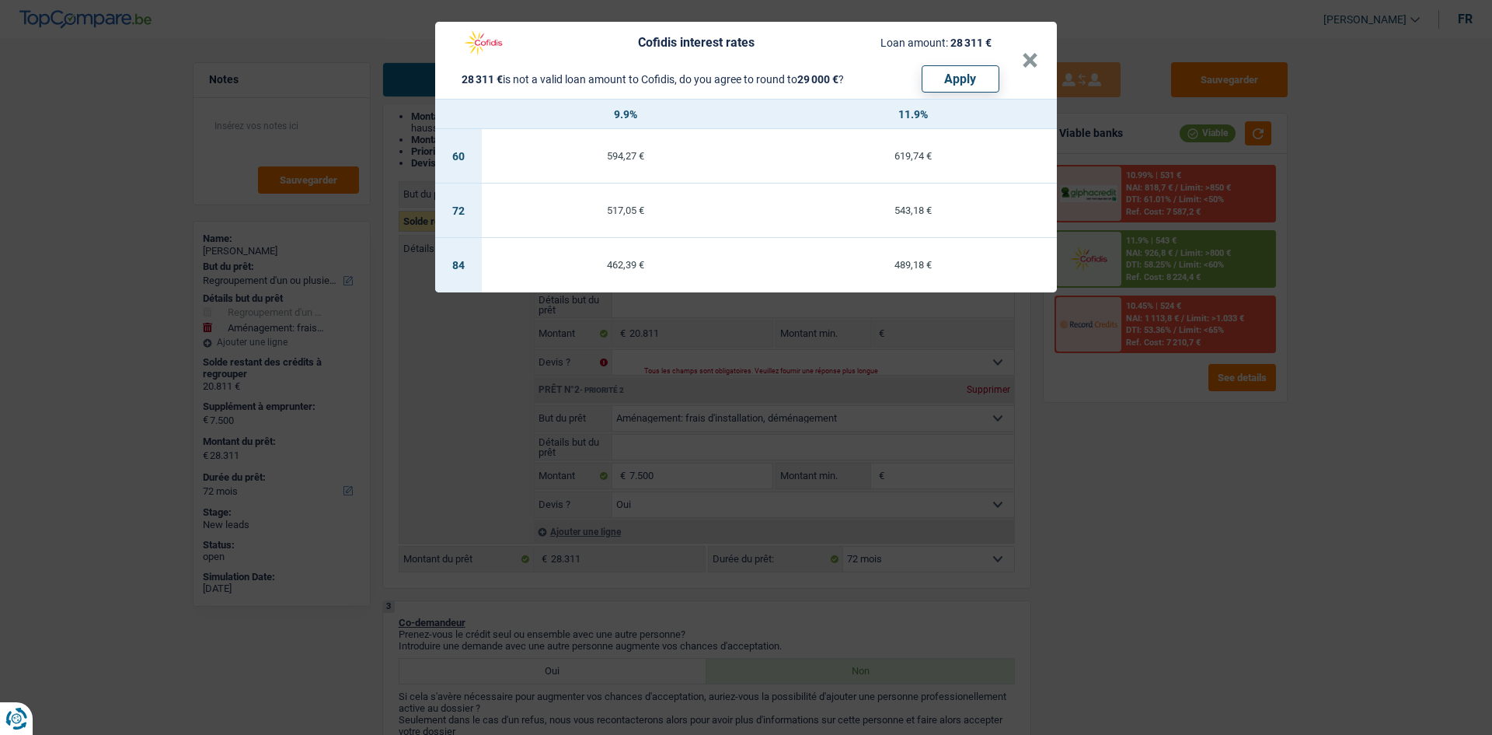
click at [584, 250] on div "Cofidis interest rates Loan amount: 28 311 € 28 311 € is not a valid loan amoun…" at bounding box center [746, 367] width 1492 height 735
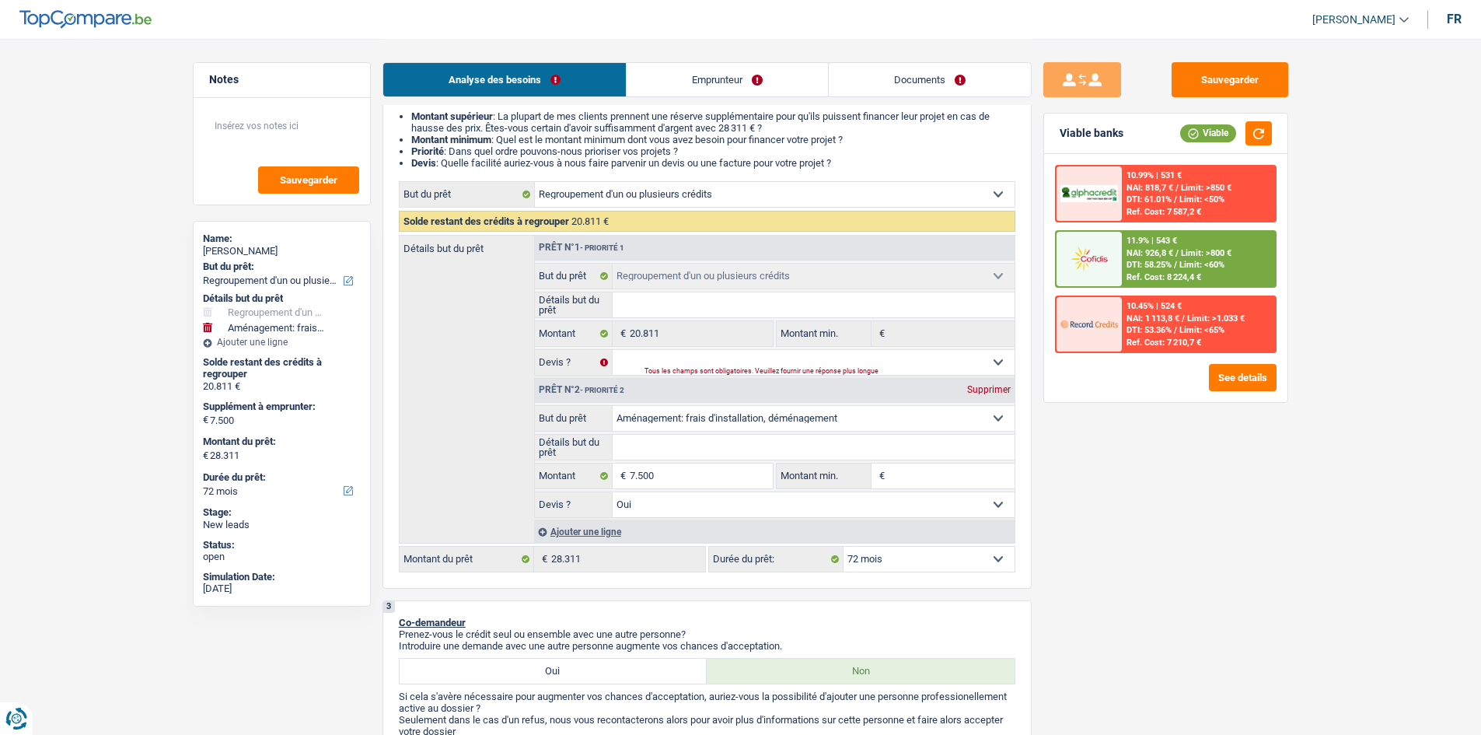
click at [584, 101] on div "Sauvegarder Viable banks Viable 10.99% | 531 € NAI: 818,7 € / Limit: >850 € DTI…" at bounding box center [1165, 385] width 268 height 647
click at [584, 78] on button "Sauvegarder" at bounding box center [1229, 79] width 117 height 35
click at [584, 79] on link "Documents" at bounding box center [930, 79] width 202 height 33
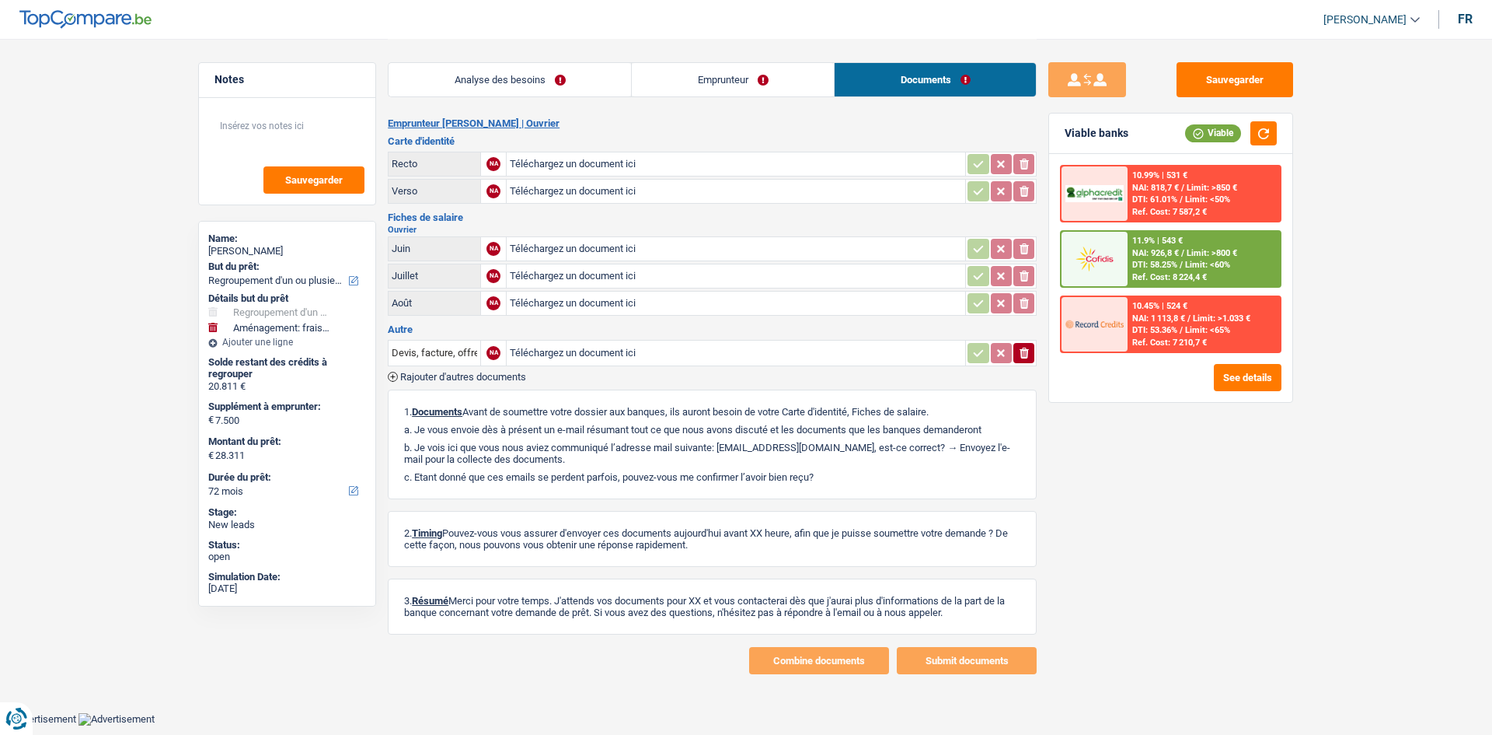
click at [584, 97] on div "Analyse des besoins Emprunteur Documents" at bounding box center [712, 72] width 649 height 66
click at [584, 94] on link "Emprunteur" at bounding box center [733, 79] width 202 height 33
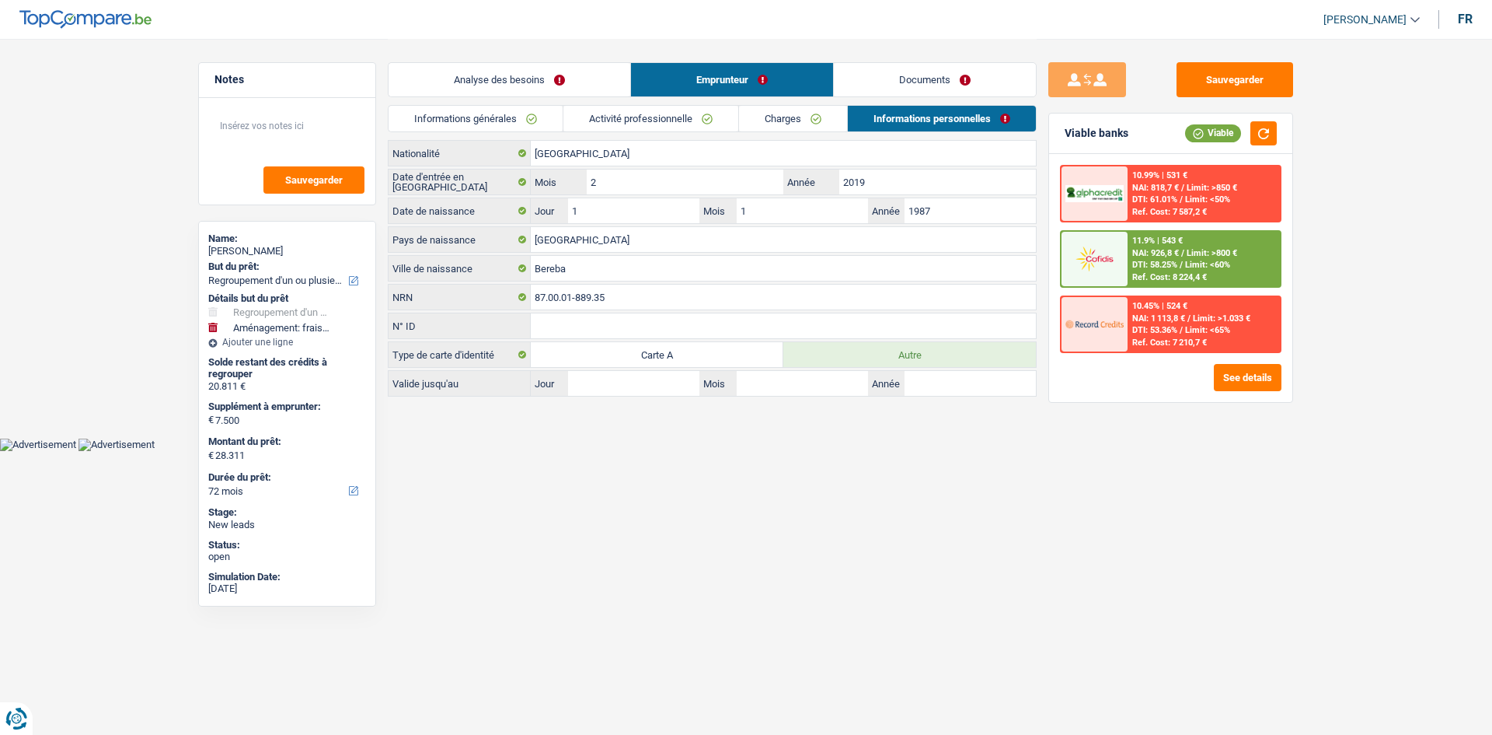
click at [584, 115] on link "Activité professionnelle" at bounding box center [651, 119] width 175 height 26
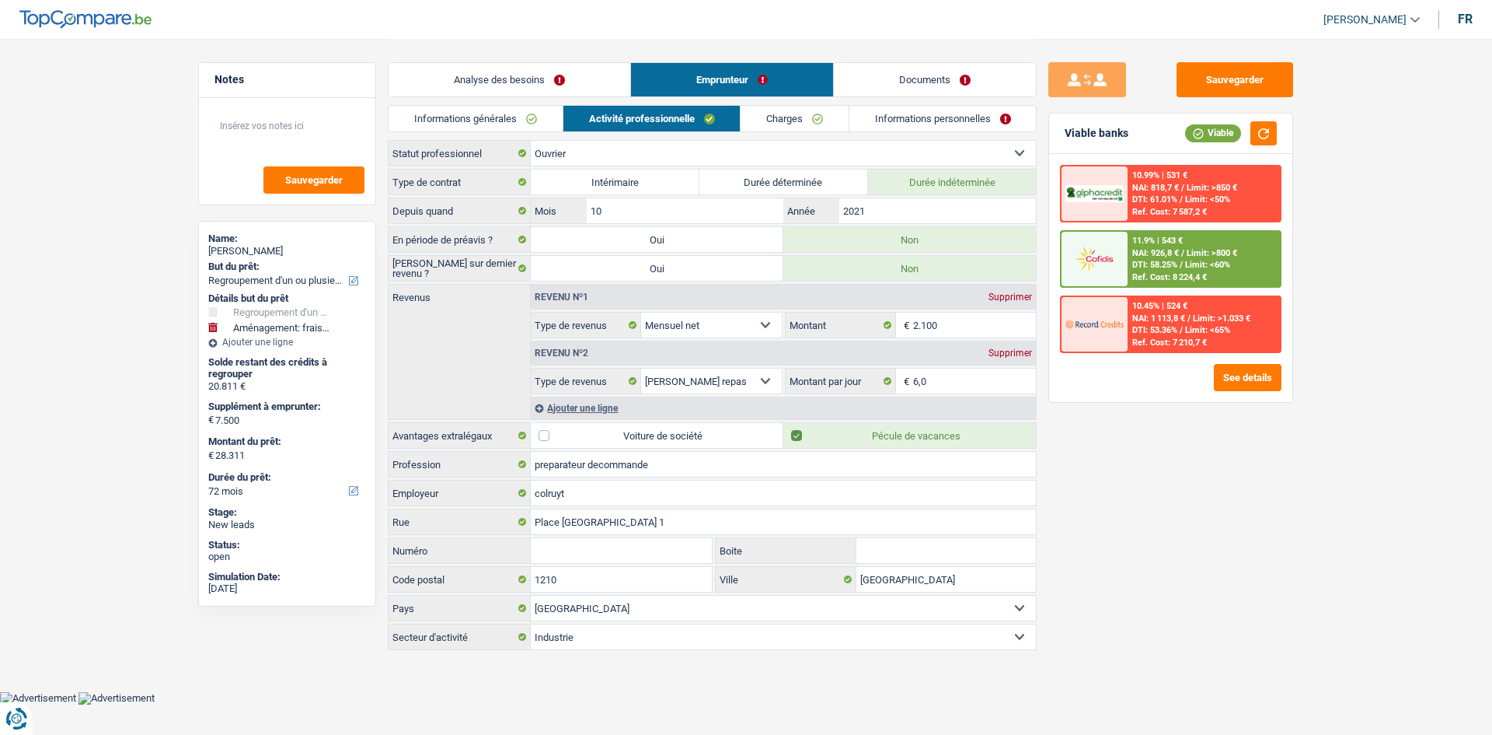
click at [584, 162] on select "Ouvrier Employé privé Employé public Invalide Indépendant Pensionné Chômeur Mut…" at bounding box center [783, 153] width 505 height 25
select select "mutuality"
click at [531, 141] on select "Ouvrier Employé privé Employé public Invalide Indépendant Pensionné Chômeur Mut…" at bounding box center [783, 153] width 505 height 25
select select "netSalary"
select select "mealVouchers"
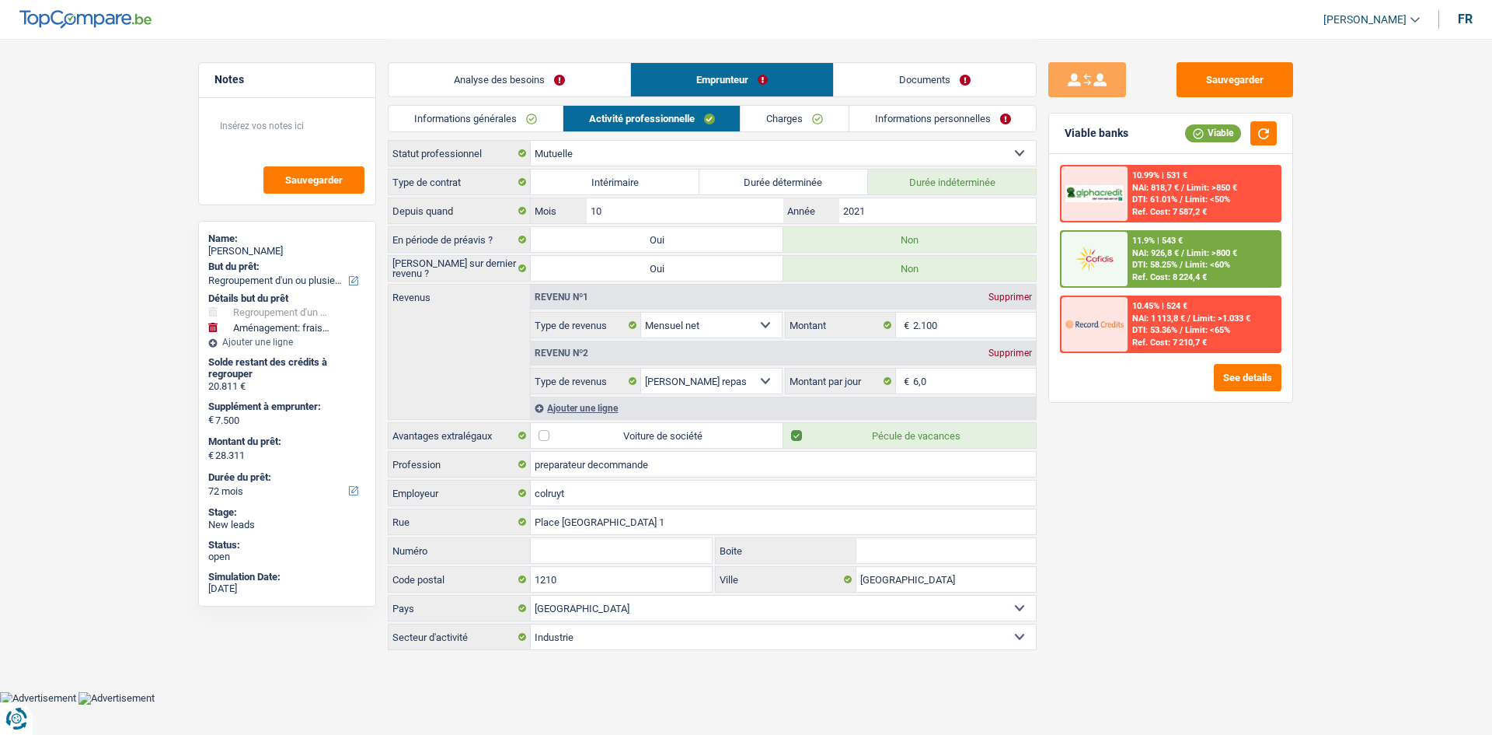
select select "mutualityIndemnity"
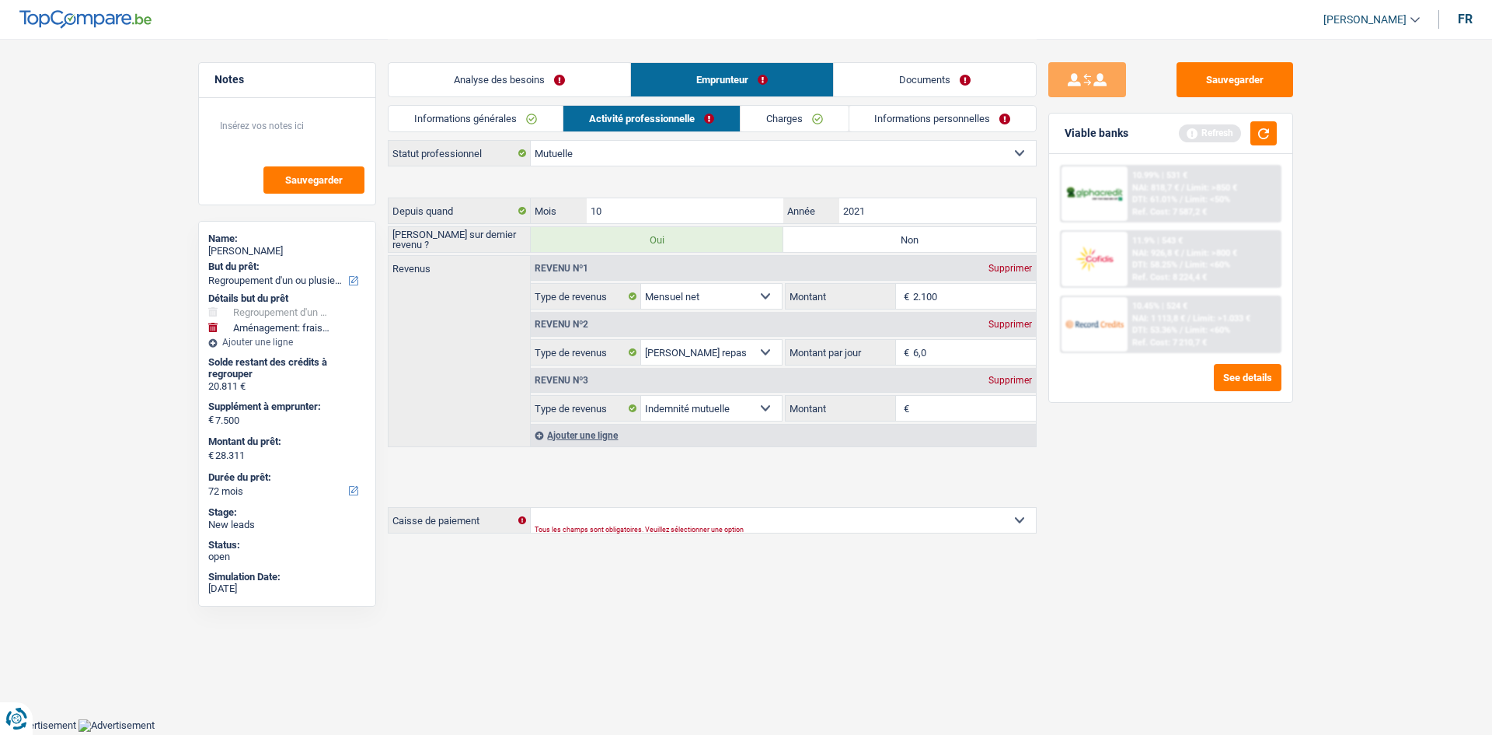
drag, startPoint x: 1137, startPoint y: 543, endPoint x: 1321, endPoint y: 250, distance: 345.7
click at [584, 250] on div "Sauvegarder Viable banks Refresh 10.99% | 531 € NAI: 818,7 € / Limit: >850 € DT…" at bounding box center [1171, 385] width 268 height 647
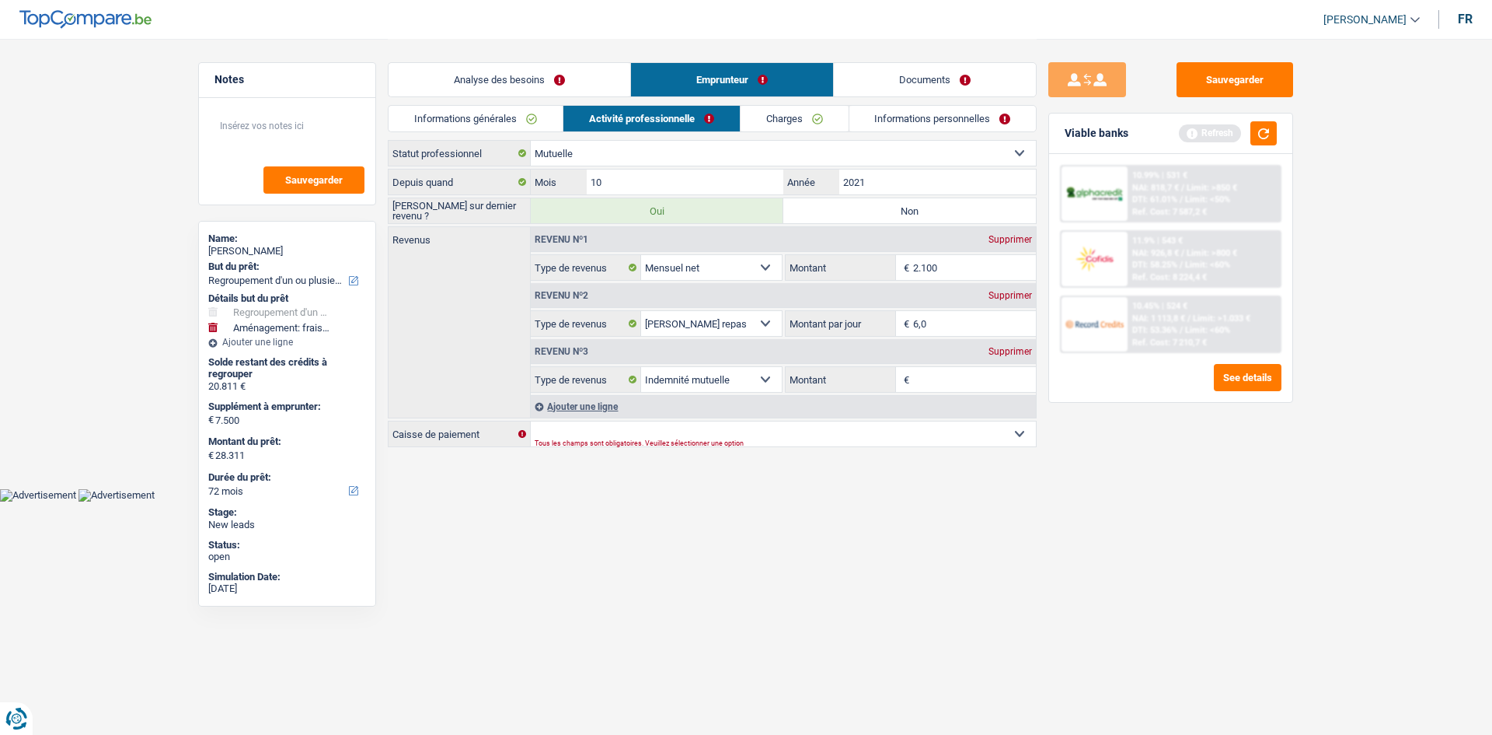
click at [584, 145] on div "Viable banks Refresh" at bounding box center [1170, 133] width 243 height 40
click at [584, 129] on button "button" at bounding box center [1264, 133] width 26 height 24
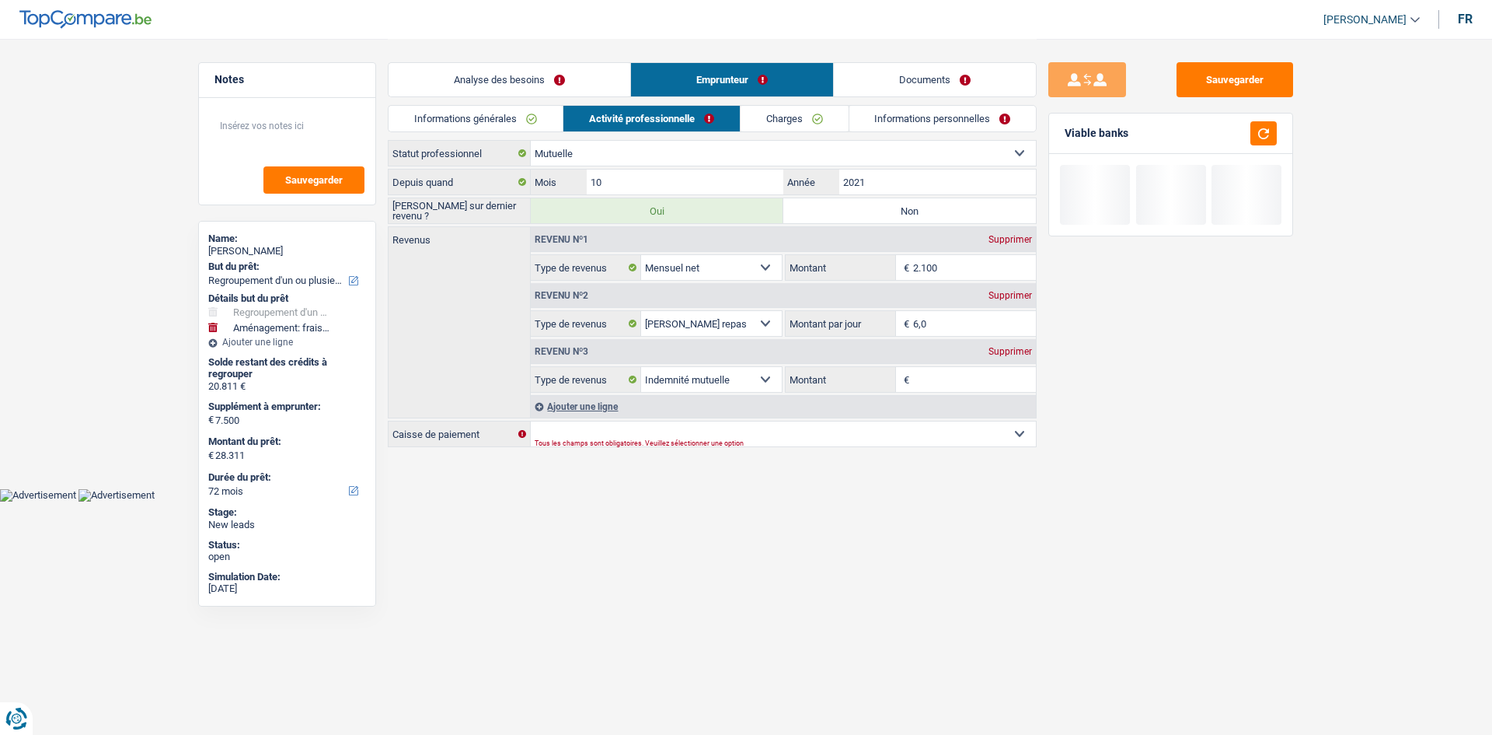
click at [584, 198] on label "Non" at bounding box center [909, 210] width 253 height 25
click at [584, 198] on input "Non" at bounding box center [909, 210] width 253 height 25
radio input "true"
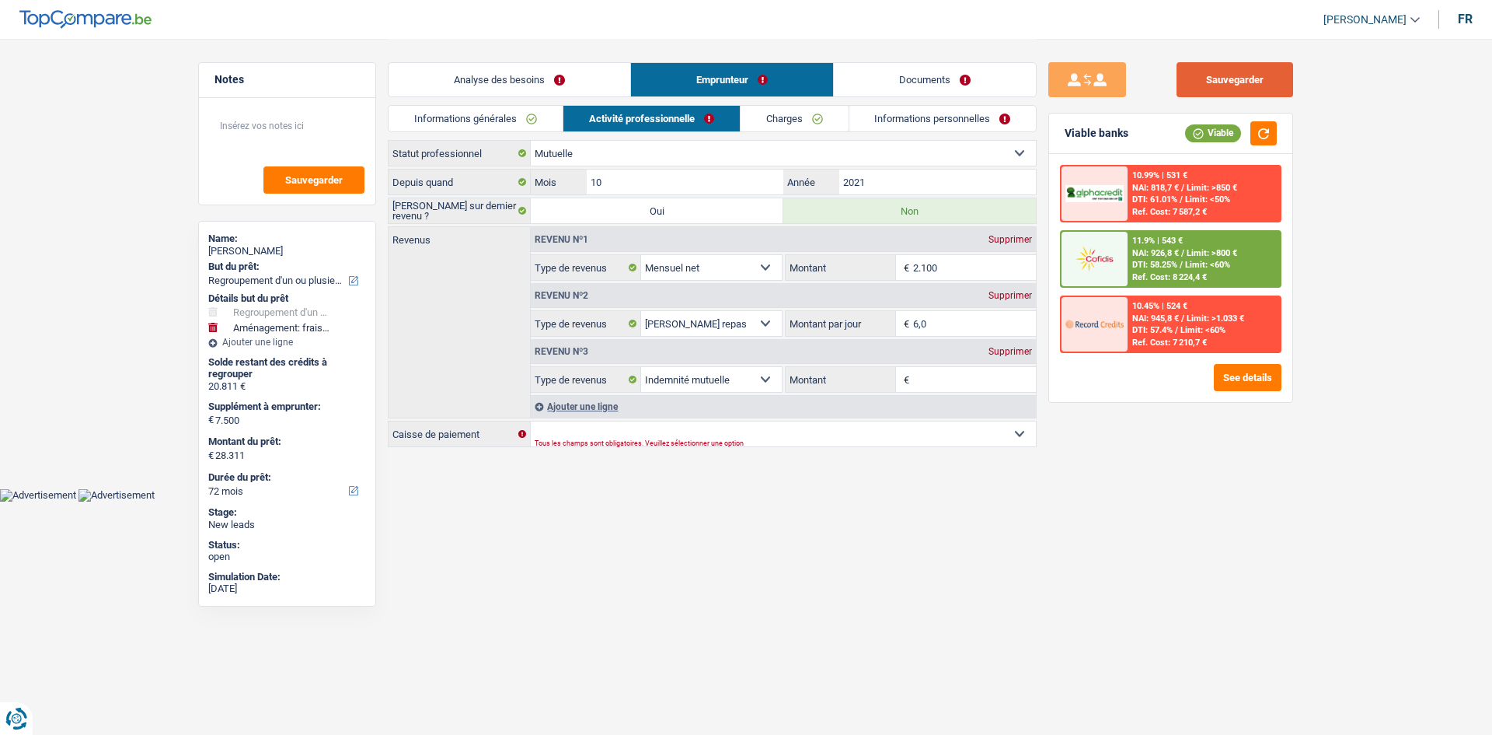
click at [584, 77] on button "Sauvegarder" at bounding box center [1235, 79] width 117 height 35
drag, startPoint x: 566, startPoint y: 89, endPoint x: 1054, endPoint y: 461, distance: 613.9
click at [566, 89] on link "Analyse des besoins" at bounding box center [510, 79] width 242 height 33
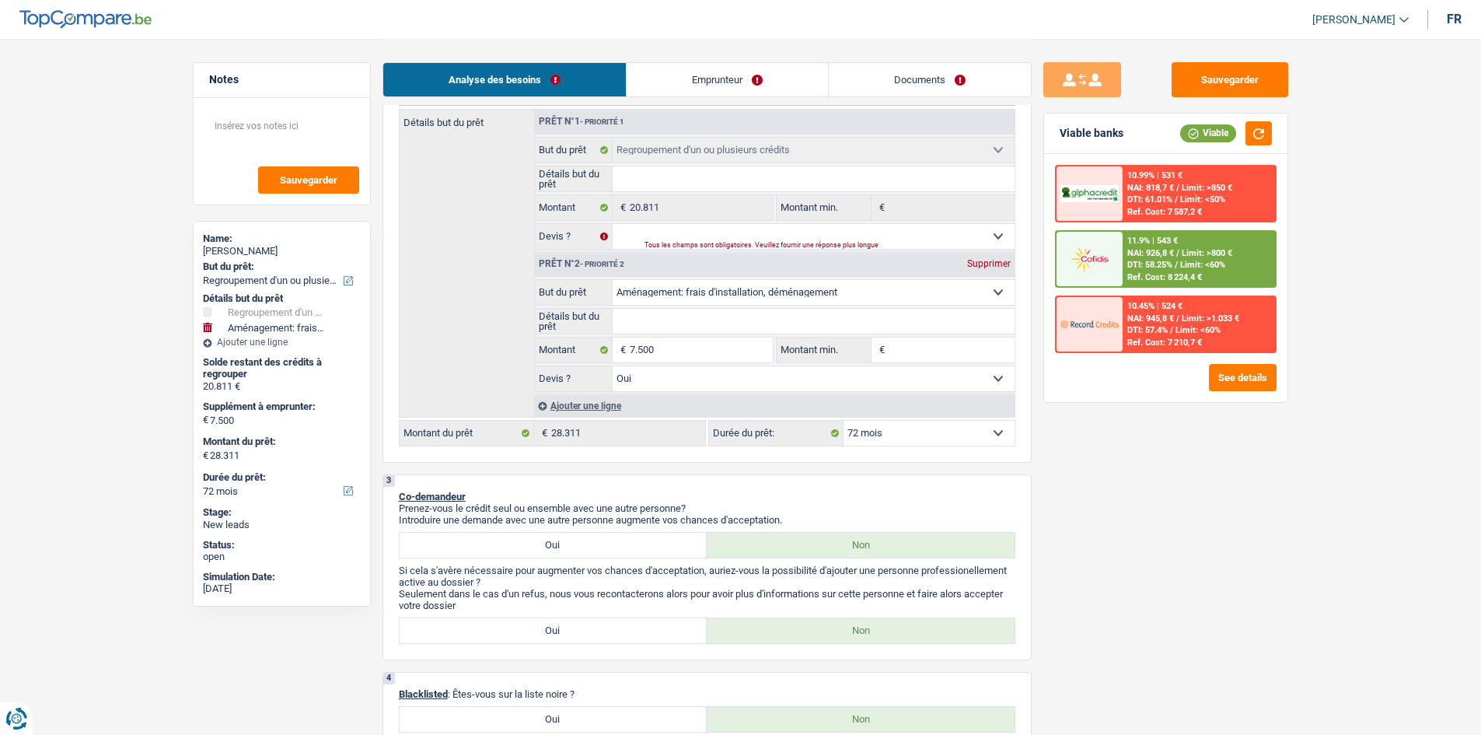
scroll to position [389, 0]
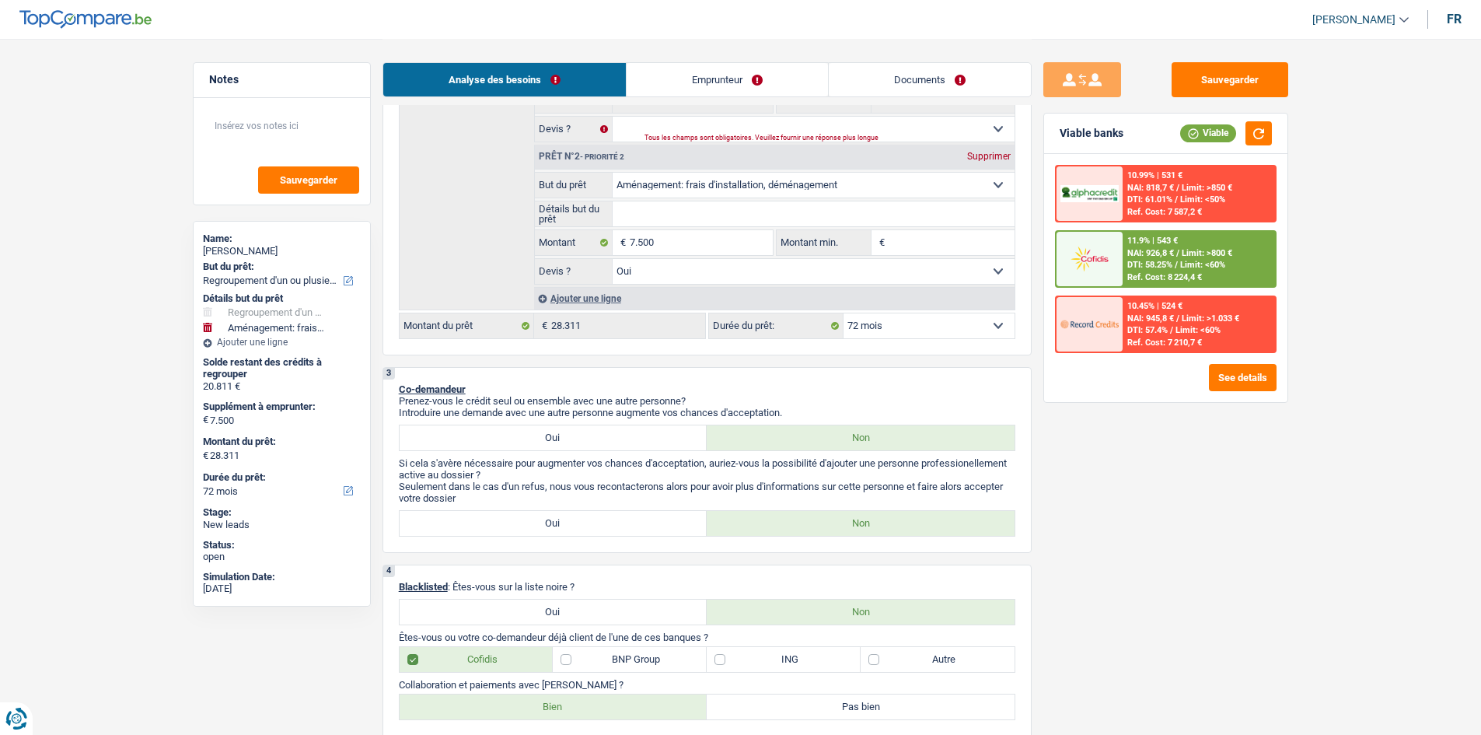
click at [584, 250] on select "12 mois 18 mois 24 mois 30 mois 36 mois 42 mois 48 mois 60 mois 72 mois 84 mois…" at bounding box center [928, 325] width 171 height 25
click at [584, 86] on link "Documents" at bounding box center [930, 79] width 202 height 33
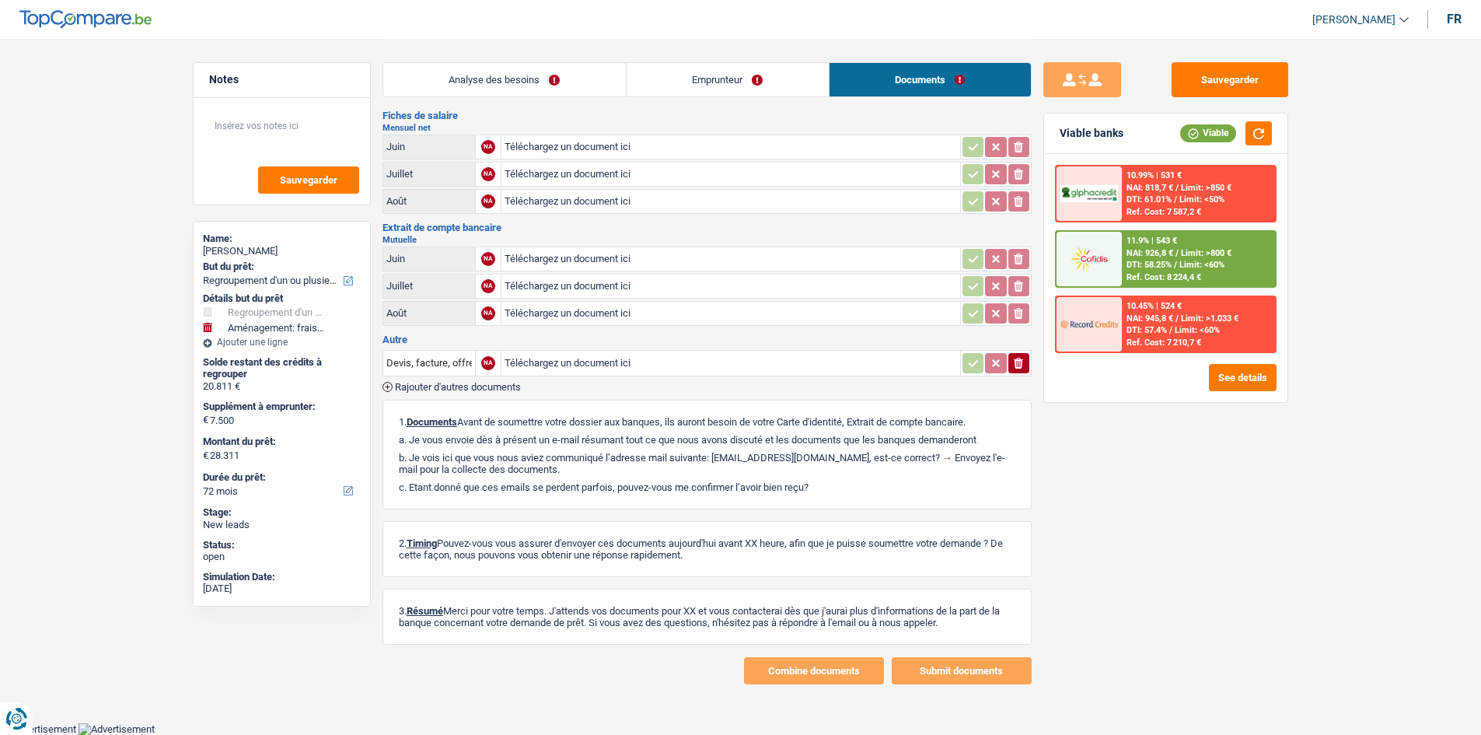
click at [545, 78] on link "Analyse des besoins" at bounding box center [504, 79] width 243 height 33
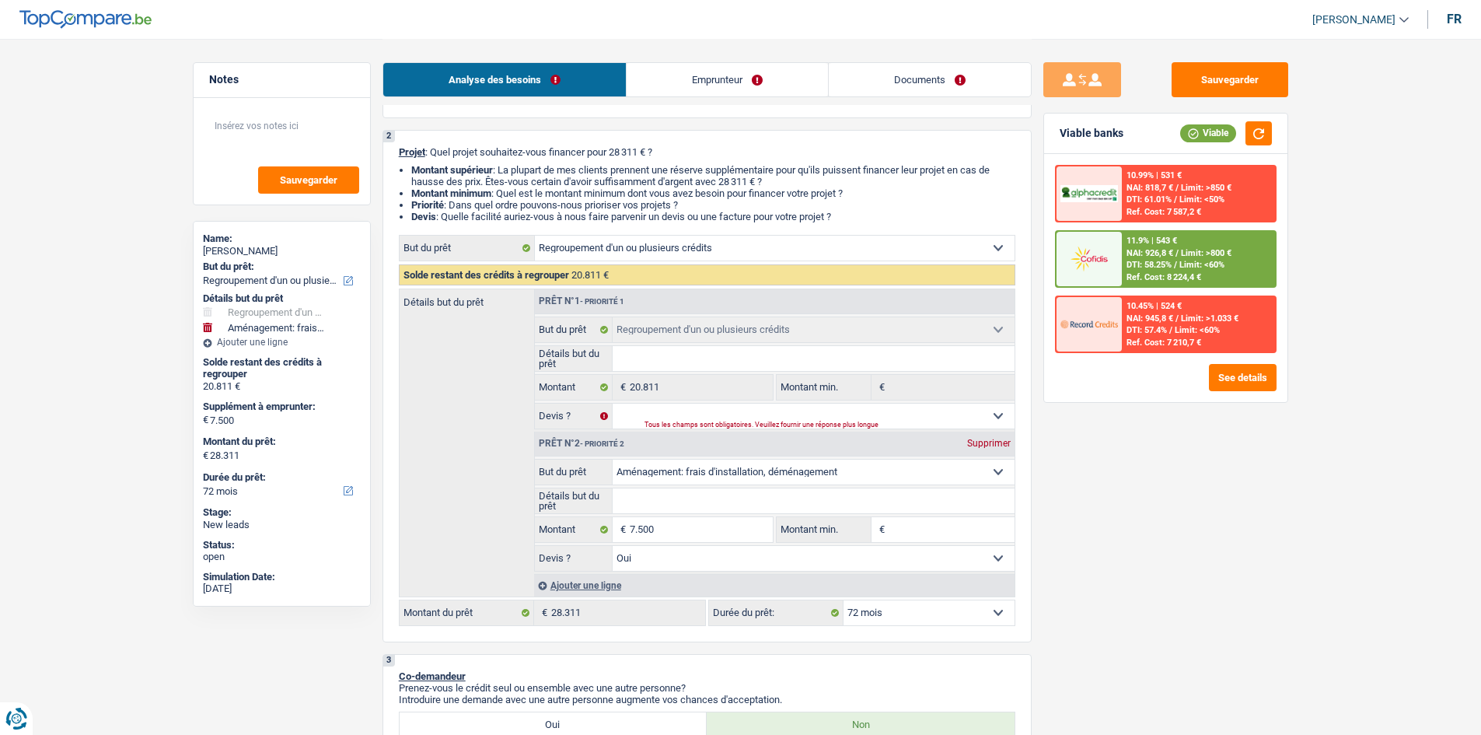
drag, startPoint x: 864, startPoint y: 612, endPoint x: 893, endPoint y: 623, distance: 31.2
click at [584, 250] on select "12 mois 18 mois 24 mois 30 mois 36 mois 42 mois 48 mois 60 mois 72 mois 84 mois…" at bounding box center [928, 612] width 171 height 25
select select "120"
click at [584, 250] on select "12 mois 18 mois 24 mois 30 mois 36 mois 42 mois 48 mois 60 mois 72 mois 84 mois…" at bounding box center [928, 612] width 171 height 25
select select "120"
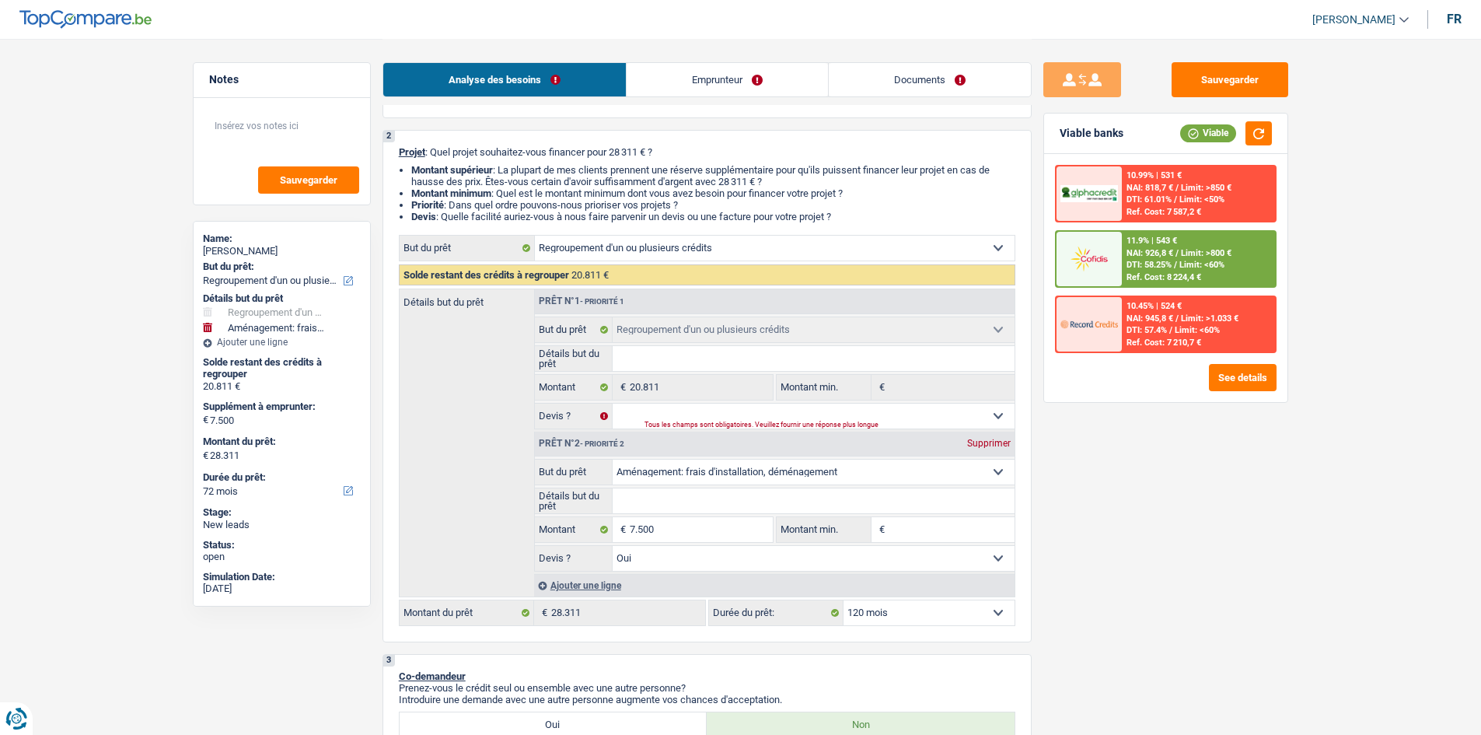
select select "120"
click at [584, 52] on div "Analyse des besoins Emprunteur Documents" at bounding box center [706, 72] width 649 height 66
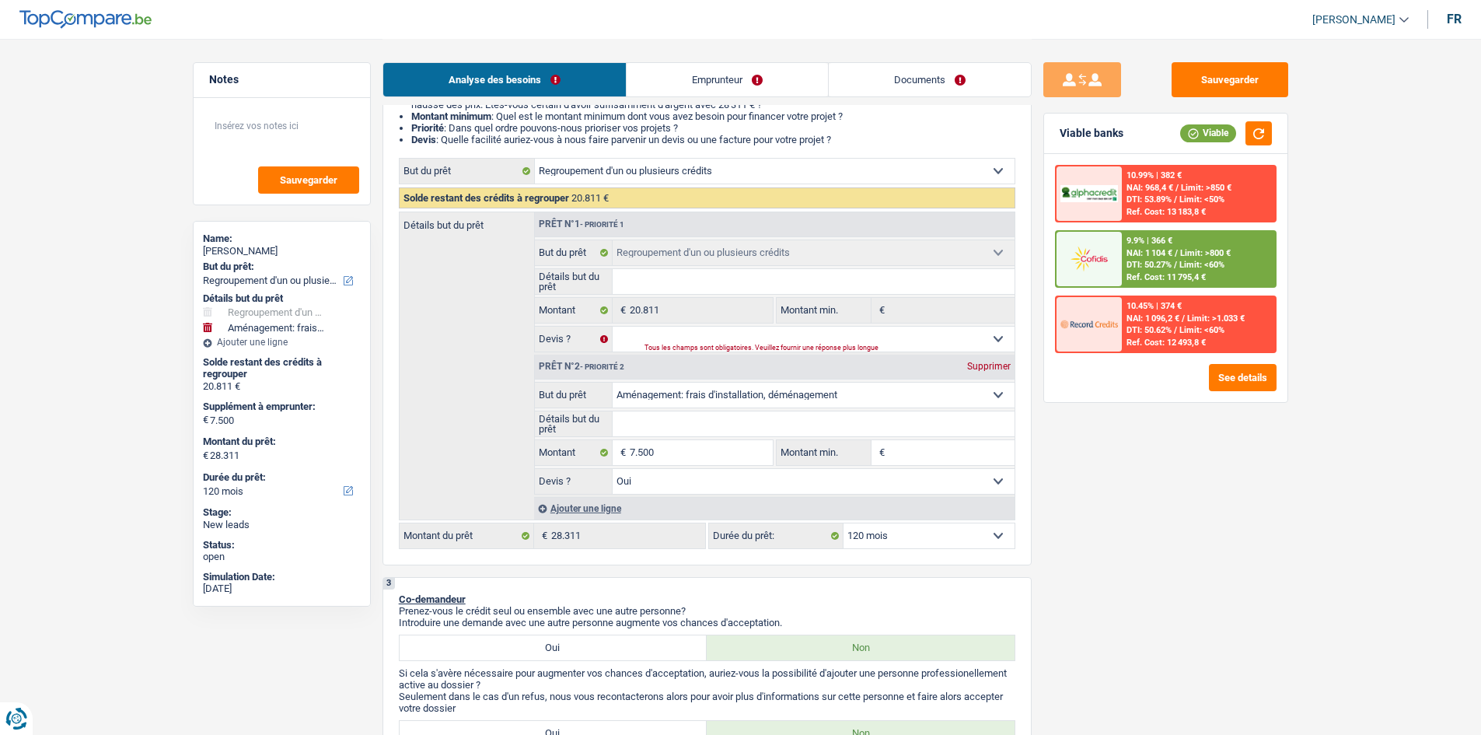
scroll to position [180, 0]
click at [584, 250] on select "12 mois 18 mois 24 mois 30 mois 36 mois 42 mois 48 mois 60 mois 72 mois 84 mois…" at bounding box center [928, 534] width 171 height 25
drag, startPoint x: 949, startPoint y: 542, endPoint x: 963, endPoint y: 522, distance: 23.9
click at [584, 250] on select "12 mois 18 mois 24 mois 30 mois 36 mois 42 mois 48 mois 60 mois 72 mois 84 mois…" at bounding box center [928, 534] width 171 height 25
click at [584, 80] on link "Documents" at bounding box center [930, 79] width 202 height 33
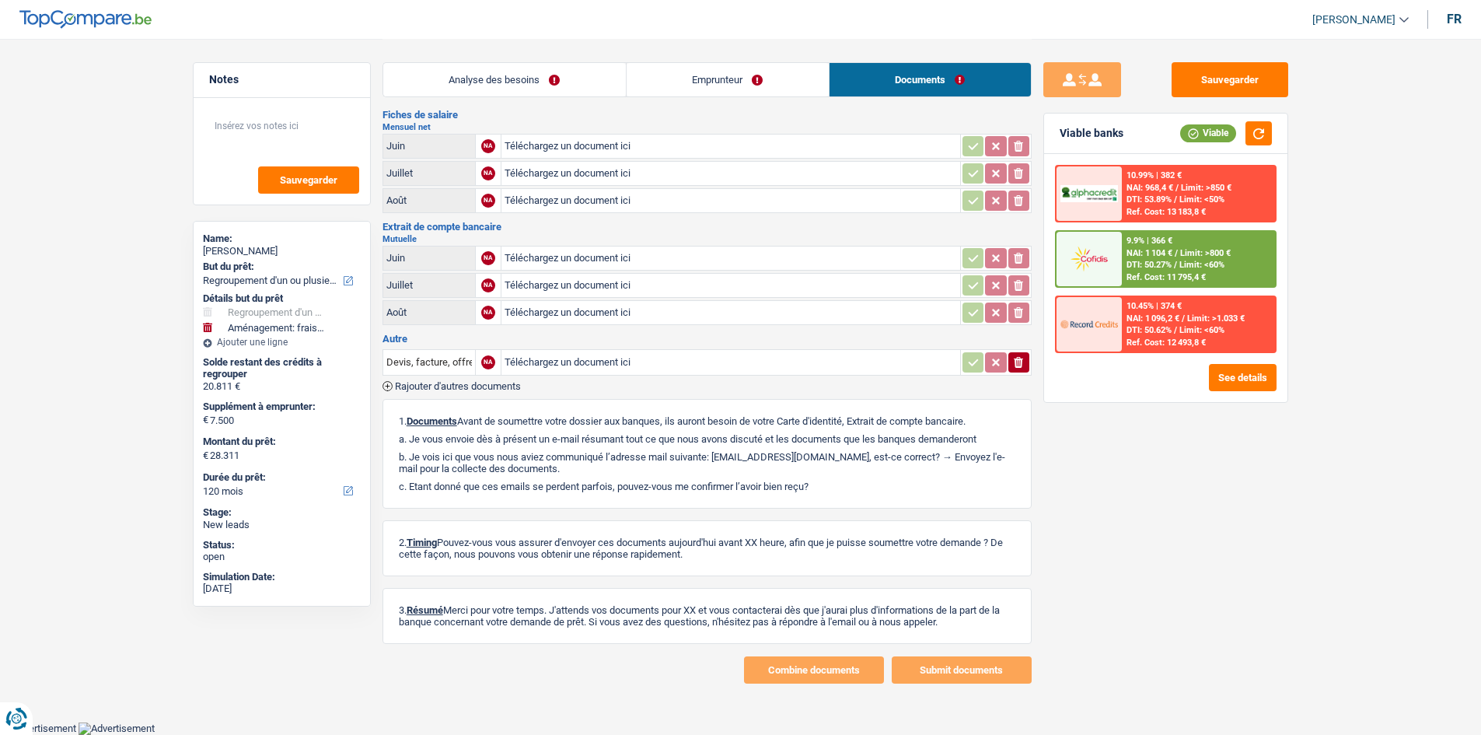
scroll to position [102, 0]
click at [584, 81] on link "Emprunteur" at bounding box center [727, 79] width 202 height 33
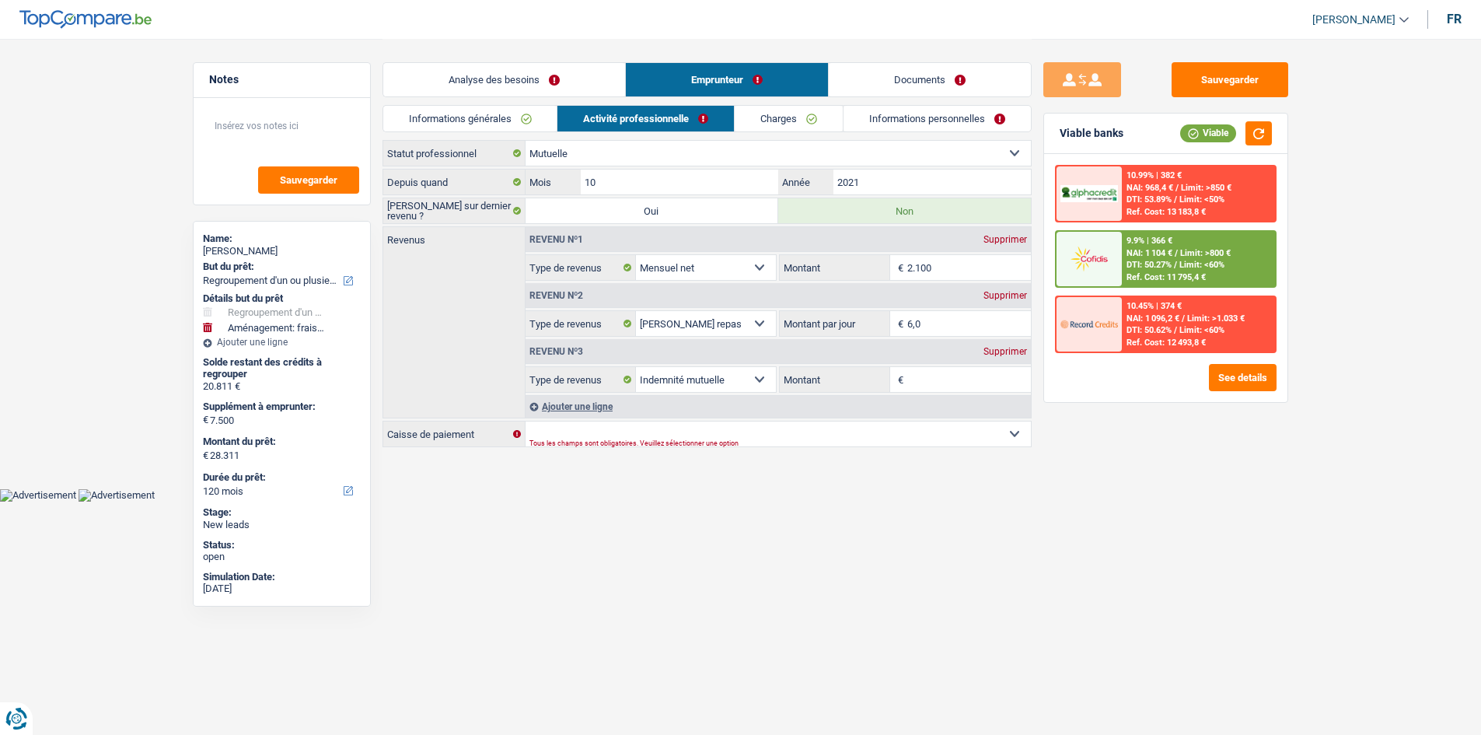
scroll to position [0, 0]
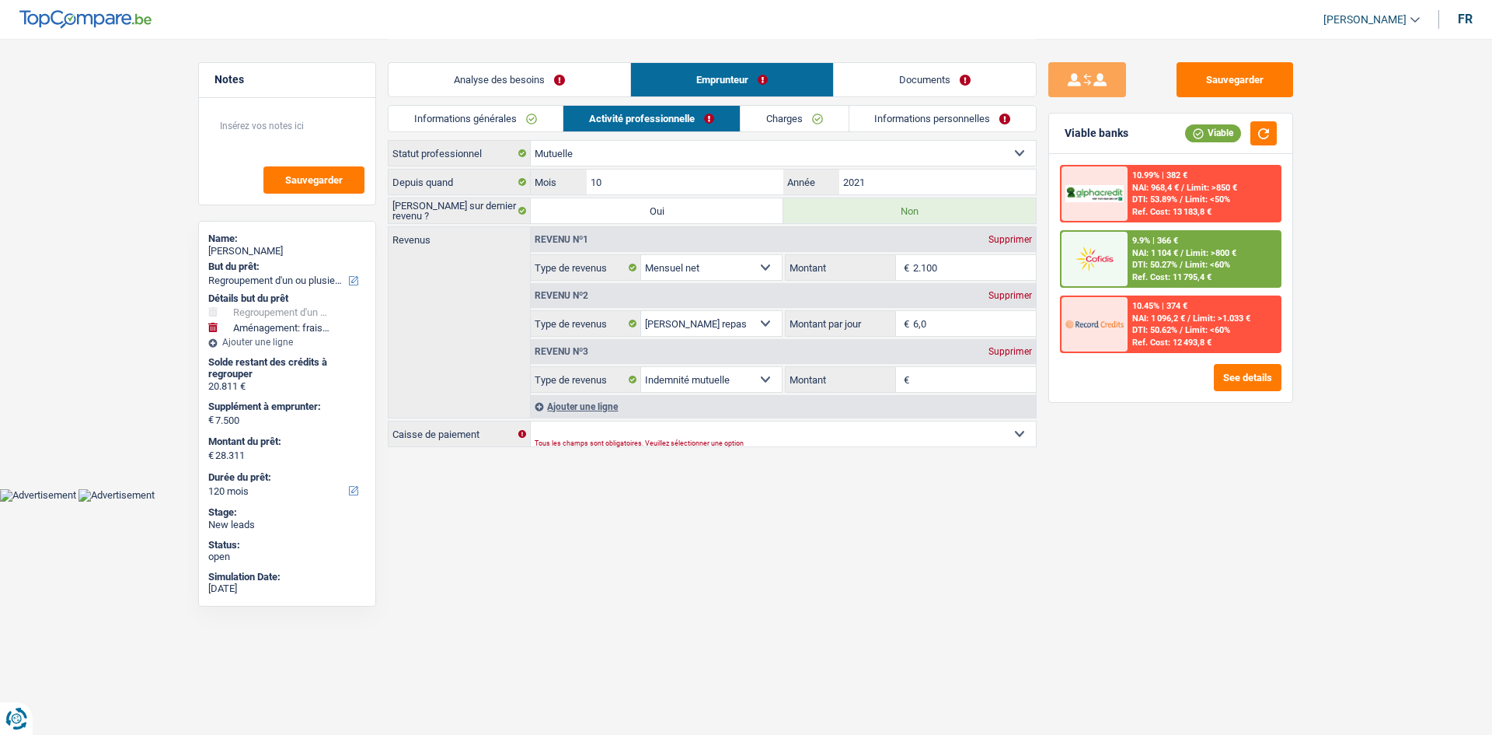
click at [584, 236] on div "Supprimer" at bounding box center [1010, 239] width 51 height 9
select select "mealVouchers"
type input "6,0"
select select "mealVouchers"
type input "6,0"
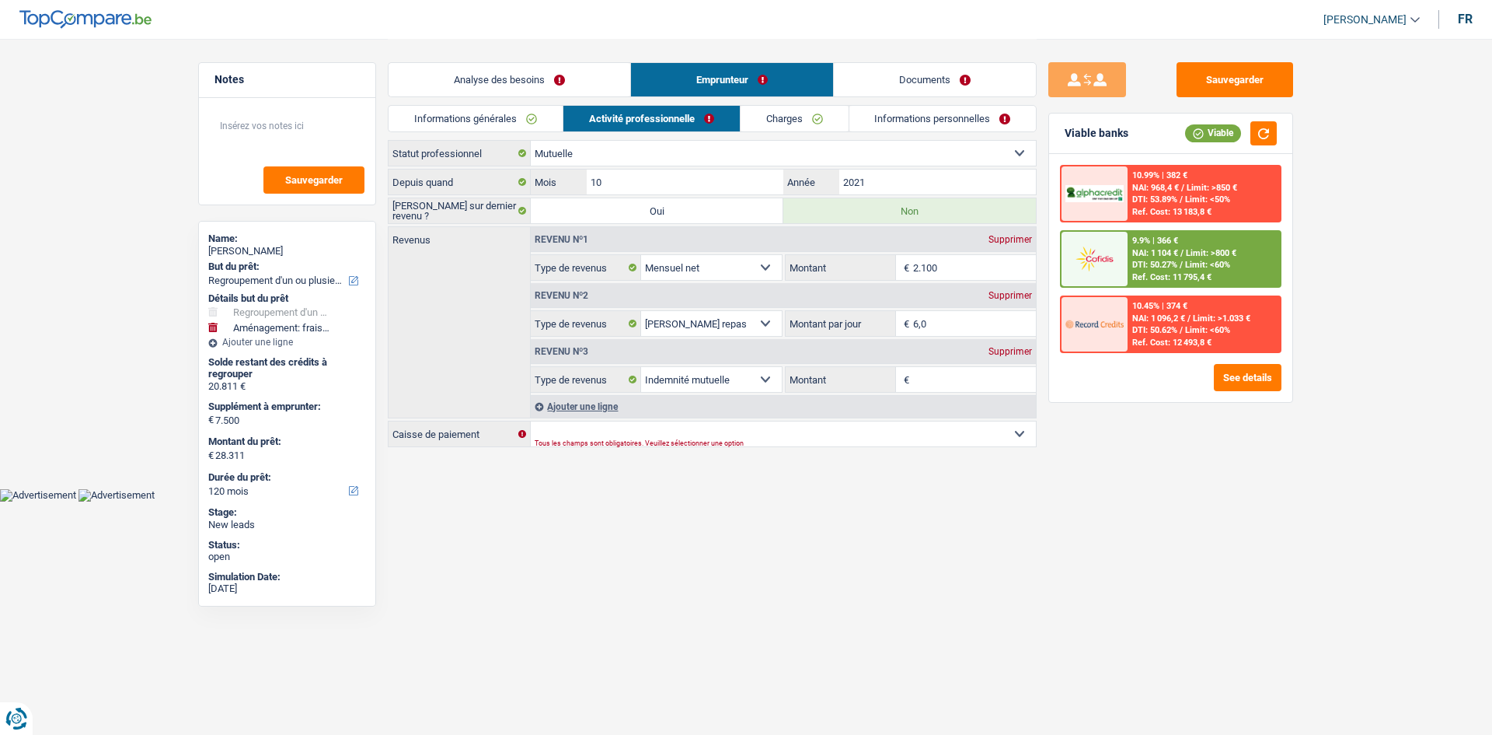
select select "mutualityIndemnity"
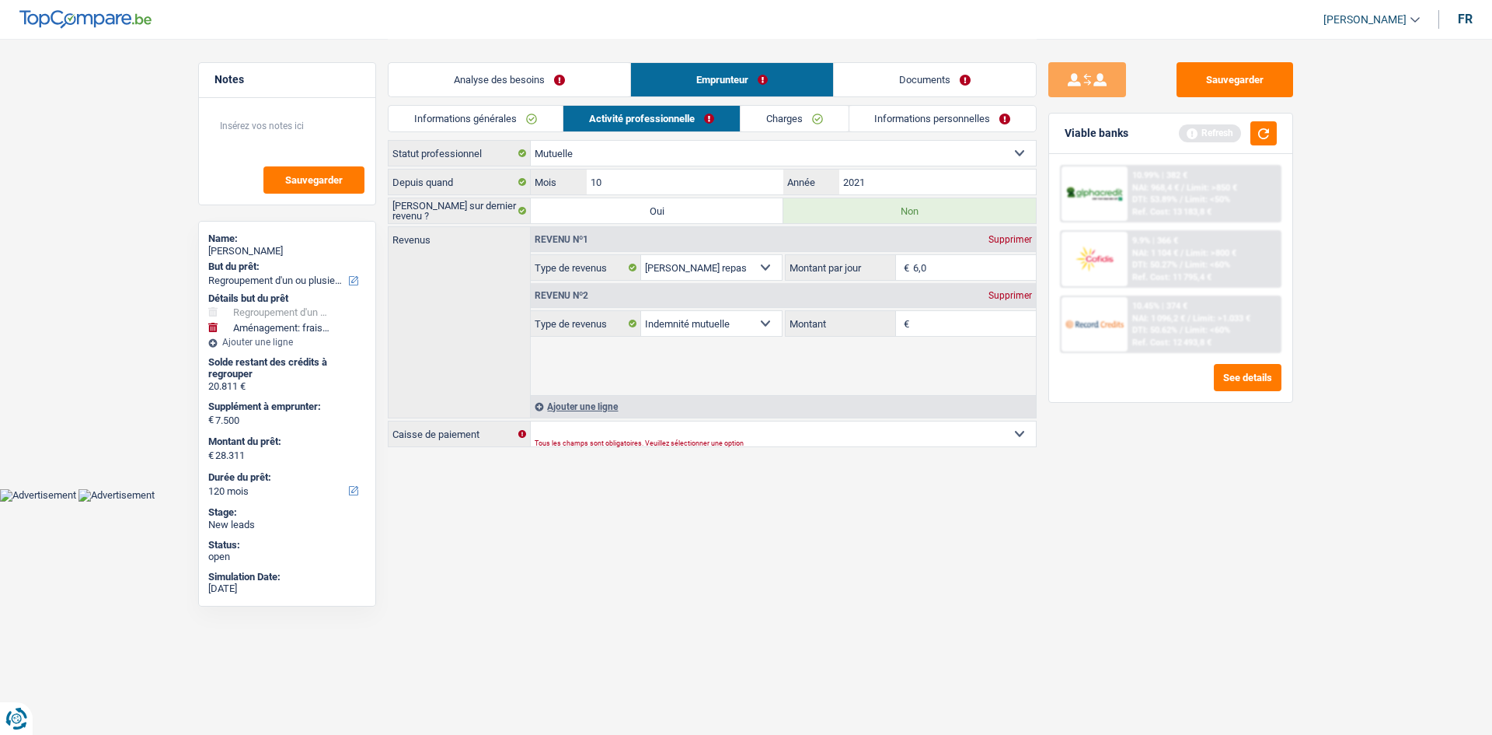
click at [584, 236] on div "Supprimer" at bounding box center [1010, 239] width 51 height 9
select select "mutualityIndemnity"
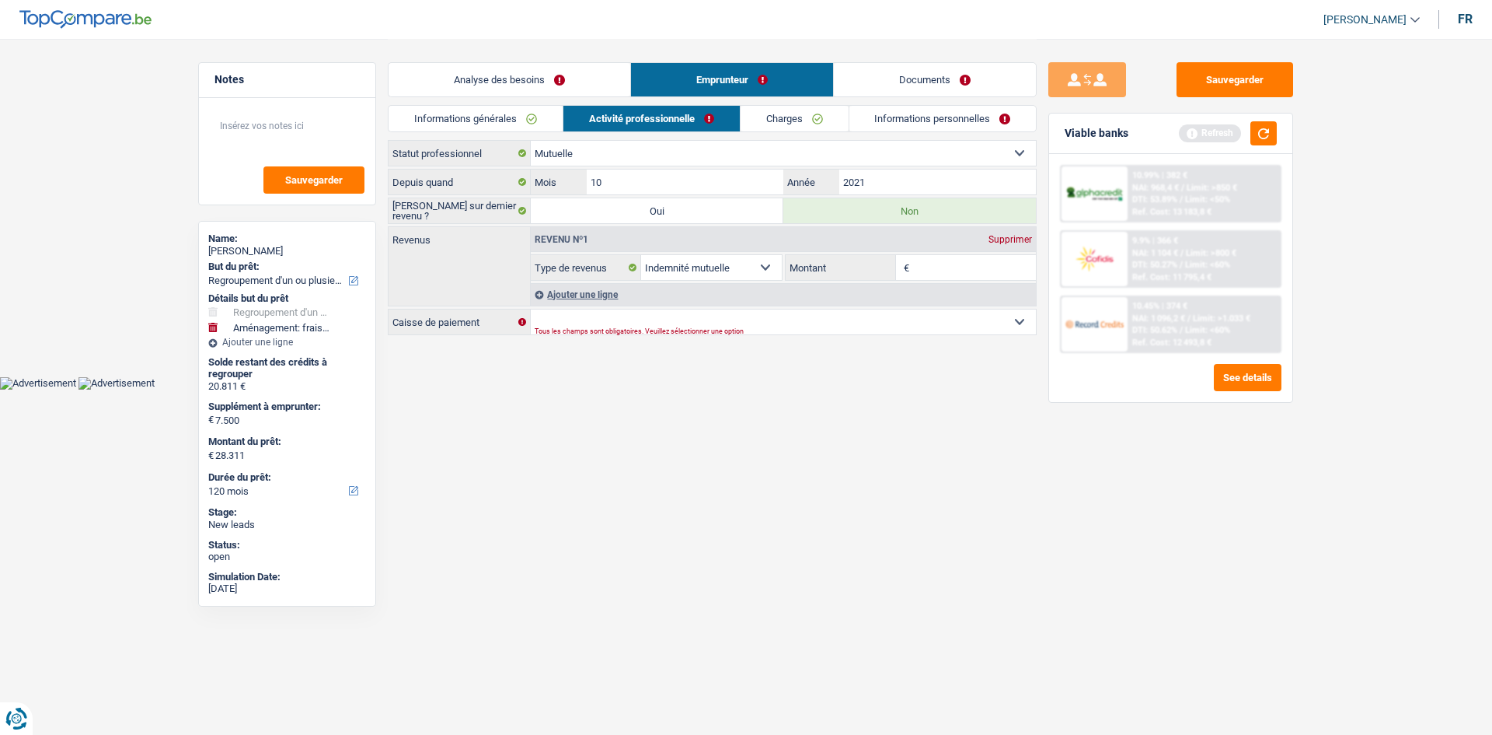
click at [584, 250] on input "Montant" at bounding box center [975, 267] width 124 height 25
type input "1"
type input "17"
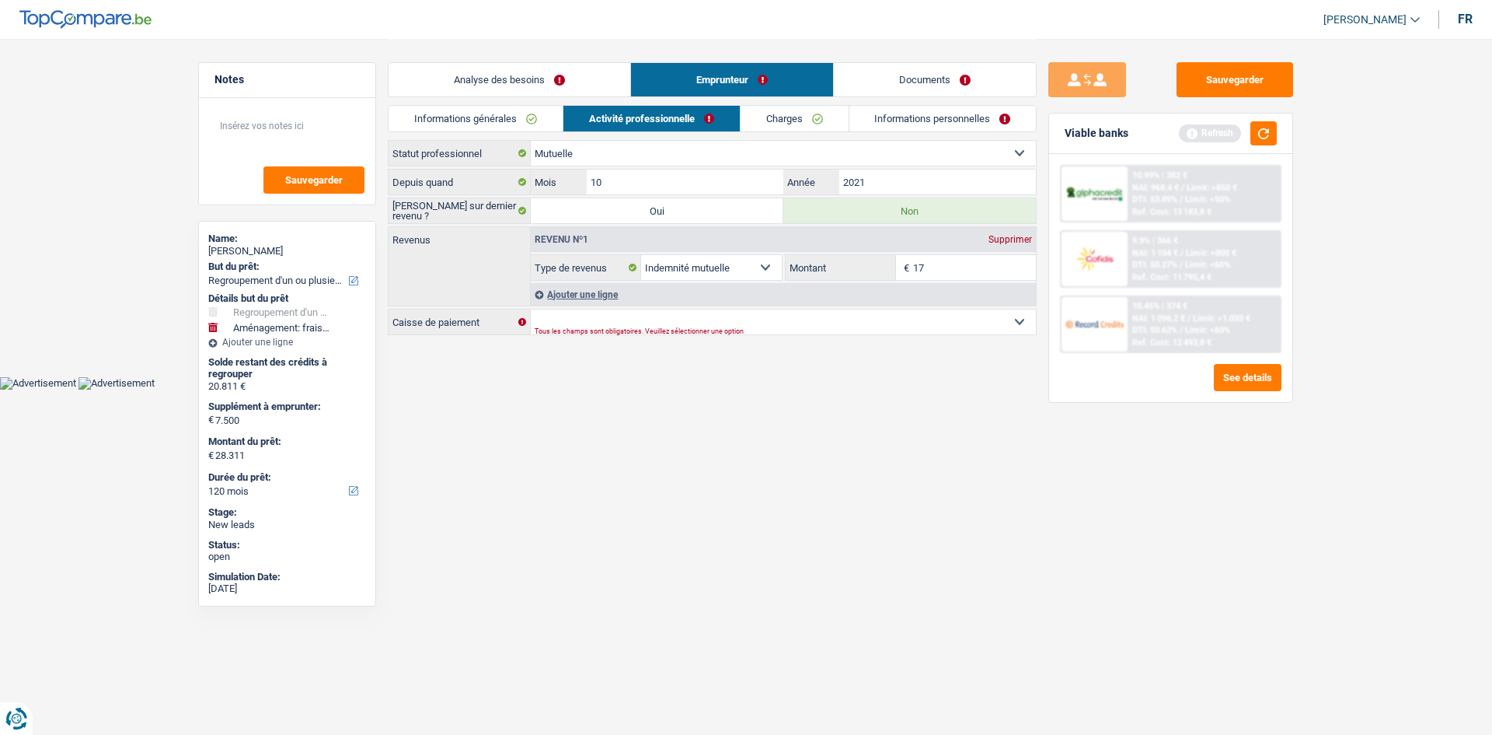
type input "170"
type input "1.700"
click at [584, 250] on html "Vous avez le contrôle de vos données Nous utilisons des cookies, tout comme nos…" at bounding box center [746, 194] width 1492 height 389
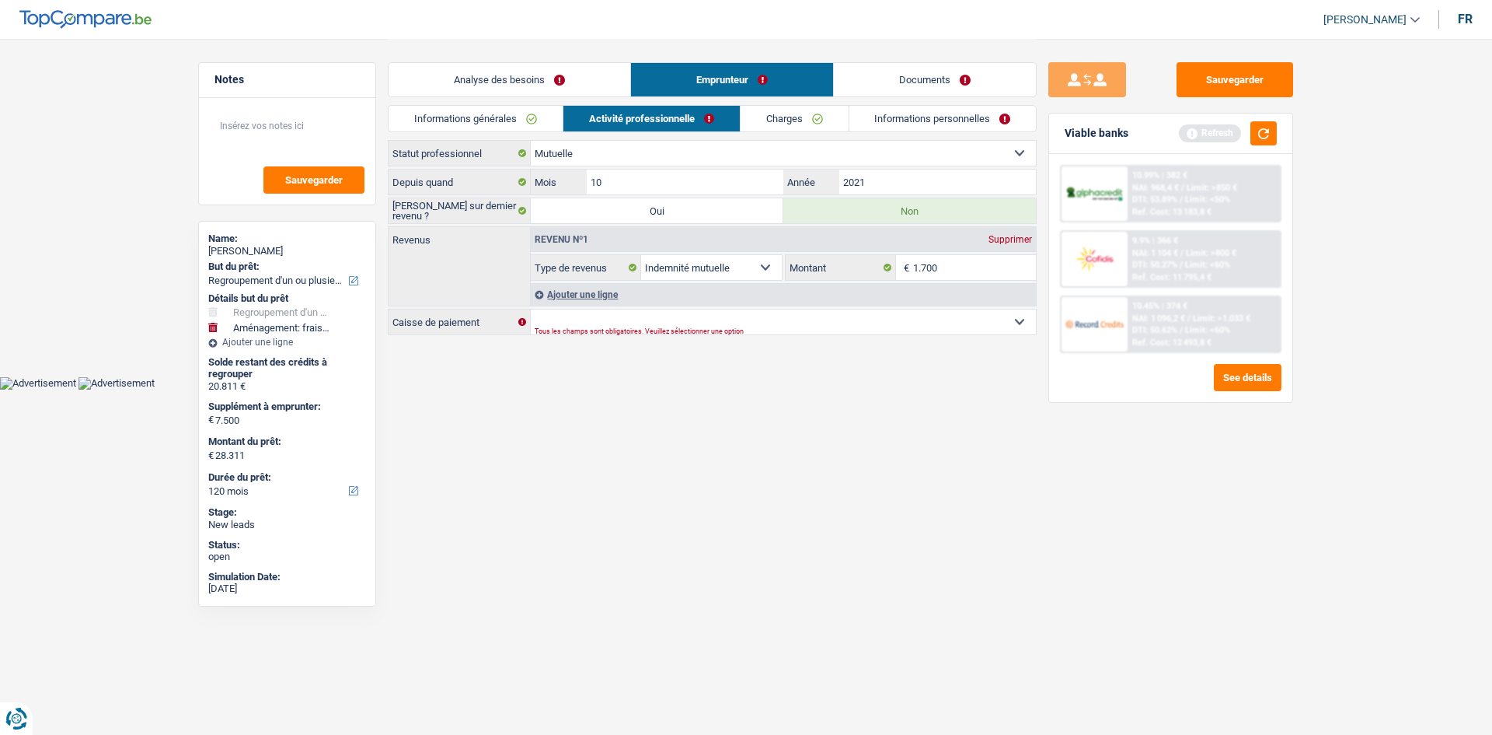
click at [561, 89] on link "Analyse des besoins" at bounding box center [510, 79] width 242 height 33
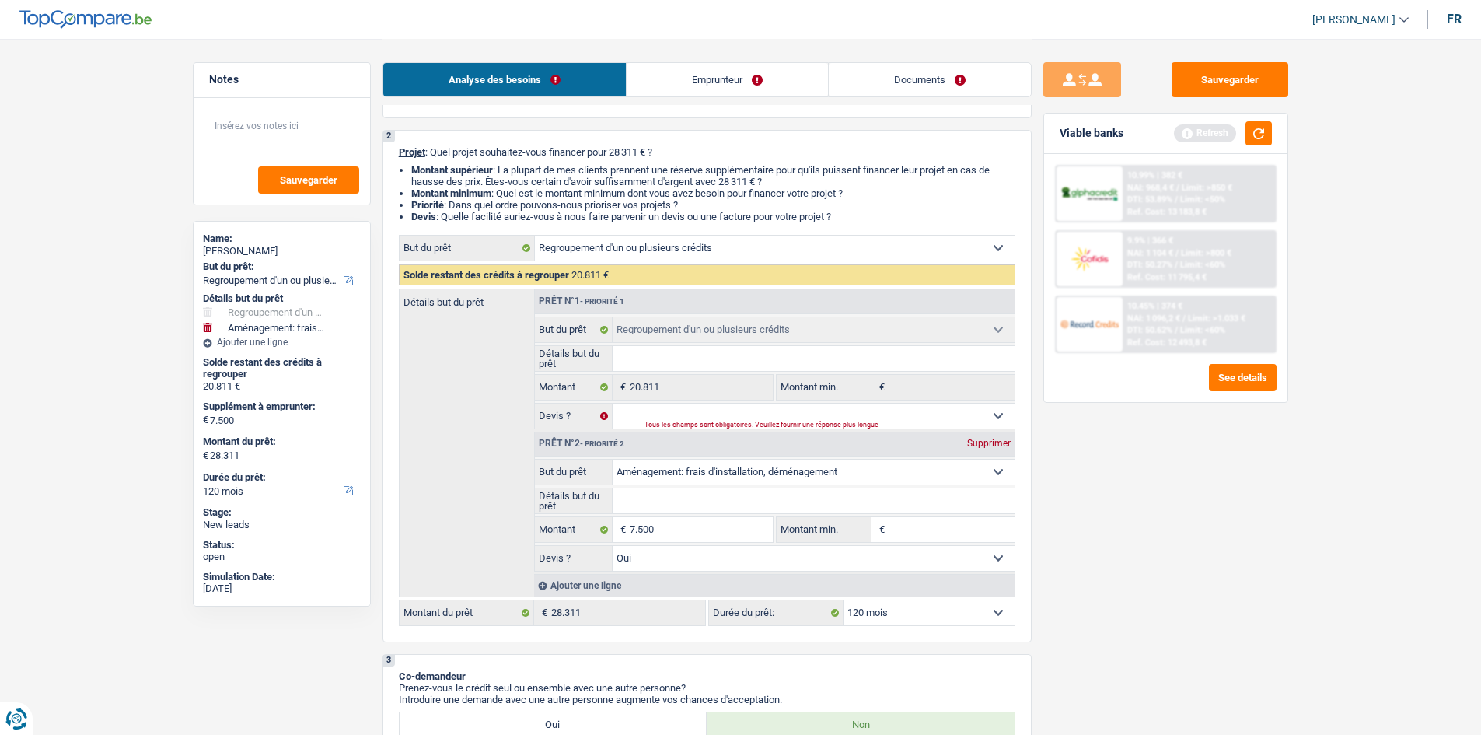
scroll to position [233, 0]
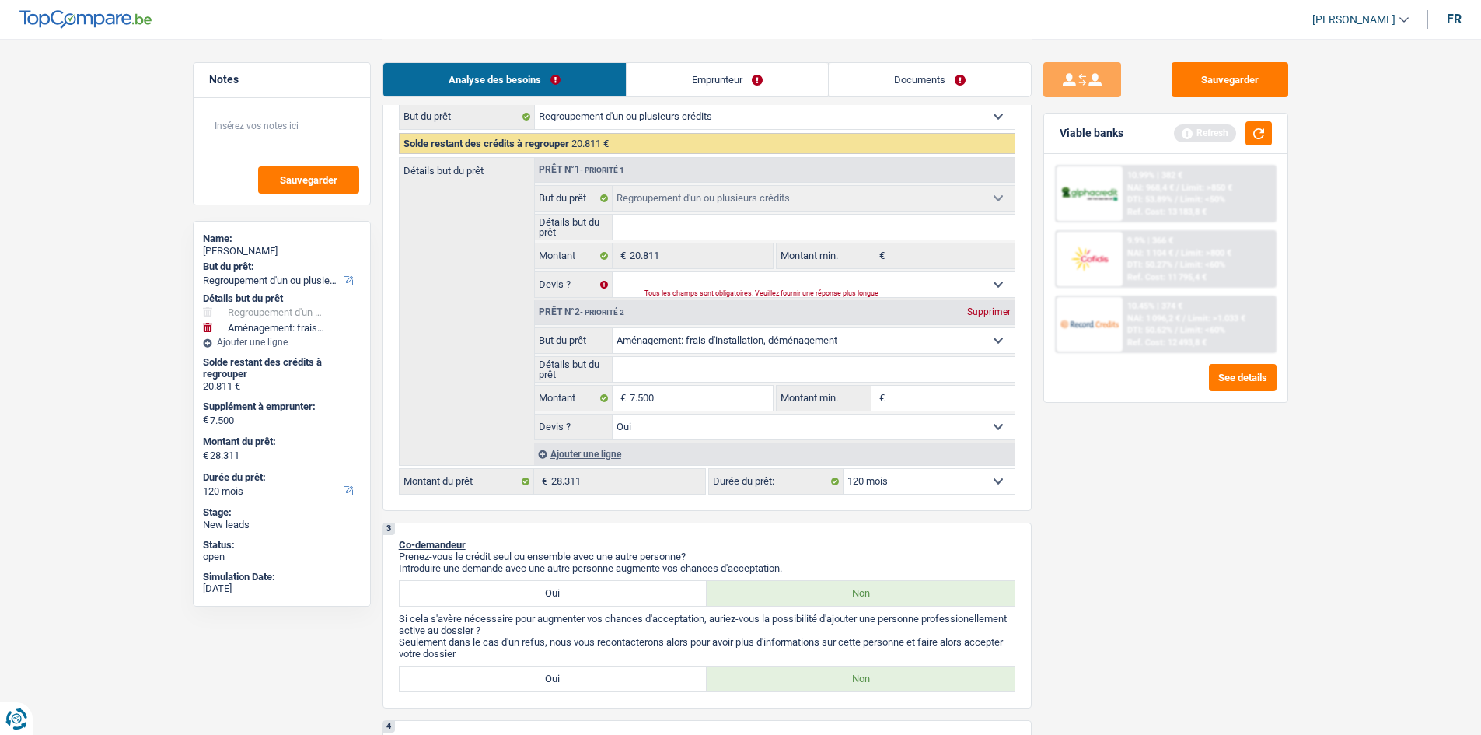
click at [584, 250] on select "12 mois 18 mois 24 mois 30 mois 36 mois 42 mois 48 mois 60 mois 72 mois 84 mois…" at bounding box center [928, 481] width 171 height 25
select select "72"
click at [584, 250] on select "12 mois 18 mois 24 mois 30 mois 36 mois 42 mois 48 mois 60 mois 72 mois 84 mois…" at bounding box center [928, 481] width 171 height 25
select select "72"
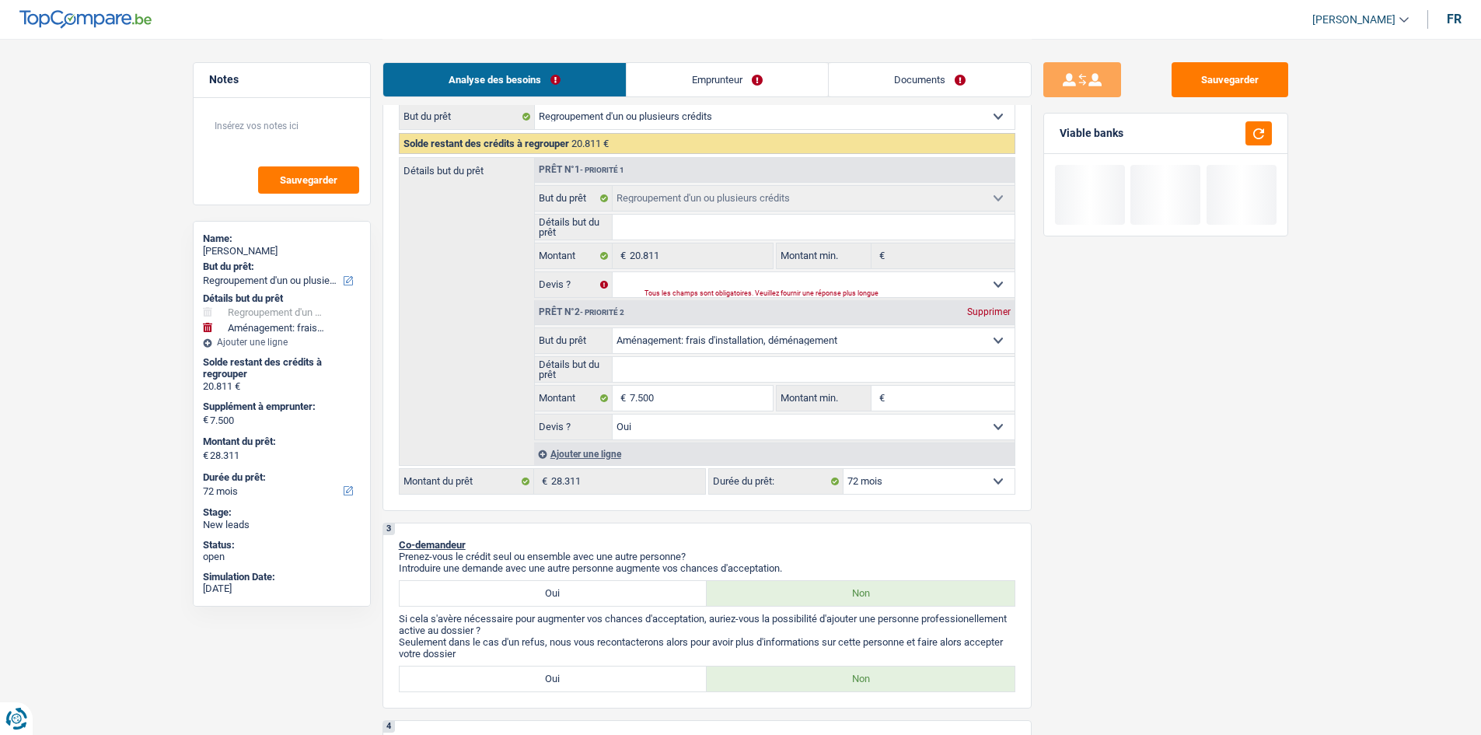
click at [584, 250] on div "Sauvegarder Viable banks" at bounding box center [1165, 385] width 268 height 647
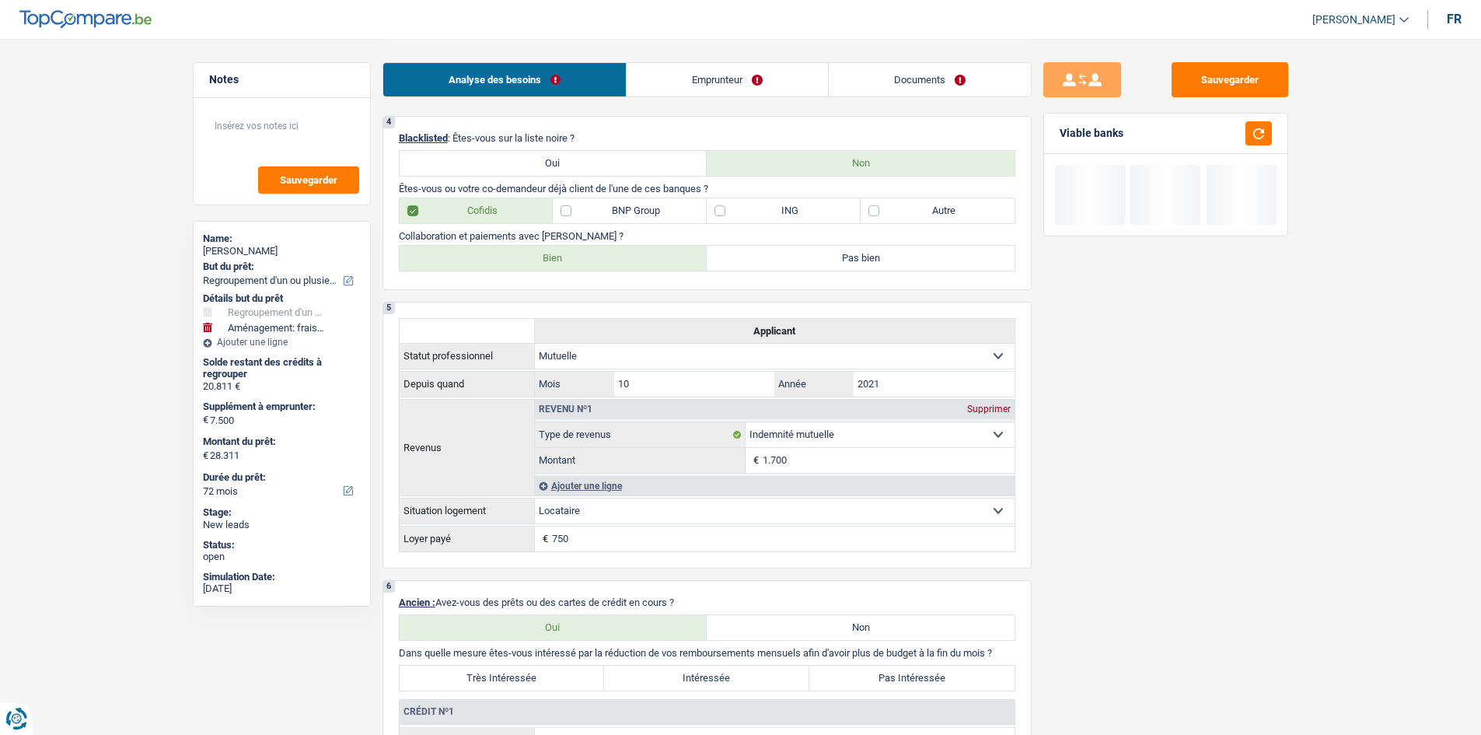
scroll to position [875, 0]
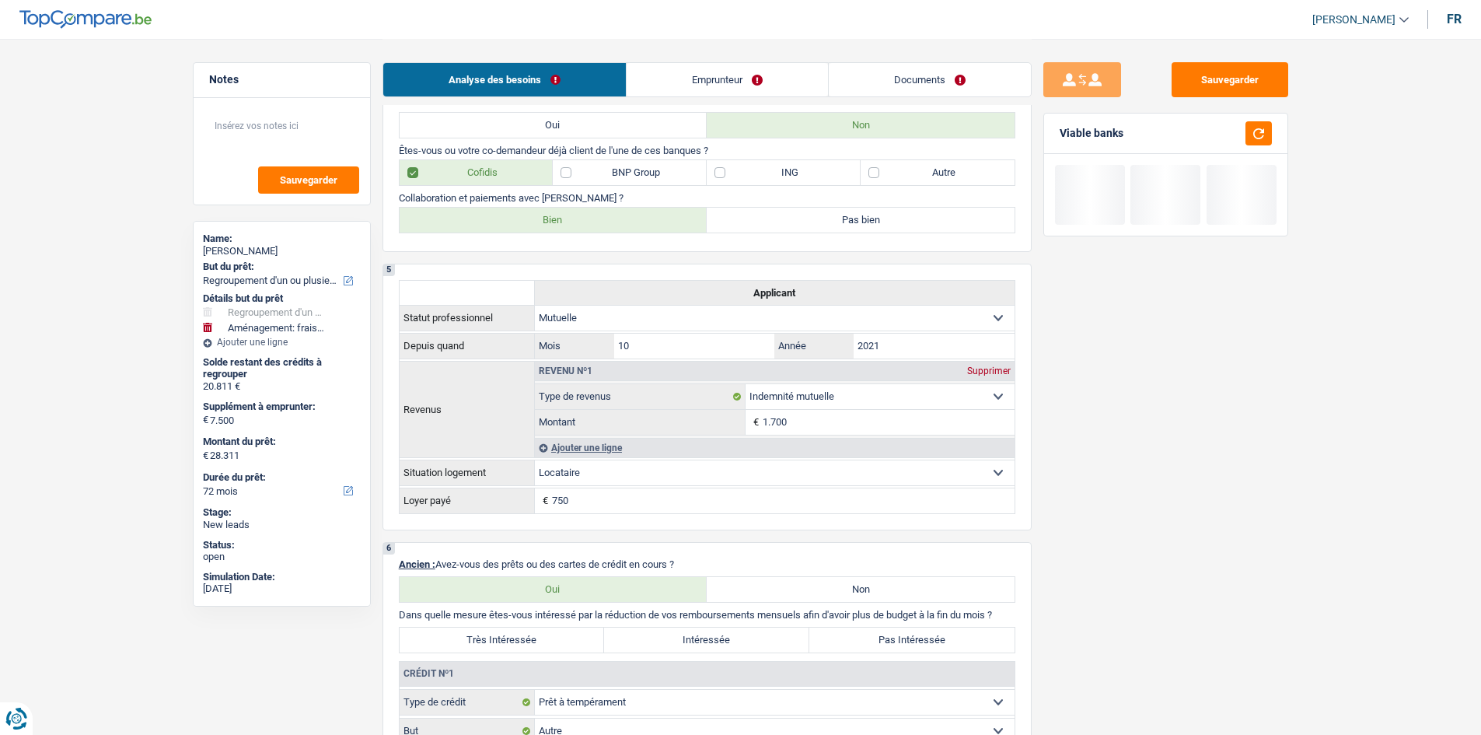
drag, startPoint x: 1234, startPoint y: 119, endPoint x: 1229, endPoint y: 150, distance: 31.4
click at [584, 119] on div "Viable banks" at bounding box center [1165, 133] width 243 height 40
click at [584, 47] on div "Sauvegarder Viable banks" at bounding box center [1165, 592] width 269 height 2857
click at [584, 86] on button "Sauvegarder" at bounding box center [1229, 79] width 117 height 35
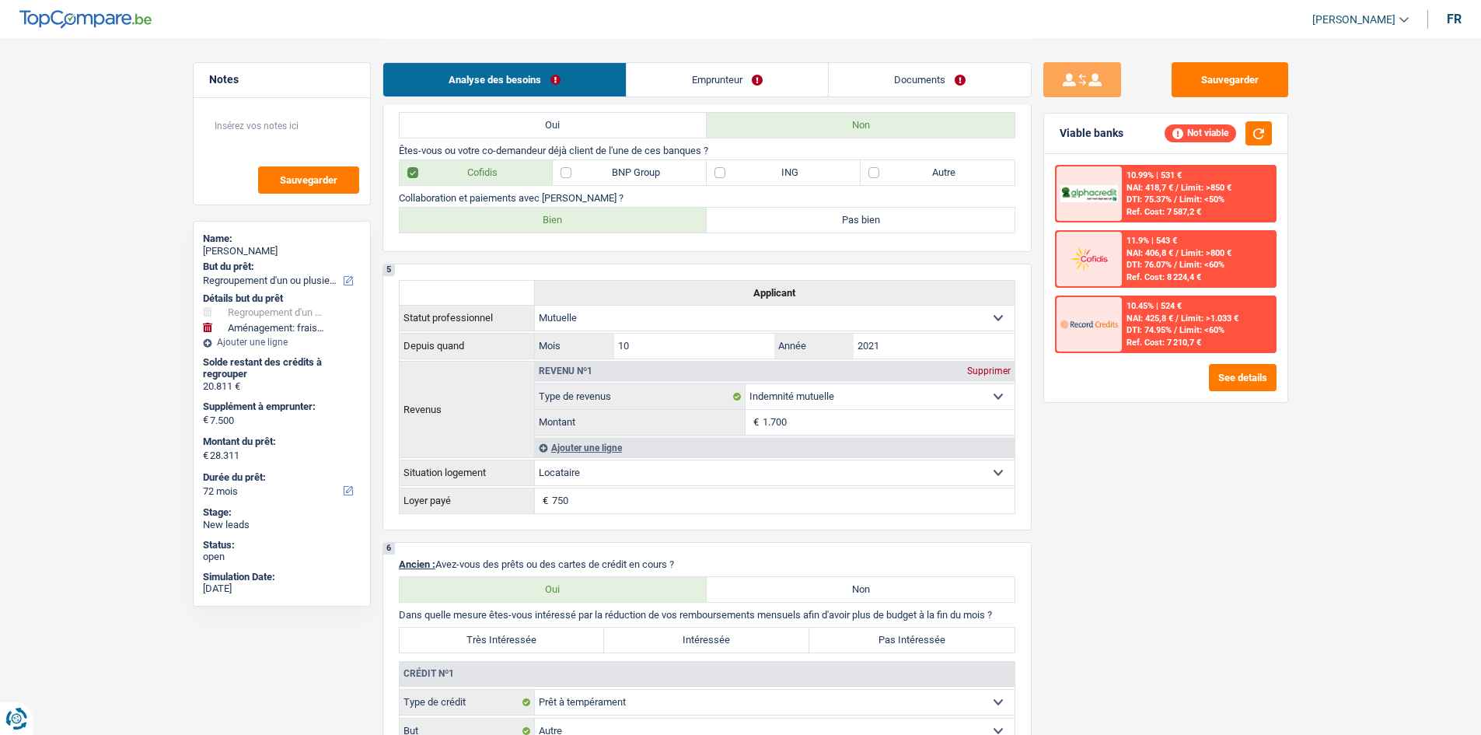
click at [584, 106] on div "4 Blacklisted : Êtes-vous sur la liste noire ? Oui Non Êtes-vous ou votre co-de…" at bounding box center [706, 165] width 649 height 174
click at [584, 86] on link "Emprunteur" at bounding box center [726, 79] width 201 height 33
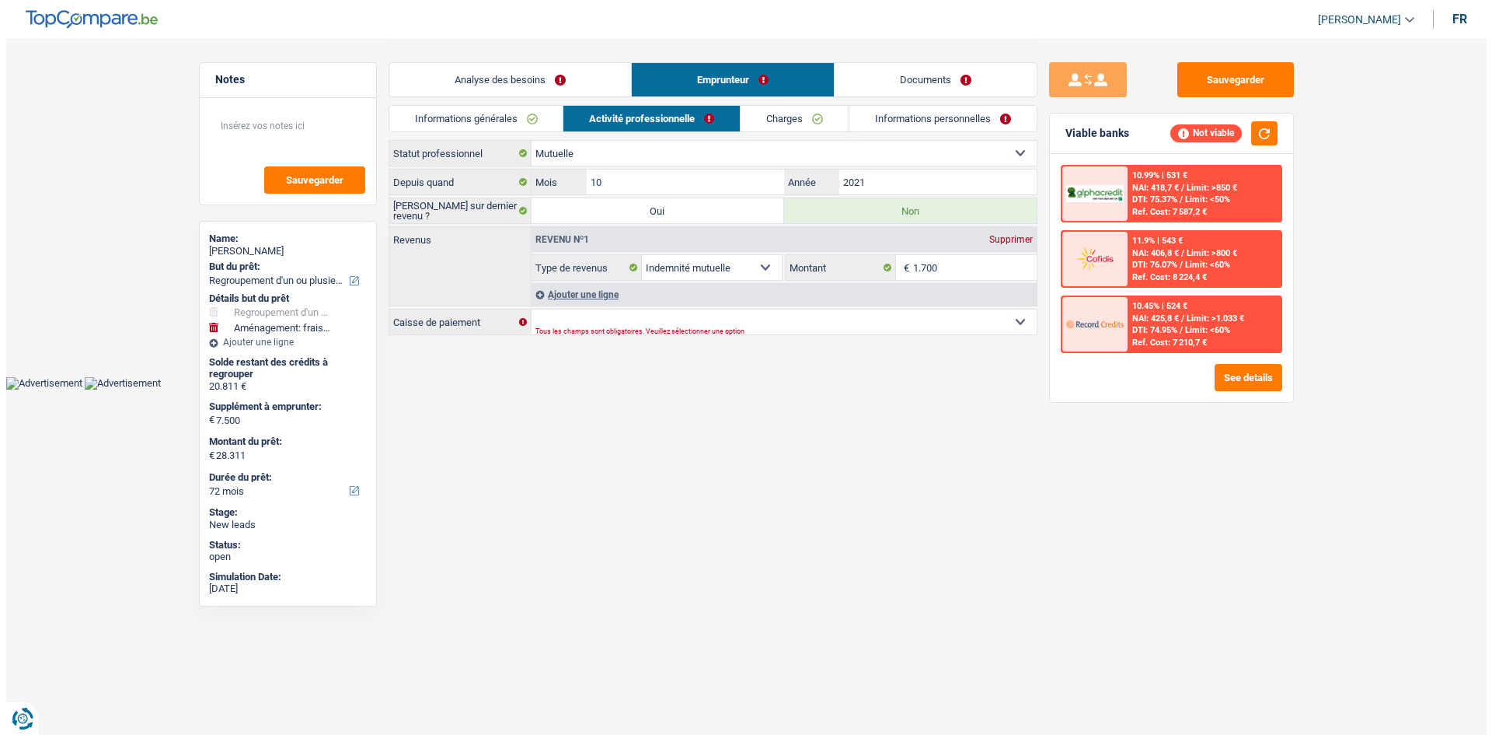
scroll to position [0, 0]
click at [584, 250] on input "1.700" at bounding box center [975, 267] width 124 height 25
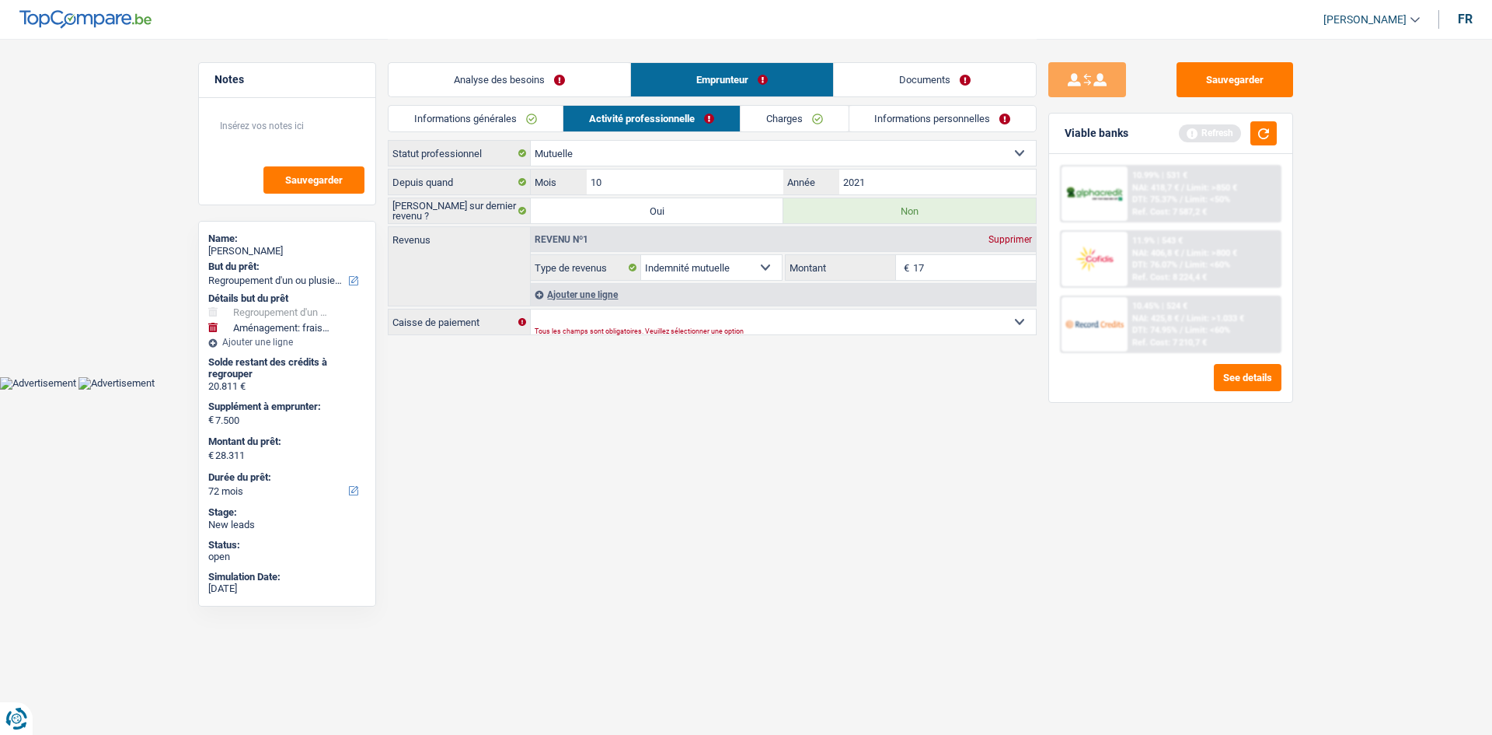
type input "1"
type input "2.100"
click at [584, 250] on html "Vous avez le contrôle de vos données Nous utilisons des cookies, tout comme nos…" at bounding box center [746, 194] width 1492 height 389
click at [584, 136] on button "button" at bounding box center [1264, 133] width 26 height 24
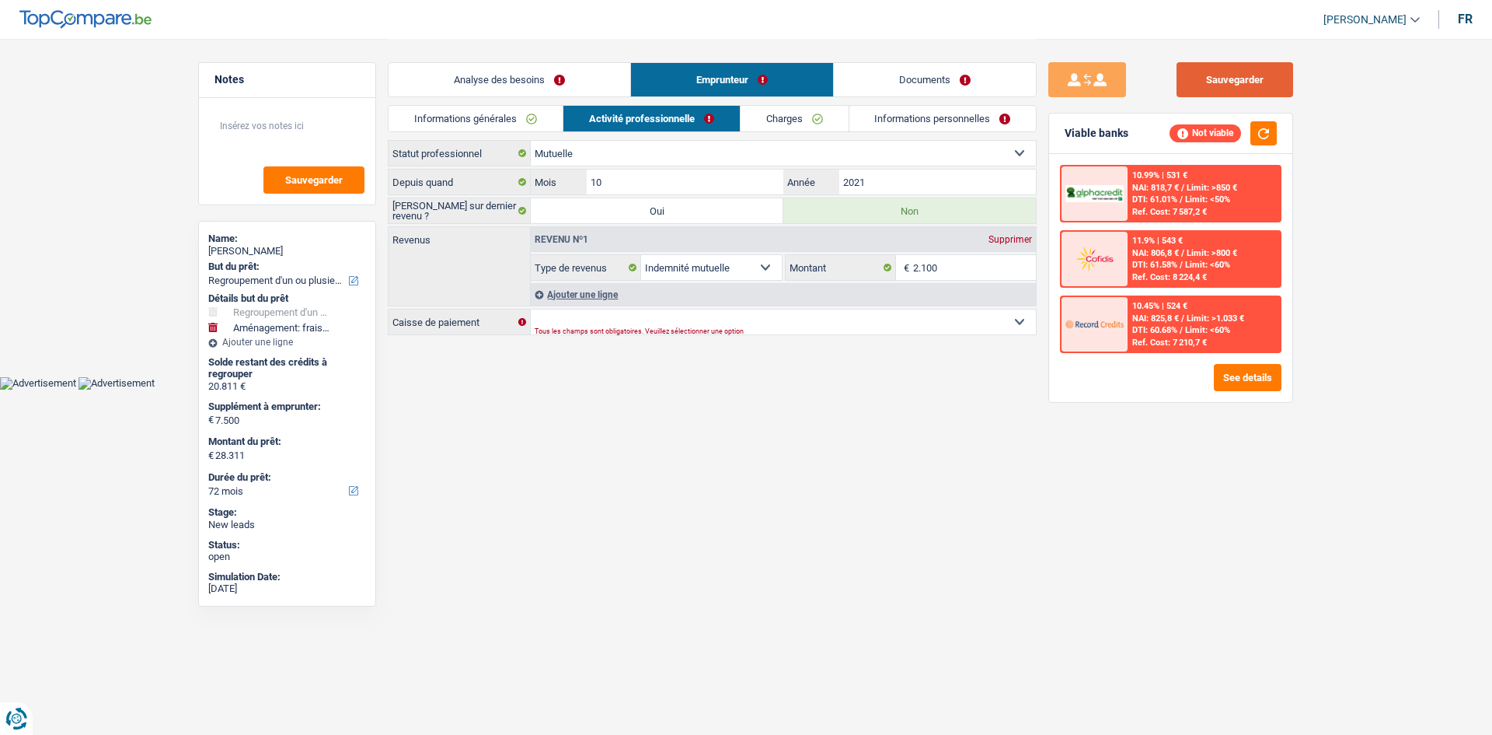
click at [584, 92] on button "Sauvegarder" at bounding box center [1235, 79] width 117 height 35
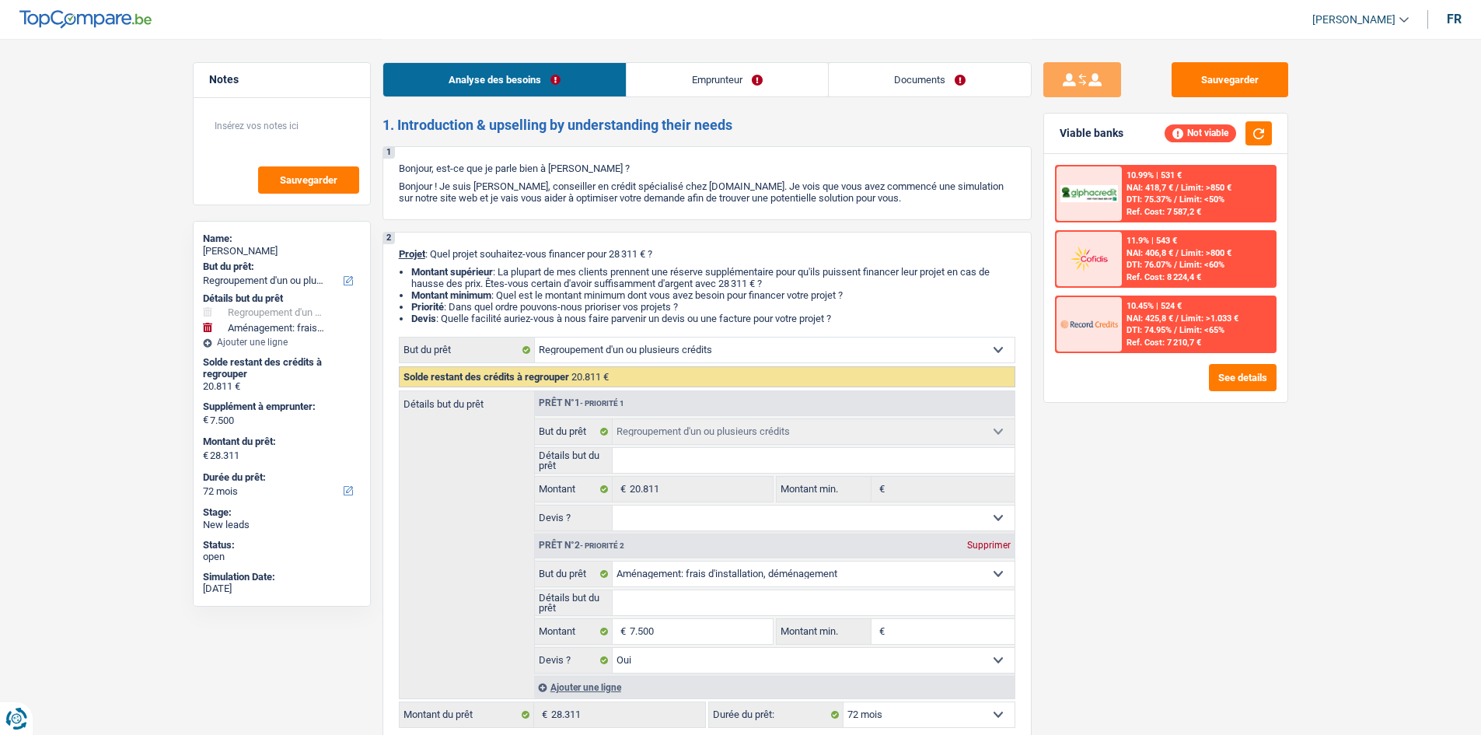
select select "refinancing"
select select "movingOrInstallation"
select select "72"
select select "refinancing"
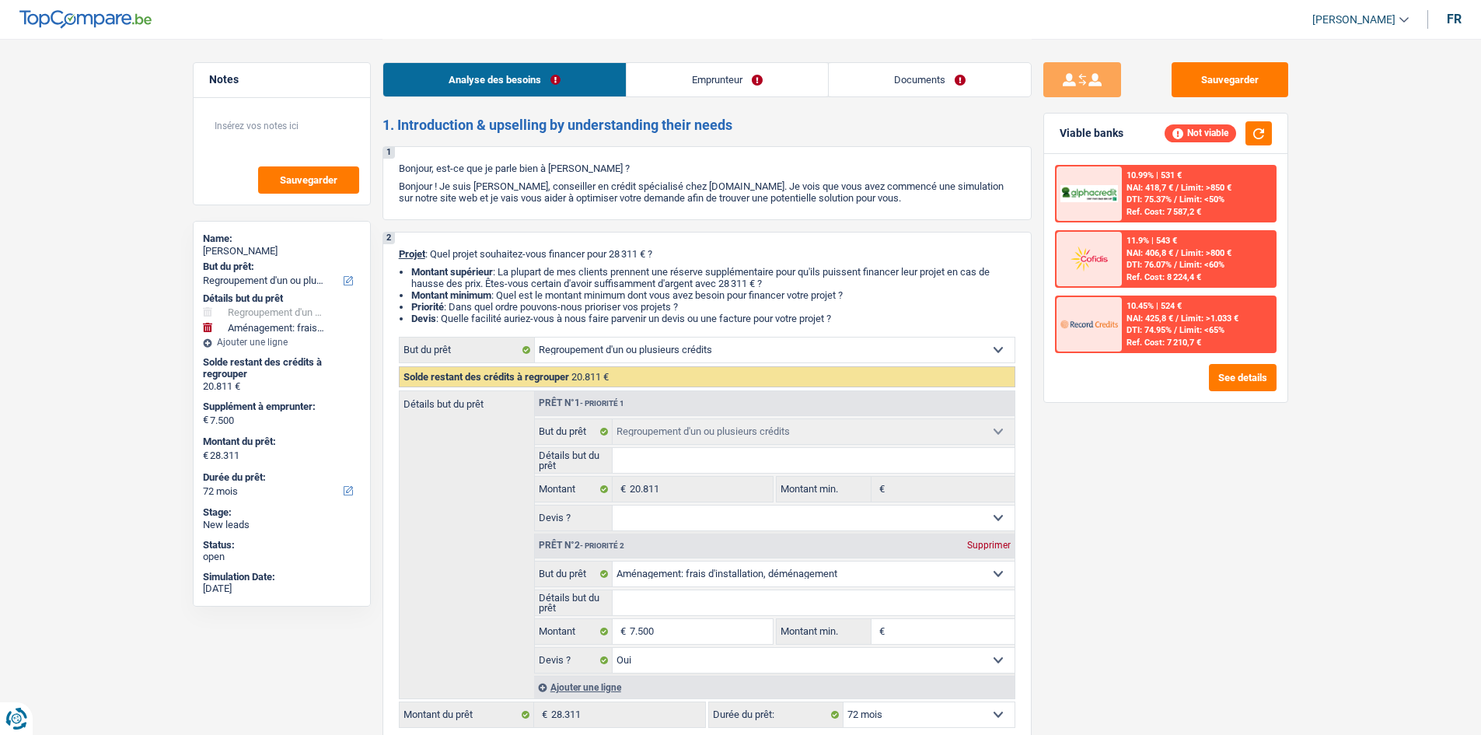
select select "refinancing"
select select "movingOrInstallation"
select select "yes"
select select "72"
select select "mutuality"
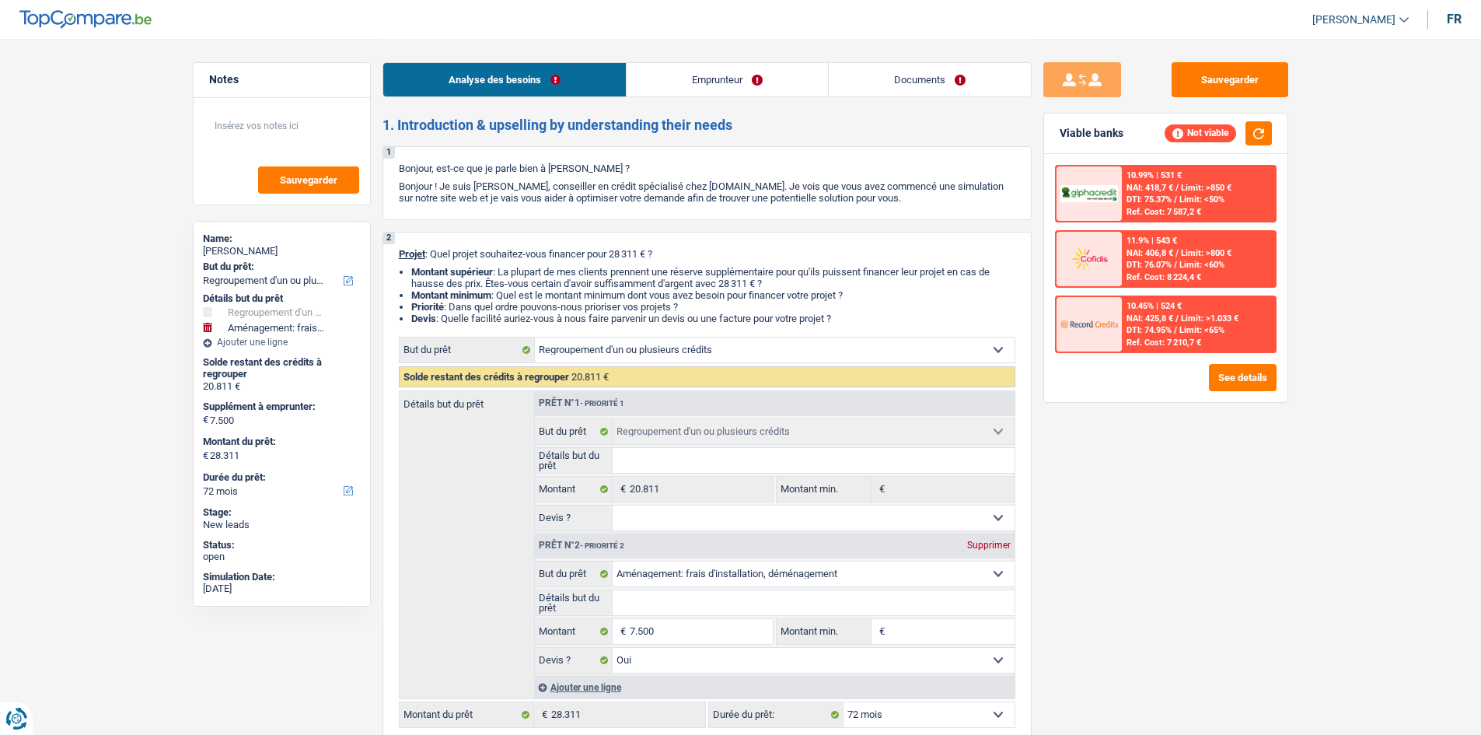
select select "mutualityIndemnity"
select select "rents"
select select "personalLoan"
select select "other"
select select "60"
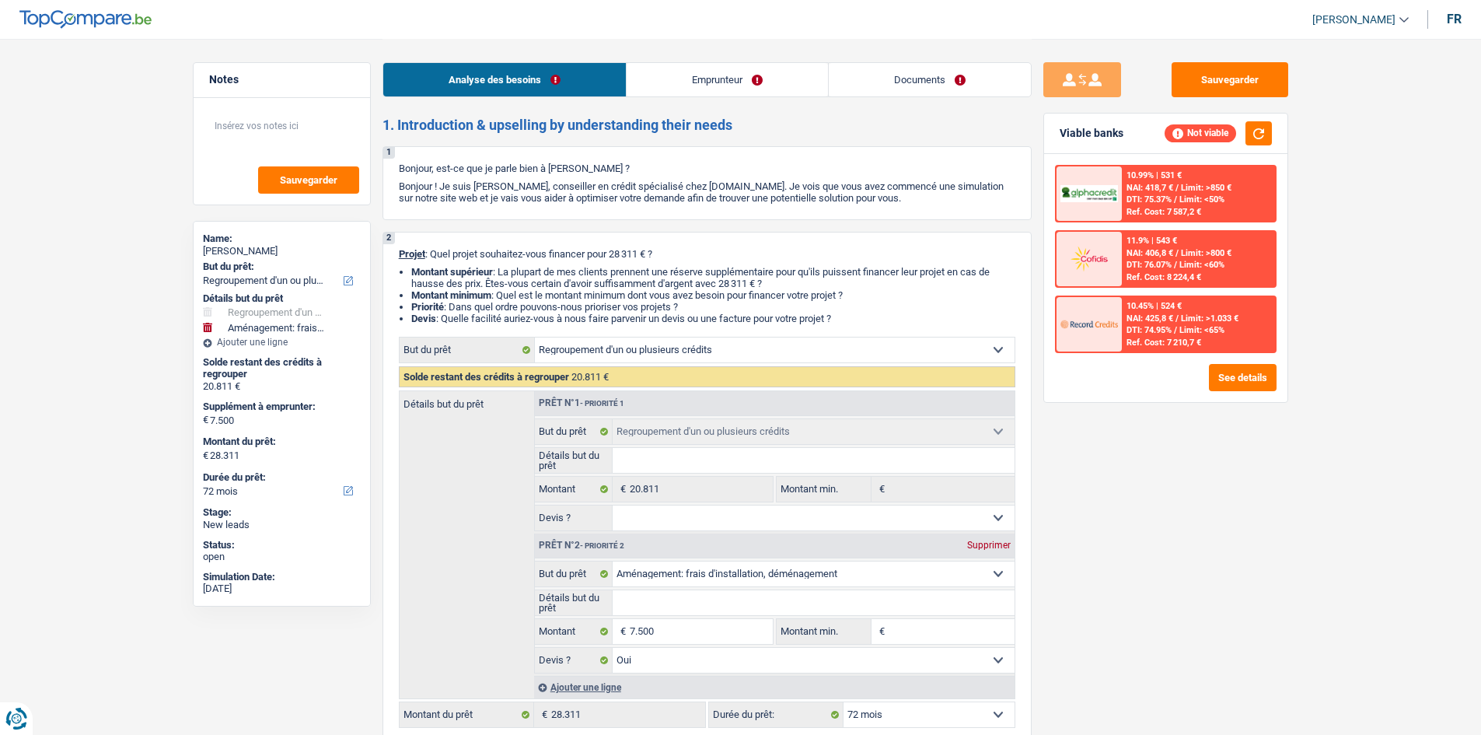
select select "refinancing"
select select "movingOrInstallation"
select select "yes"
select select "72"
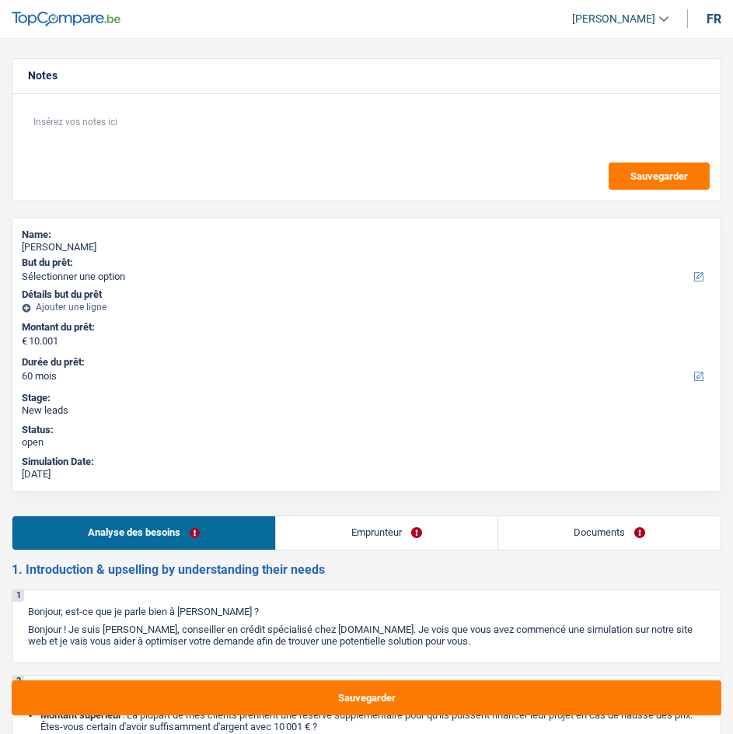
select select "60"
select select "mutuality"
select select "mutualityIndemnity"
select select "60"
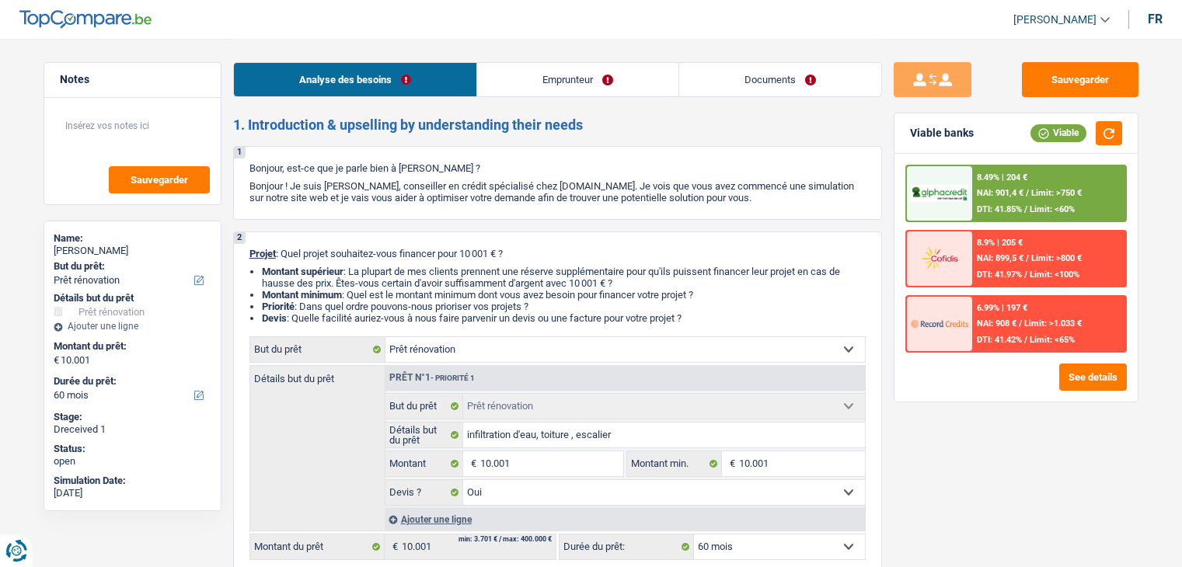
select select "renovation"
select select "60"
select select "renovation"
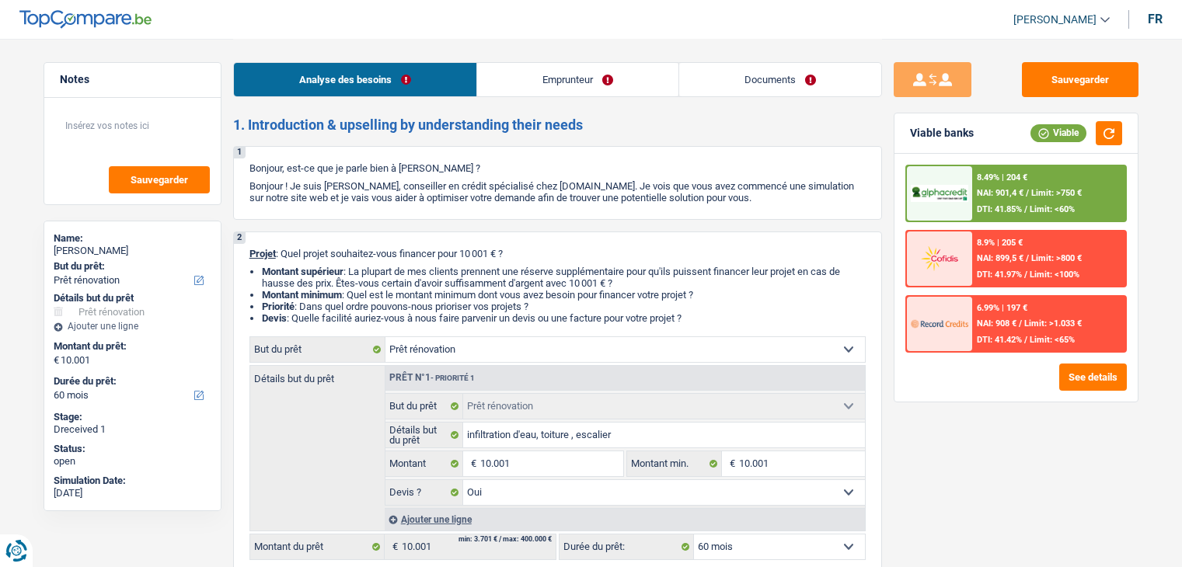
select select "yes"
select select "60"
select select "unemployed"
select select "unemployment"
select select "ownerWithMortgage"
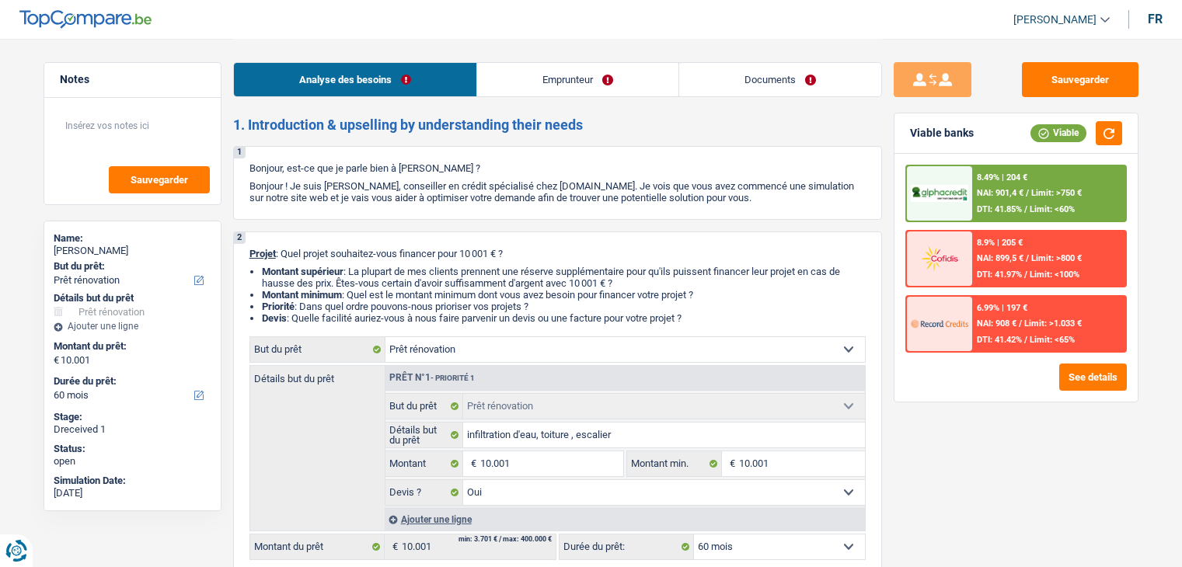
select select "mortgage"
select select "240"
select select "renovation"
select select "yes"
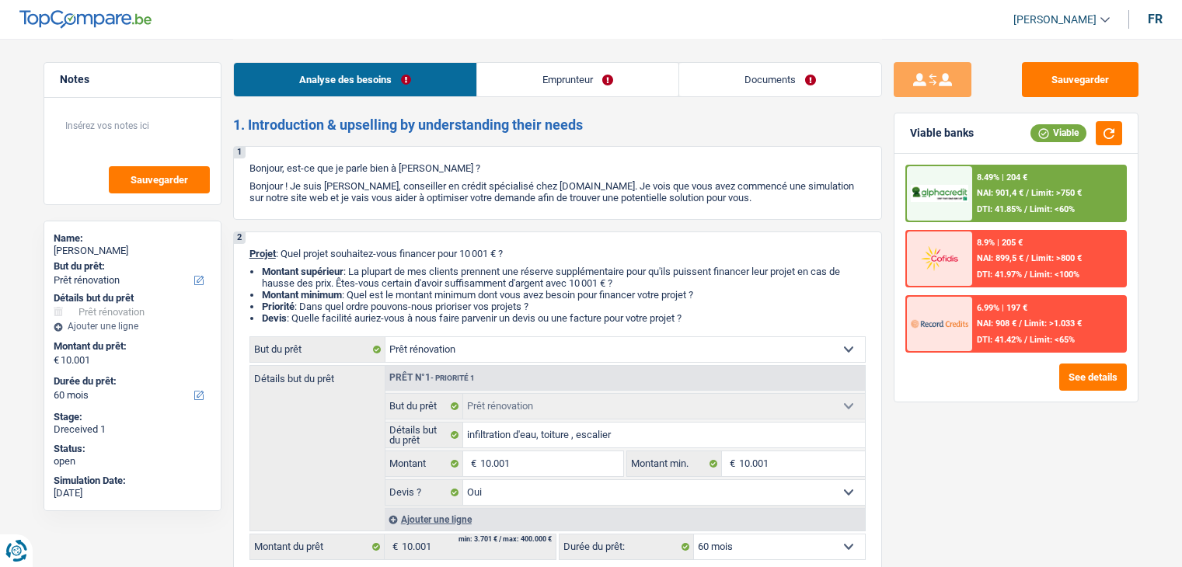
select select "60"
click at [859, 81] on link "Documents" at bounding box center [780, 79] width 202 height 33
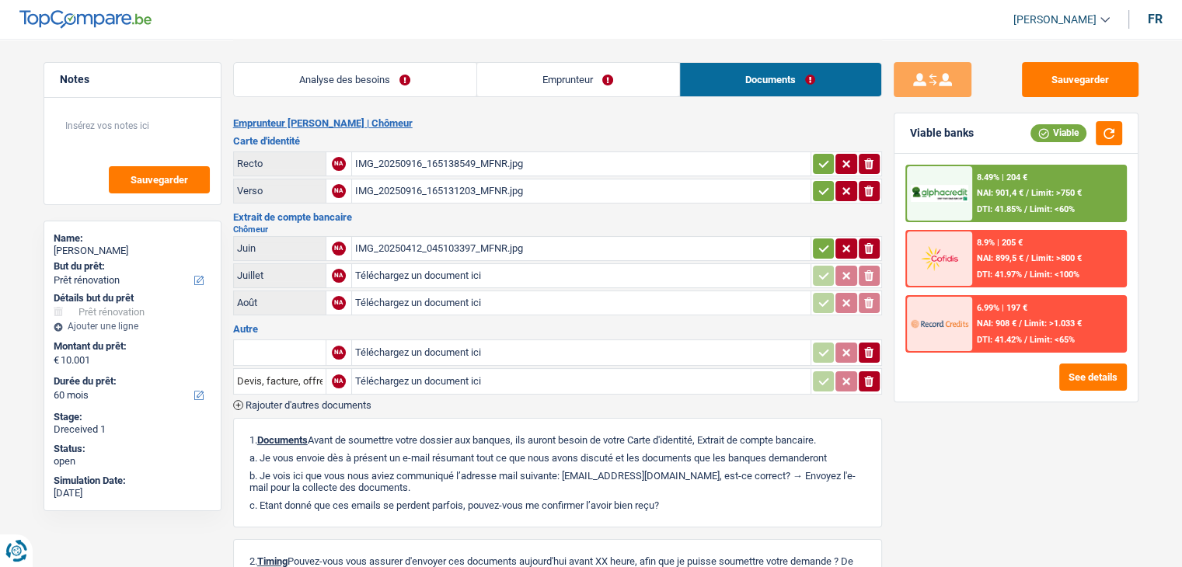
click at [533, 248] on div "IMG_20250412_045103397_MFNR.jpg" at bounding box center [581, 248] width 452 height 23
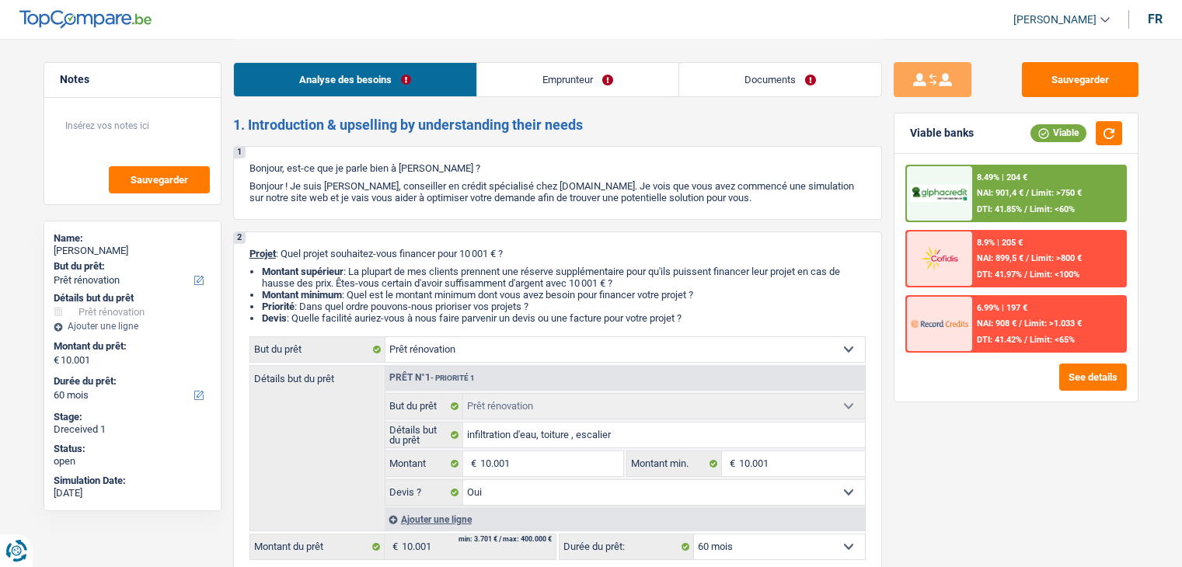
select select "renovation"
select select "60"
select select "renovation"
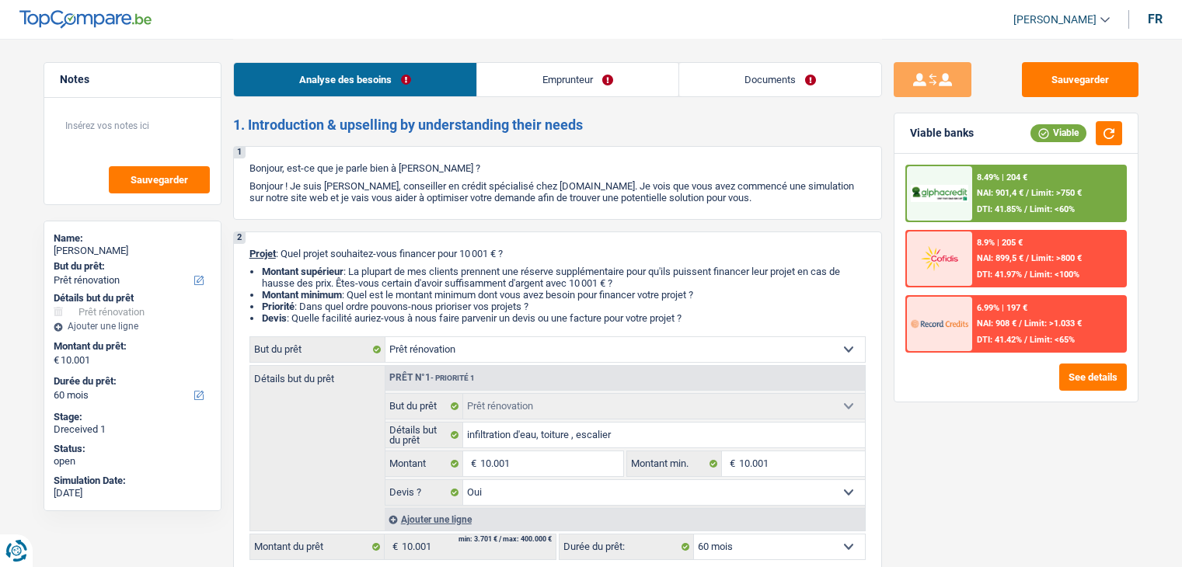
select select "yes"
select select "60"
select select "unemployed"
select select "unemployment"
select select "ownerWithMortgage"
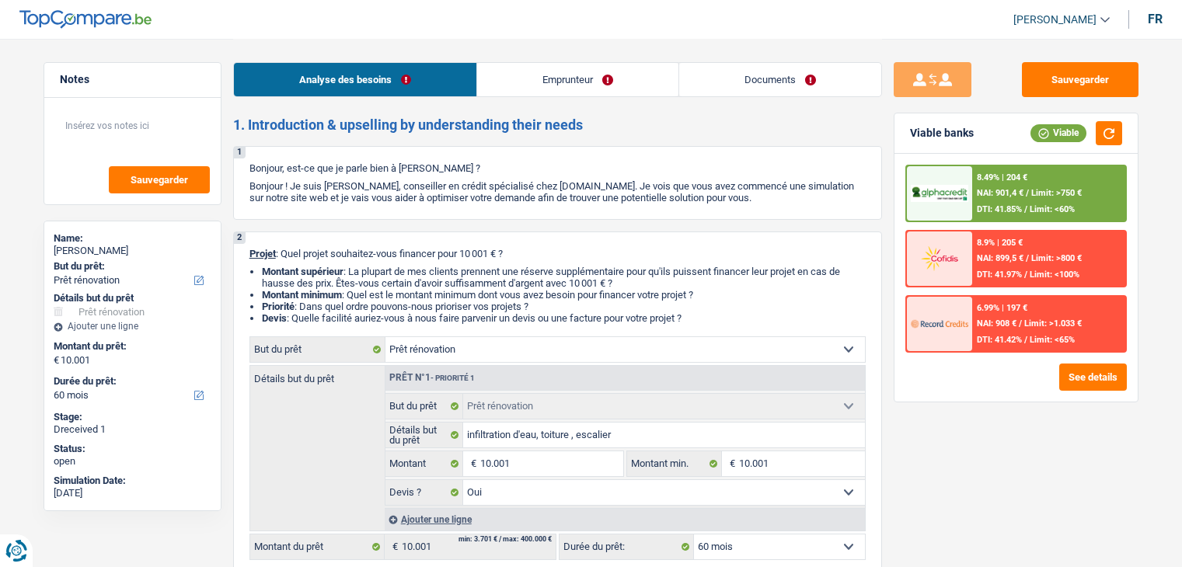
select select "mortgage"
select select "240"
select select "renovation"
select select "yes"
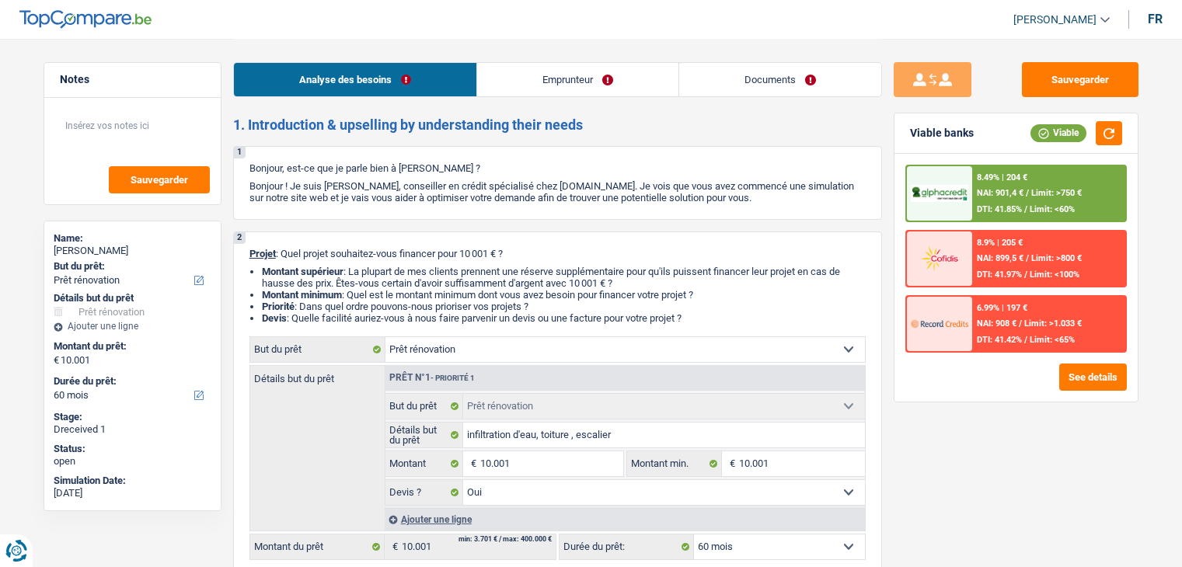
select select "60"
click at [762, 82] on link "Documents" at bounding box center [780, 79] width 202 height 33
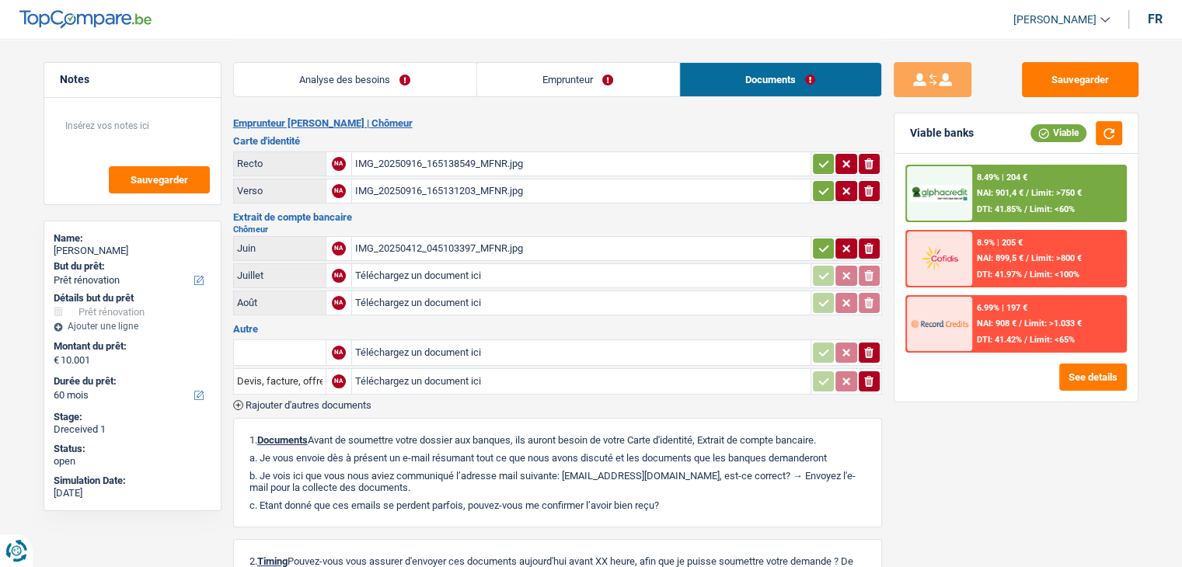
drag, startPoint x: 421, startPoint y: 246, endPoint x: 709, endPoint y: 220, distance: 288.8
click at [420, 246] on div "IMG_20250412_045103397_MFNR.jpg" at bounding box center [581, 248] width 452 height 23
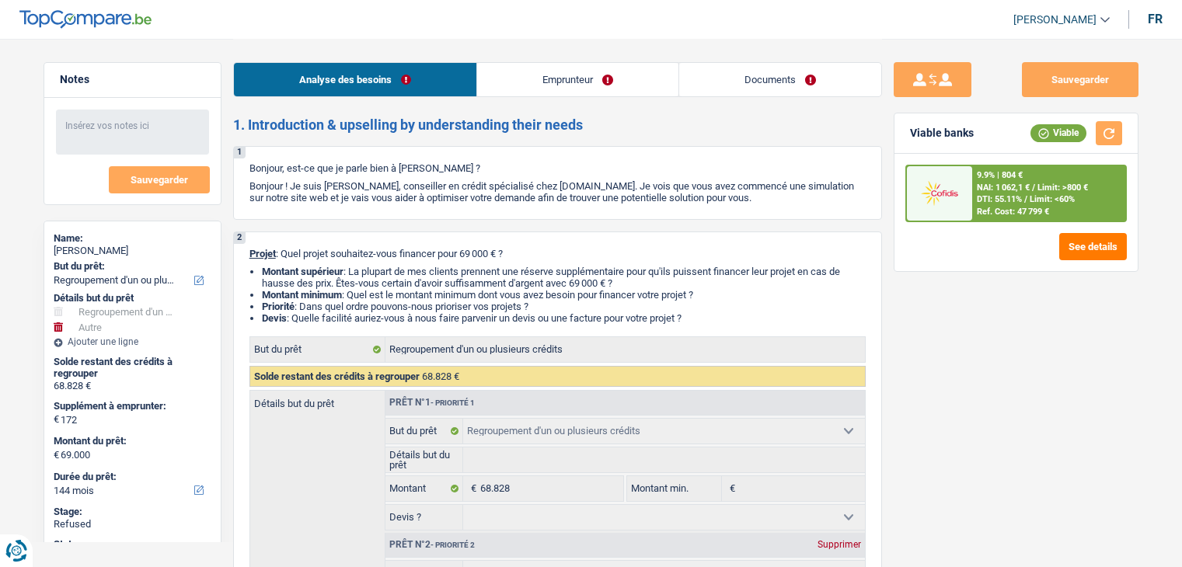
select select "refinancing"
select select "other"
select select "144"
select select "refinancing"
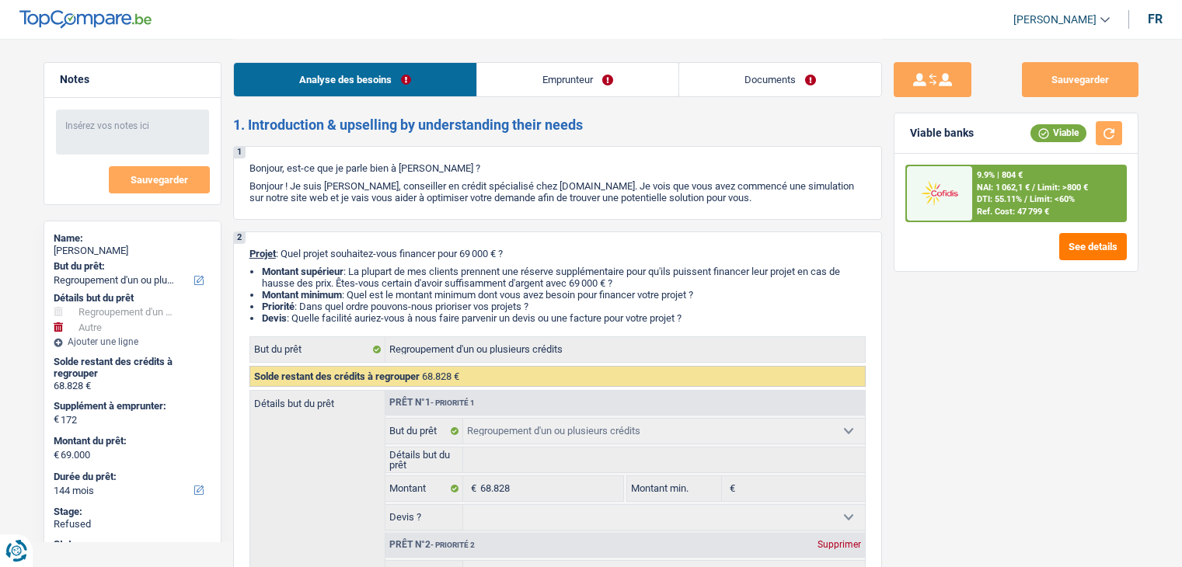
select select "refinancing"
select select "other"
select select "144"
select select "worker"
select select "netSalary"
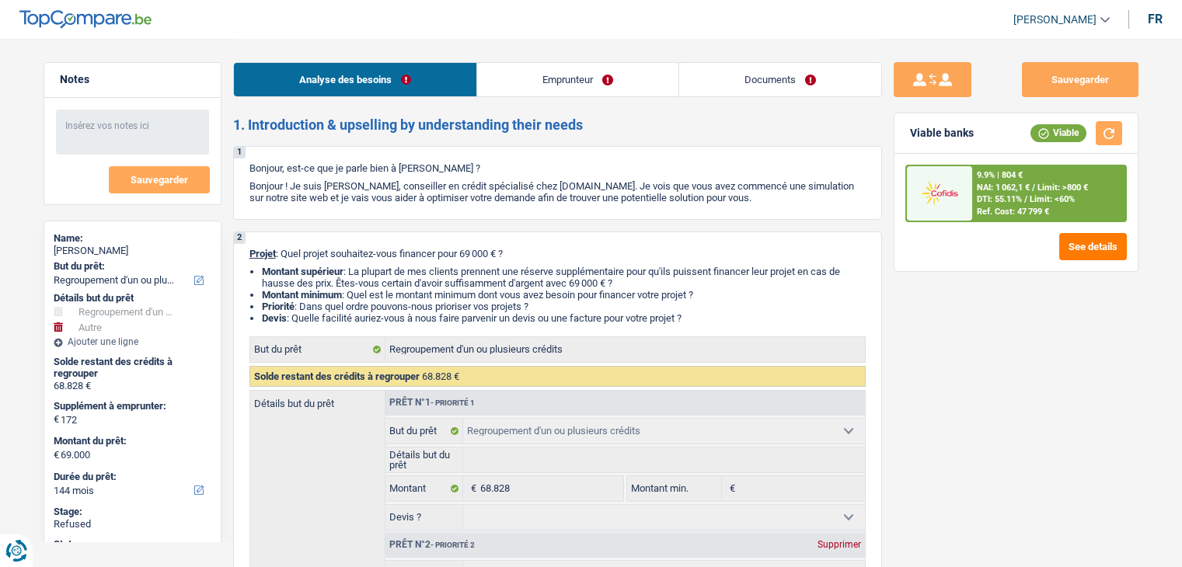
select select "rents"
select select "personalLoan"
select select "familyEvent"
select select "120"
select select "personalLoan"
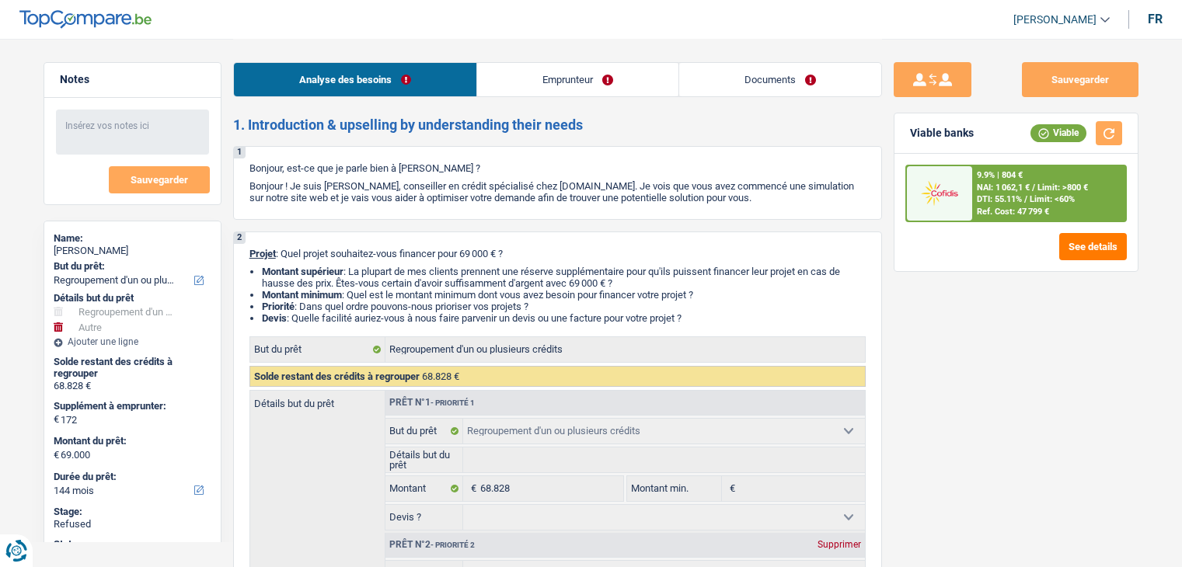
select select "homeFurnishingOrRelocation"
select select "84"
select select "refinancing"
select select "other"
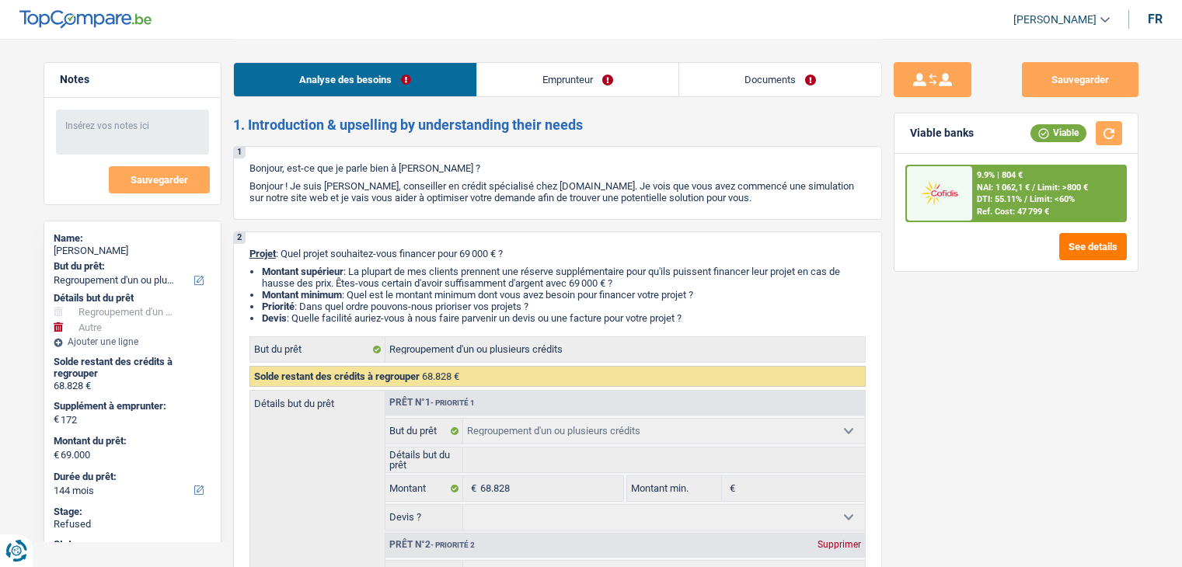
select select "144"
select select "32"
select select "single"
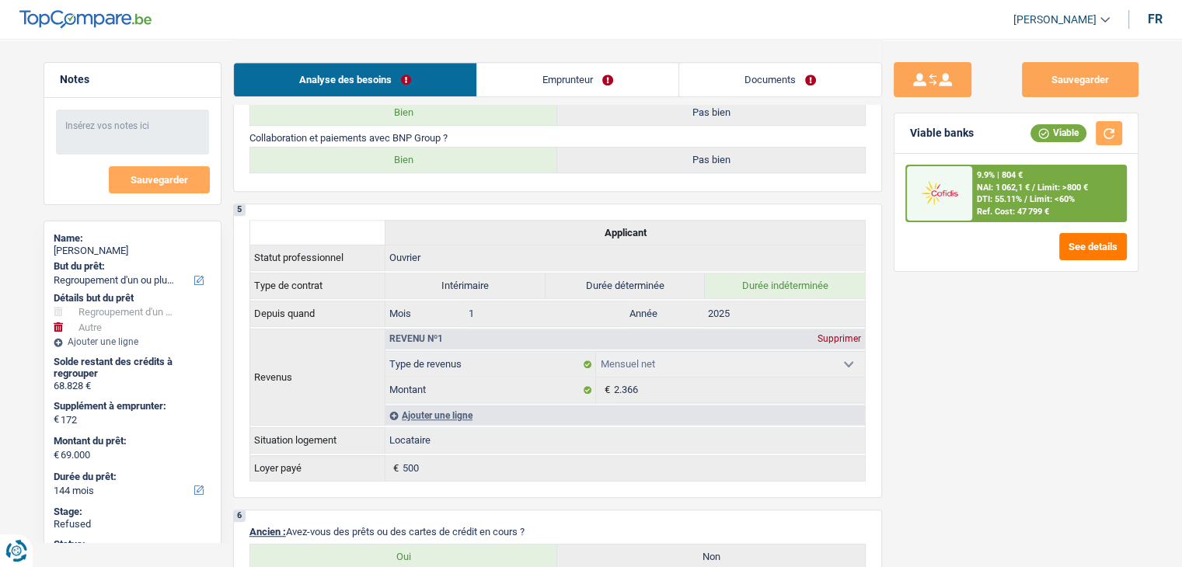
scroll to position [1088, 0]
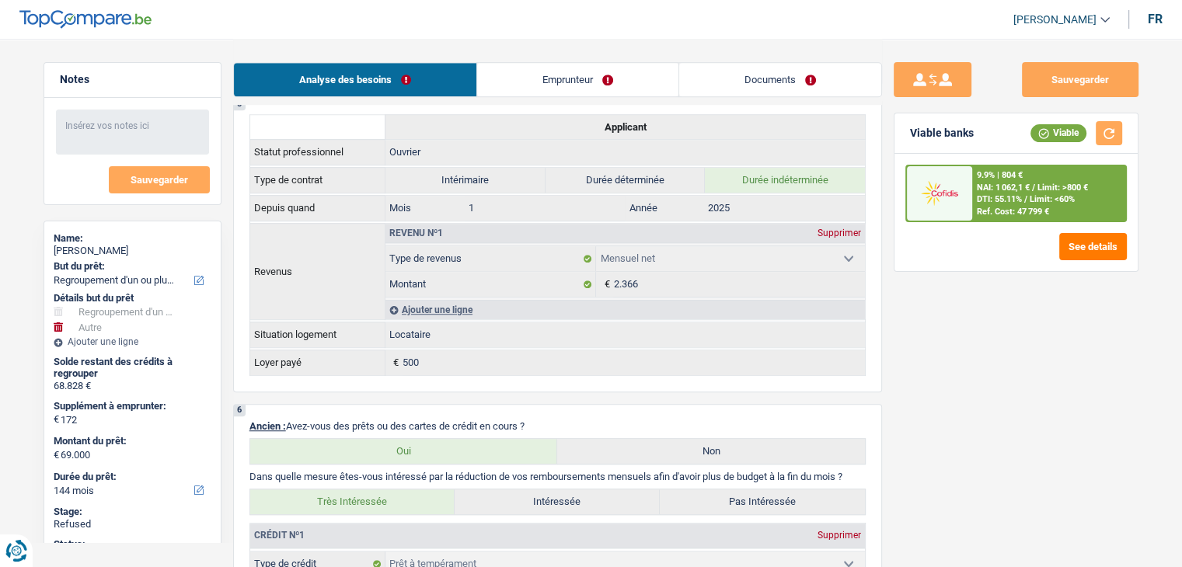
click at [609, 94] on link "Emprunteur" at bounding box center [577, 79] width 201 height 33
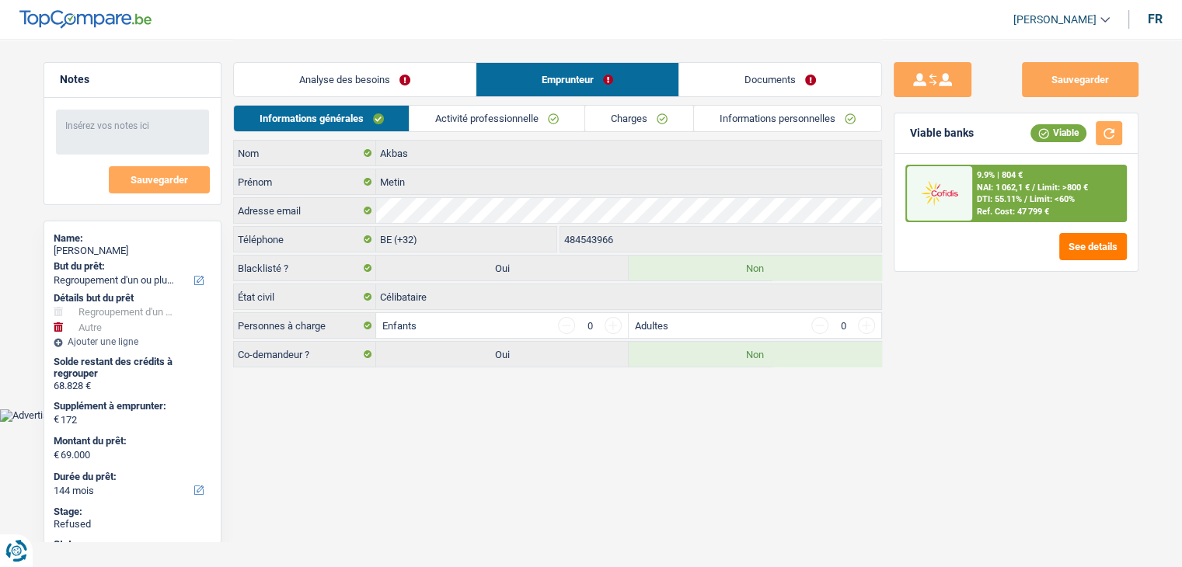
scroll to position [0, 0]
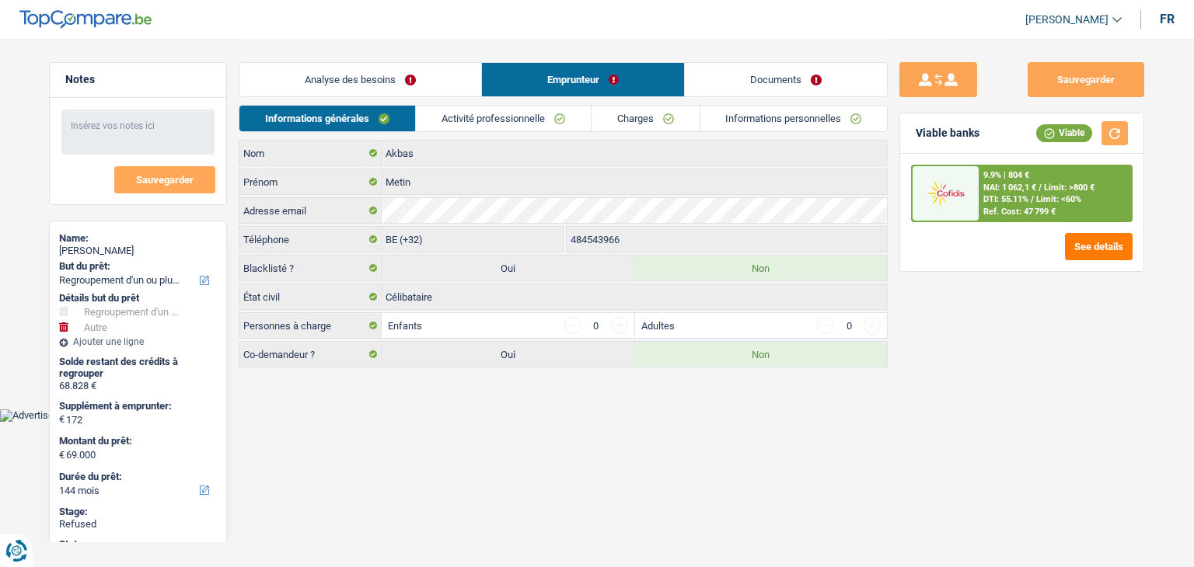
click at [488, 116] on link "Activité professionnelle" at bounding box center [503, 119] width 175 height 26
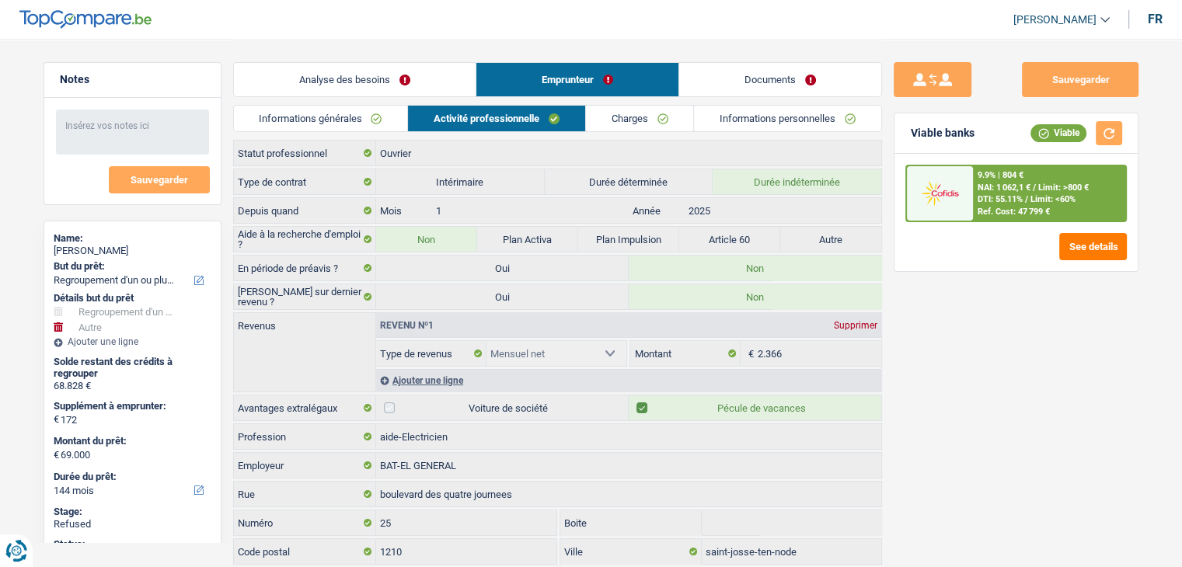
click at [637, 117] on link "Charges" at bounding box center [640, 119] width 108 height 26
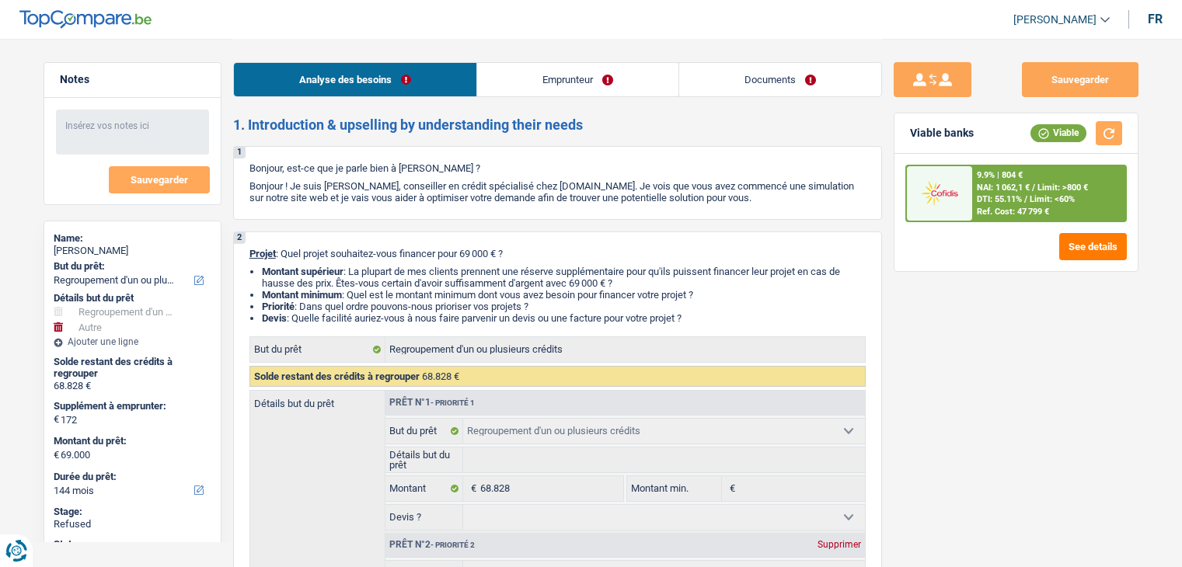
select select "refinancing"
select select "other"
select select "144"
select select "refinancing"
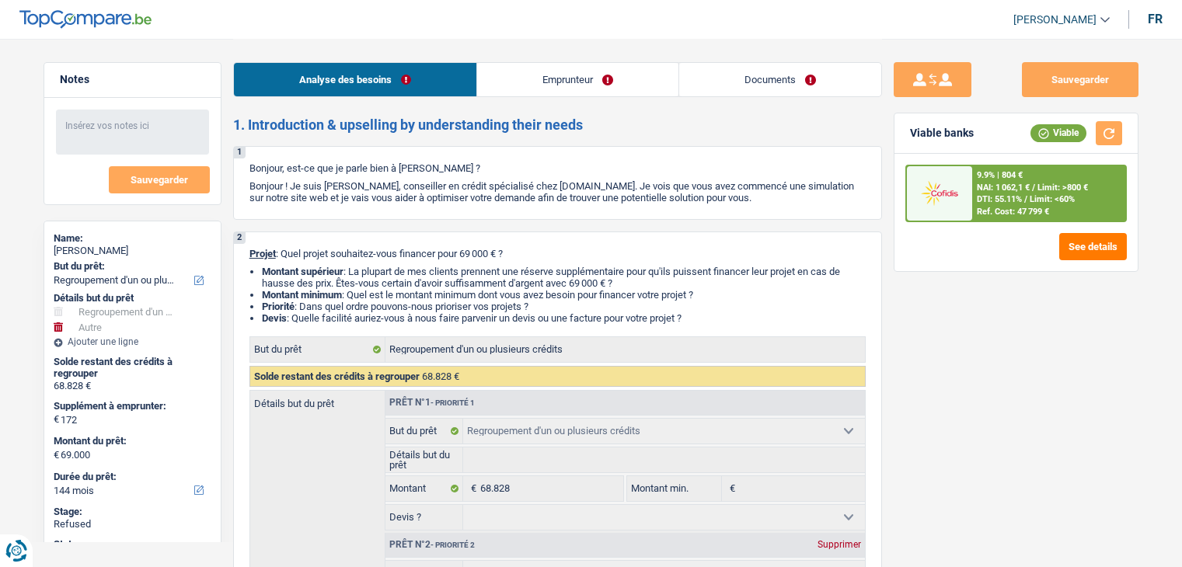
select select "refinancing"
select select "other"
select select "144"
select select "worker"
select select "netSalary"
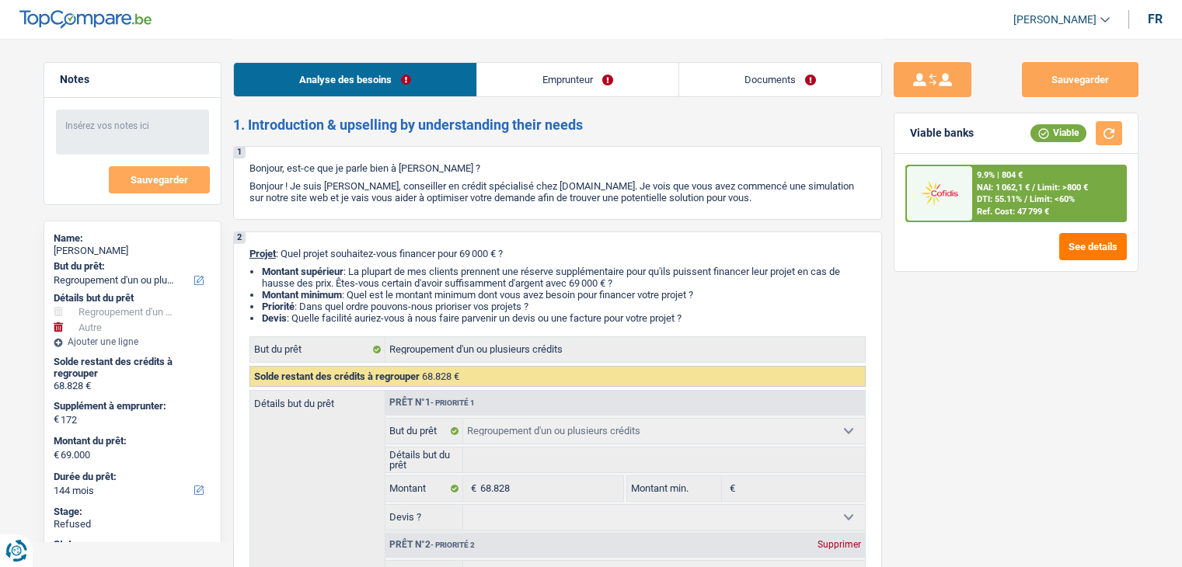
select select "rents"
select select "personalLoan"
select select "familyEvent"
select select "120"
select select "personalLoan"
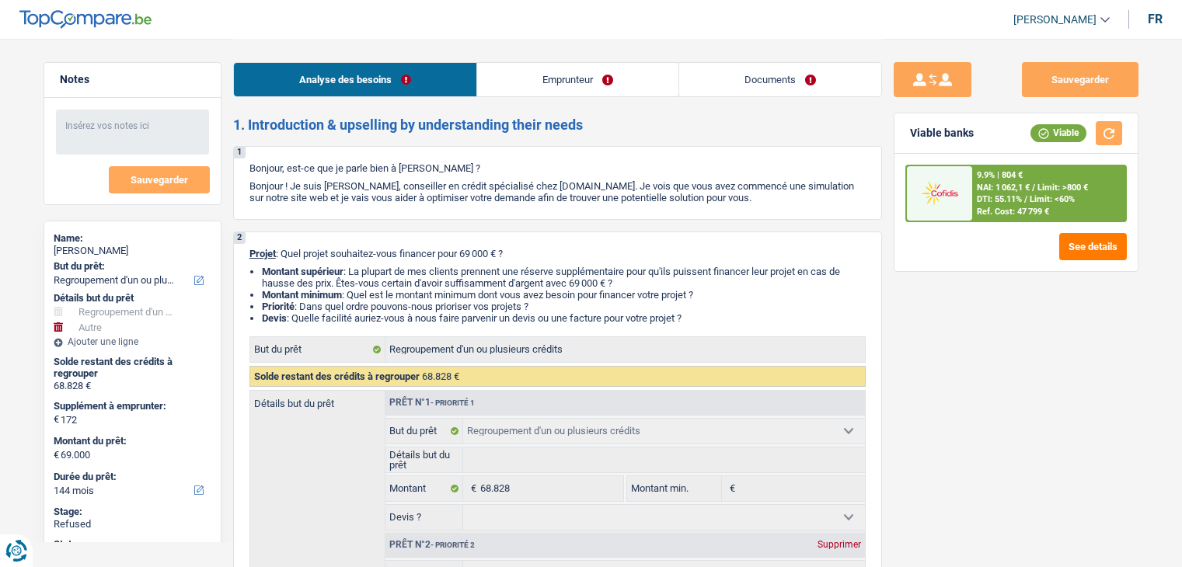
select select "homeFurnishingOrRelocation"
select select "84"
select select "refinancing"
select select "other"
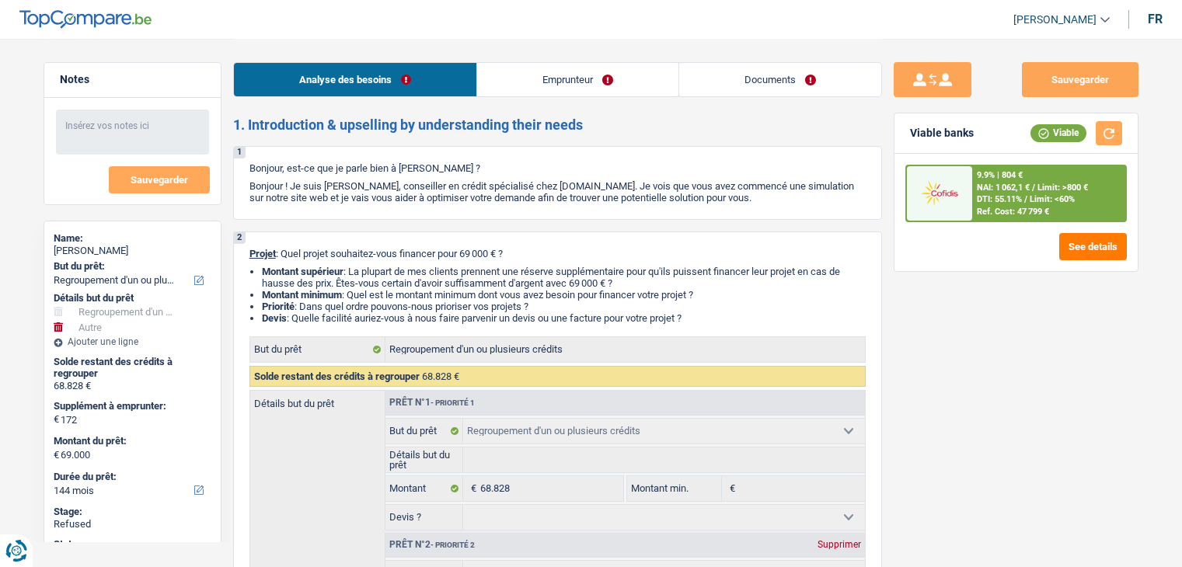
select select "144"
select select "rents"
select select "BE"
select select "personalLoan"
select select "familyEvent"
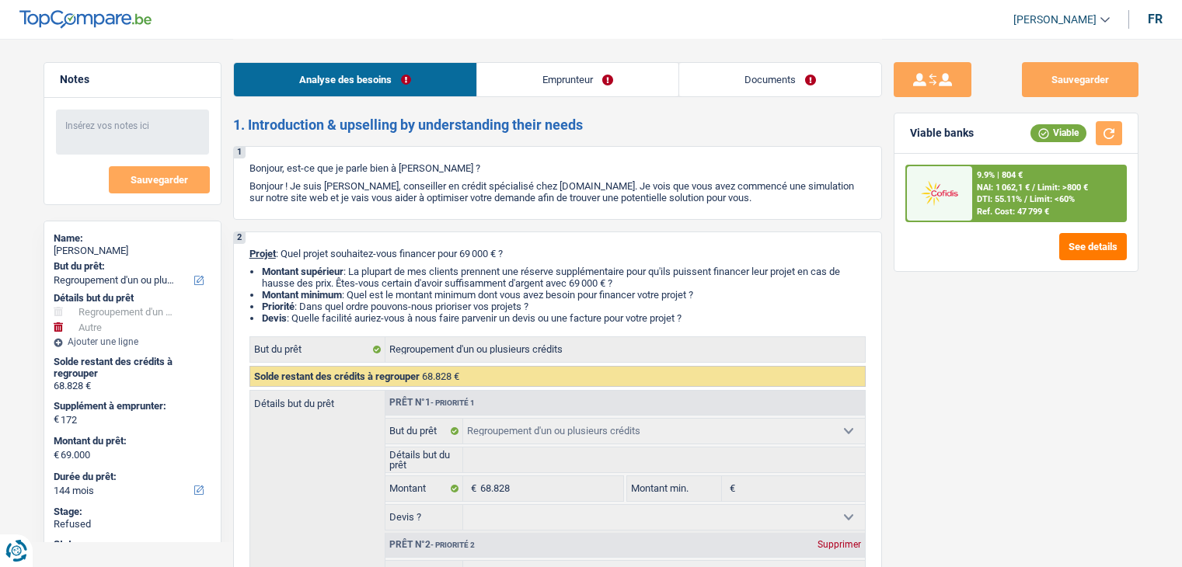
select select "120"
select select "personalLoan"
select select "homeFurnishingOrRelocation"
select select "84"
click at [574, 72] on link "Emprunteur" at bounding box center [577, 79] width 201 height 33
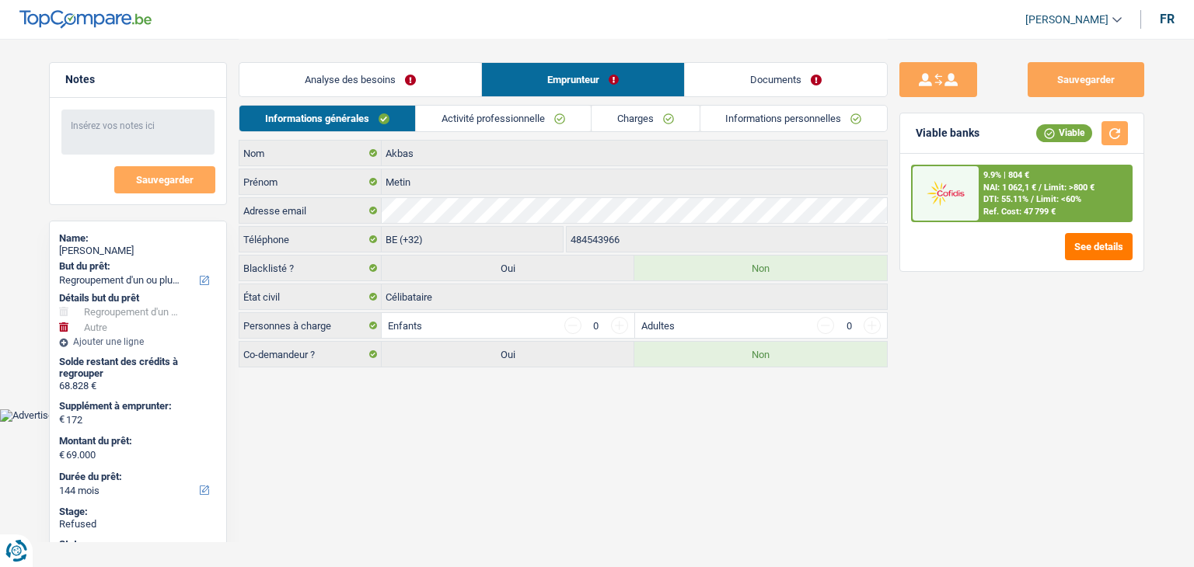
click at [541, 124] on link "Activité professionnelle" at bounding box center [503, 119] width 175 height 26
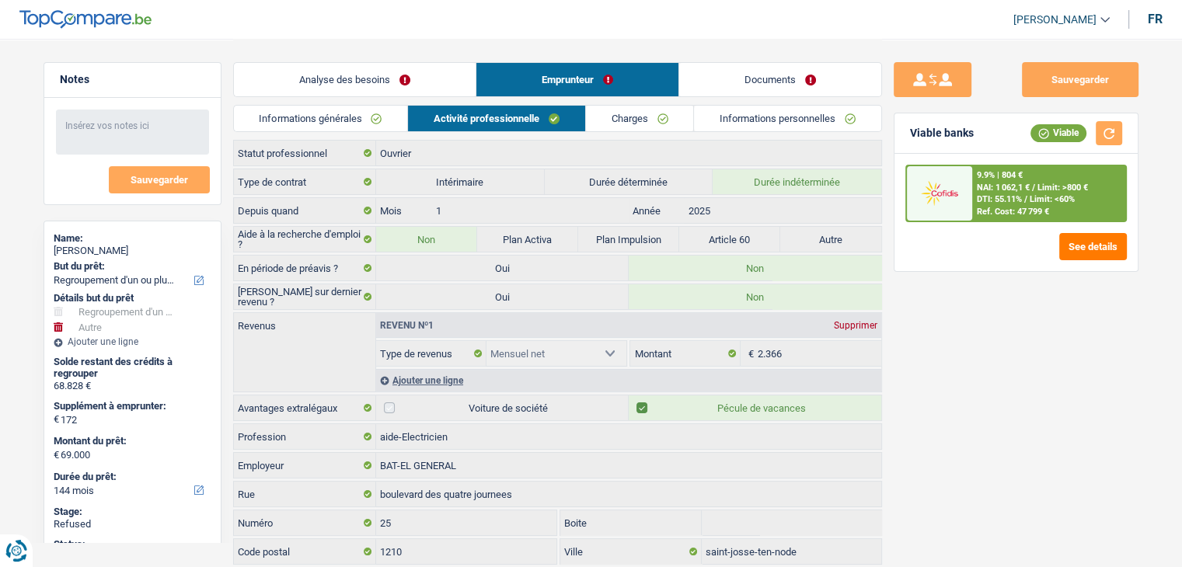
click at [622, 113] on link "Charges" at bounding box center [640, 119] width 108 height 26
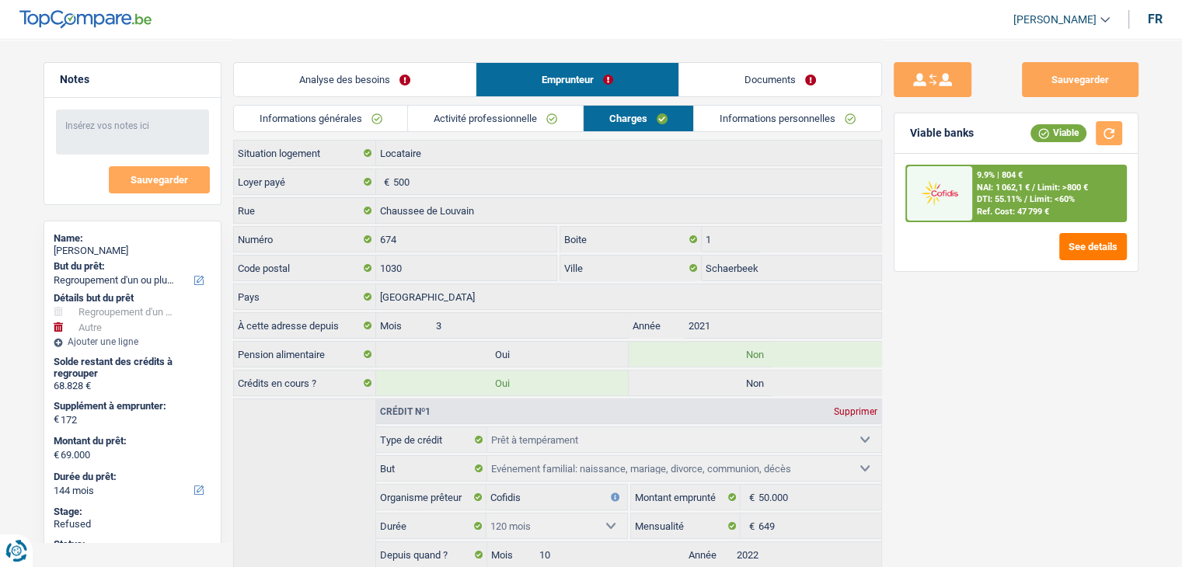
click at [717, 118] on link "Informations personnelles" at bounding box center [787, 119] width 187 height 26
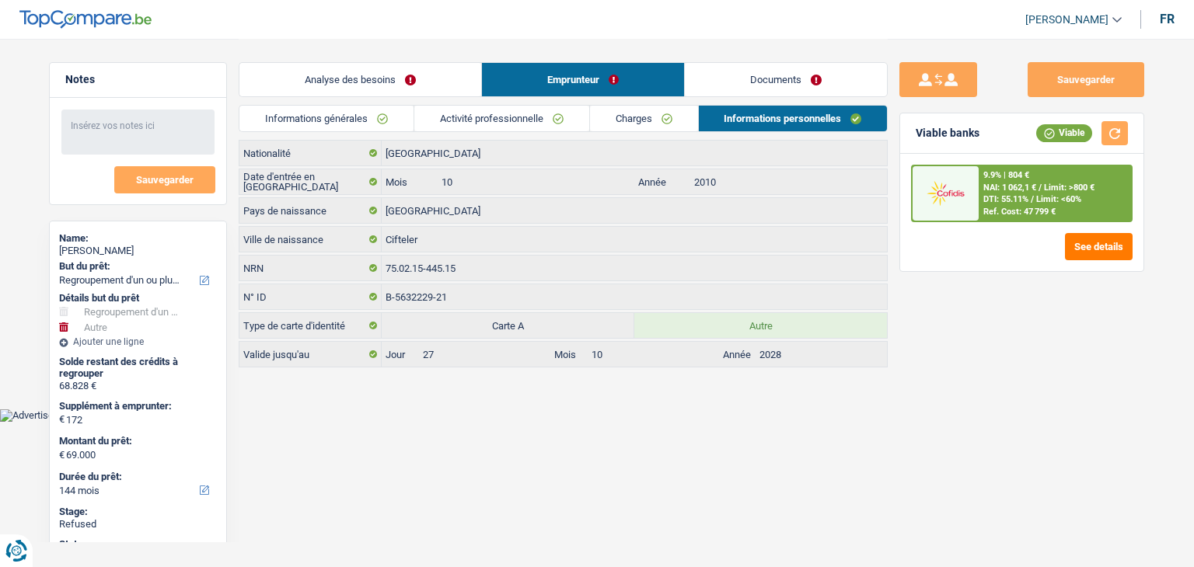
click at [757, 82] on link "Documents" at bounding box center [786, 79] width 202 height 33
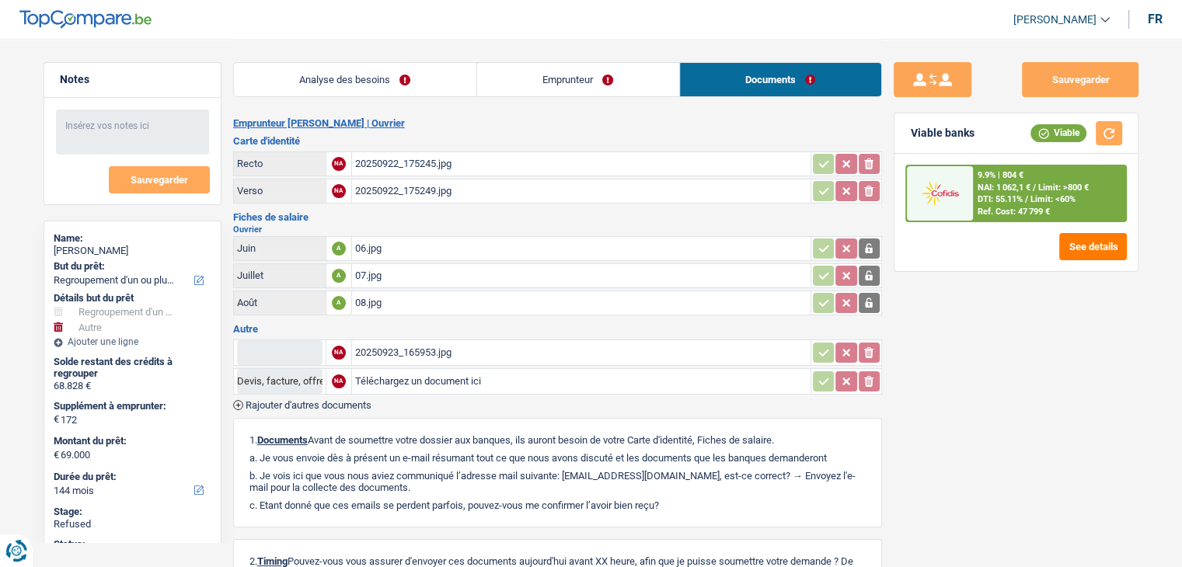
click at [385, 93] on link "Analyse des besoins" at bounding box center [355, 79] width 243 height 33
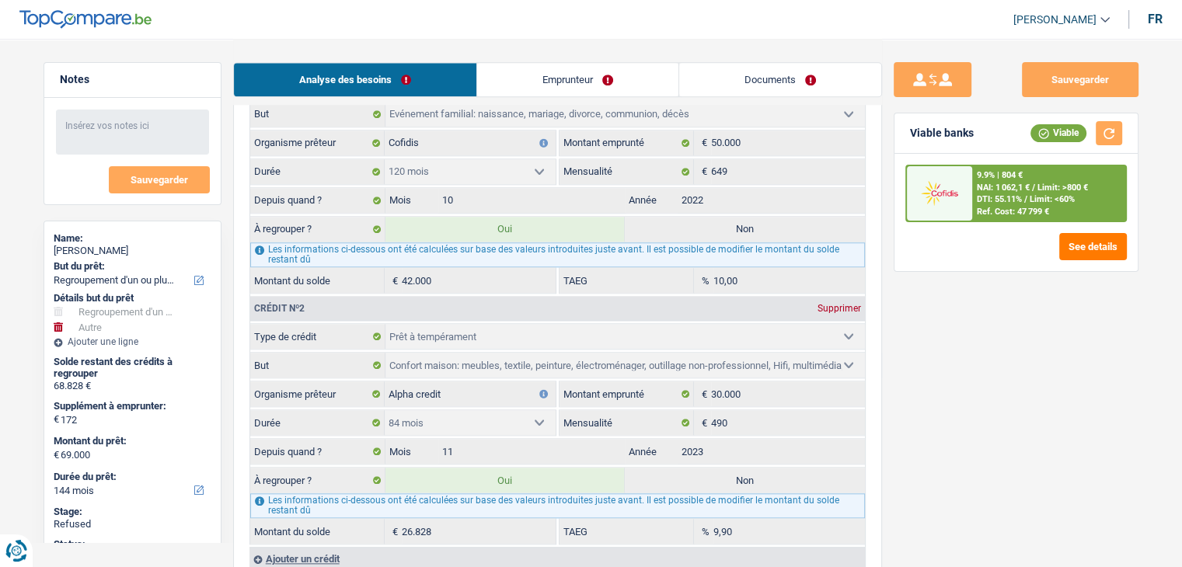
scroll to position [1399, 0]
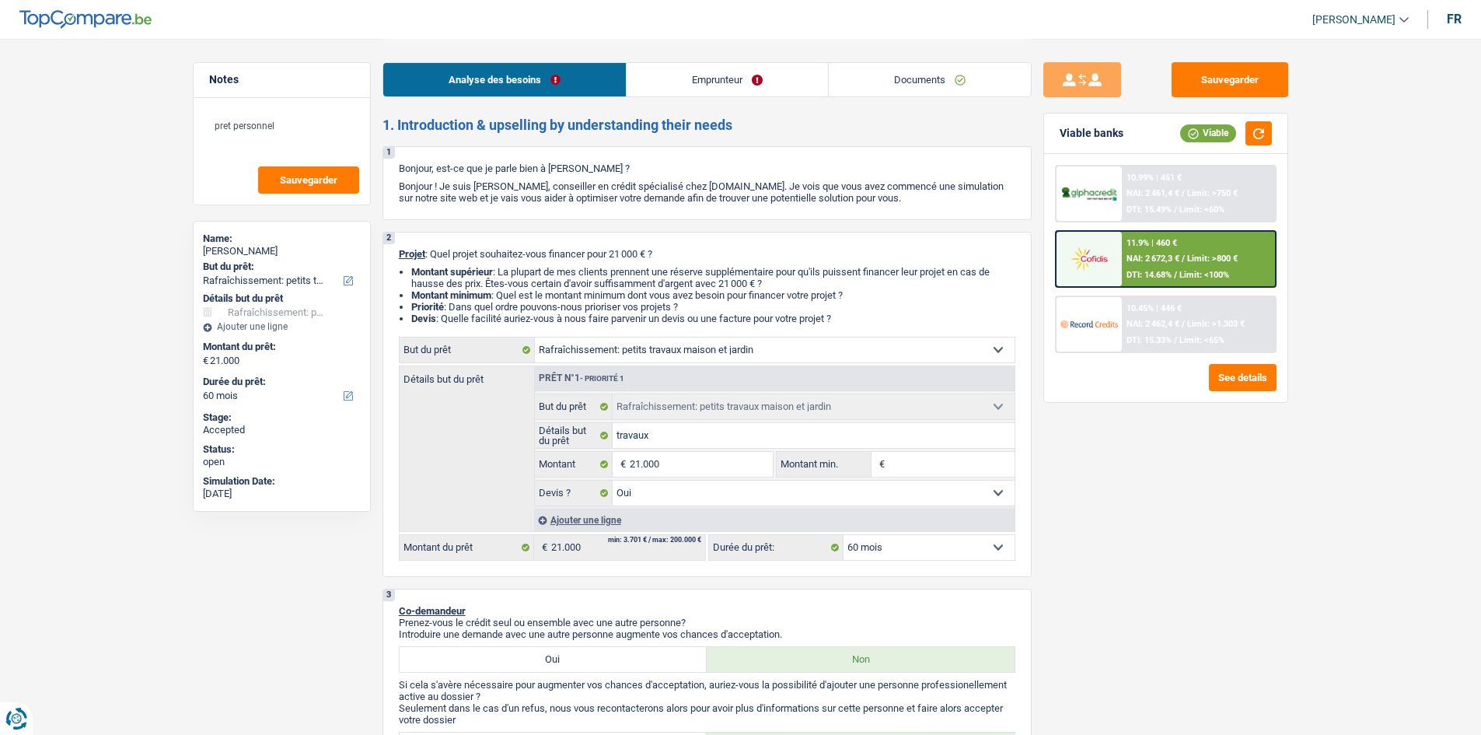
select select "houseOrGarden"
select select "60"
select select "houseOrGarden"
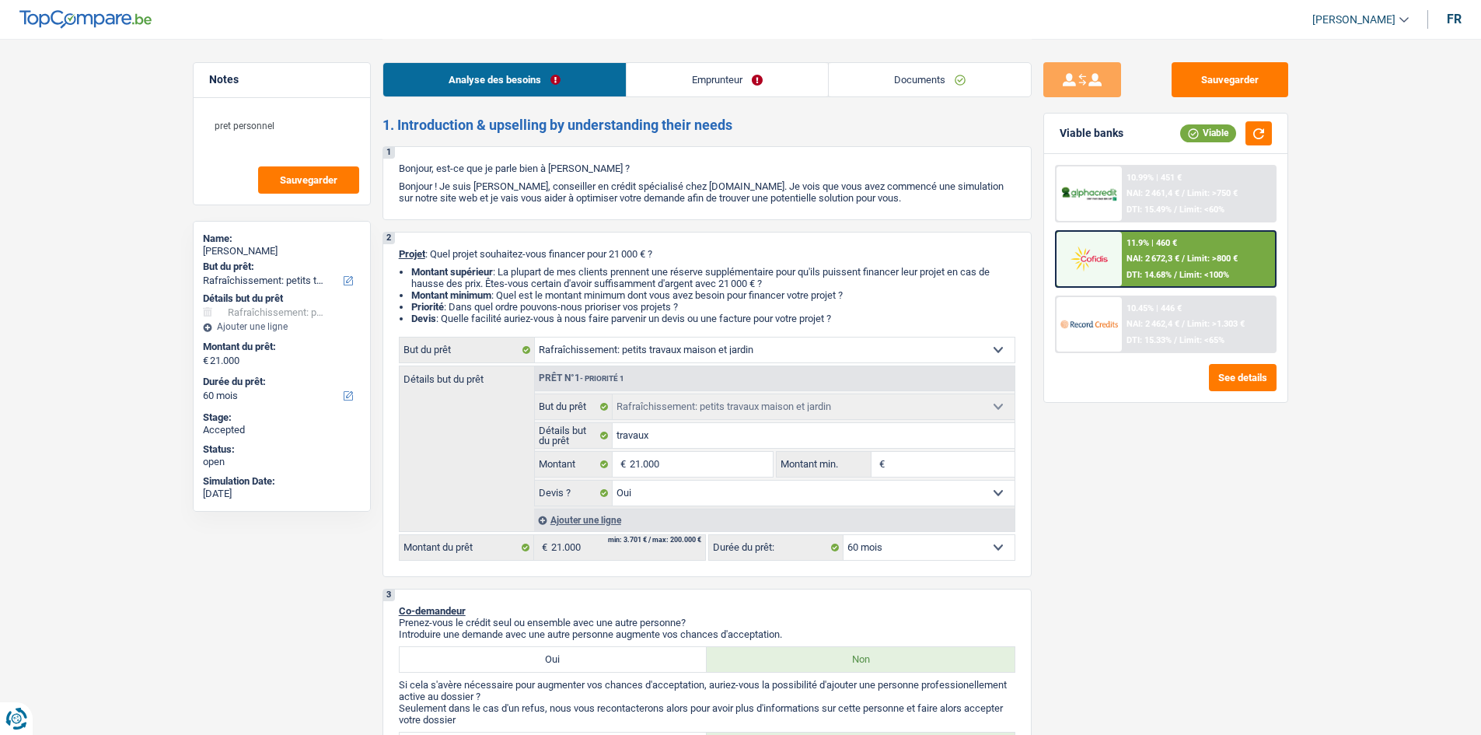
select select "yes"
select select "60"
select select "privateEmployee"
select select "netSalary"
select select "familyAllowances"
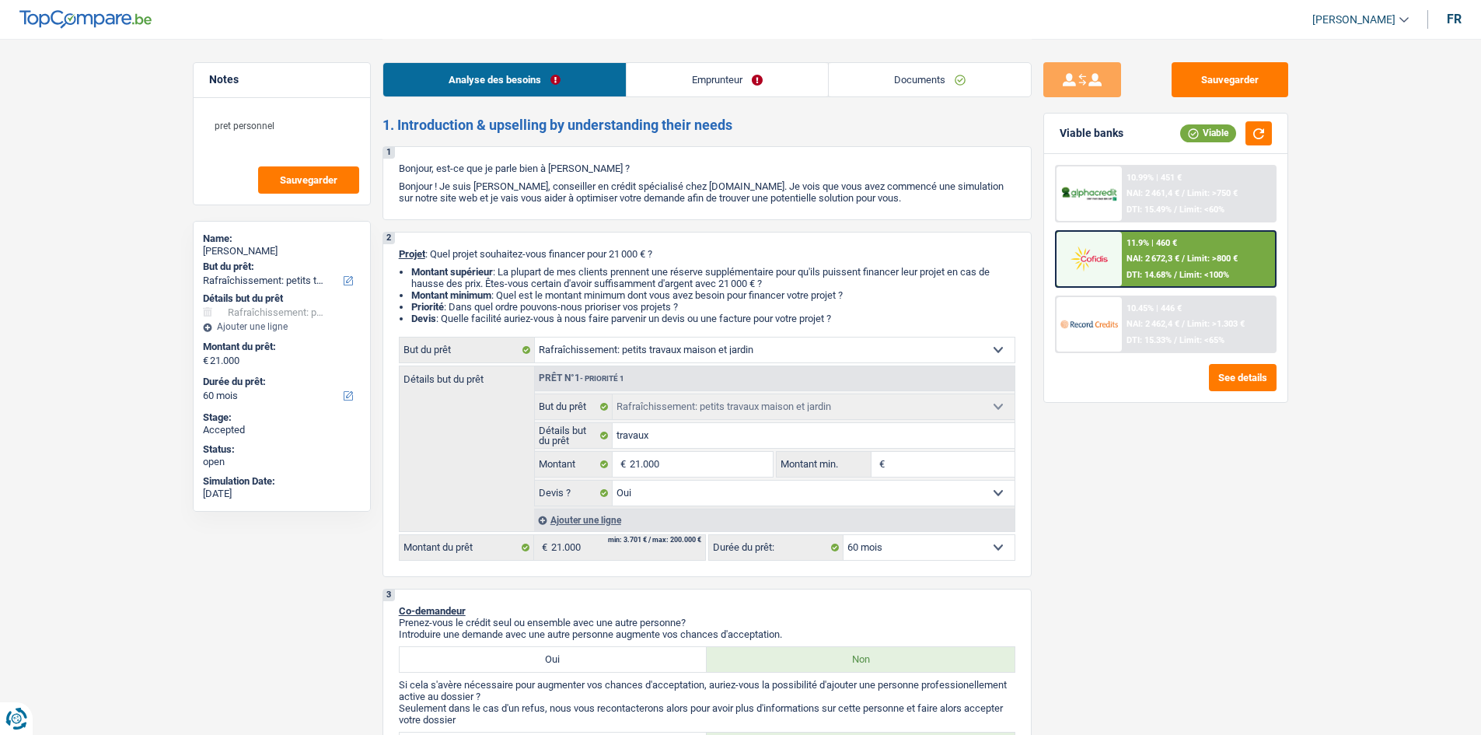
select select "mealVouchers"
select select "ownerWithoutMortgage"
select select "houseOrGarden"
select select "yes"
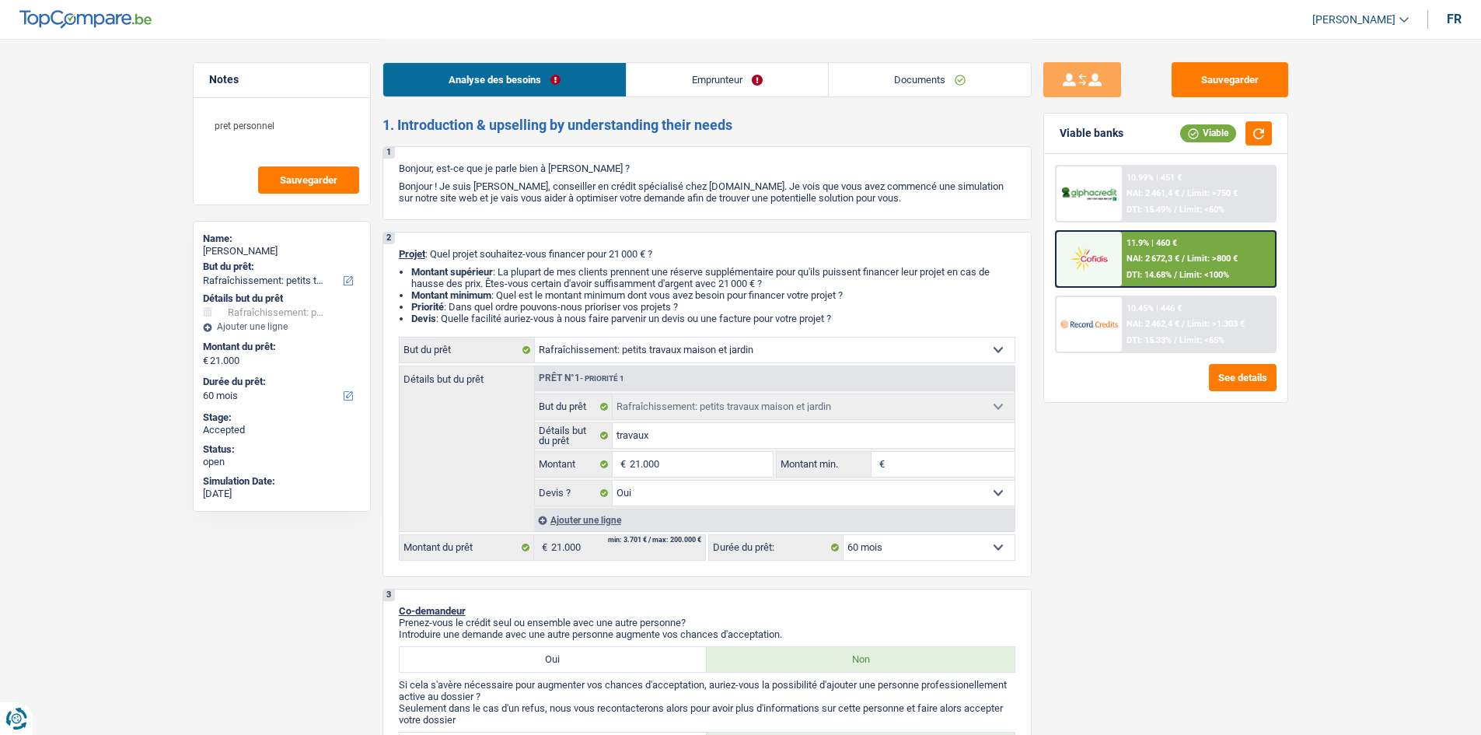
select select "60"
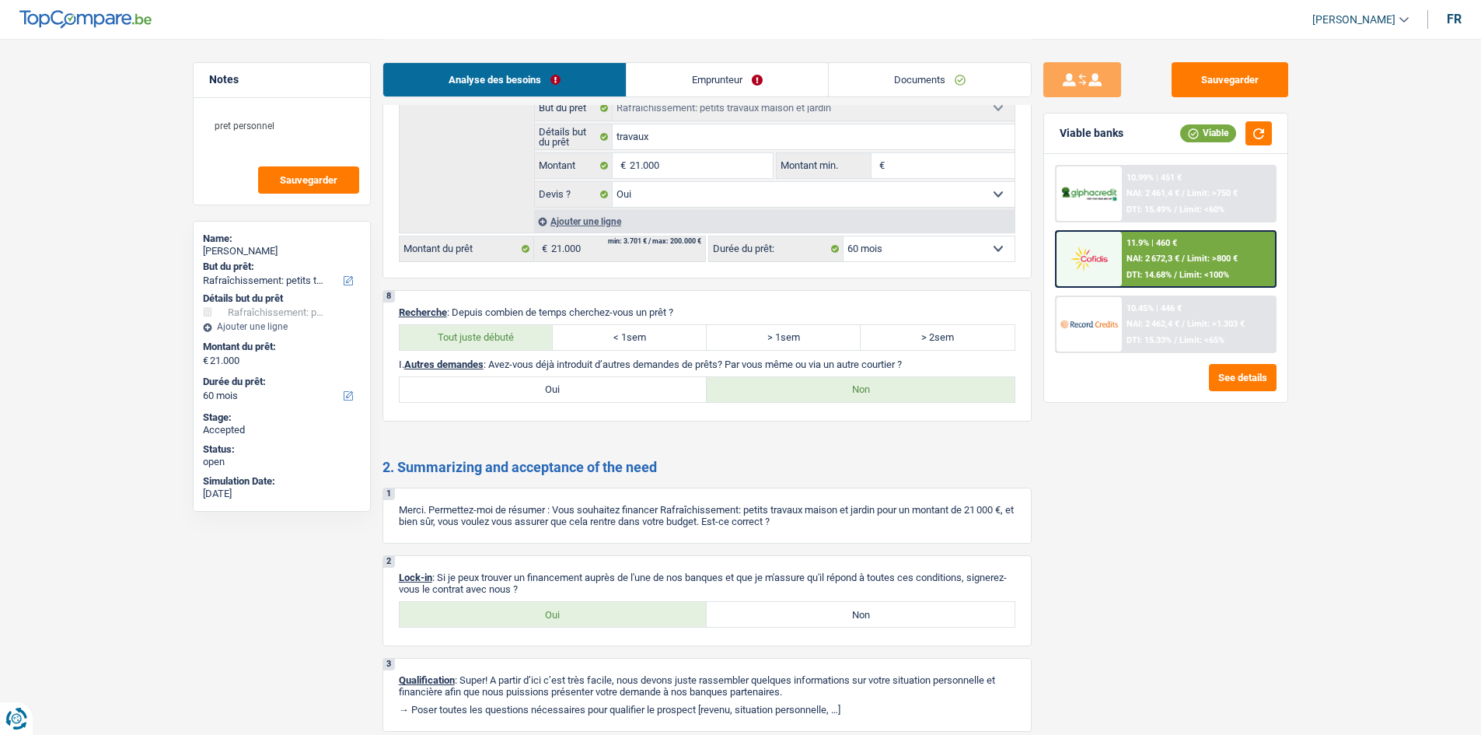
scroll to position [1542, 0]
